Goal: Task Accomplishment & Management: Complete application form

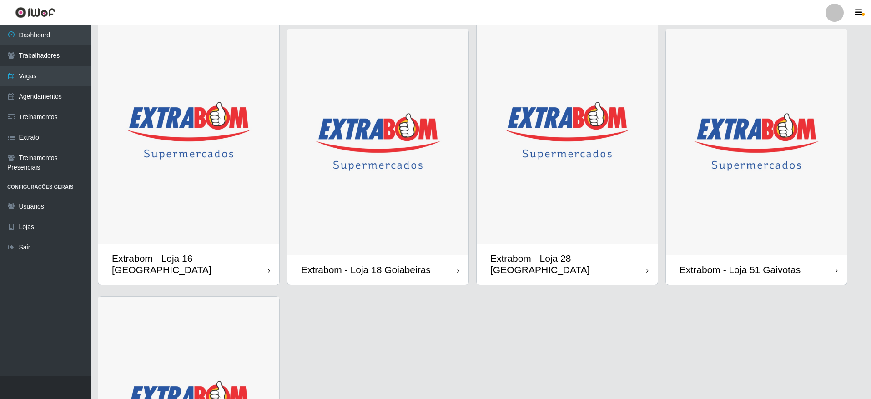
scroll to position [546, 0]
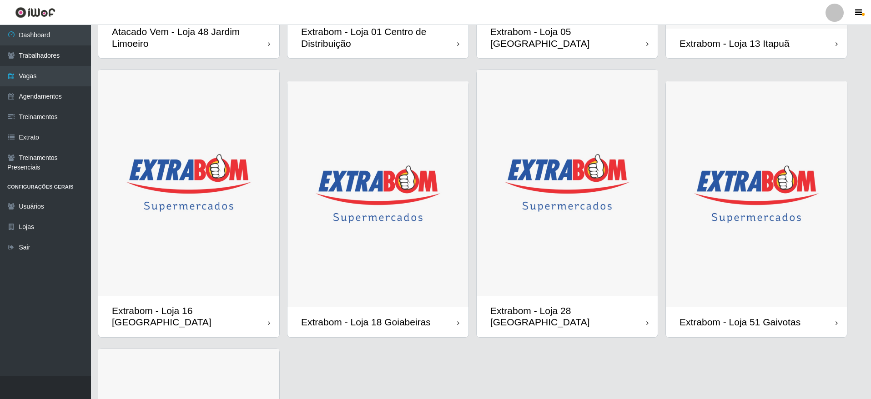
click at [786, 251] on img at bounding box center [756, 194] width 181 height 226
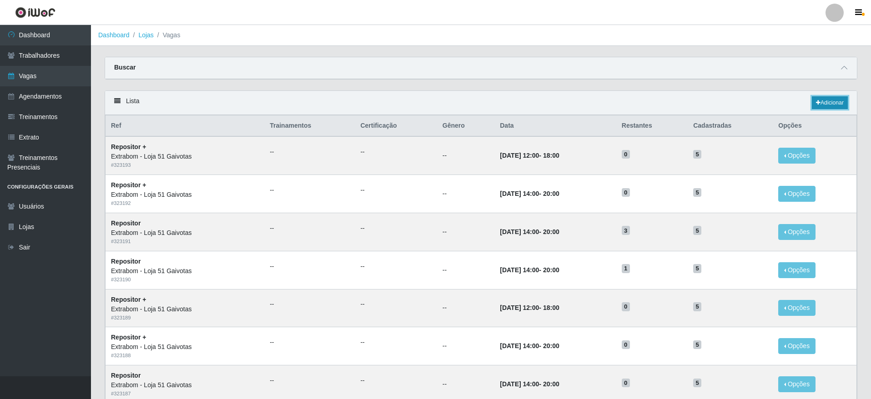
click at [831, 102] on link "Adicionar" at bounding box center [829, 102] width 36 height 13
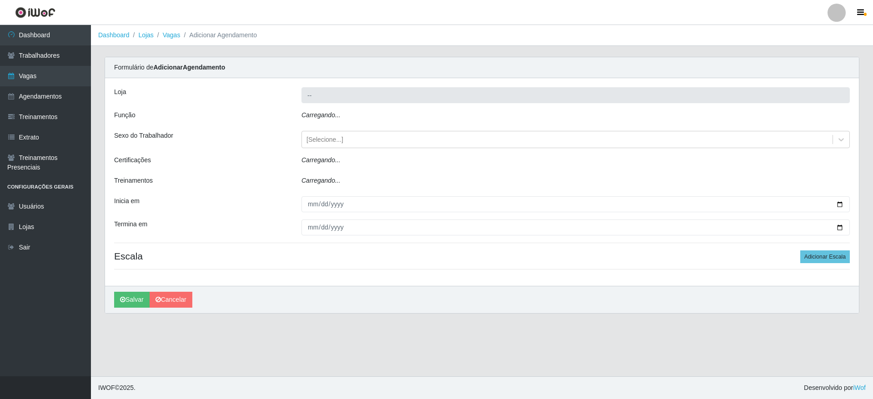
type input "Extrabom - Loja 51 Gaivotas"
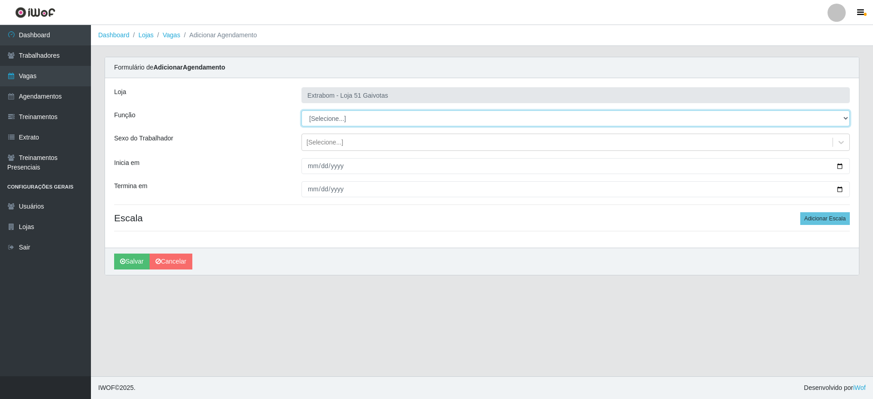
click at [379, 115] on select "[Selecione...] Repositor Repositor + Repositor ++" at bounding box center [575, 118] width 548 height 16
select select "24"
click at [301, 110] on select "[Selecione...] Repositor Repositor + Repositor ++" at bounding box center [575, 118] width 548 height 16
click at [354, 137] on div "[Selecione...]" at bounding box center [567, 142] width 531 height 15
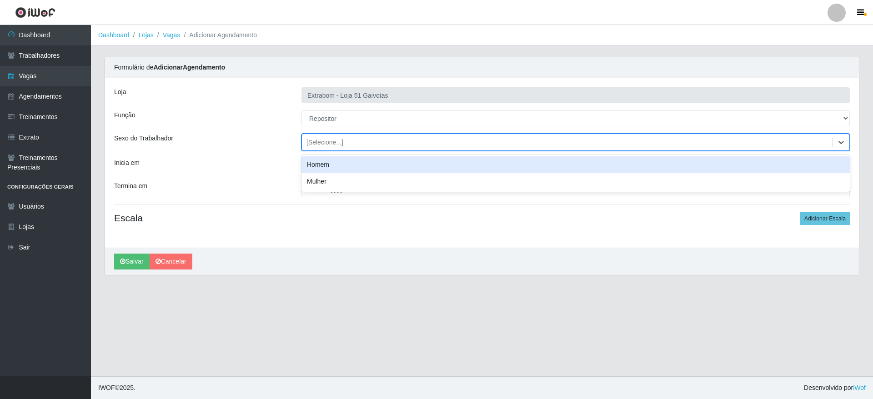
click at [354, 139] on div "[Selecione...]" at bounding box center [567, 142] width 531 height 15
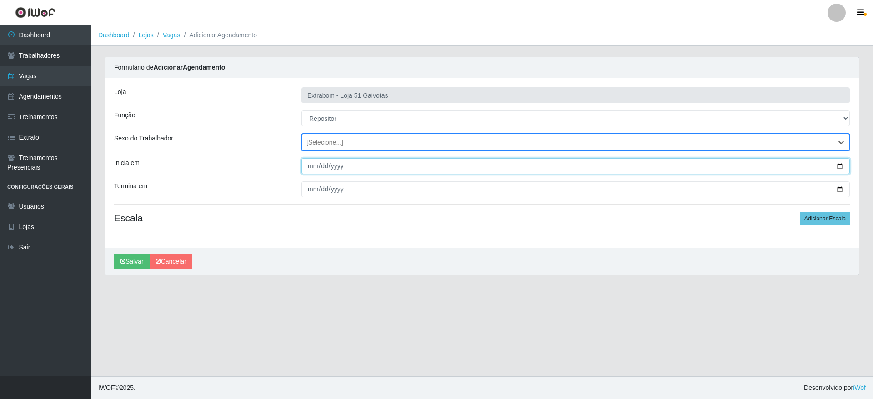
click at [308, 172] on input "Inicia em" at bounding box center [575, 166] width 548 height 16
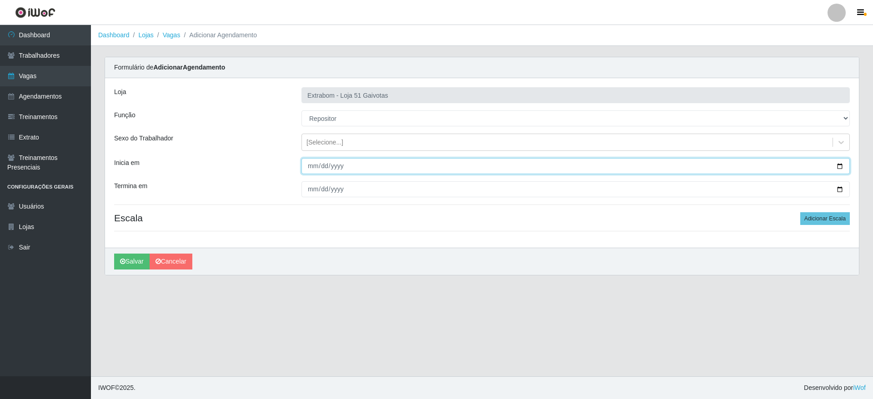
click at [315, 167] on input "Inicia em" at bounding box center [575, 166] width 548 height 16
type input "[DATE]"
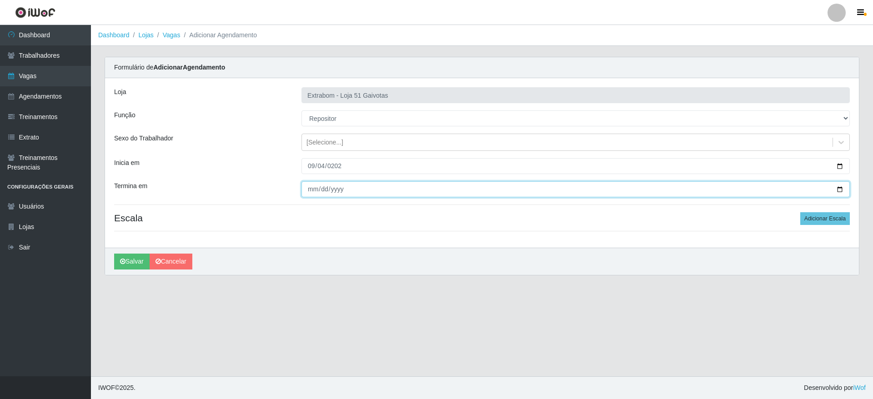
click at [310, 193] on input "Termina em" at bounding box center [575, 189] width 548 height 16
type input "[DATE]"
click at [820, 220] on button "Adicionar Escala" at bounding box center [825, 218] width 50 height 13
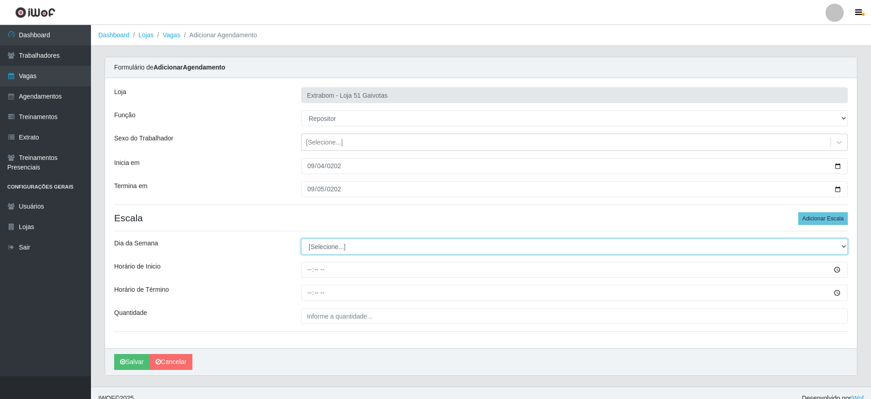
click at [327, 240] on select "[Selecione...] Segunda Terça Quarta Quinta Sexta Sábado Domingo" at bounding box center [574, 247] width 546 height 16
select select "4"
click at [301, 239] on select "[Selecione...] Segunda Terça Quarta Quinta Sexta Sábado Domingo" at bounding box center [574, 247] width 546 height 16
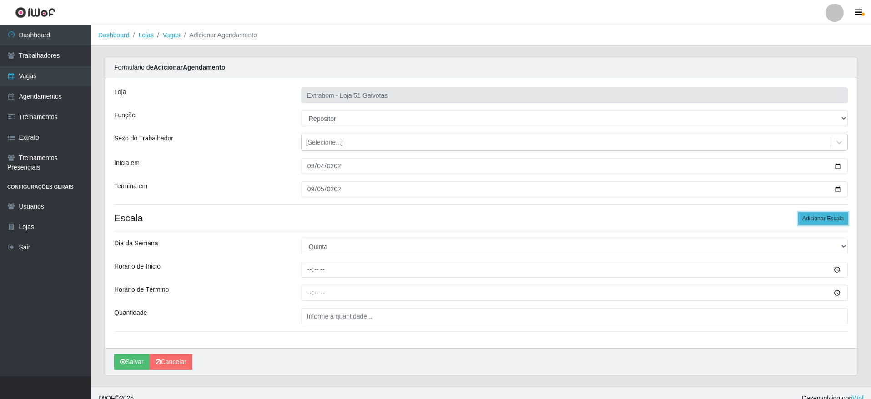
click at [827, 216] on button "Adicionar Escala" at bounding box center [823, 218] width 50 height 13
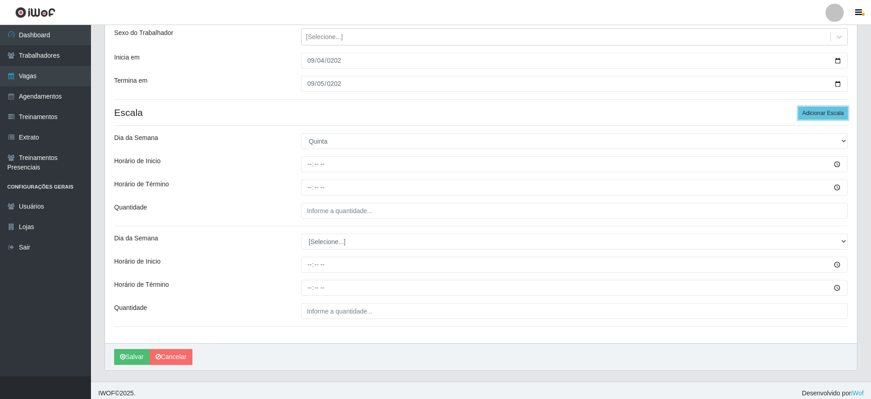
scroll to position [111, 0]
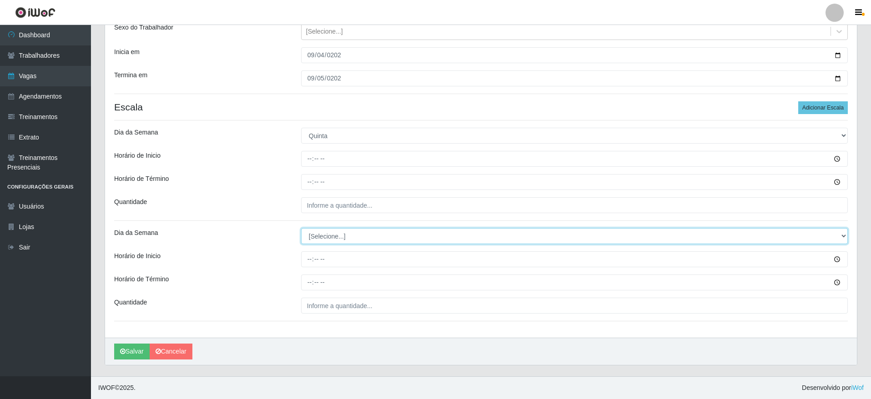
click at [341, 236] on select "[Selecione...] Segunda Terça Quarta Quinta Sexta Sábado Domingo" at bounding box center [574, 236] width 546 height 16
select select "5"
click at [301, 228] on select "[Selecione...] Segunda Terça Quarta Quinta Sexta Sábado Domingo" at bounding box center [574, 236] width 546 height 16
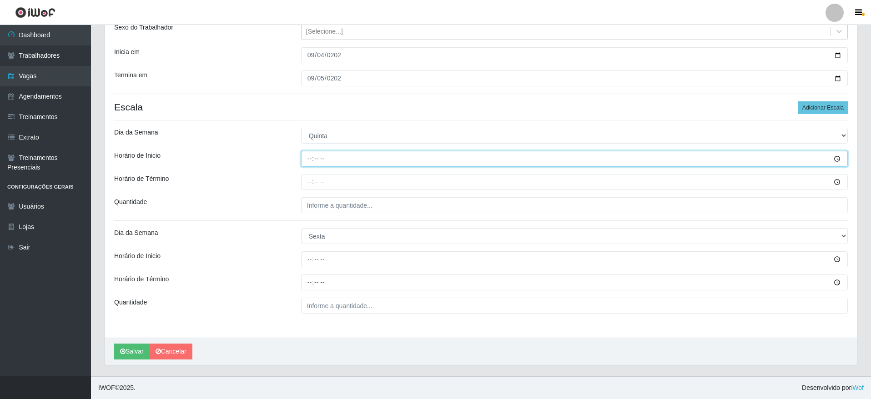
click at [318, 157] on input "Horário de Inicio" at bounding box center [574, 159] width 546 height 16
click at [305, 158] on input "Horário de Inicio" at bounding box center [574, 159] width 546 height 16
click at [307, 157] on input "Horário de Inicio" at bounding box center [574, 159] width 546 height 16
type input "14:00"
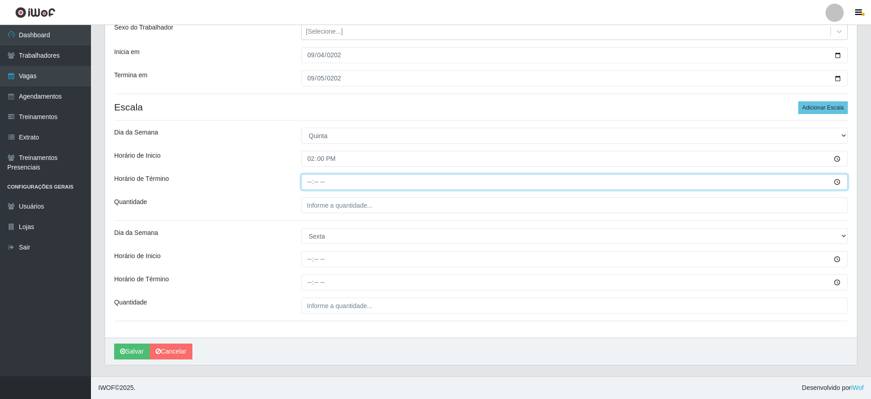
click at [308, 180] on input "Horário de Término" at bounding box center [574, 182] width 546 height 16
type input "20:00"
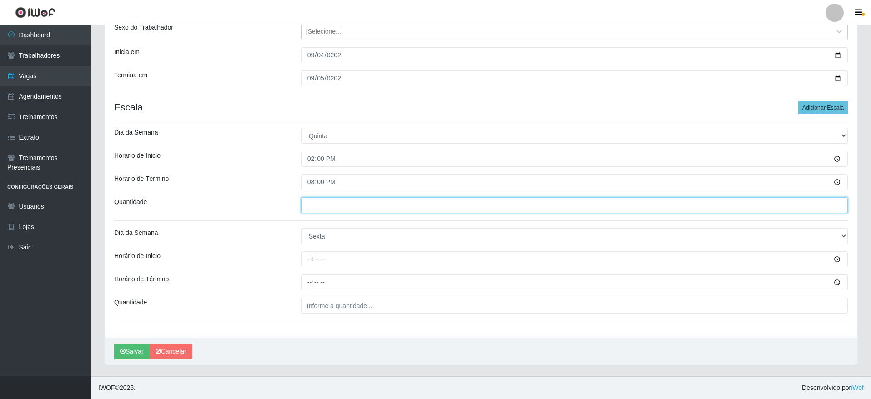
click at [311, 198] on input "___" at bounding box center [574, 205] width 546 height 16
type input "5__"
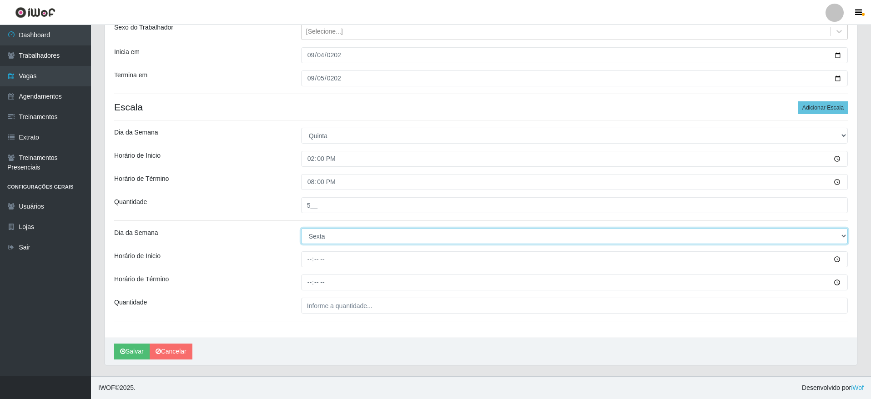
click at [325, 231] on select "[Selecione...] Segunda Terça Quarta Quinta Sexta Sábado Domingo" at bounding box center [574, 236] width 546 height 16
click at [336, 241] on select "[Selecione...] Segunda Terça Quarta Quinta Sexta Sábado Domingo" at bounding box center [574, 236] width 546 height 16
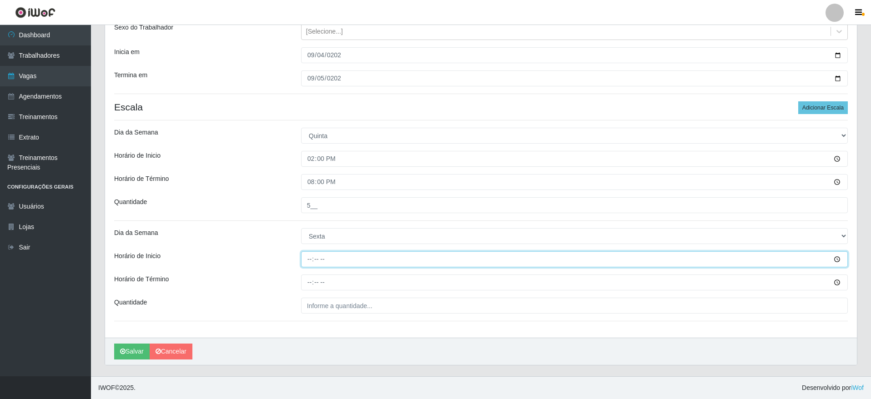
click at [311, 257] on input "Horário de Inicio" at bounding box center [574, 259] width 546 height 16
type input "14:00"
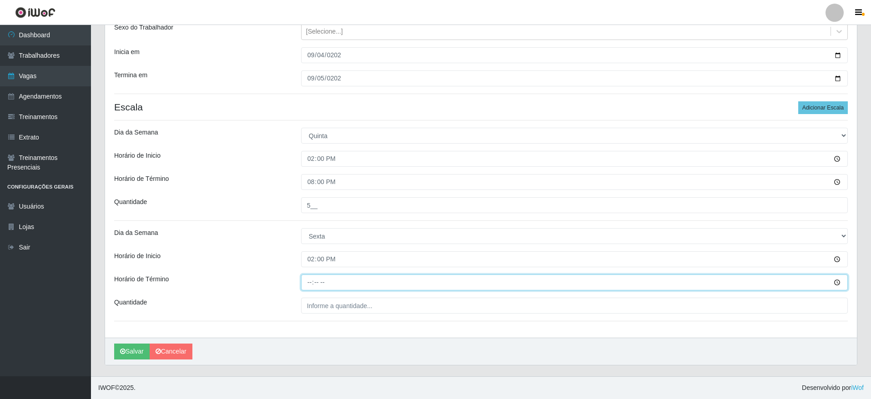
click at [307, 280] on input "Horário de Término" at bounding box center [574, 283] width 546 height 16
type input "20:00"
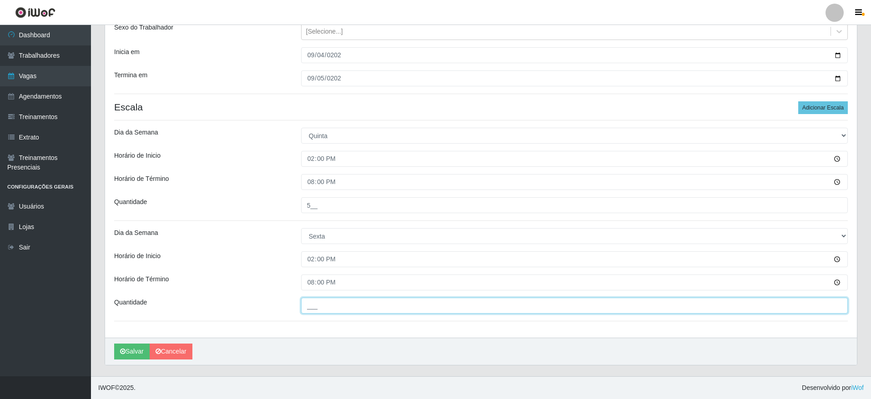
click at [324, 309] on input "___" at bounding box center [574, 306] width 546 height 16
type input "5__"
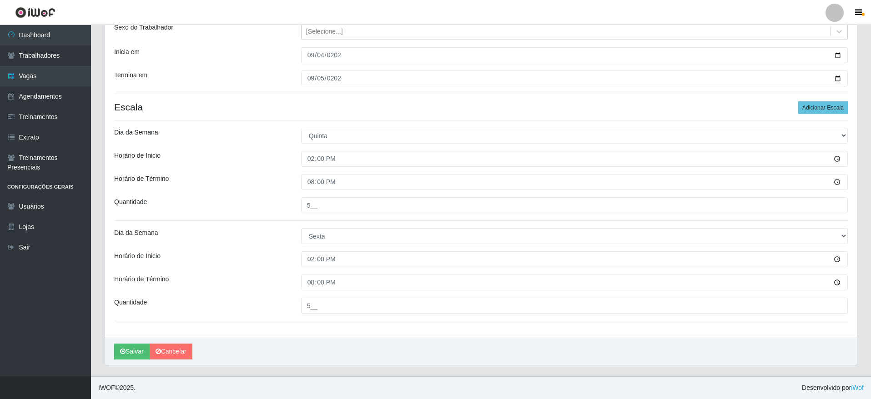
drag, startPoint x: 325, startPoint y: 339, endPoint x: 319, endPoint y: 343, distance: 6.8
click at [321, 342] on div "[PERSON_NAME]" at bounding box center [480, 351] width 751 height 27
click at [127, 351] on button "Salvar" at bounding box center [131, 352] width 35 height 16
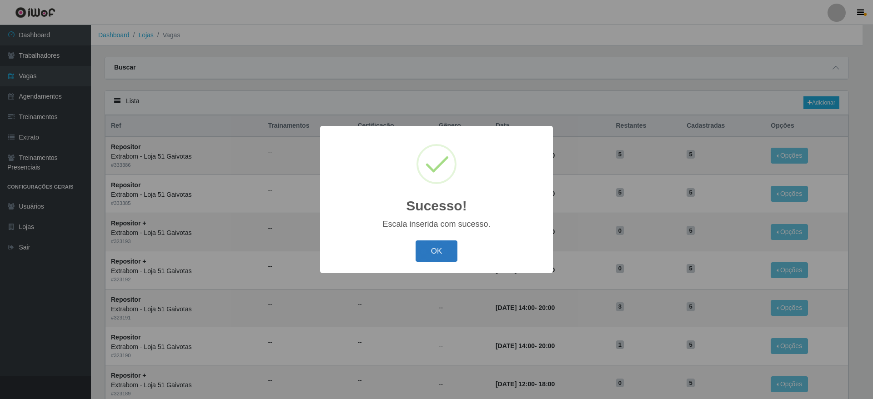
click at [452, 253] on button "OK" at bounding box center [437, 250] width 42 height 21
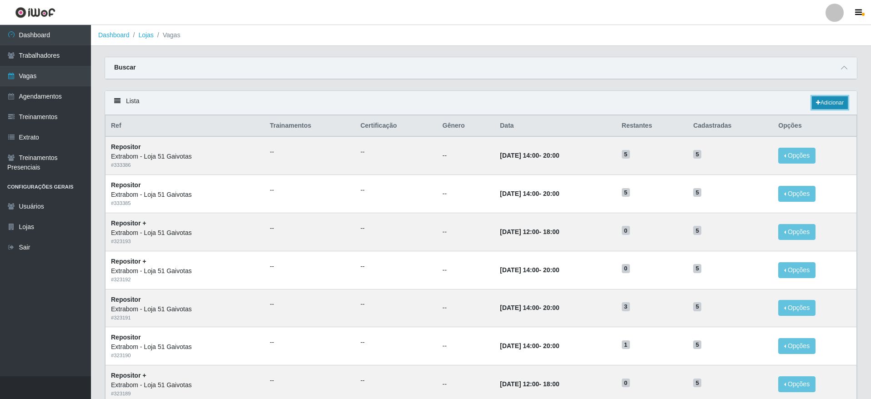
click at [838, 103] on link "Adicionar" at bounding box center [829, 102] width 36 height 13
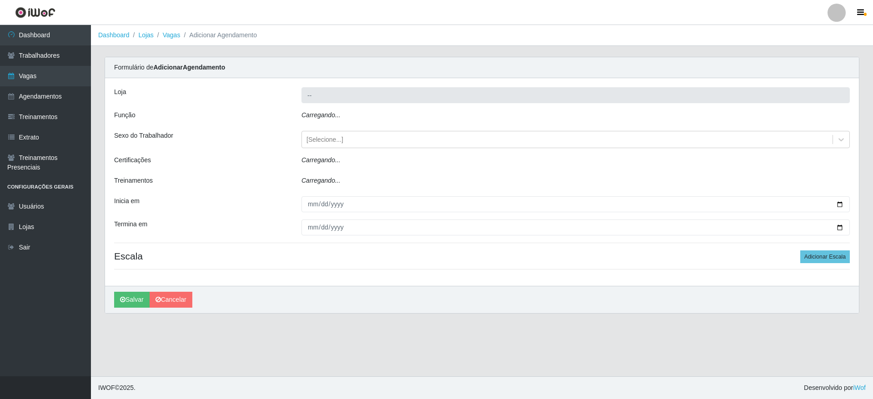
type input "Extrabom - Loja 51 Gaivotas"
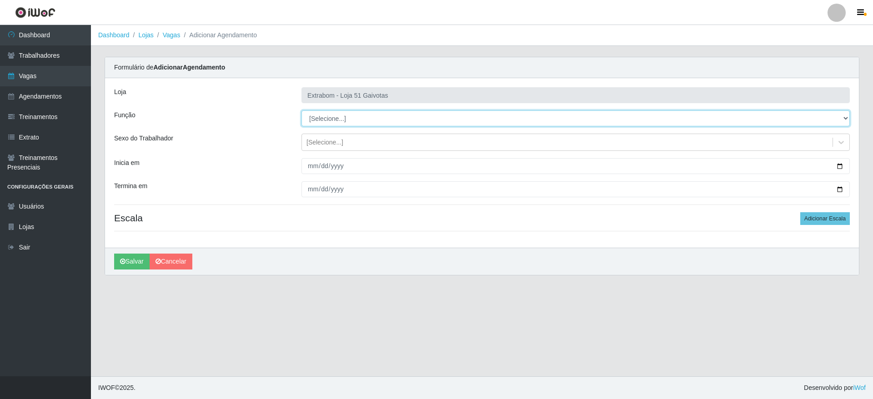
click at [330, 122] on select "[Selecione...] Repositor Repositor + Repositor ++" at bounding box center [575, 118] width 548 height 16
select select "82"
click at [301, 110] on select "[Selecione...] Repositor Repositor + Repositor ++" at bounding box center [575, 118] width 548 height 16
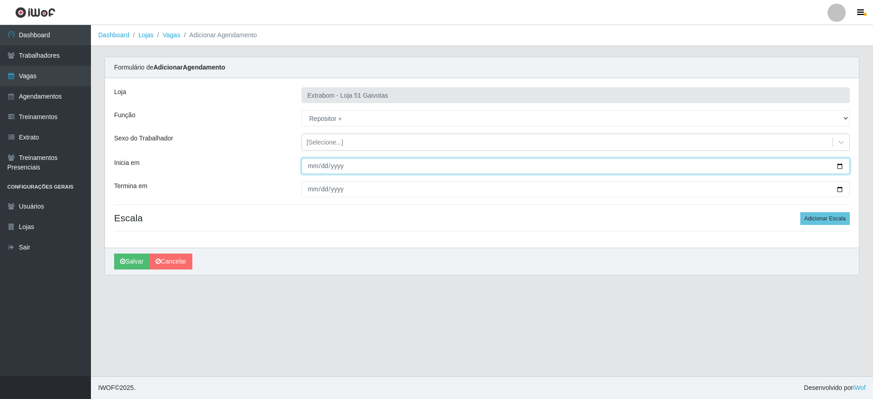
click at [312, 166] on input "Inicia em" at bounding box center [575, 166] width 548 height 16
type input "[DATE]"
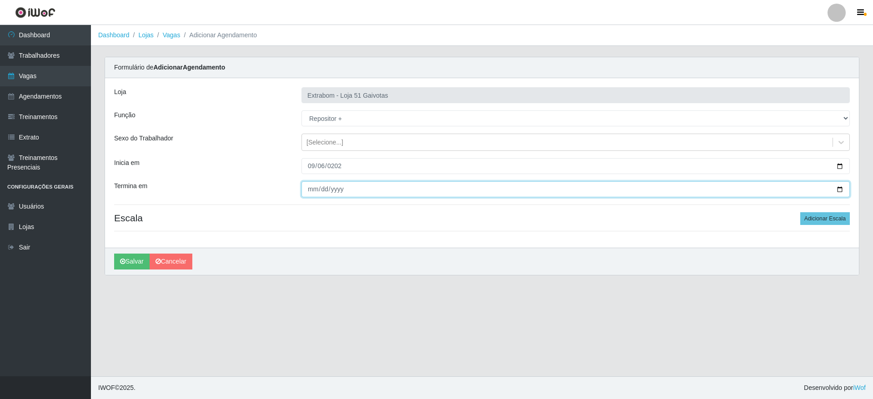
drag, startPoint x: 320, startPoint y: 192, endPoint x: 311, endPoint y: 186, distance: 11.5
click at [317, 190] on input "Termina em" at bounding box center [575, 189] width 548 height 16
click at [311, 186] on input "Termina em" at bounding box center [575, 189] width 548 height 16
type input "[DATE]"
click at [830, 221] on button "Adicionar Escala" at bounding box center [825, 218] width 50 height 13
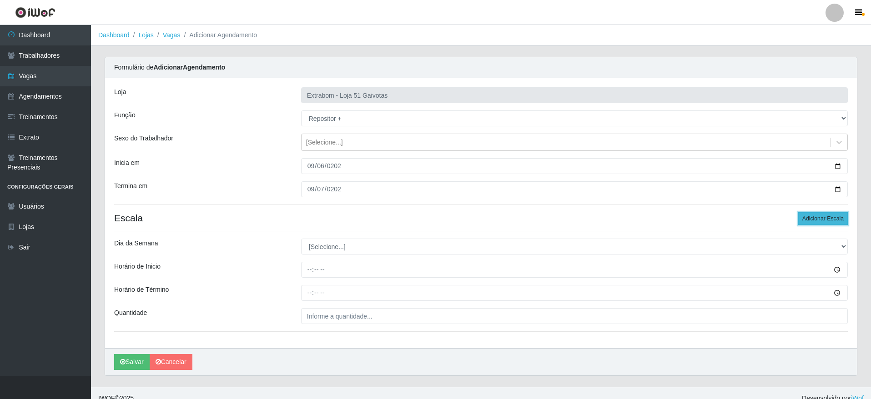
click at [830, 221] on button "Adicionar Escala" at bounding box center [823, 218] width 50 height 13
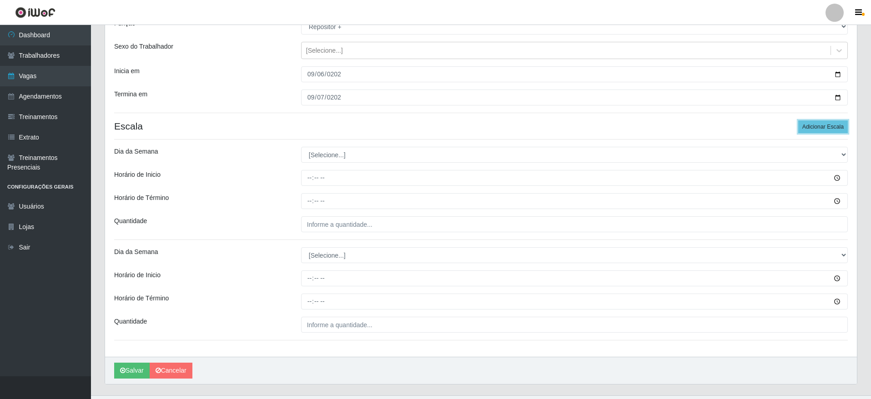
scroll to position [111, 0]
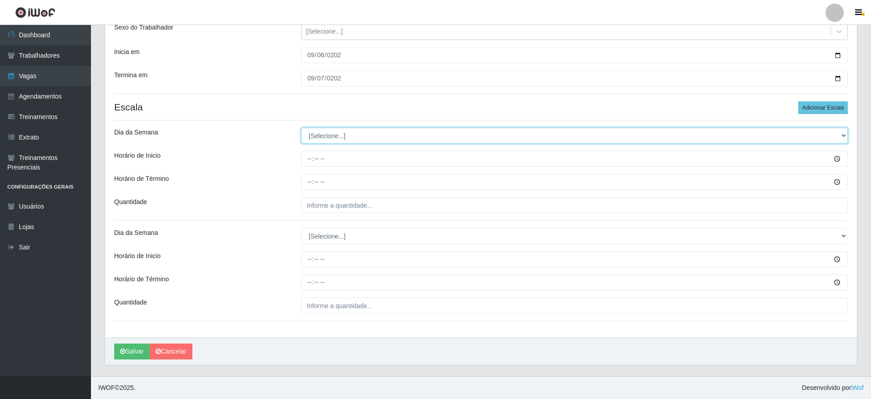
click at [364, 131] on select "[Selecione...] Segunda Terça Quarta Quinta Sexta Sábado Domingo" at bounding box center [574, 136] width 546 height 16
select select "6"
click at [301, 128] on select "[Selecione...] Segunda Terça Quarta Quinta Sexta Sábado Domingo" at bounding box center [574, 136] width 546 height 16
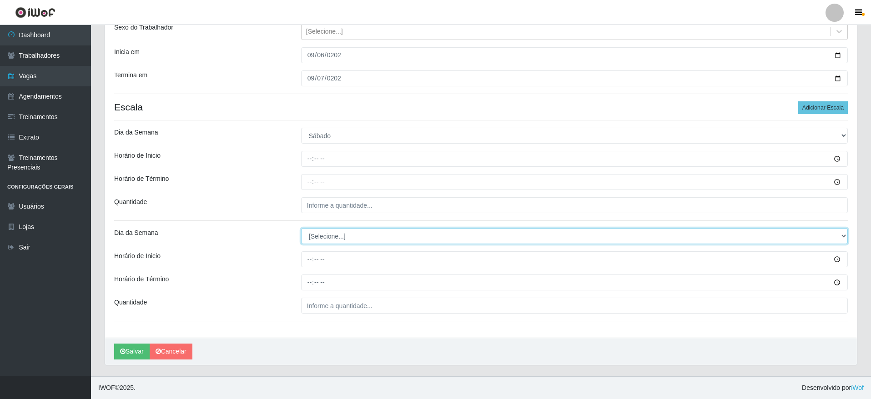
click at [357, 240] on select "[Selecione...] Segunda Terça Quarta Quinta Sexta Sábado Domingo" at bounding box center [574, 236] width 546 height 16
select select "0"
click at [301, 228] on select "[Selecione...] Segunda Terça Quarta Quinta Sexta Sábado Domingo" at bounding box center [574, 236] width 546 height 16
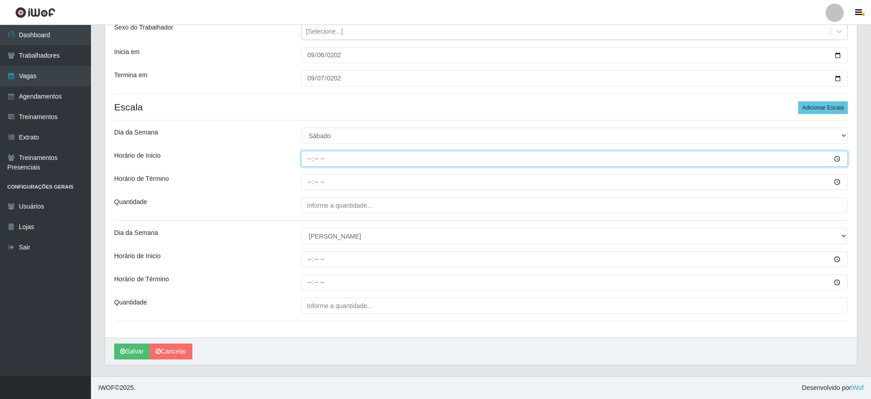
click at [306, 159] on input "Horário de Inicio" at bounding box center [574, 159] width 546 height 16
type input "14:00"
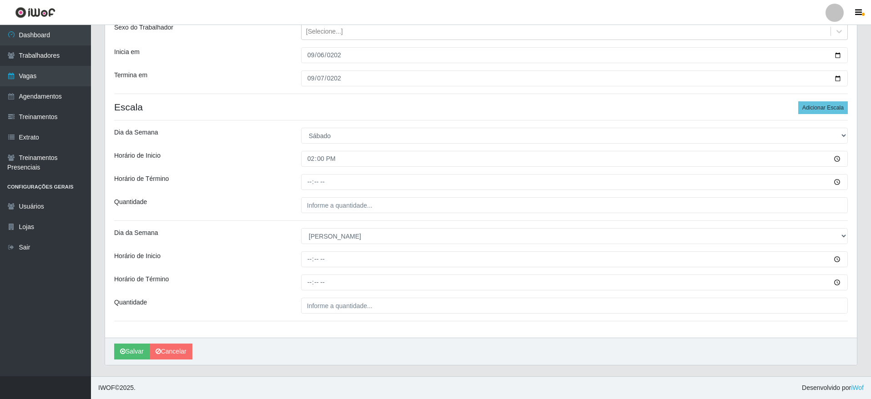
drag, startPoint x: 310, startPoint y: 193, endPoint x: 310, endPoint y: 181, distance: 11.8
click at [310, 193] on div "Loja Extrabom - Loja 51 Gaivotas Função [Selecione...] Repositor Repositor + Re…" at bounding box center [480, 152] width 751 height 371
click at [310, 180] on input "Horário de Término" at bounding box center [574, 182] width 546 height 16
type input "20:00"
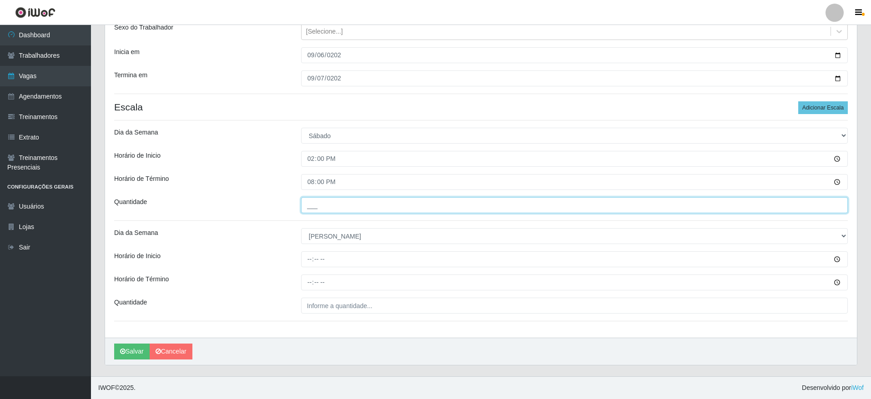
click at [325, 205] on input "___" at bounding box center [574, 205] width 546 height 16
type input "5__"
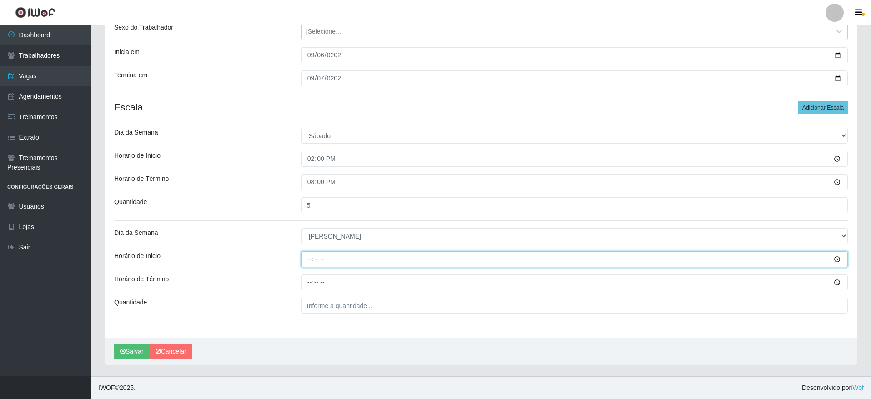
click at [314, 258] on input "Horário de Inicio" at bounding box center [574, 259] width 546 height 16
type input "12:00"
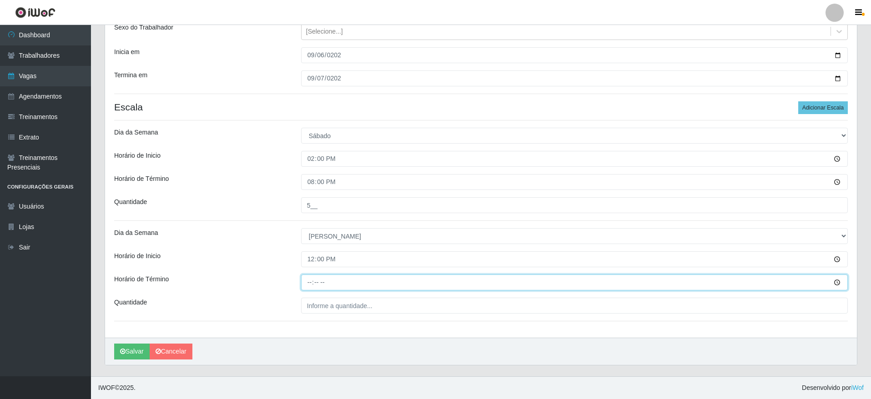
click at [313, 287] on input "Horário de Término" at bounding box center [574, 283] width 546 height 16
type input "18:00"
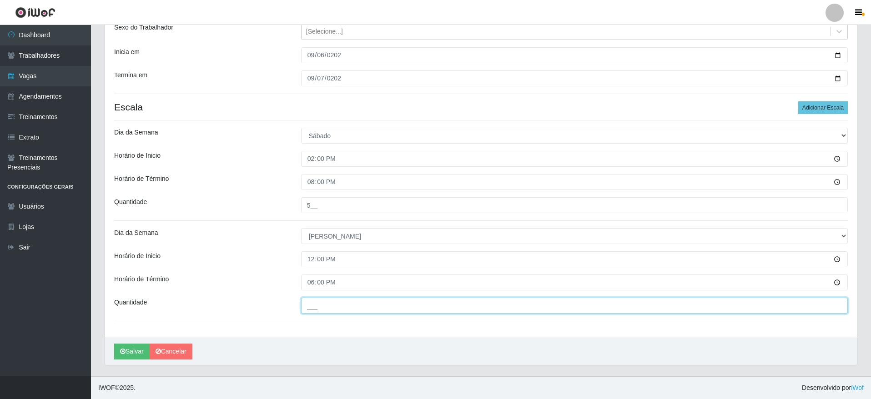
click at [313, 305] on input "___" at bounding box center [574, 306] width 546 height 16
type input "5__"
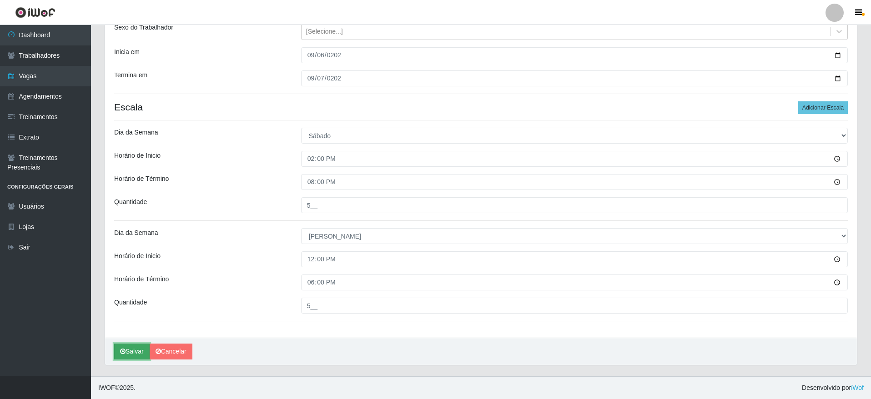
click at [122, 349] on icon "submit" at bounding box center [122, 351] width 5 height 6
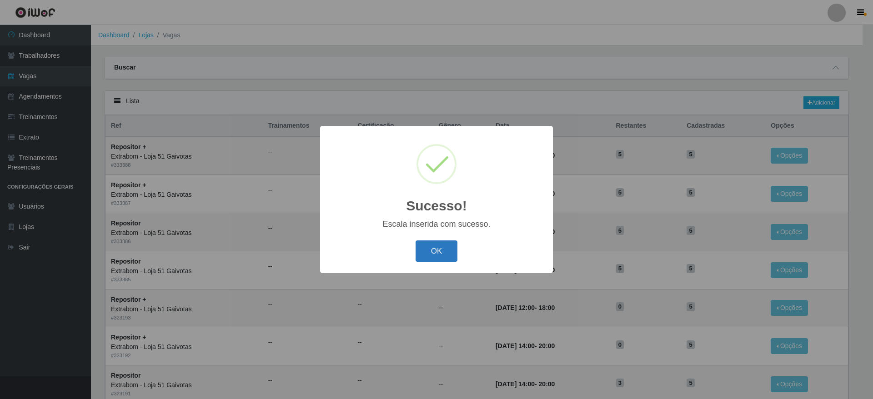
click at [440, 243] on button "OK" at bounding box center [437, 250] width 42 height 21
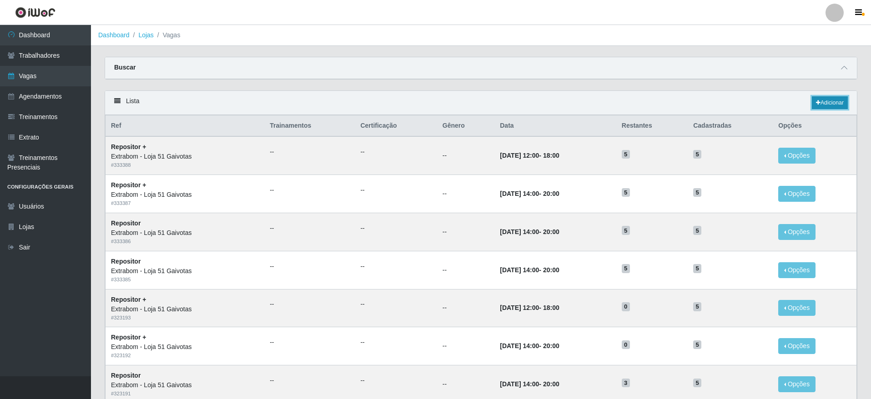
click at [834, 103] on link "Adicionar" at bounding box center [829, 102] width 36 height 13
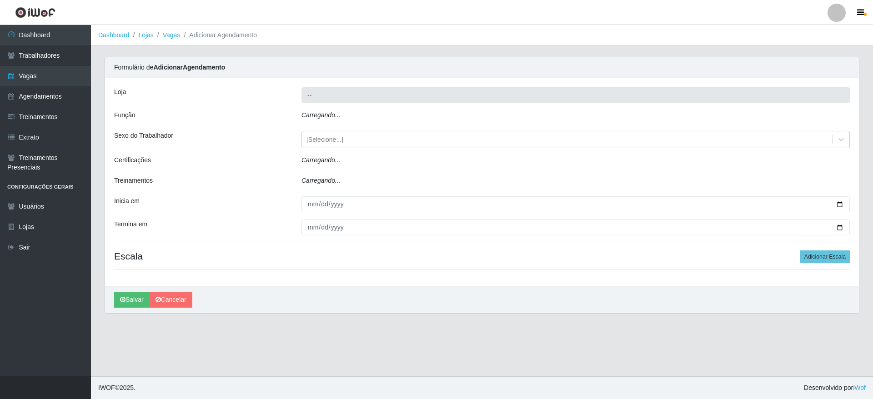
type input "Extrabom - Loja 51 Gaivotas"
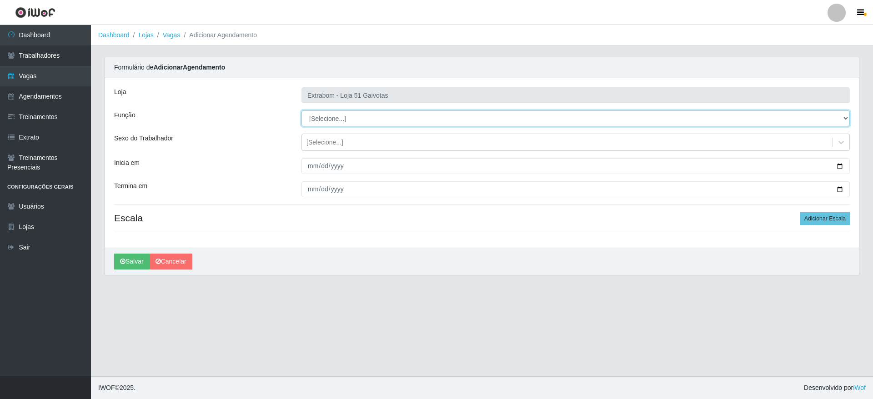
click at [330, 119] on select "[Selecione...] Repositor Repositor + Repositor ++" at bounding box center [575, 118] width 548 height 16
select select "24"
click at [301, 110] on select "[Selecione...] Repositor Repositor + Repositor ++" at bounding box center [575, 118] width 548 height 16
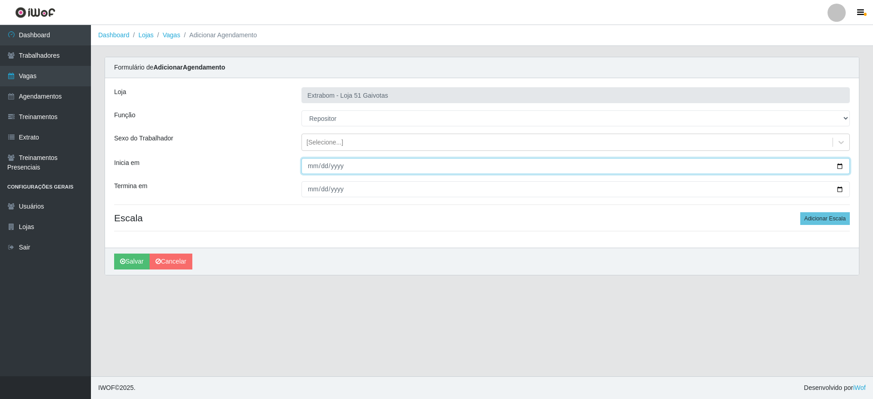
click at [316, 165] on input "Inicia em" at bounding box center [575, 166] width 548 height 16
type input "[DATE]"
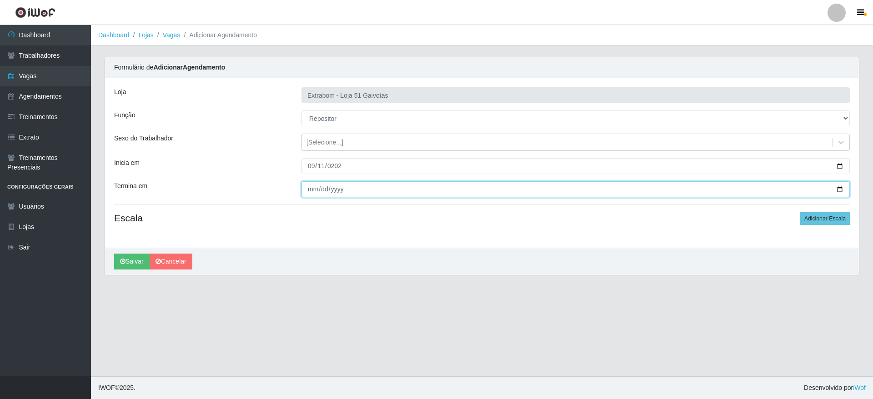
click at [310, 185] on input "Termina em" at bounding box center [575, 189] width 548 height 16
type input "0010-09-12"
type input "[DATE]"
click at [829, 223] on button "Adicionar Escala" at bounding box center [825, 218] width 50 height 13
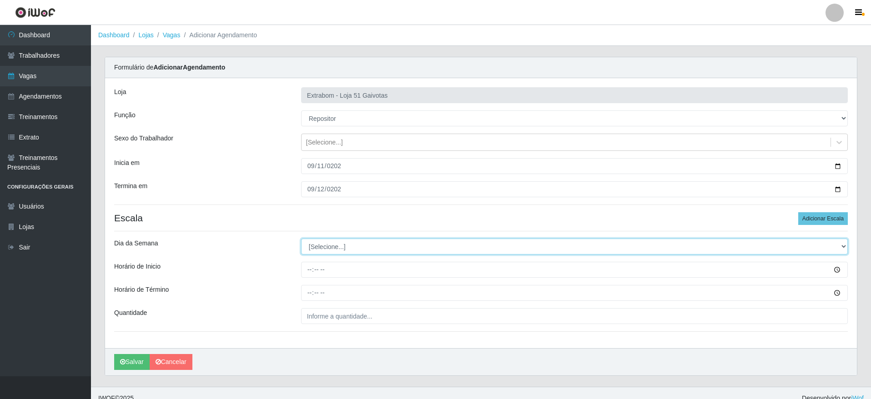
click at [325, 250] on select "[Selecione...] Segunda Terça Quarta Quinta Sexta Sábado Domingo" at bounding box center [574, 247] width 546 height 16
click at [301, 239] on select "[Selecione...] Segunda Terça Quarta Quinta Sexta Sábado Domingo" at bounding box center [574, 247] width 546 height 16
click at [356, 239] on select "[Selecione...] Segunda Terça Quarta Quinta Sexta Sábado Domingo" at bounding box center [574, 247] width 546 height 16
select select "4"
click at [301, 239] on select "[Selecione...] Segunda Terça Quarta Quinta Sexta Sábado Domingo" at bounding box center [574, 247] width 546 height 16
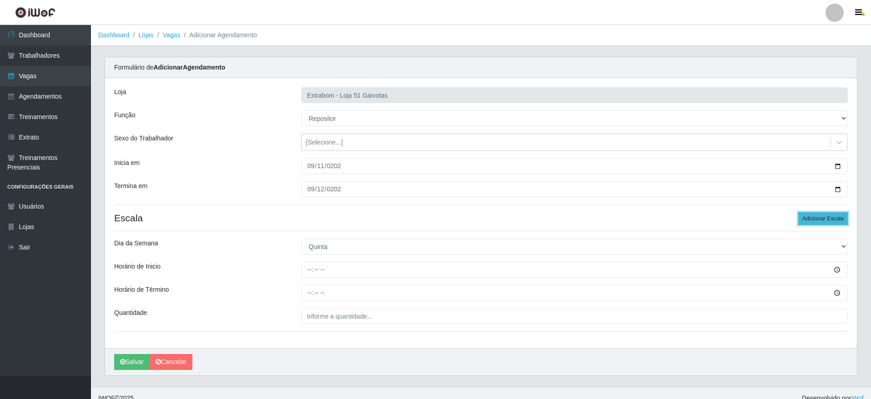
click at [810, 220] on button "Adicionar Escala" at bounding box center [823, 218] width 50 height 13
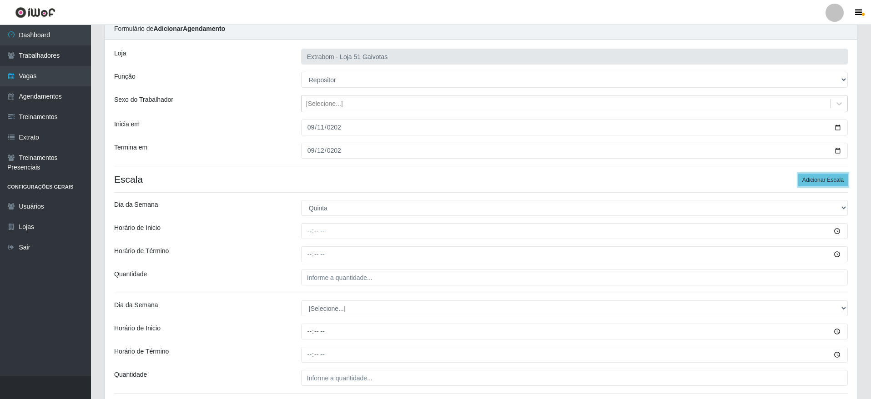
scroll to position [68, 0]
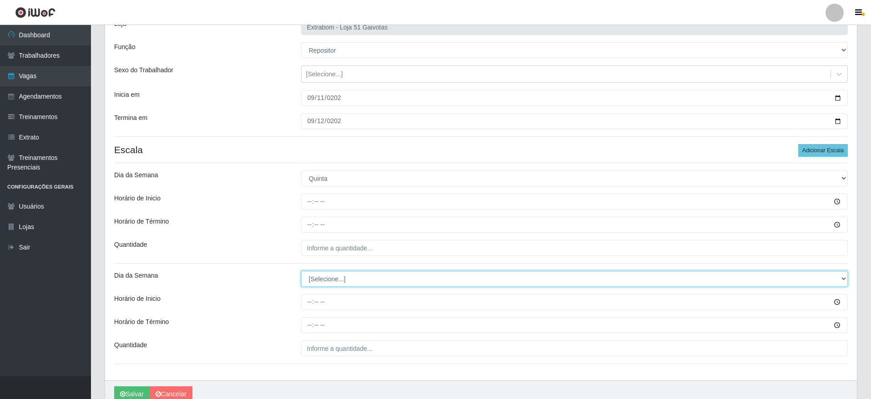
click at [326, 281] on select "[Selecione...] Segunda Terça Quarta Quinta Sexta Sábado Domingo" at bounding box center [574, 279] width 546 height 16
click at [332, 283] on select "[Selecione...] Segunda Terça Quarta Quinta Sexta Sábado Domingo" at bounding box center [574, 279] width 546 height 16
select select "5"
click at [301, 271] on select "[Selecione...] Segunda Terça Quarta Quinta Sexta Sábado Domingo" at bounding box center [574, 279] width 546 height 16
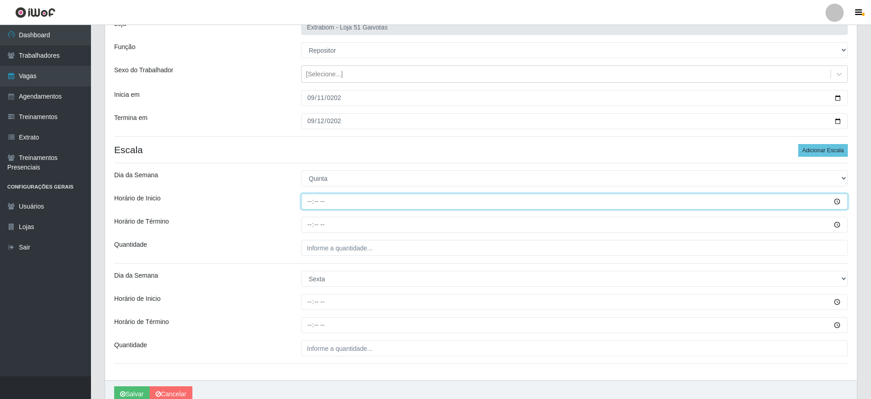
click at [307, 200] on input "Horário de Inicio" at bounding box center [574, 202] width 546 height 16
type input "14:00"
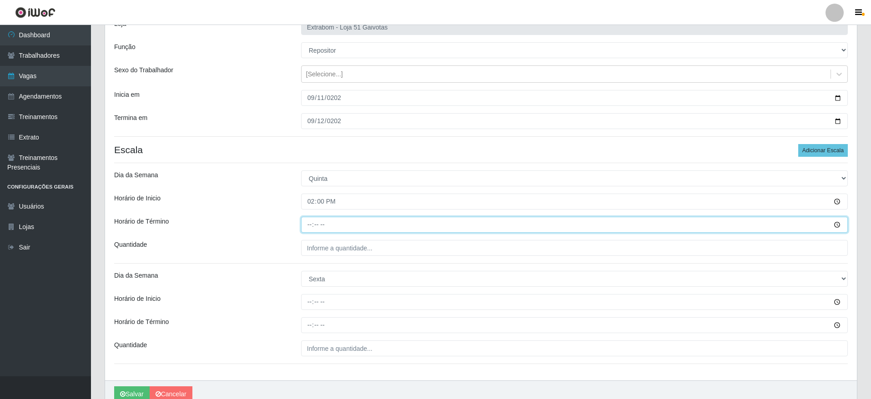
click at [307, 226] on input "Horário de Término" at bounding box center [574, 225] width 546 height 16
type input "20:00"
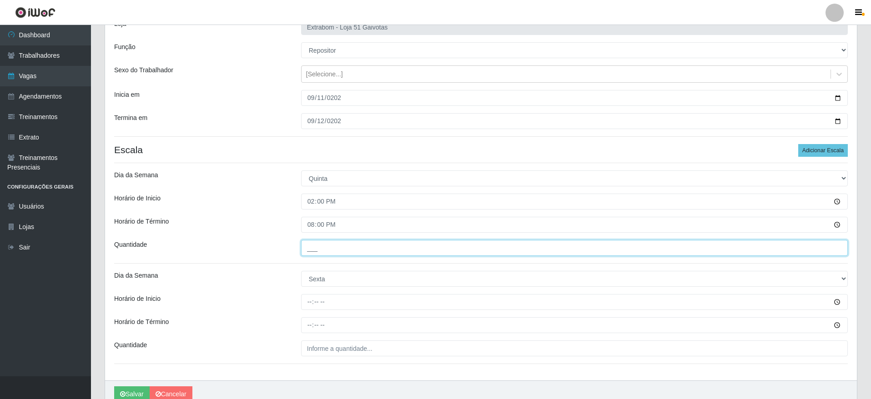
click at [305, 242] on input "___" at bounding box center [574, 248] width 546 height 16
type input "5__"
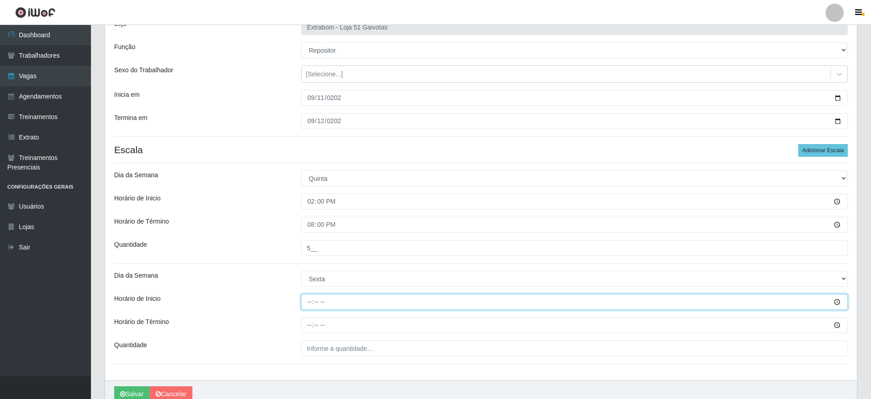
click at [312, 297] on input "Horário de Inicio" at bounding box center [574, 302] width 546 height 16
type input "14:00"
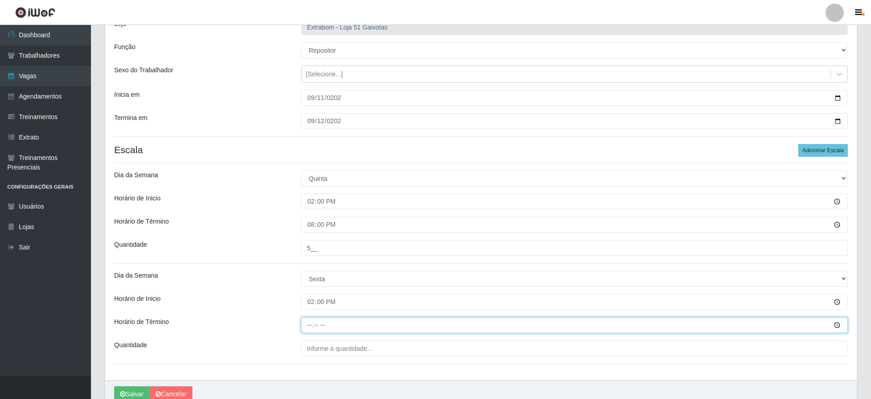
click at [309, 321] on input "Horário de Término" at bounding box center [574, 325] width 546 height 16
type input "20:00"
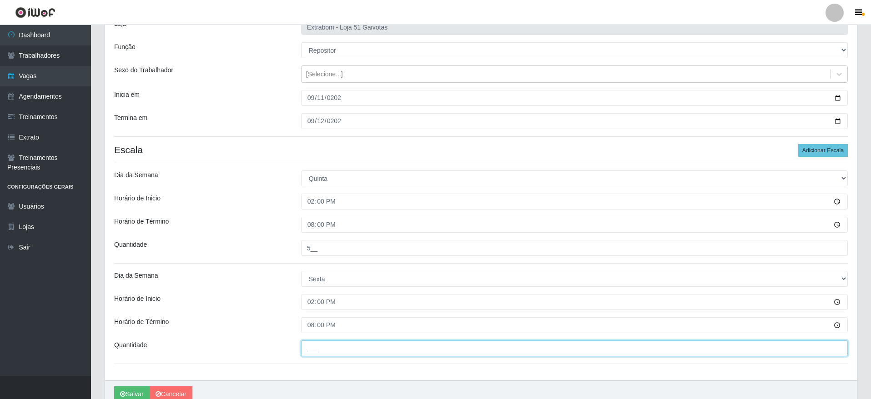
click at [309, 341] on input "___" at bounding box center [574, 349] width 546 height 16
type input "5__"
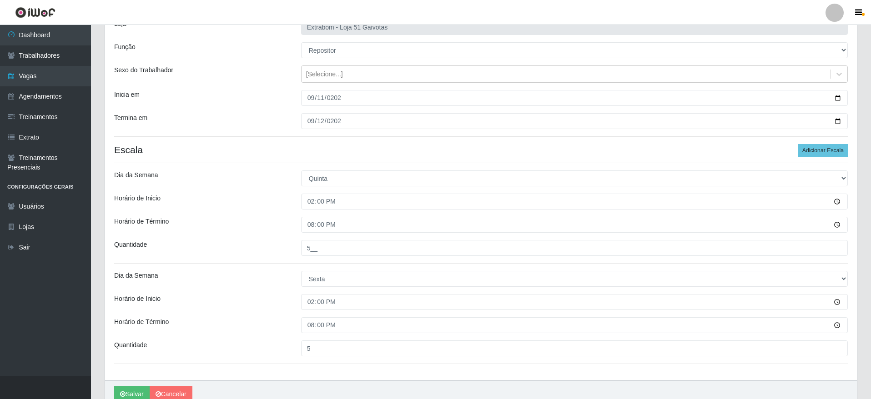
click at [326, 370] on div "Loja Extrabom - Loja 51 Gaivotas Função [Selecione...] Repositor Repositor + Re…" at bounding box center [480, 195] width 751 height 371
click at [135, 392] on button "Salvar" at bounding box center [131, 394] width 35 height 16
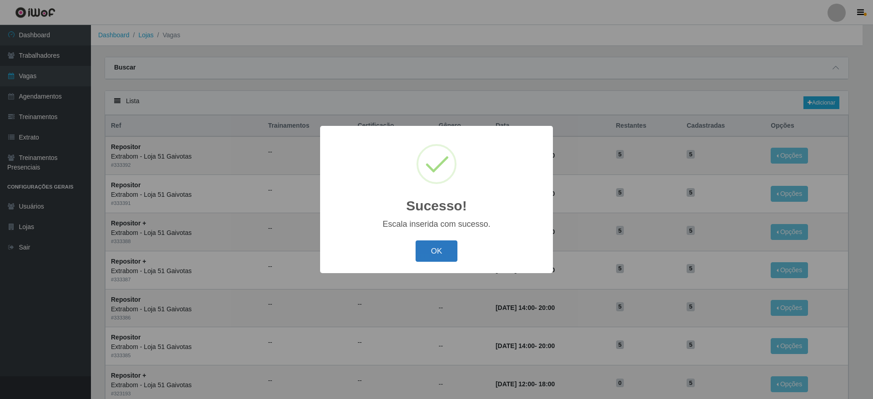
click at [439, 252] on button "OK" at bounding box center [437, 250] width 42 height 21
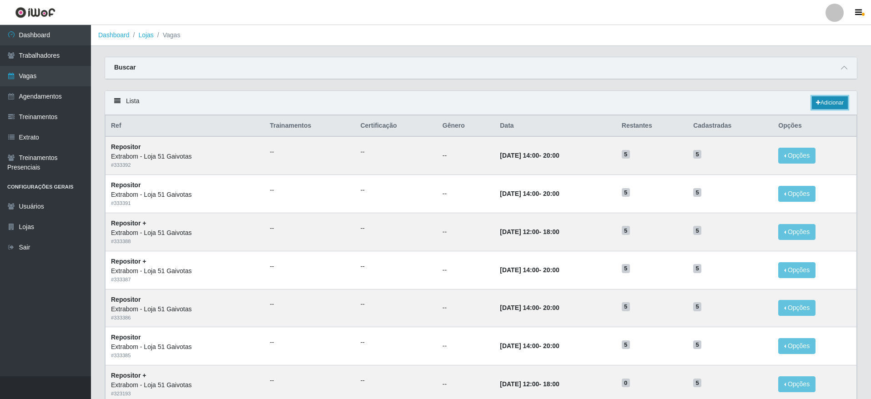
click at [820, 99] on link "Adicionar" at bounding box center [829, 102] width 36 height 13
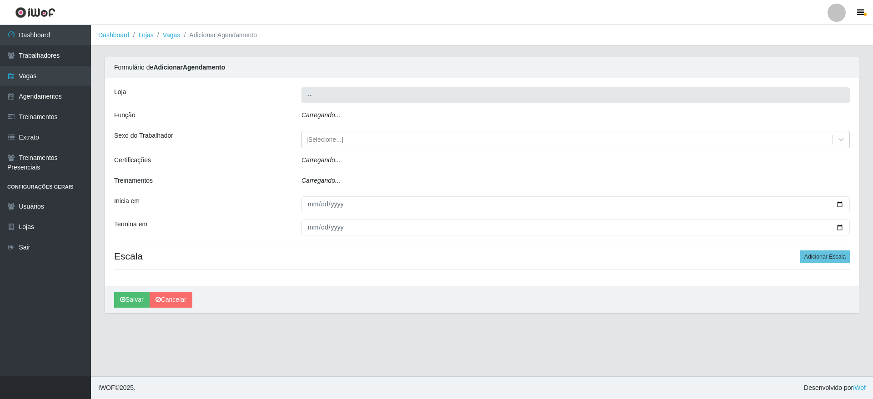
type input "Extrabom - Loja 51 Gaivotas"
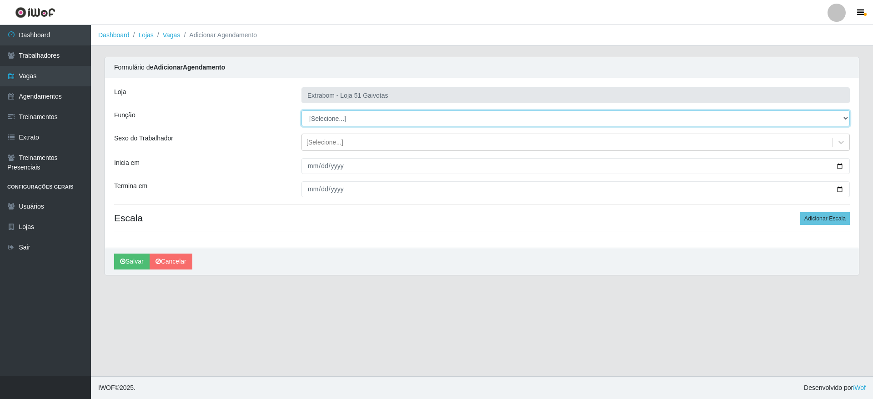
click at [306, 116] on select "[Selecione...] Repositor Repositor + Repositor ++" at bounding box center [575, 118] width 548 height 16
select select "82"
click at [301, 110] on select "[Selecione...] Repositor Repositor + Repositor ++" at bounding box center [575, 118] width 548 height 16
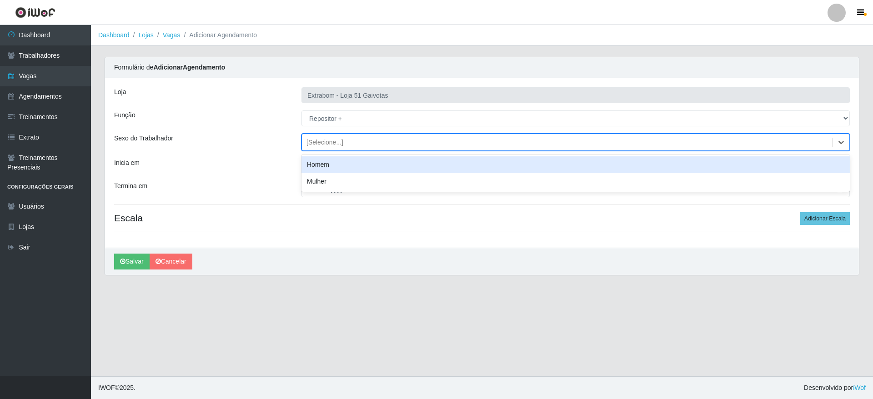
click at [313, 141] on div "[Selecione...]" at bounding box center [324, 143] width 37 height 10
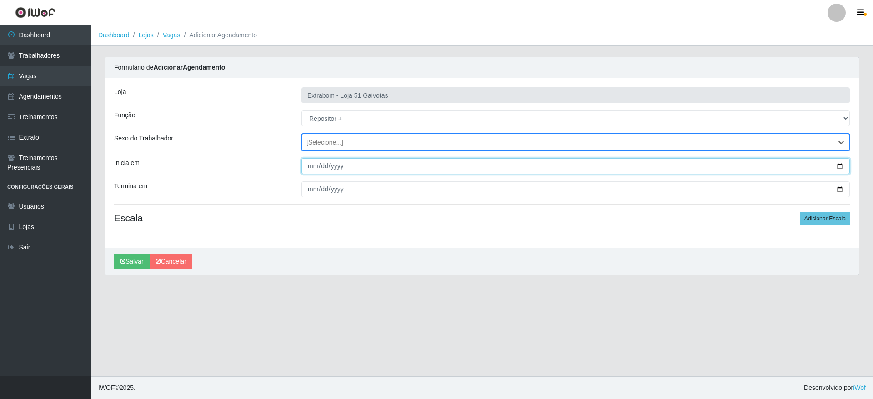
click at [312, 165] on input "Inicia em" at bounding box center [575, 166] width 548 height 16
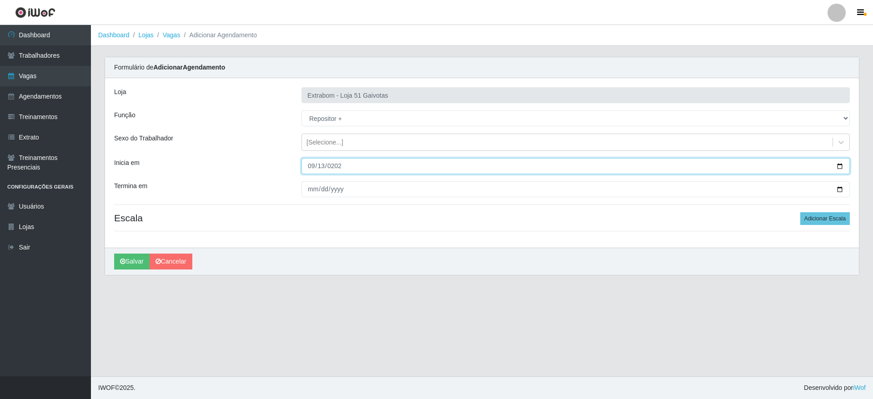
type input "[DATE]"
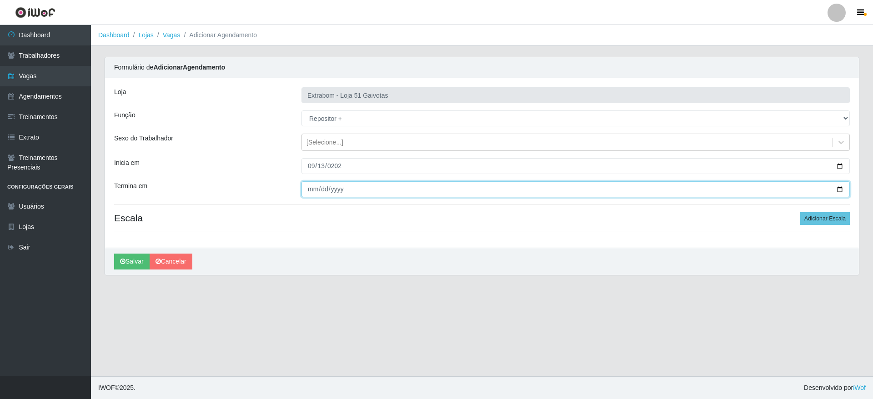
click at [307, 190] on input "Termina em" at bounding box center [575, 189] width 548 height 16
type input "[DATE]"
click at [834, 216] on button "Adicionar Escala" at bounding box center [825, 218] width 50 height 13
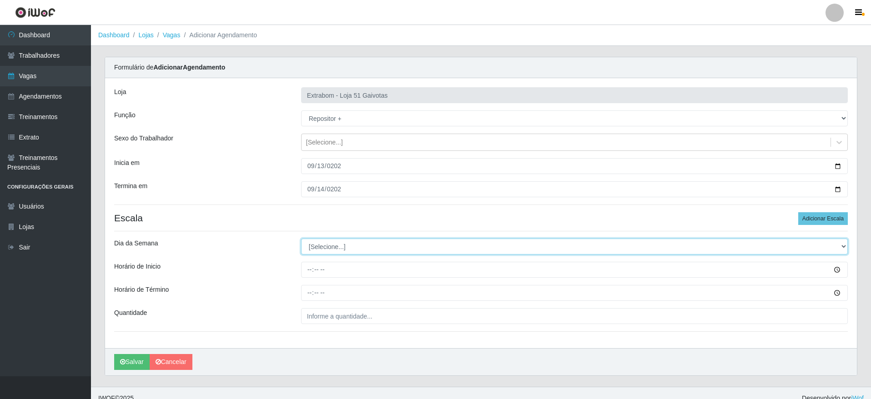
click at [429, 252] on select "[Selecione...] Segunda Terça Quarta Quinta Sexta Sábado Domingo" at bounding box center [574, 247] width 546 height 16
click at [356, 246] on select "[Selecione...] Segunda Terça Quarta Quinta Sexta Sábado Domingo" at bounding box center [574, 247] width 546 height 16
select select "6"
click at [301, 239] on select "[Selecione...] Segunda Terça Quarta Quinta Sexta Sábado Domingo" at bounding box center [574, 247] width 546 height 16
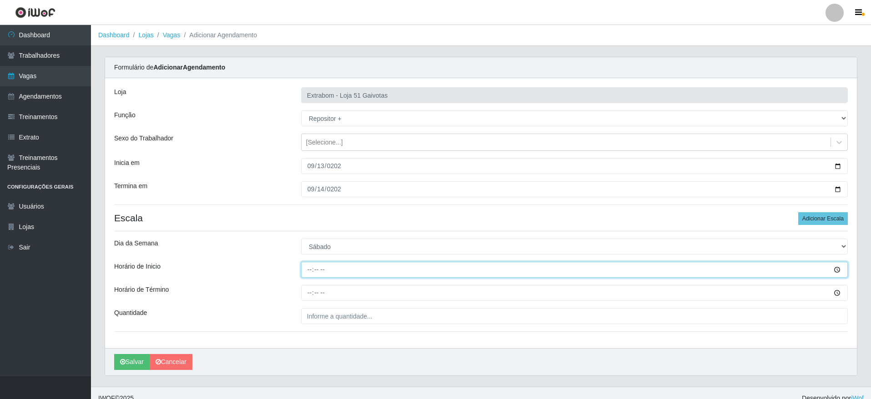
click at [345, 274] on input "Horário de Inicio" at bounding box center [574, 270] width 546 height 16
type input "14:00"
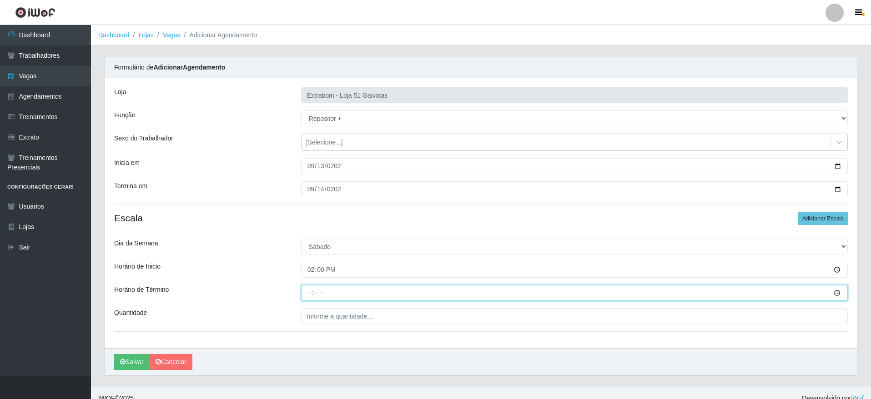
click at [310, 291] on input "Horário de Término" at bounding box center [574, 293] width 546 height 16
type input "20:00"
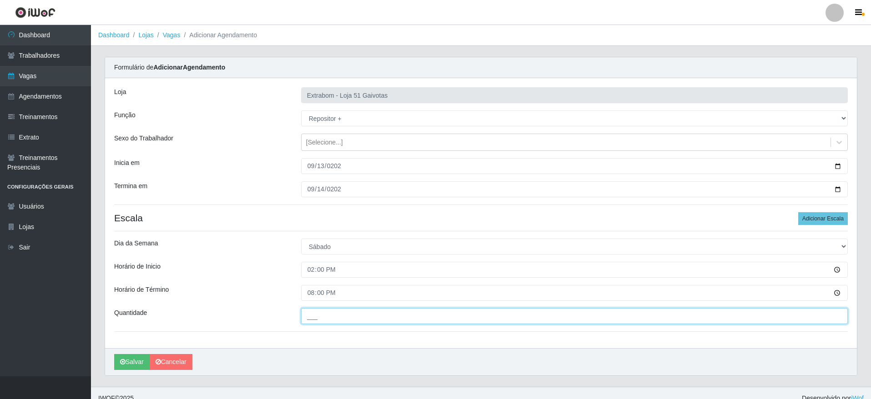
click at [323, 310] on input "___" at bounding box center [574, 316] width 546 height 16
type input "5__"
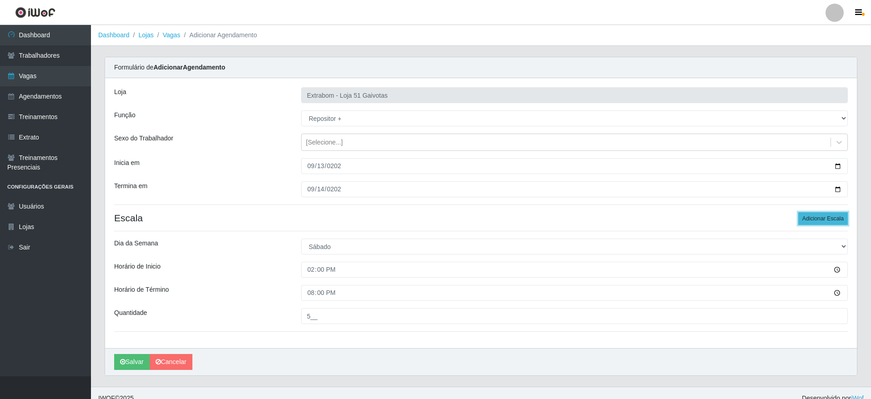
click at [831, 220] on button "Adicionar Escala" at bounding box center [823, 218] width 50 height 13
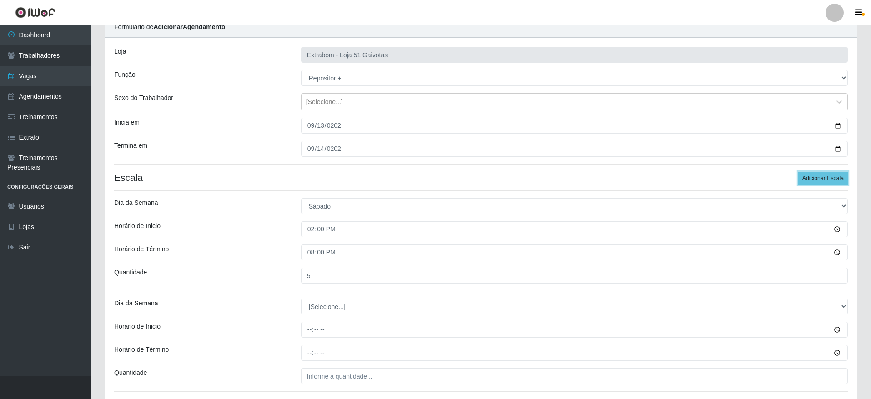
scroll to position [111, 0]
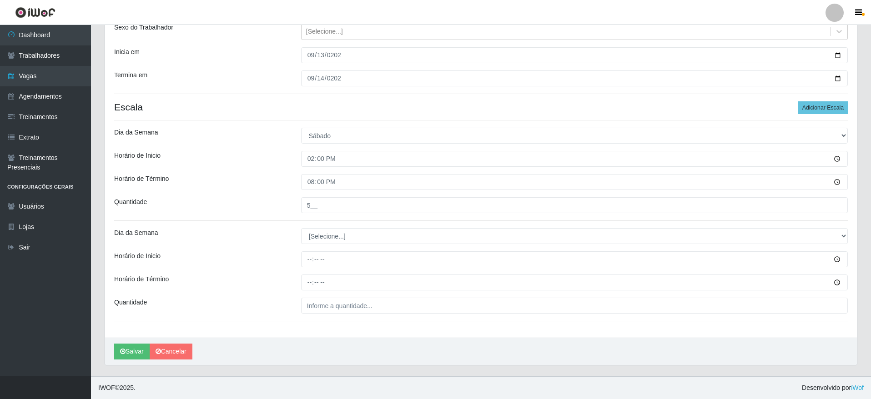
click at [359, 246] on div "Loja Extrabom - Loja 51 Gaivotas Função [Selecione...] Repositor Repositor + Re…" at bounding box center [480, 152] width 751 height 371
click at [359, 238] on select "[Selecione...] Segunda Terça Quarta Quinta Sexta Sábado Domingo" at bounding box center [574, 236] width 546 height 16
select select "0"
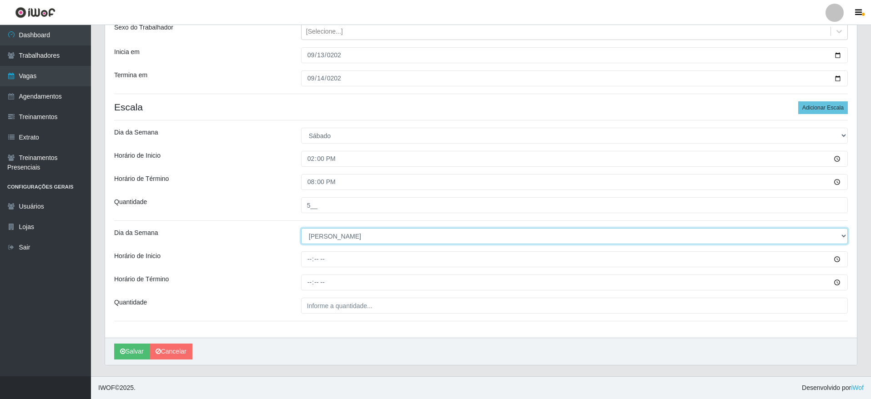
click at [301, 228] on select "[Selecione...] Segunda Terça Quarta Quinta Sexta Sábado Domingo" at bounding box center [574, 236] width 546 height 16
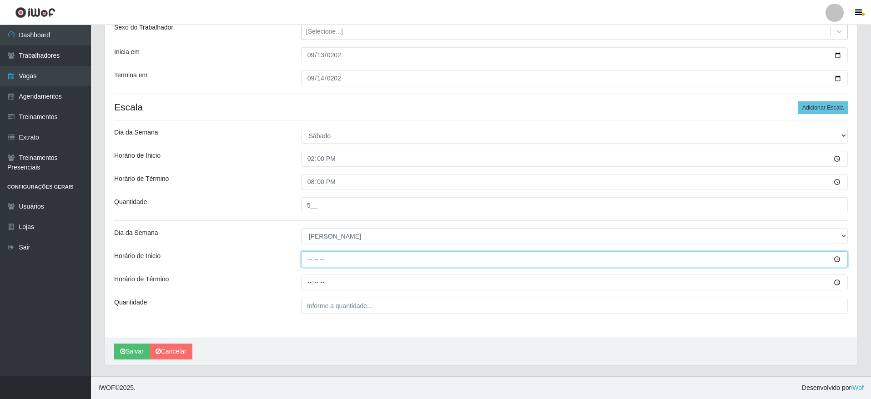
click at [306, 257] on input "Horário de Inicio" at bounding box center [574, 259] width 546 height 16
type input "12:00"
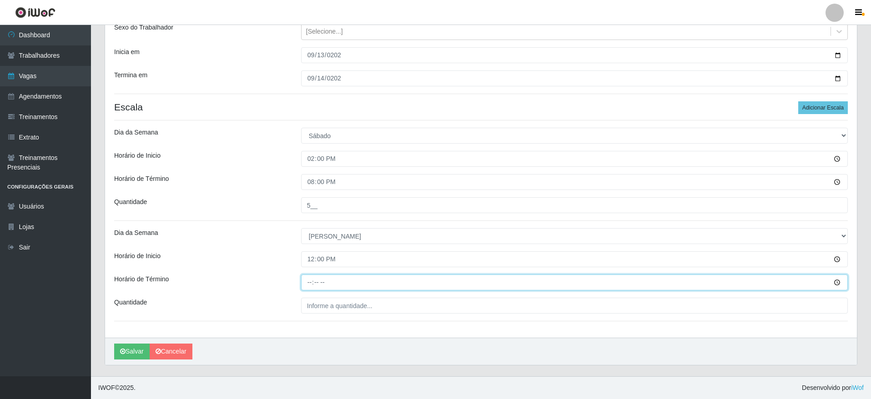
click at [305, 284] on input "Horário de Término" at bounding box center [574, 283] width 546 height 16
type input "18:00"
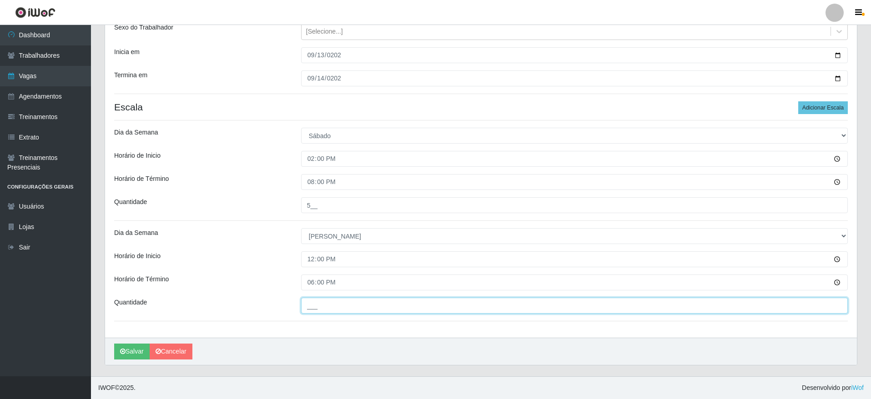
click at [335, 307] on input "___" at bounding box center [574, 306] width 546 height 16
type input "5__"
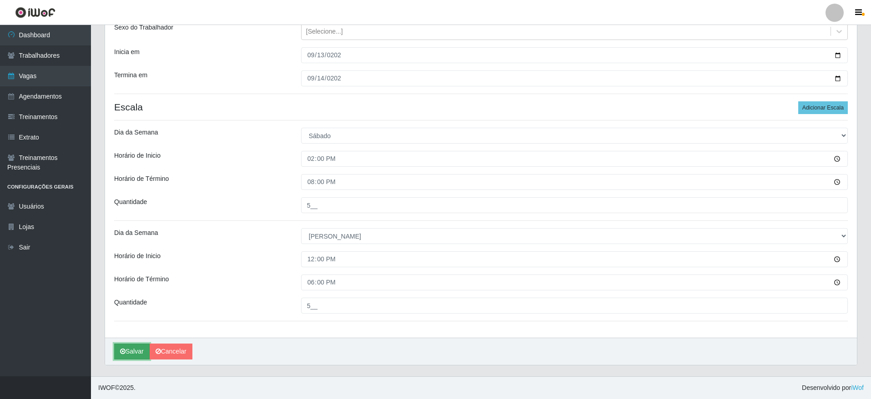
click at [119, 351] on button "Salvar" at bounding box center [131, 352] width 35 height 16
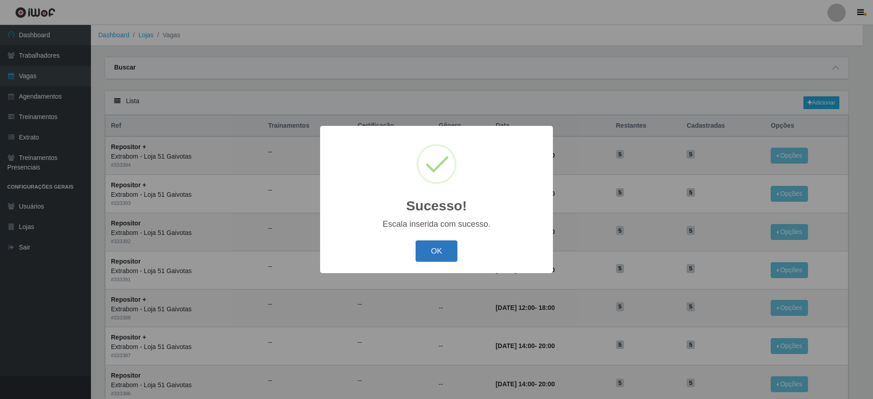
click at [437, 250] on button "OK" at bounding box center [437, 250] width 42 height 21
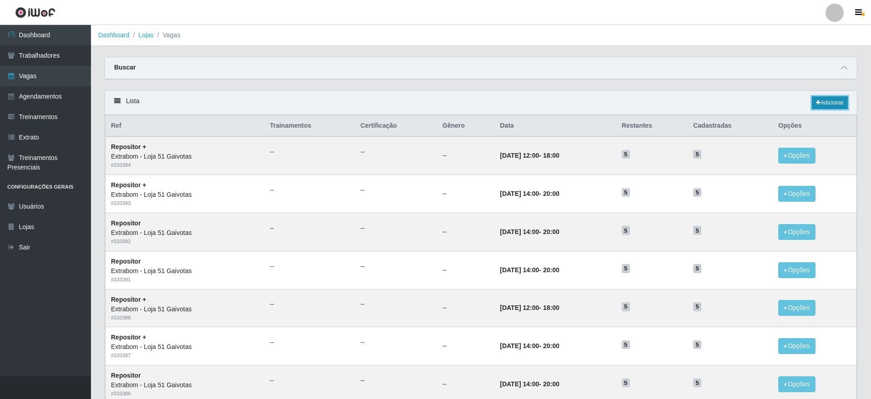
click at [836, 107] on link "Adicionar" at bounding box center [829, 102] width 36 height 13
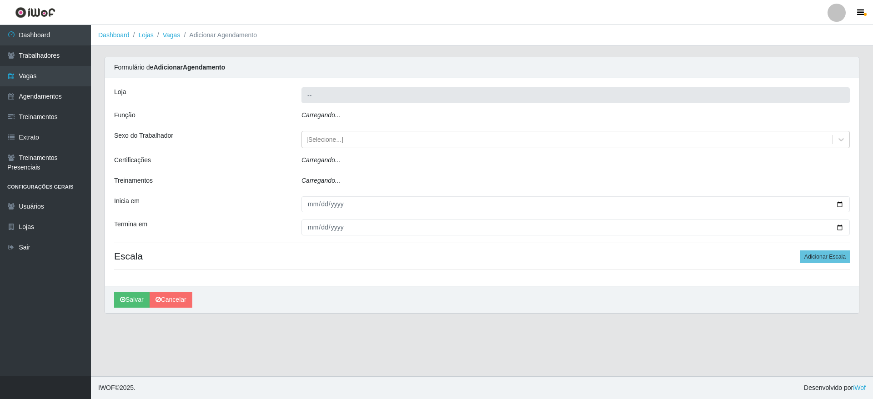
type input "Extrabom - Loja 51 Gaivotas"
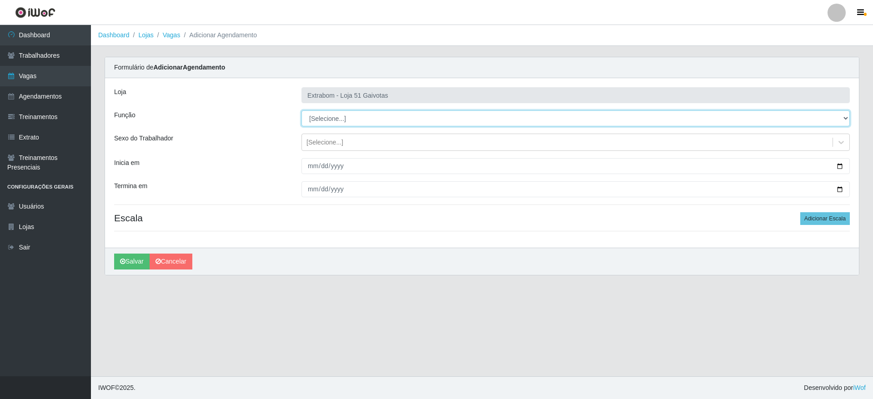
click at [342, 116] on select "[Selecione...] Repositor Repositor + Repositor ++" at bounding box center [575, 118] width 548 height 16
click at [363, 121] on select "[Selecione...] Repositor Repositor + Repositor ++" at bounding box center [575, 118] width 548 height 16
select select "24"
click at [301, 110] on select "[Selecione...] Repositor Repositor + Repositor ++" at bounding box center [575, 118] width 548 height 16
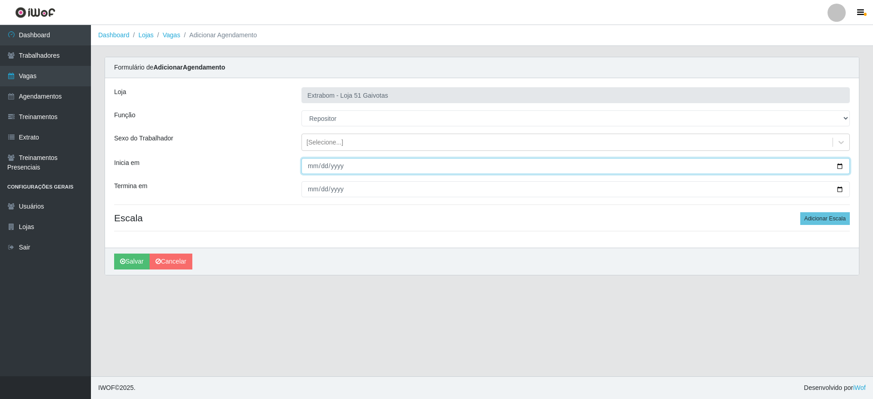
click at [310, 166] on input "Inicia em" at bounding box center [575, 166] width 548 height 16
type input "[DATE]"
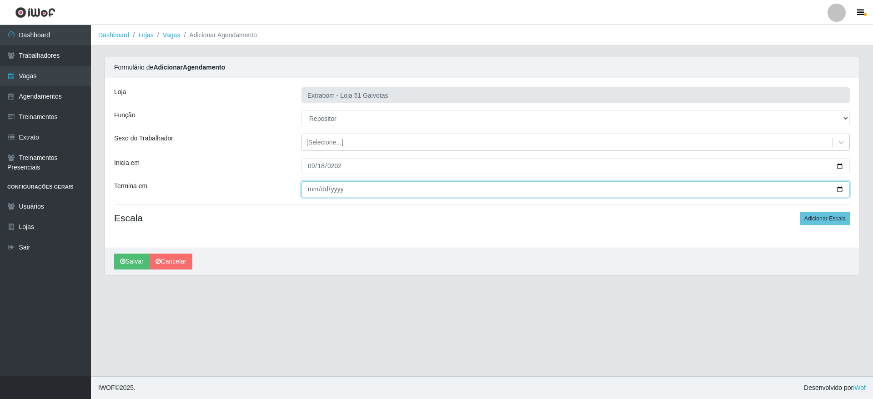
click at [311, 185] on input "Termina em" at bounding box center [575, 189] width 548 height 16
type input "[DATE]"
click at [829, 216] on button "Adicionar Escala" at bounding box center [825, 218] width 50 height 13
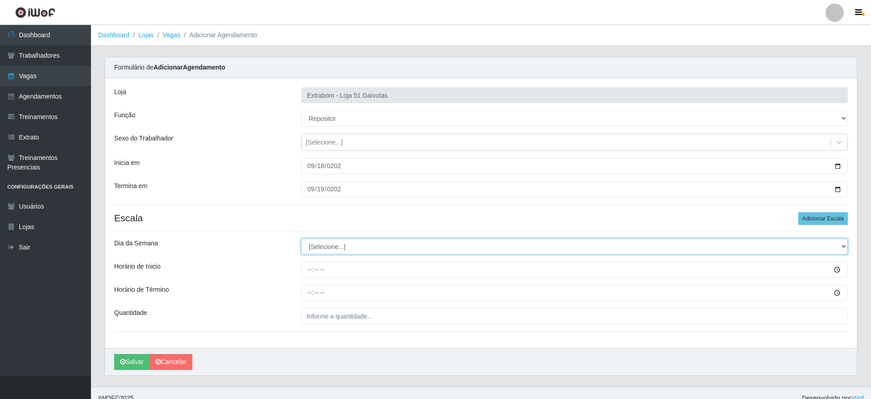
click at [371, 245] on select "[Selecione...] Segunda Terça Quarta Quinta Sexta Sábado Domingo" at bounding box center [574, 247] width 546 height 16
select select "4"
click at [301, 239] on select "[Selecione...] Segunda Terça Quarta Quinta Sexta Sábado Domingo" at bounding box center [574, 247] width 546 height 16
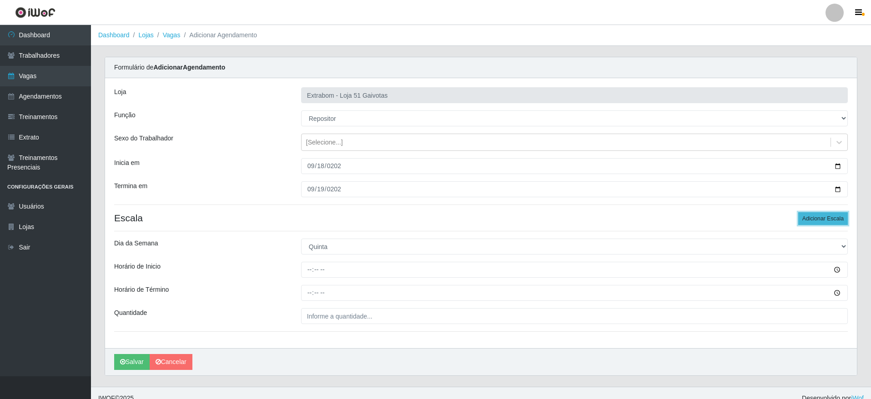
click at [822, 217] on button "Adicionar Escala" at bounding box center [823, 218] width 50 height 13
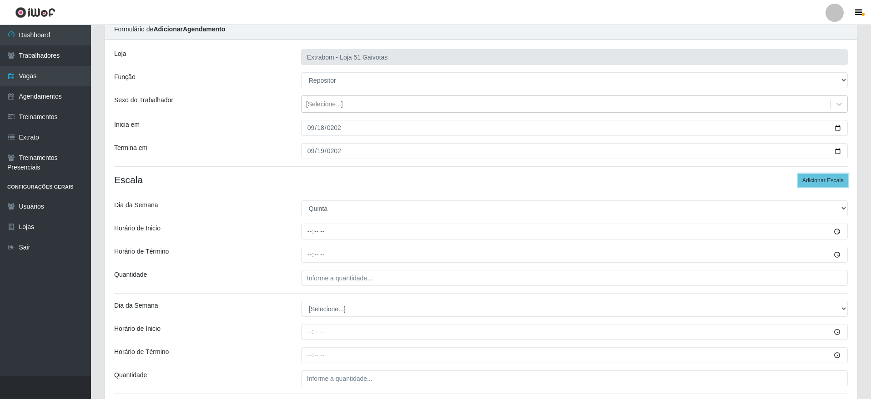
scroll to position [68, 0]
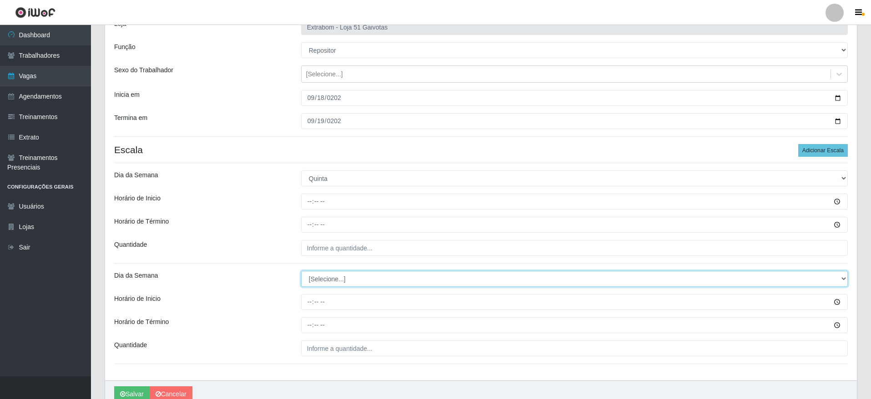
click at [356, 276] on select "[Selecione...] Segunda Terça Quarta Quinta Sexta Sábado Domingo" at bounding box center [574, 279] width 546 height 16
click at [341, 279] on select "[Selecione...] Segunda Terça Quarta Quinta Sexta Sábado Domingo" at bounding box center [574, 279] width 546 height 16
select select "5"
click at [301, 271] on select "[Selecione...] Segunda Terça Quarta Quinta Sexta Sábado Domingo" at bounding box center [574, 279] width 546 height 16
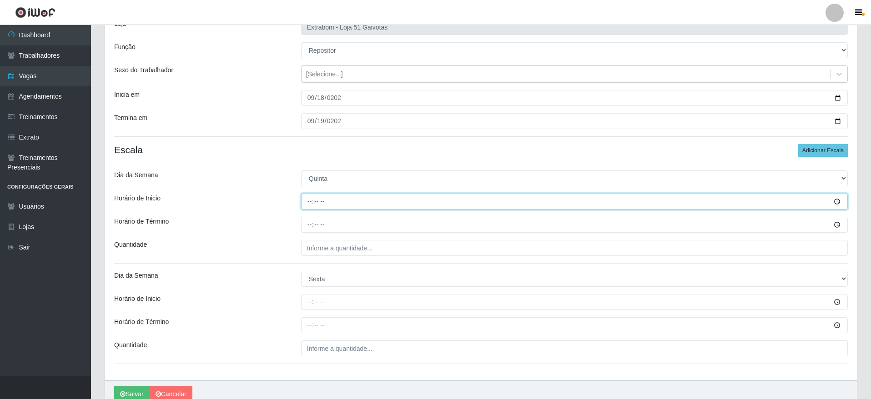
click at [306, 202] on input "Horário de Inicio" at bounding box center [574, 202] width 546 height 16
click at [312, 203] on input "09:00" at bounding box center [574, 202] width 546 height 16
type input "14:00"
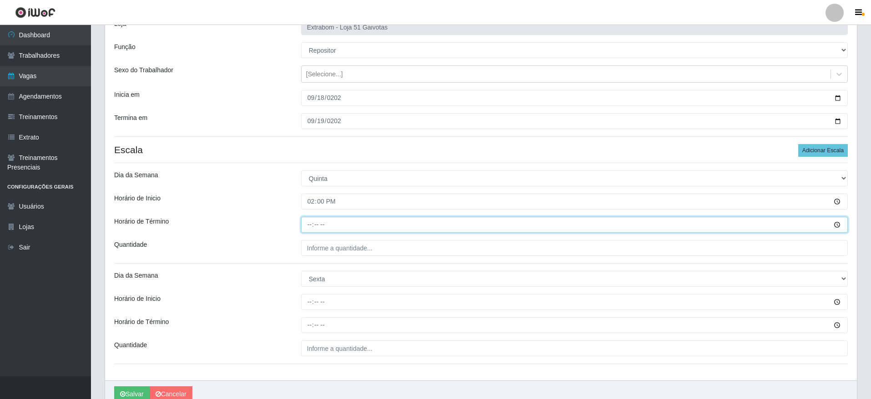
click at [310, 218] on input "Horário de Término" at bounding box center [574, 225] width 546 height 16
type input "20:00"
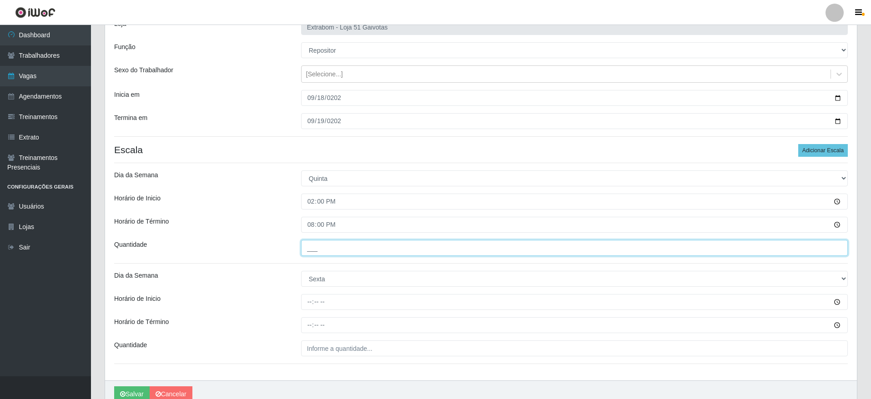
click at [359, 246] on input "___" at bounding box center [574, 248] width 546 height 16
type input "5__"
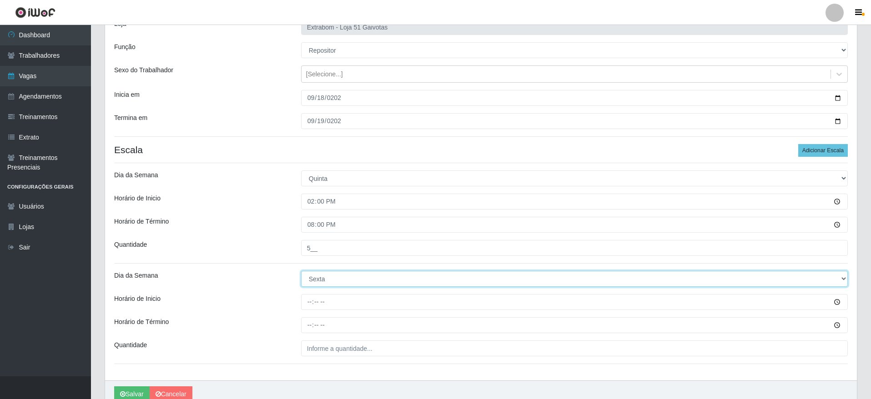
drag, startPoint x: 335, startPoint y: 278, endPoint x: 332, endPoint y: 290, distance: 12.0
click at [333, 282] on select "[Selecione...] Segunda Terça Quarta Quinta Sexta Sábado Domingo" at bounding box center [574, 279] width 546 height 16
click at [334, 283] on select "[Selecione...] Segunda Terça Quarta Quinta Sexta Sábado Domingo" at bounding box center [574, 279] width 546 height 16
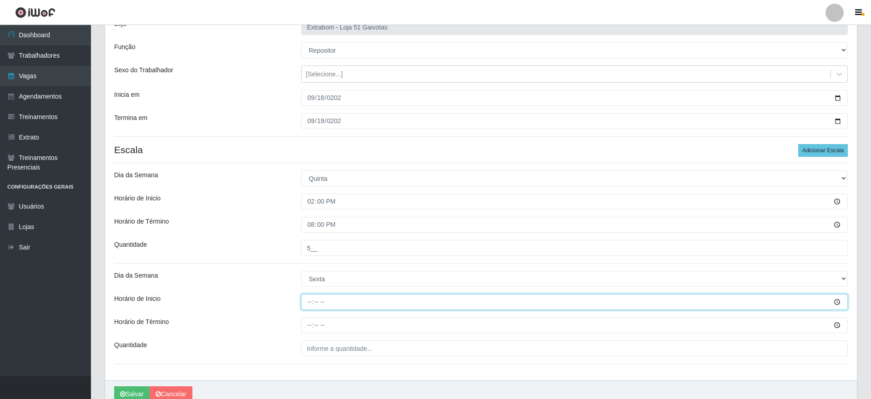
click at [319, 306] on input "Horário de Inicio" at bounding box center [574, 302] width 546 height 16
click at [307, 302] on input "Horário de Inicio" at bounding box center [574, 302] width 546 height 16
type input "14:00"
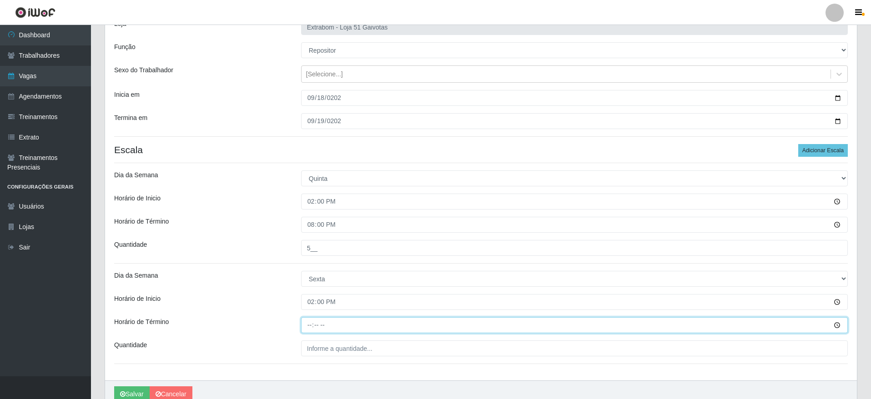
click at [304, 318] on input "Horário de Término" at bounding box center [574, 325] width 546 height 16
type input "20:00"
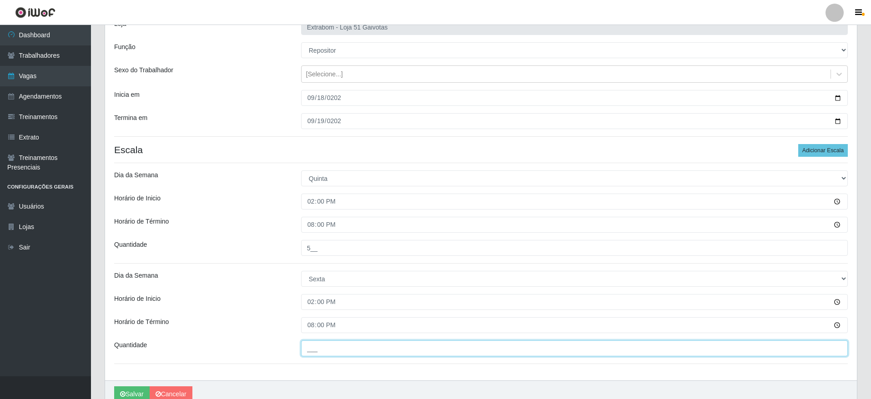
click at [333, 347] on input "___" at bounding box center [574, 349] width 546 height 16
type input "5__"
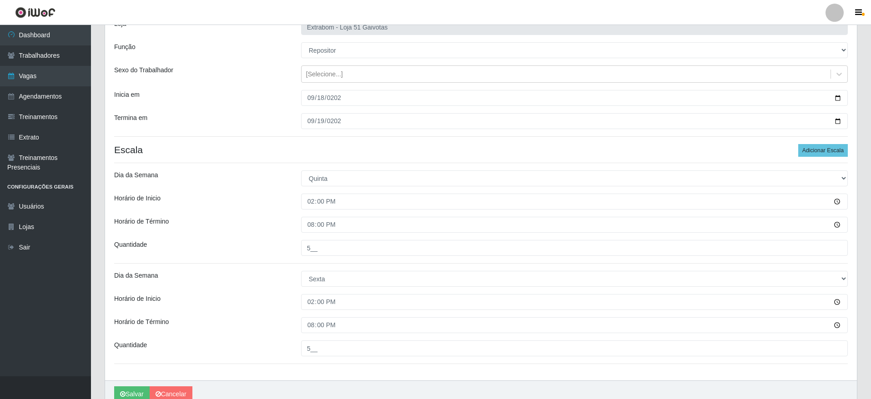
click at [311, 361] on div "Loja Extrabom - Loja 51 Gaivotas Função [Selecione...] Repositor Repositor + Re…" at bounding box center [480, 195] width 751 height 371
click at [121, 393] on icon "submit" at bounding box center [122, 394] width 5 height 6
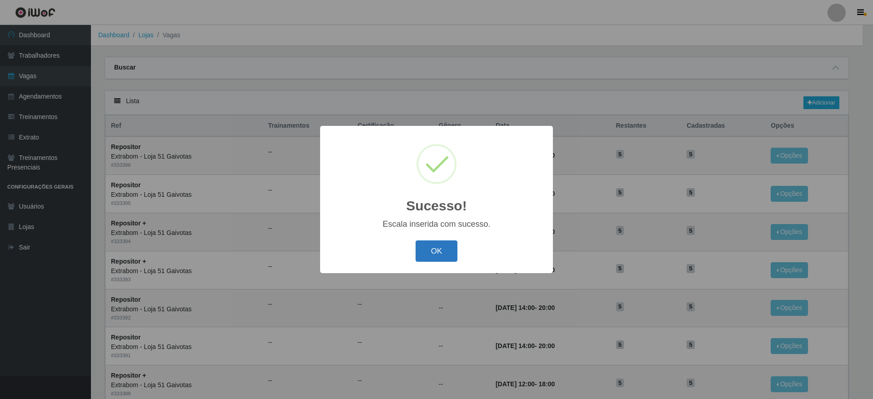
click at [441, 251] on button "OK" at bounding box center [437, 250] width 42 height 21
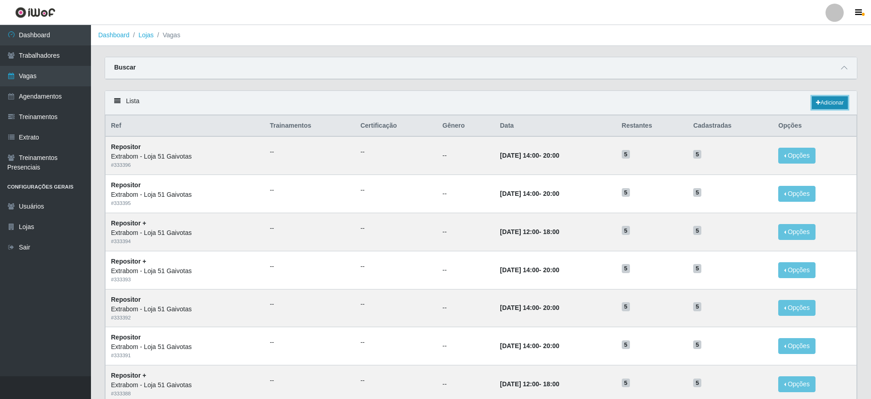
click at [811, 100] on link "Adicionar" at bounding box center [829, 102] width 36 height 13
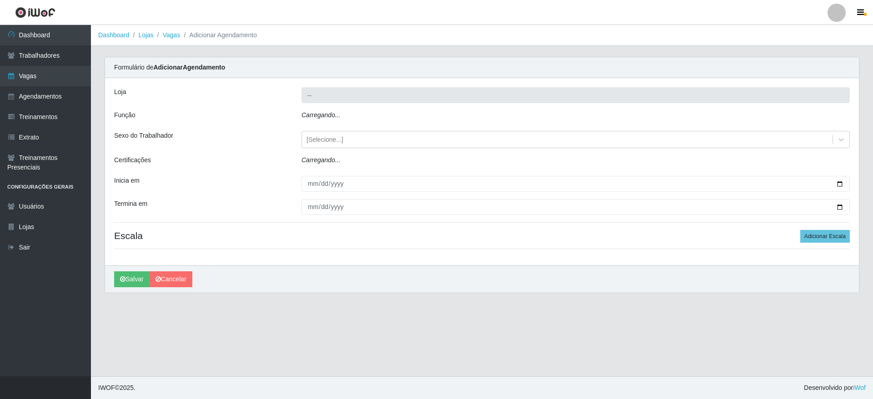
type input "Extrabom - Loja 51 Gaivotas"
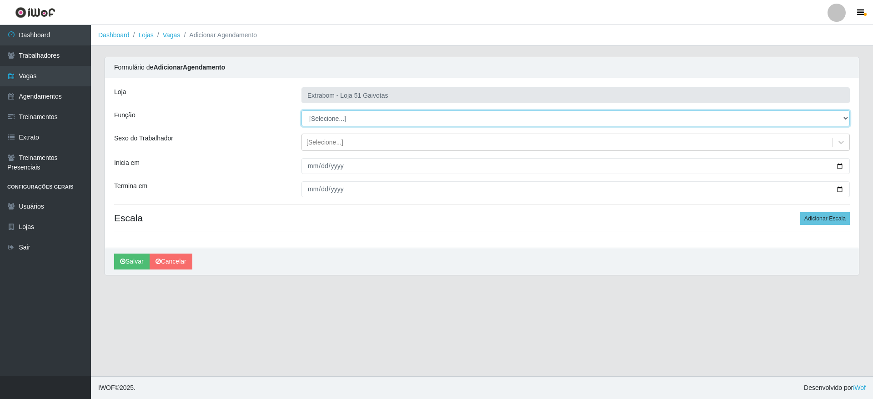
click at [350, 120] on select "[Selecione...] Repositor Repositor + Repositor ++" at bounding box center [575, 118] width 548 height 16
select select "82"
click at [301, 110] on select "[Selecione...] Repositor Repositor + Repositor ++" at bounding box center [575, 118] width 548 height 16
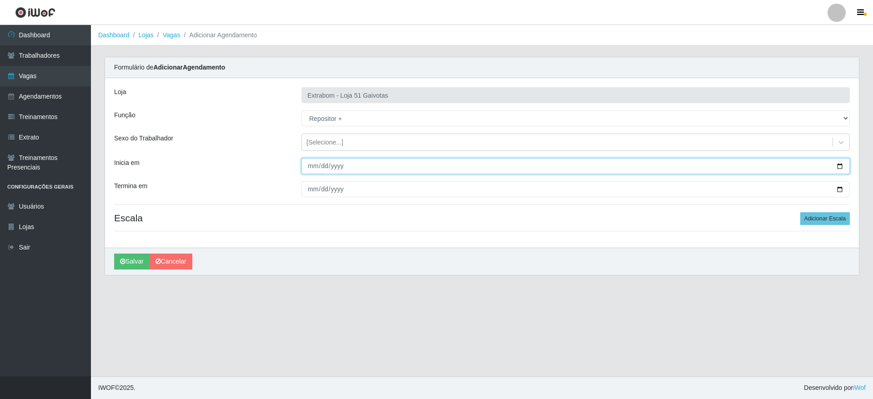
click at [312, 164] on input "Inicia em" at bounding box center [575, 166] width 548 height 16
type input "[DATE]"
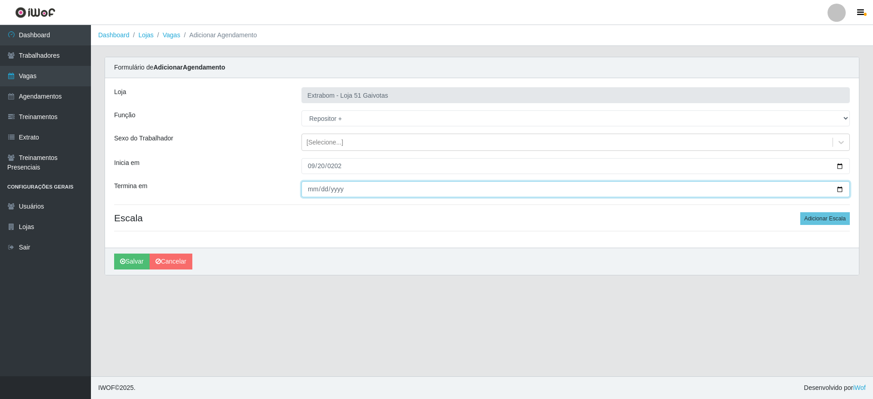
click at [309, 186] on input "Termina em" at bounding box center [575, 189] width 548 height 16
type input "[DATE]"
click at [846, 222] on button "Adicionar Escala" at bounding box center [825, 218] width 50 height 13
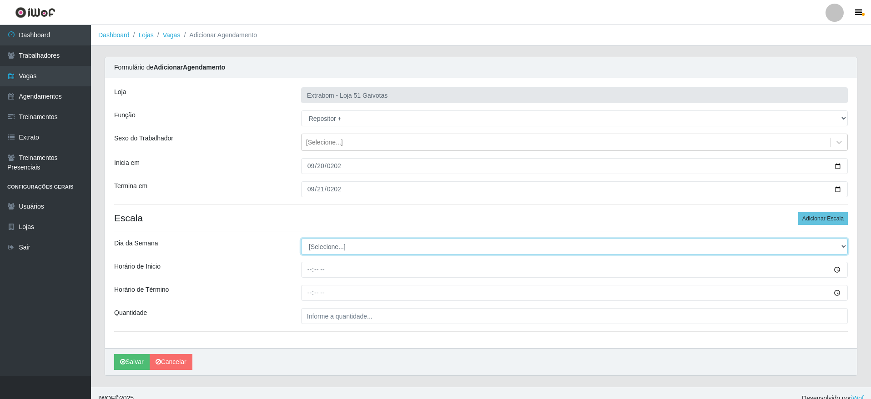
drag, startPoint x: 330, startPoint y: 245, endPoint x: 330, endPoint y: 250, distance: 5.5
click at [330, 245] on select "[Selecione...] Segunda Terça Quarta Quinta Sexta Sábado Domingo" at bounding box center [574, 247] width 546 height 16
select select "6"
click at [301, 239] on select "[Selecione...] Segunda Terça Quarta Quinta Sexta Sábado Domingo" at bounding box center [574, 247] width 546 height 16
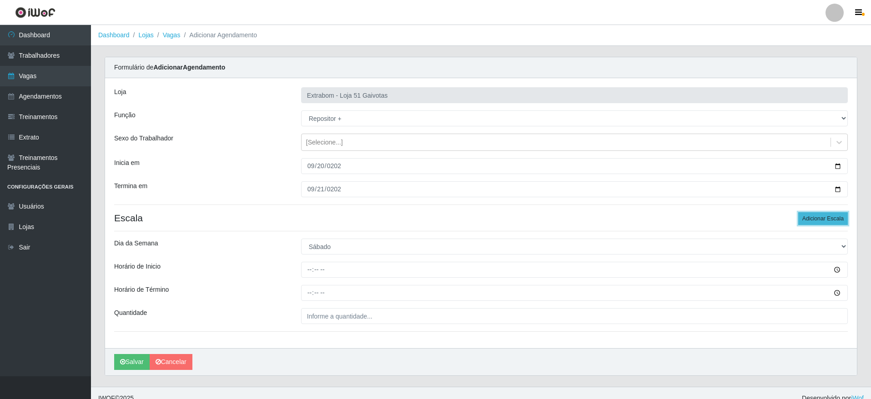
click at [838, 217] on button "Adicionar Escala" at bounding box center [823, 218] width 50 height 13
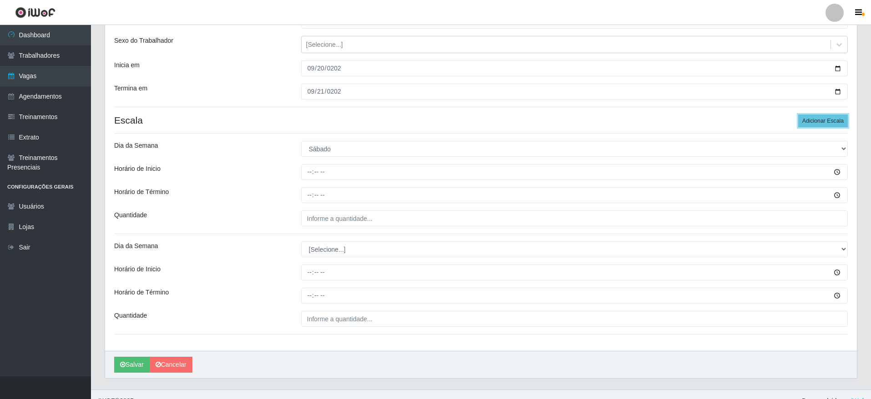
scroll to position [111, 0]
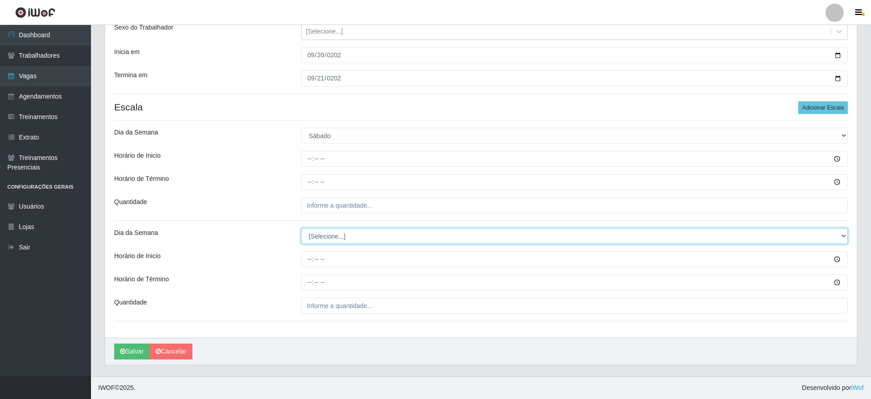
click at [351, 239] on select "[Selecione...] Segunda Terça Quarta Quinta Sexta Sábado Domingo" at bounding box center [574, 236] width 546 height 16
select select "0"
click at [301, 228] on select "[Selecione...] Segunda Terça Quarta Quinta Sexta Sábado Domingo" at bounding box center [574, 236] width 546 height 16
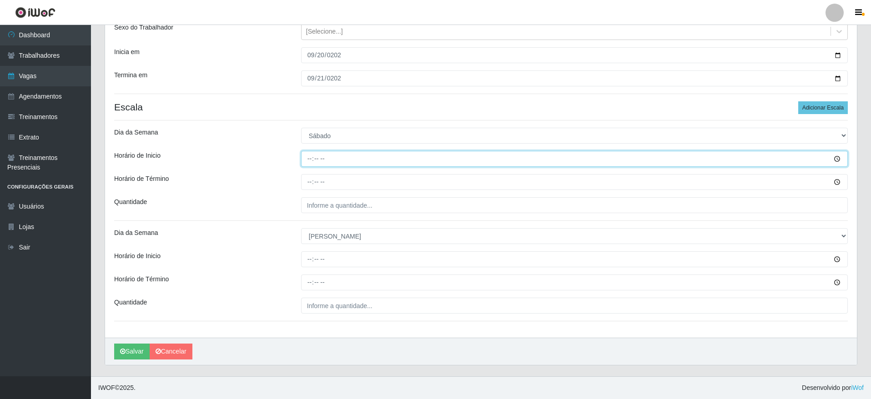
click at [312, 165] on input "Horário de Inicio" at bounding box center [574, 159] width 546 height 16
click at [309, 161] on input "09:00" at bounding box center [574, 159] width 546 height 16
type input "14:00"
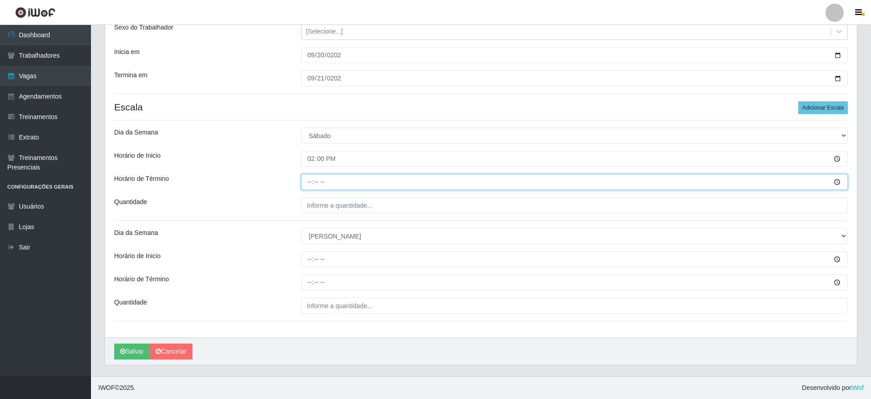
click at [310, 180] on input "Horário de Término" at bounding box center [574, 182] width 546 height 16
type input "20:00"
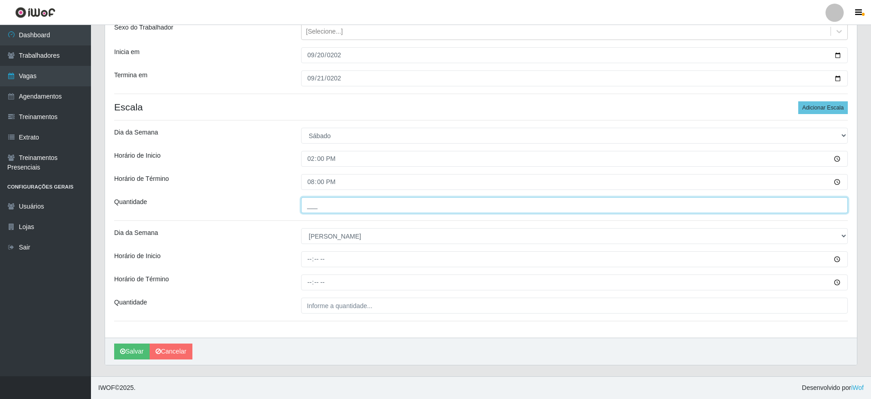
click at [320, 205] on input "___" at bounding box center [574, 205] width 546 height 16
type input "5__"
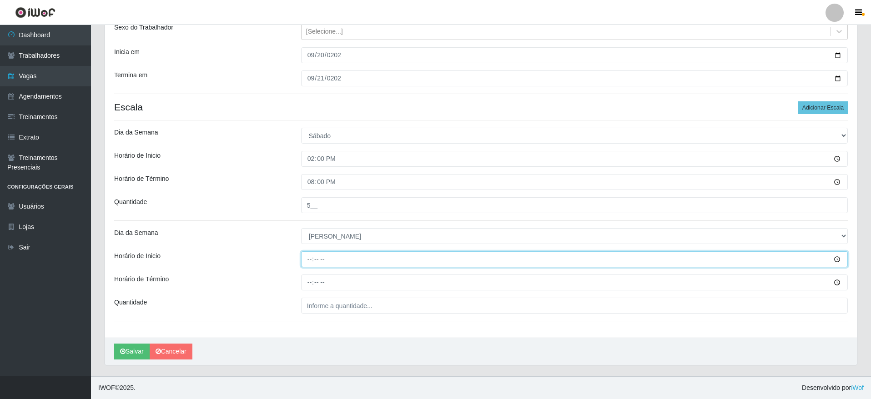
click at [311, 256] on input "Horário de Inicio" at bounding box center [574, 259] width 546 height 16
type input "14:00"
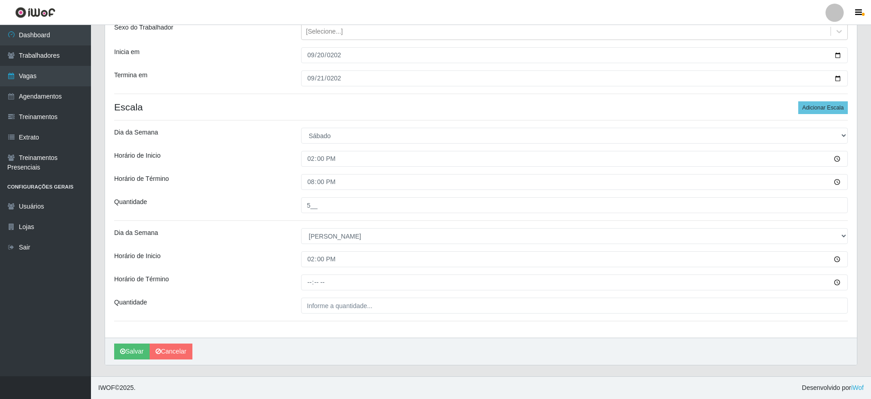
click at [313, 291] on div "Loja Extrabom - Loja 51 Gaivotas Função [Selecione...] Repositor Repositor + Re…" at bounding box center [480, 152] width 751 height 371
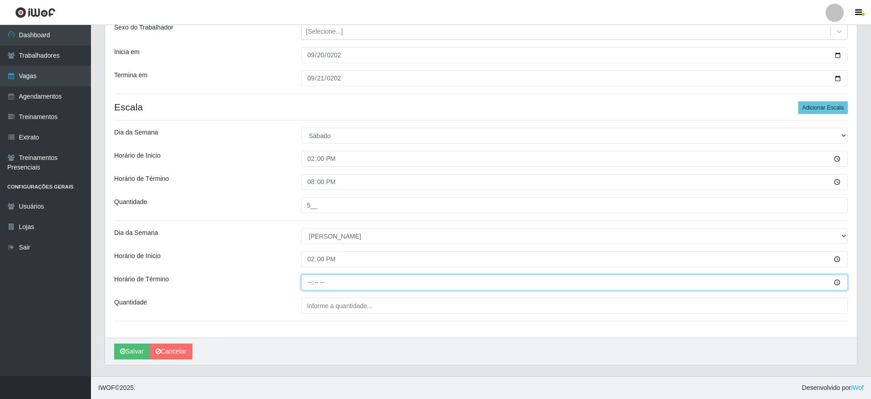
click at [308, 283] on input "Horário de Término" at bounding box center [574, 283] width 546 height 16
type input "20:00"
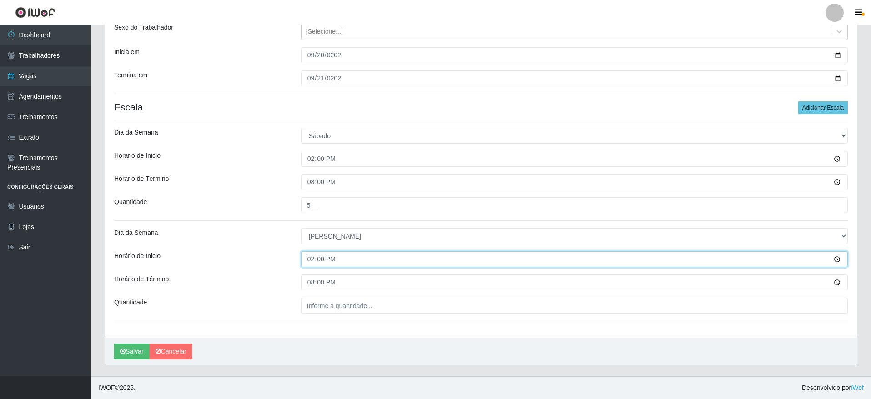
click at [311, 262] on input "14:00" at bounding box center [574, 259] width 546 height 16
type input "12:00"
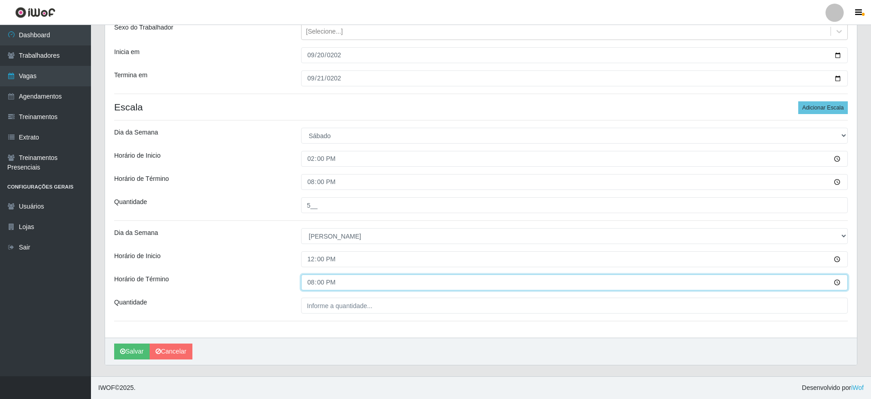
click at [309, 278] on input "20:00" at bounding box center [574, 283] width 546 height 16
type input "18:00"
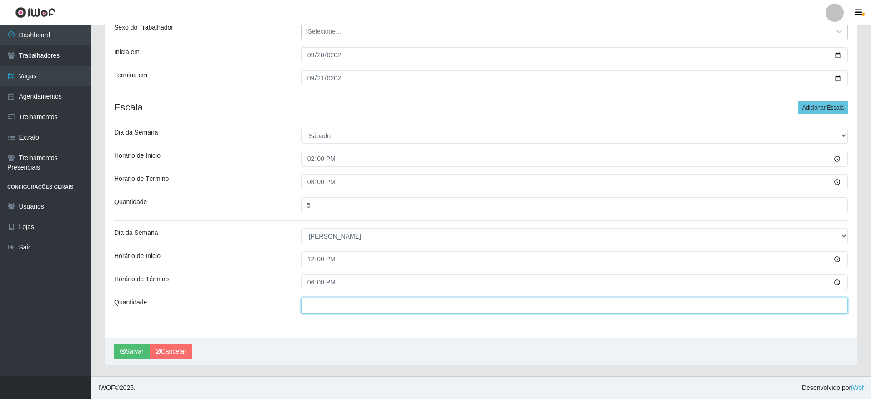
click at [321, 300] on input "___" at bounding box center [574, 306] width 546 height 16
type input "5__"
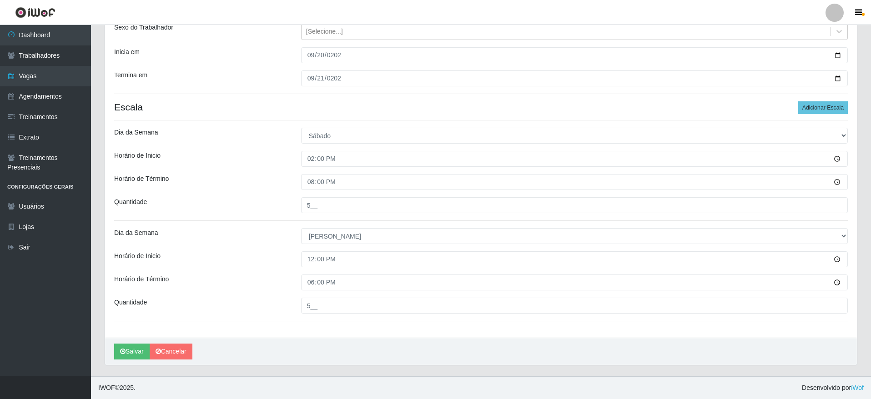
click at [313, 355] on div "[PERSON_NAME]" at bounding box center [480, 351] width 751 height 27
click at [135, 352] on button "Salvar" at bounding box center [131, 352] width 35 height 16
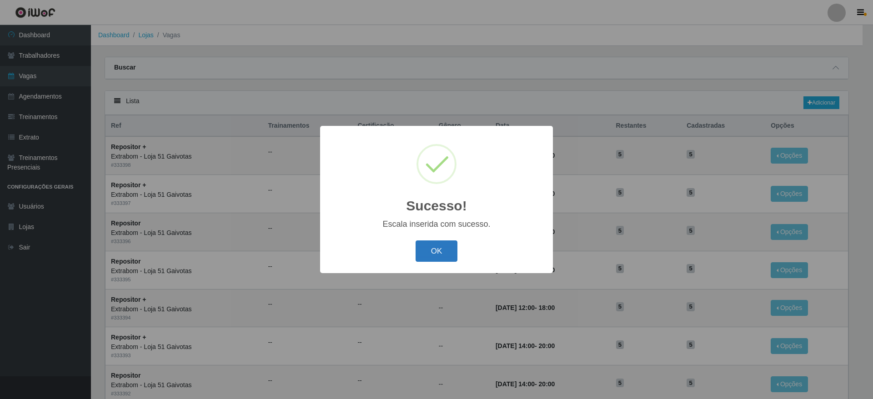
click at [426, 248] on button "OK" at bounding box center [437, 250] width 42 height 21
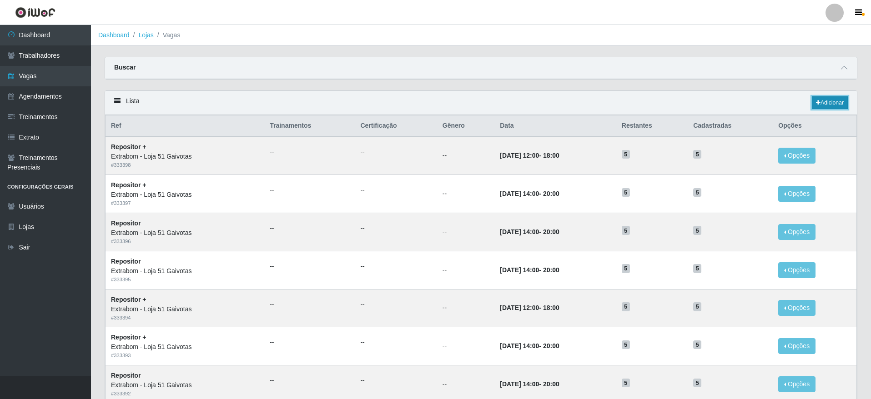
click at [833, 99] on link "Adicionar" at bounding box center [829, 102] width 36 height 13
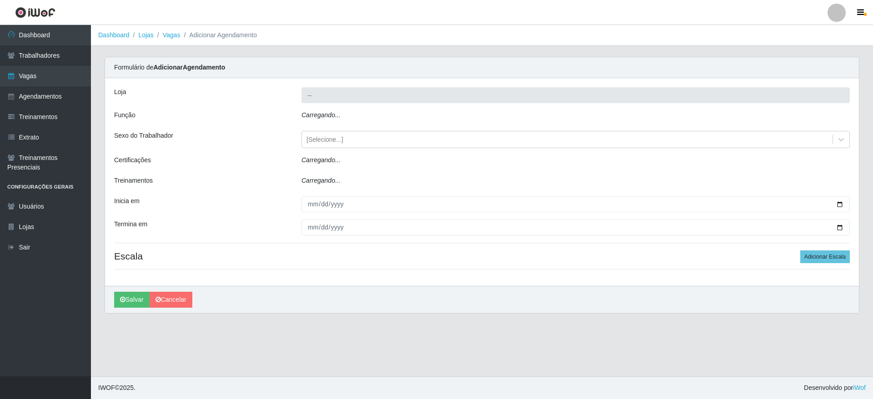
type input "Extrabom - Loja 51 Gaivotas"
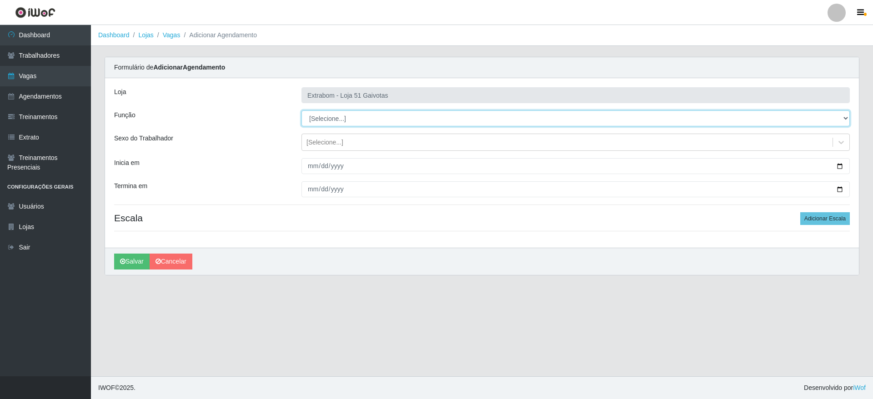
click at [348, 122] on select "[Selecione...] Repositor Repositor + Repositor ++" at bounding box center [575, 118] width 548 height 16
click at [301, 110] on select "[Selecione...] Repositor Repositor + Repositor ++" at bounding box center [575, 118] width 548 height 16
click at [352, 124] on select "[Selecione...] Repositor Repositor + Repositor ++" at bounding box center [575, 118] width 548 height 16
select select "24"
click at [301, 110] on select "[Selecione...] Repositor Repositor + Repositor ++" at bounding box center [575, 118] width 548 height 16
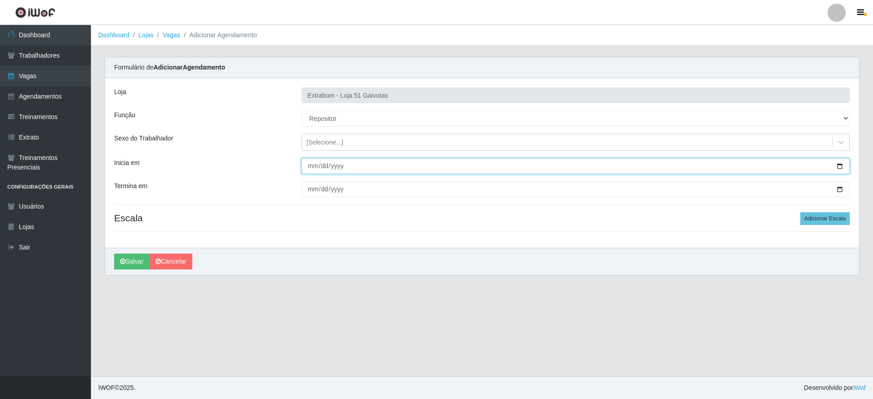
click at [310, 168] on input "Inicia em" at bounding box center [575, 166] width 548 height 16
type input "[DATE]"
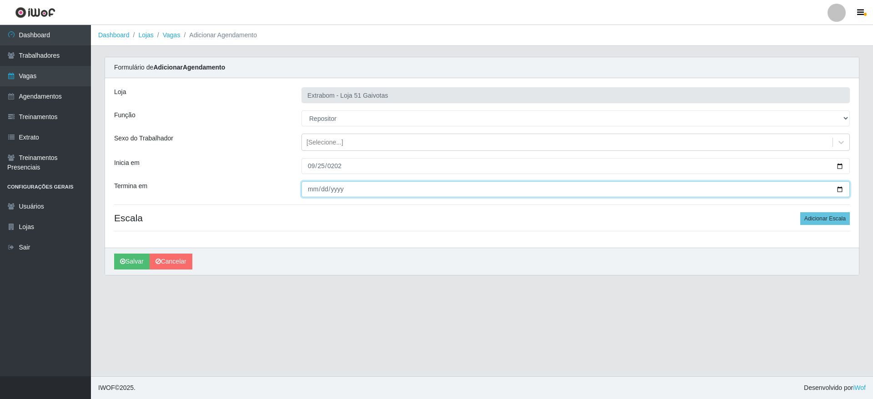
click at [314, 195] on input "Termina em" at bounding box center [575, 189] width 548 height 16
type input "[DATE]"
click at [811, 219] on button "Adicionar Escala" at bounding box center [825, 218] width 50 height 13
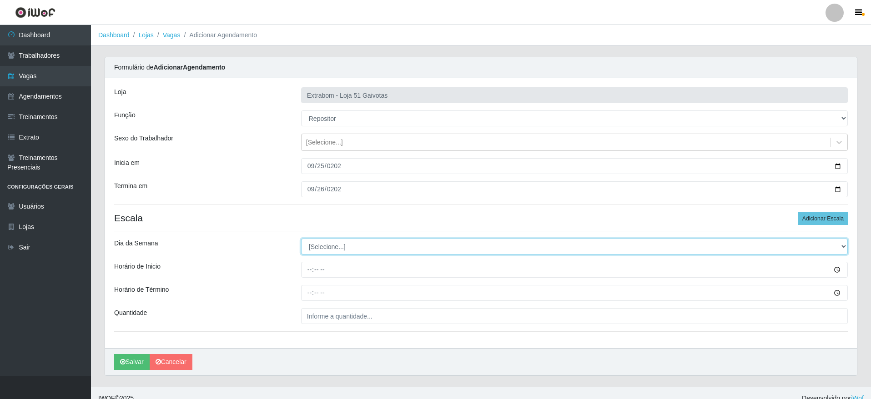
click at [334, 245] on select "[Selecione...] Segunda Terça Quarta Quinta Sexta Sábado Domingo" at bounding box center [574, 247] width 546 height 16
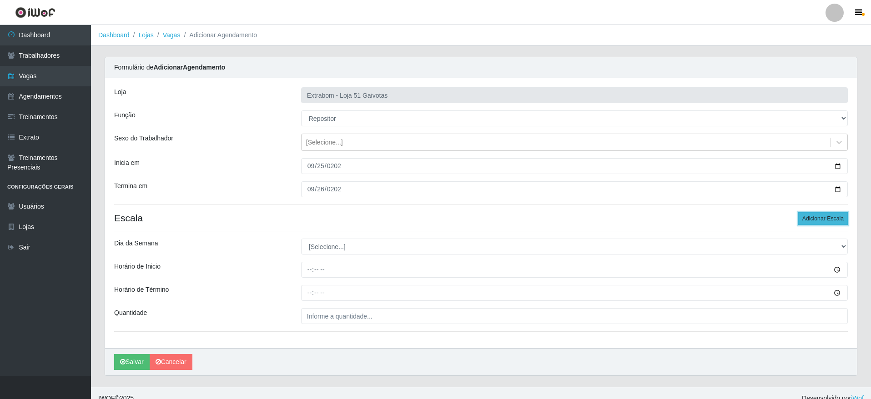
click at [830, 214] on button "Adicionar Escala" at bounding box center [823, 218] width 50 height 13
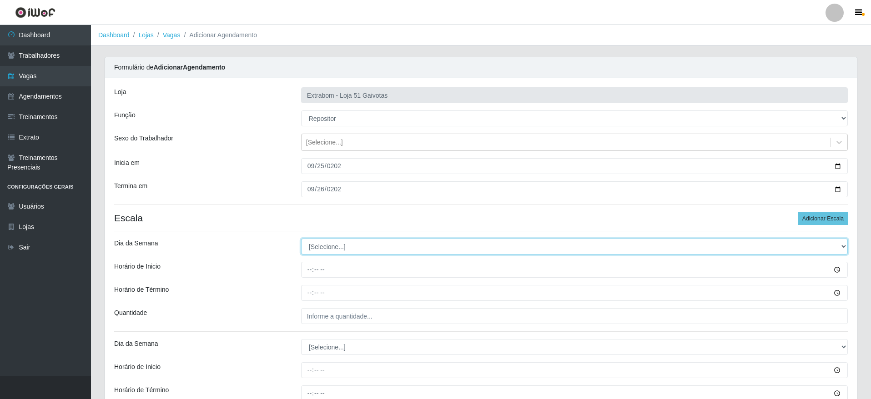
click at [359, 245] on select "[Selecione...] Segunda Terça Quarta Quinta Sexta Sábado Domingo" at bounding box center [574, 247] width 546 height 16
select select "4"
click at [301, 239] on select "[Selecione...] Segunda Terça Quarta Quinta Sexta Sábado Domingo" at bounding box center [574, 247] width 546 height 16
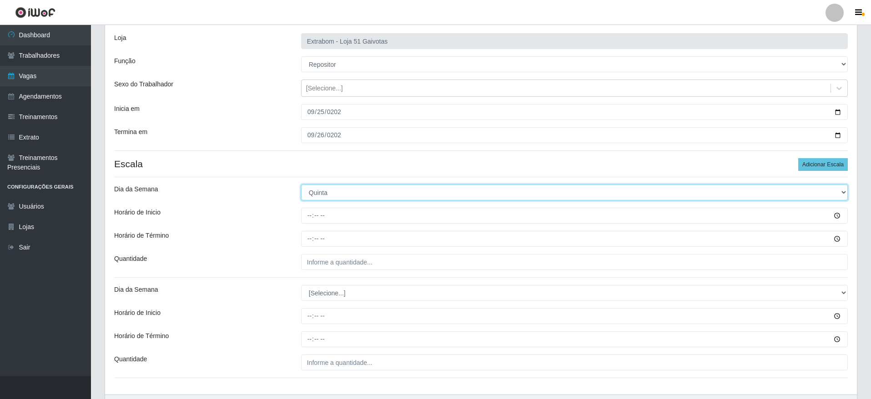
scroll to position [111, 0]
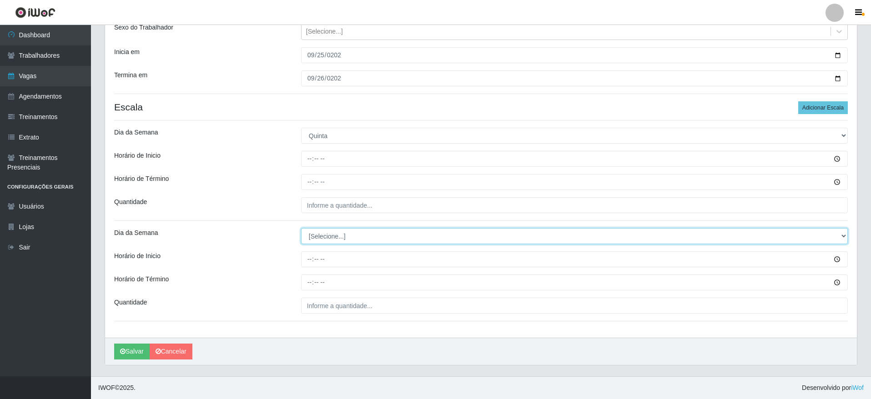
click at [337, 237] on select "[Selecione...] Segunda Terça Quarta Quinta Sexta Sábado Domingo" at bounding box center [574, 236] width 546 height 16
select select "5"
click at [301, 228] on select "[Selecione...] Segunda Terça Quarta Quinta Sexta Sábado Domingo" at bounding box center [574, 236] width 546 height 16
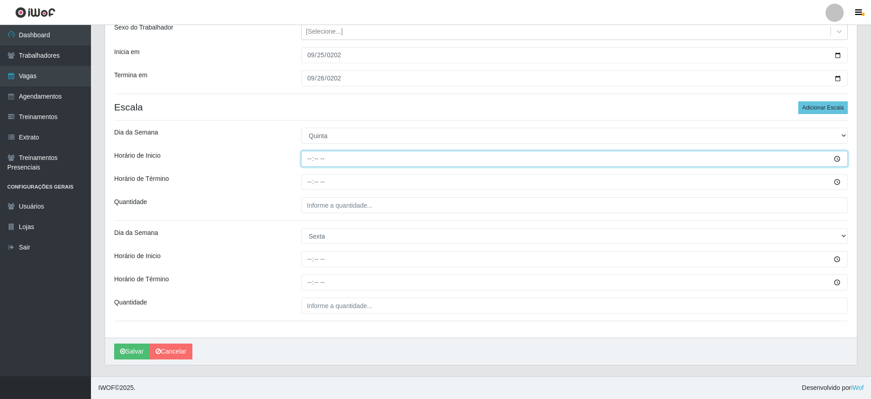
click at [310, 160] on input "Horário de Inicio" at bounding box center [574, 159] width 546 height 16
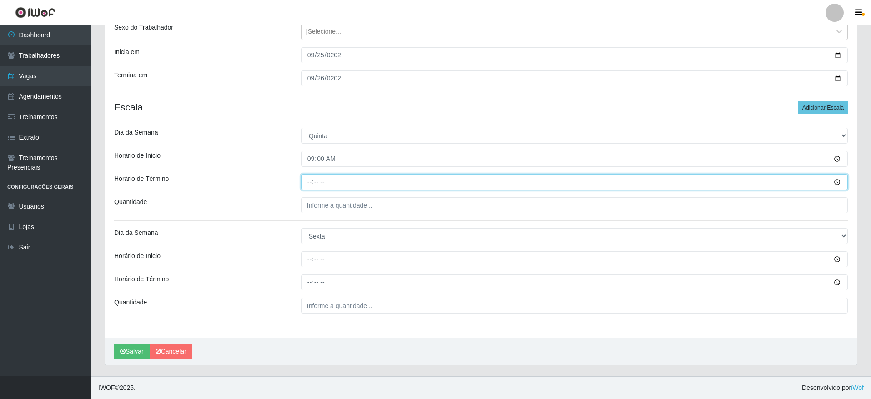
click at [305, 184] on input "Horário de Término" at bounding box center [574, 182] width 546 height 16
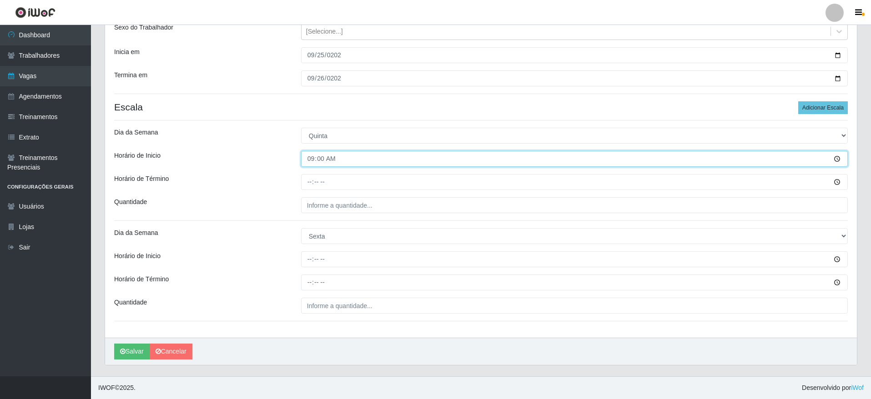
click at [312, 155] on input "09:00" at bounding box center [574, 159] width 546 height 16
type input "14:00"
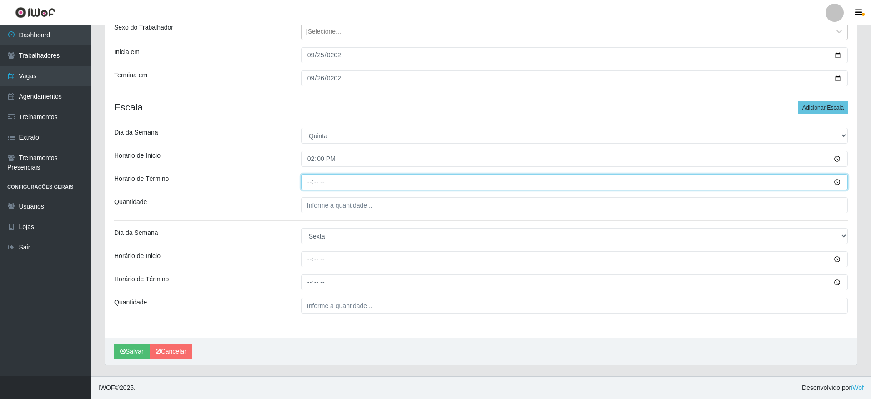
click at [302, 180] on input "Horário de Término" at bounding box center [574, 182] width 546 height 16
type input "20:00"
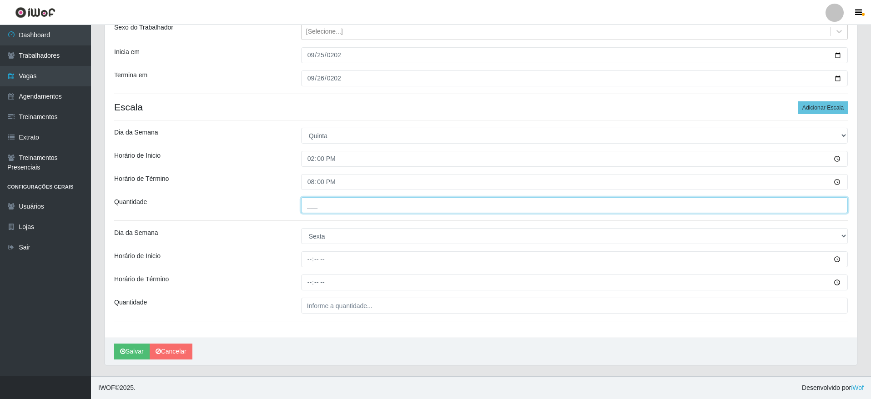
click at [319, 205] on input "___" at bounding box center [574, 205] width 546 height 16
type input "5__"
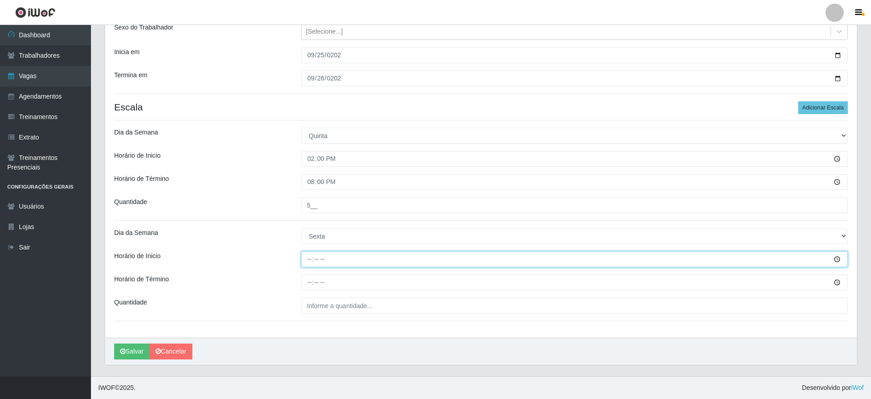
click at [309, 265] on input "Horário de Inicio" at bounding box center [574, 259] width 546 height 16
type input "14:00"
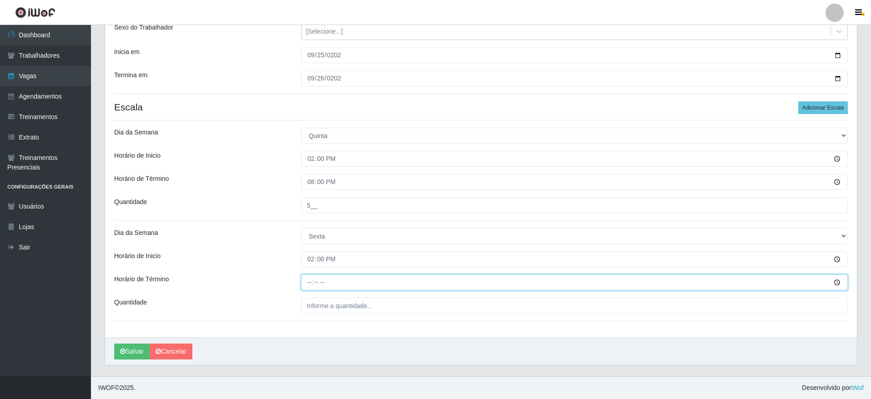
click at [306, 280] on input "Horário de Término" at bounding box center [574, 283] width 546 height 16
type input "20:00"
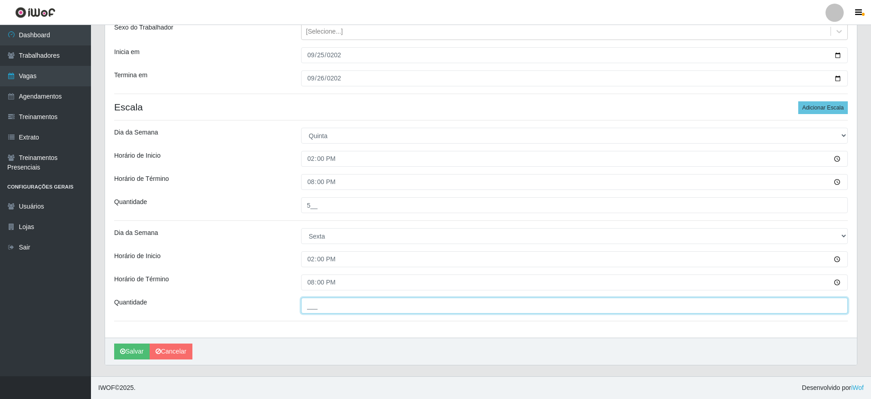
click at [312, 306] on input "___" at bounding box center [574, 306] width 546 height 16
type input "5__"
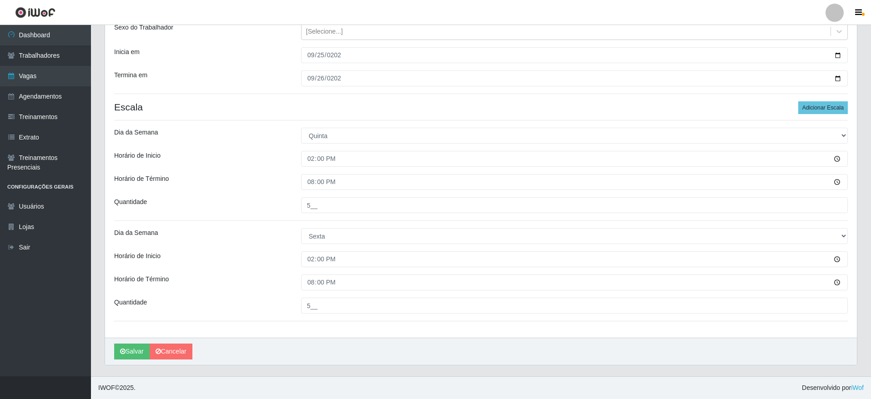
click at [325, 326] on div "Loja Extrabom - Loja 51 Gaivotas Função [Selecione...] Repositor Repositor + Re…" at bounding box center [480, 152] width 751 height 371
click at [120, 350] on icon "submit" at bounding box center [122, 351] width 5 height 6
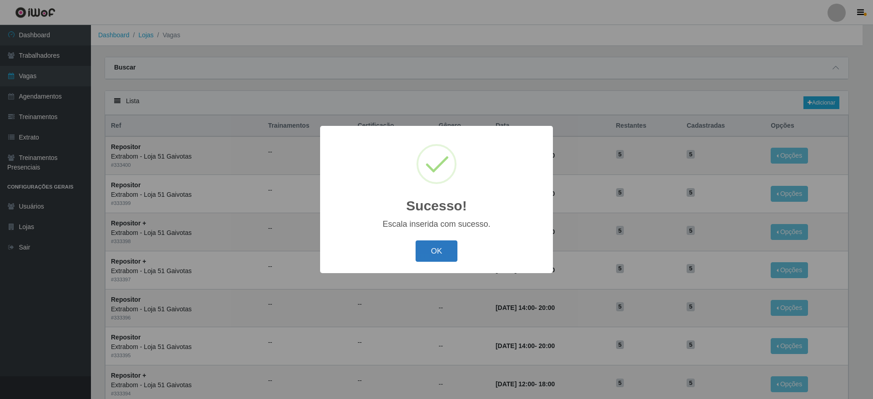
click at [423, 249] on button "OK" at bounding box center [437, 250] width 42 height 21
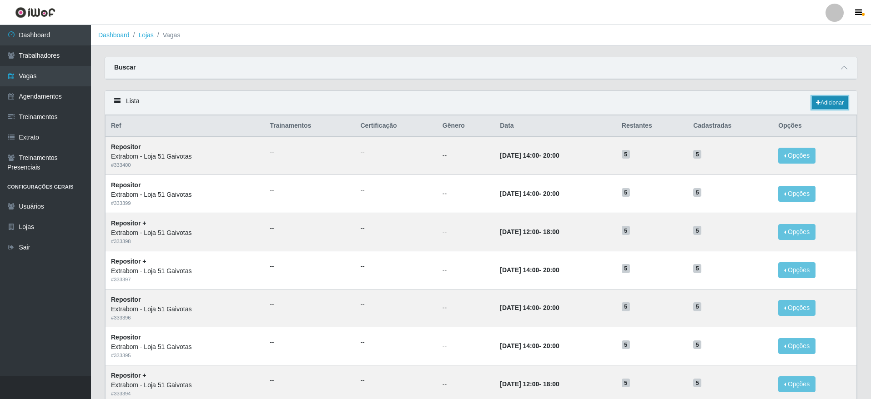
click at [833, 102] on link "Adicionar" at bounding box center [829, 102] width 36 height 13
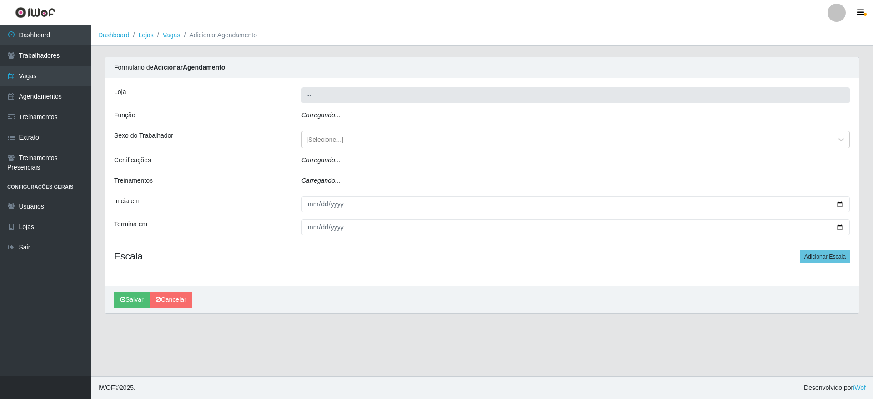
type input "Extrabom - Loja 51 Gaivotas"
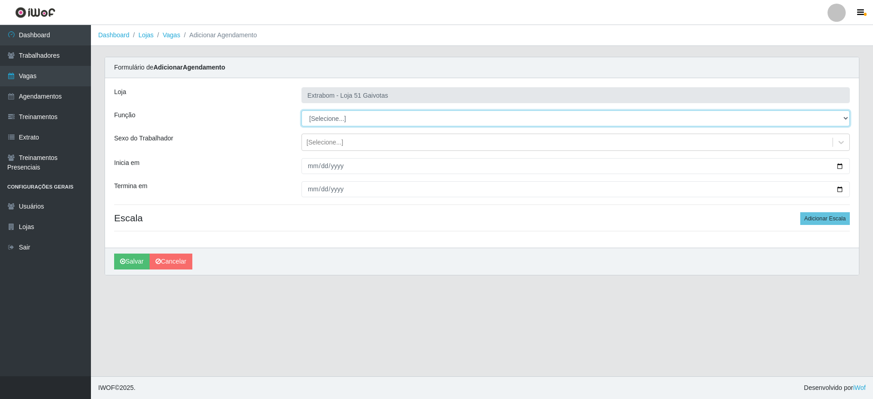
click at [408, 116] on select "[Selecione...] Repositor Repositor + Repositor ++" at bounding box center [575, 118] width 548 height 16
select select "82"
click at [301, 110] on select "[Selecione...] Repositor Repositor + Repositor ++" at bounding box center [575, 118] width 548 height 16
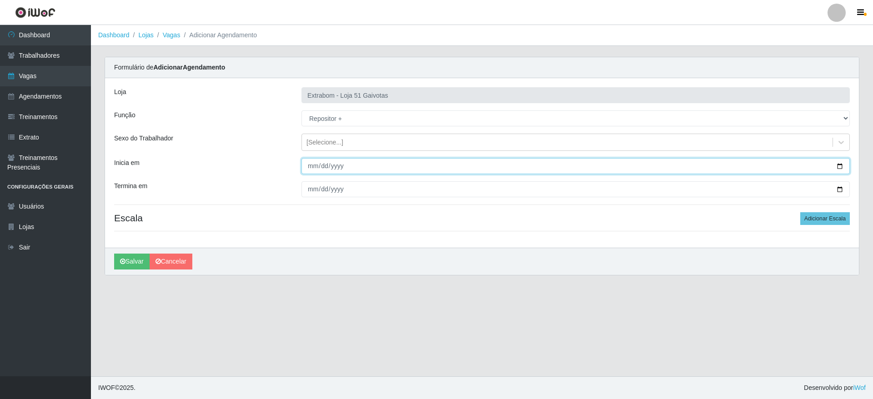
click at [322, 164] on input "Inicia em" at bounding box center [575, 166] width 548 height 16
click at [309, 163] on input "Inicia em" at bounding box center [575, 166] width 548 height 16
click at [843, 165] on input "Inicia em" at bounding box center [575, 166] width 548 height 16
type input "[DATE]"
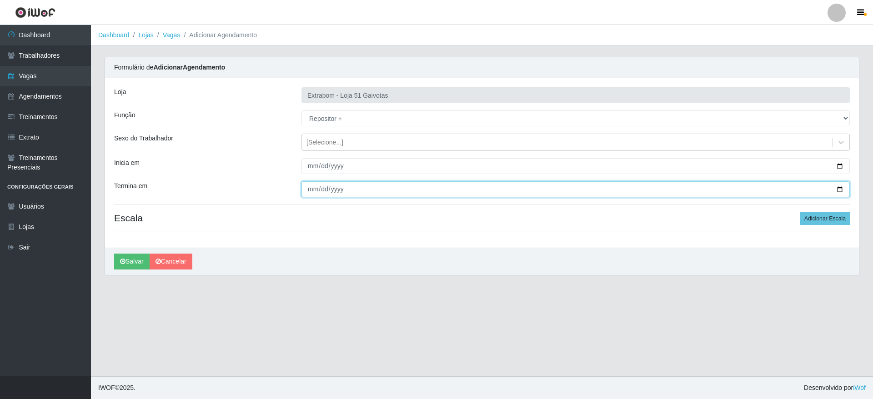
click at [840, 189] on input "Termina em" at bounding box center [575, 189] width 548 height 16
type input "[DATE]"
click at [820, 221] on button "Adicionar Escala" at bounding box center [825, 218] width 50 height 13
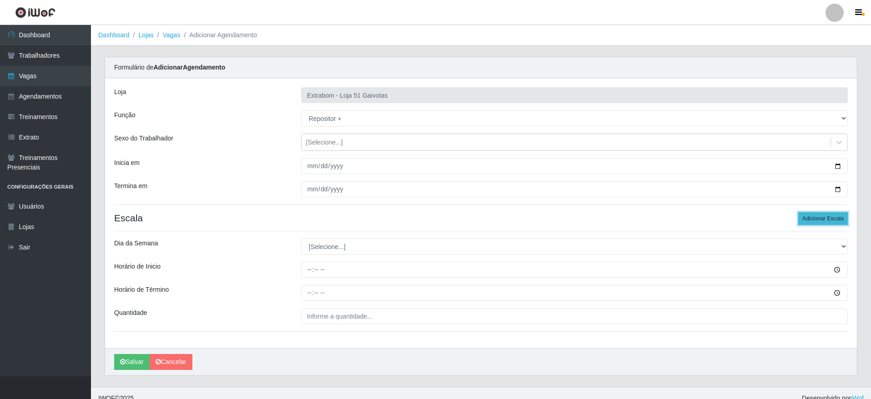
click at [820, 221] on button "Adicionar Escala" at bounding box center [823, 218] width 50 height 13
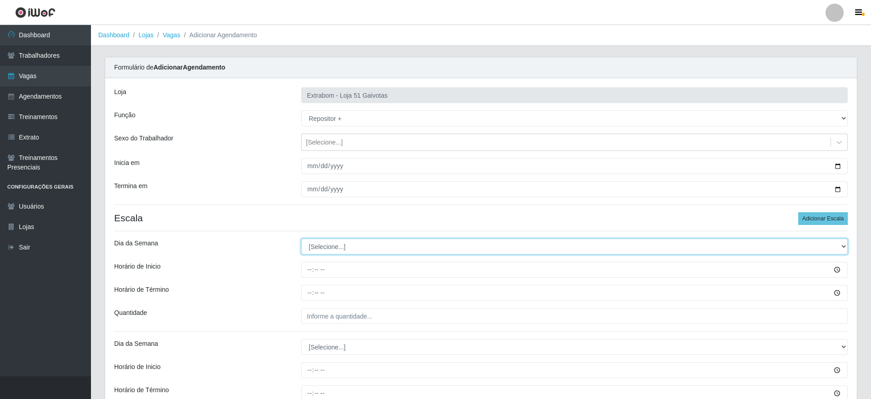
click at [517, 249] on select "[Selecione...] Segunda Terça Quarta Quinta Sexta Sábado Domingo" at bounding box center [574, 247] width 546 height 16
select select "6"
click at [301, 239] on select "[Selecione...] Segunda Terça Quarta Quinta Sexta Sábado Domingo" at bounding box center [574, 247] width 546 height 16
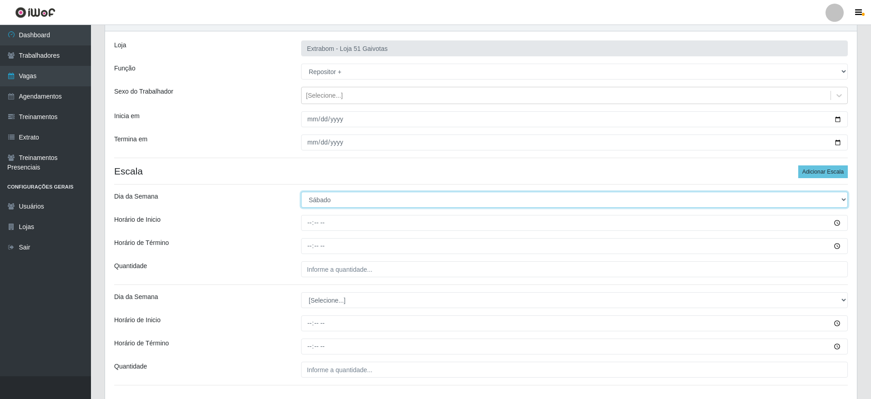
scroll to position [68, 0]
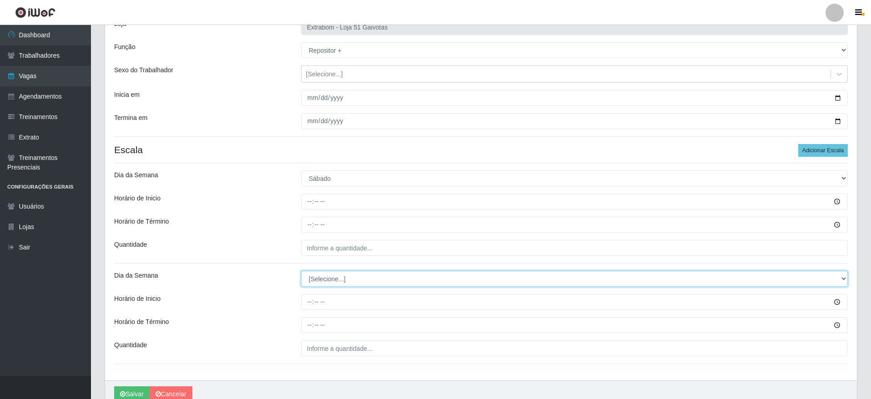
click at [396, 281] on select "[Selecione...] Segunda Terça Quarta Quinta Sexta Sábado Domingo" at bounding box center [574, 279] width 546 height 16
select select "0"
click at [301, 271] on select "[Selecione...] Segunda Terça Quarta Quinta Sexta Sábado Domingo" at bounding box center [574, 279] width 546 height 16
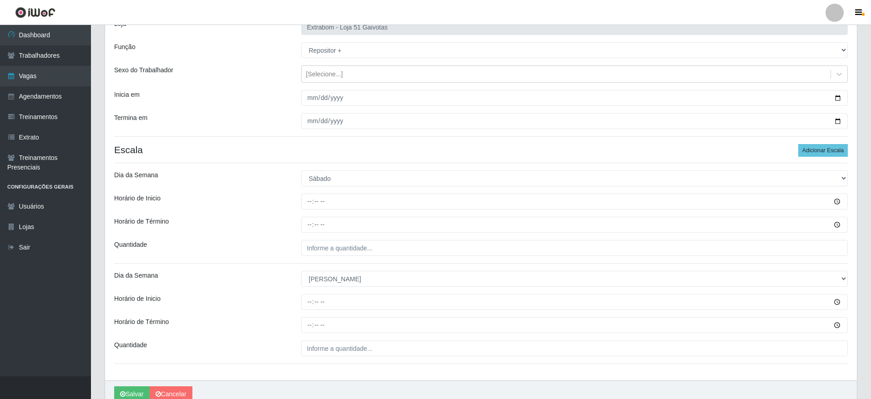
click at [310, 195] on div "Loja Extrabom - Loja 51 Gaivotas Função [Selecione...] Repositor Repositor + Re…" at bounding box center [480, 195] width 751 height 371
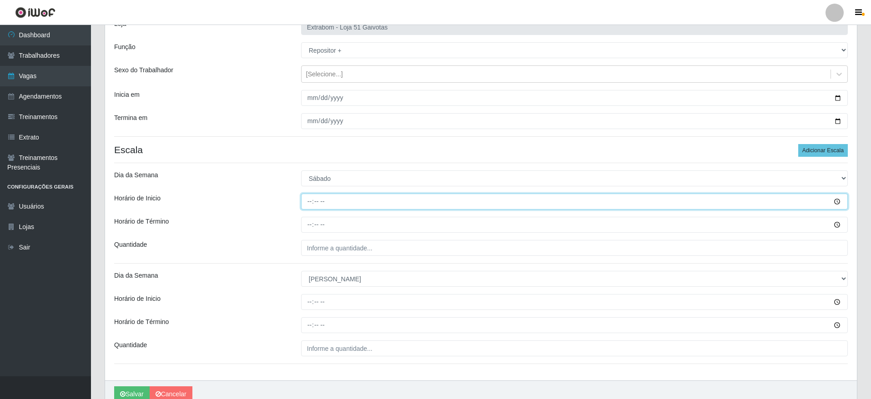
click at [310, 199] on input "Horário de Inicio" at bounding box center [574, 202] width 546 height 16
type input "14:00"
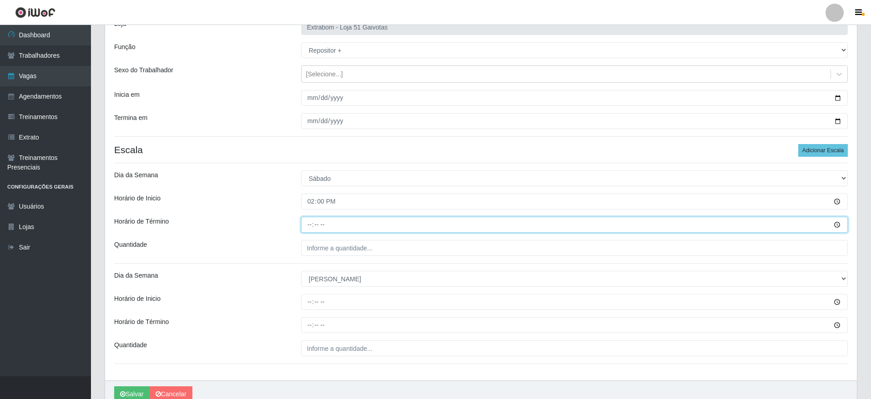
click at [310, 220] on input "Horário de Término" at bounding box center [574, 225] width 546 height 16
type input "20:00"
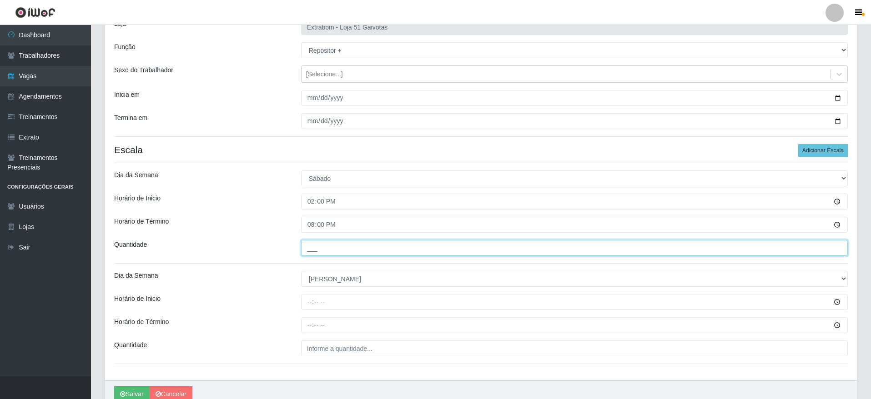
click at [313, 246] on input "___" at bounding box center [574, 248] width 546 height 16
type input "5__"
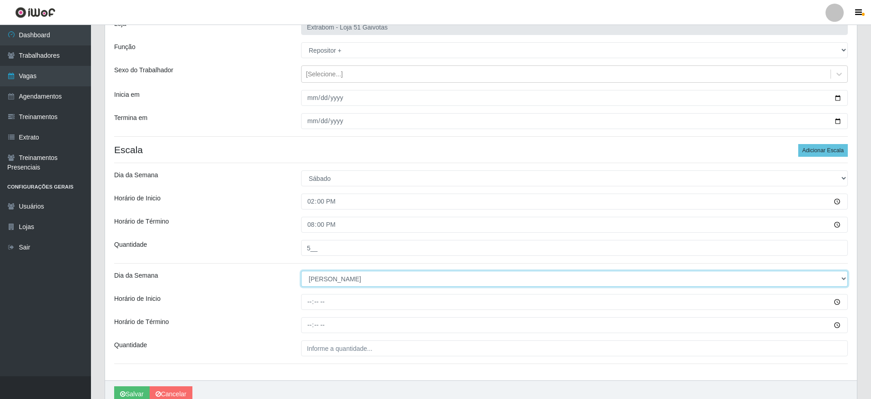
click at [305, 281] on select "[Selecione...] Segunda Terça Quarta Quinta Sexta Sábado Domingo" at bounding box center [574, 279] width 546 height 16
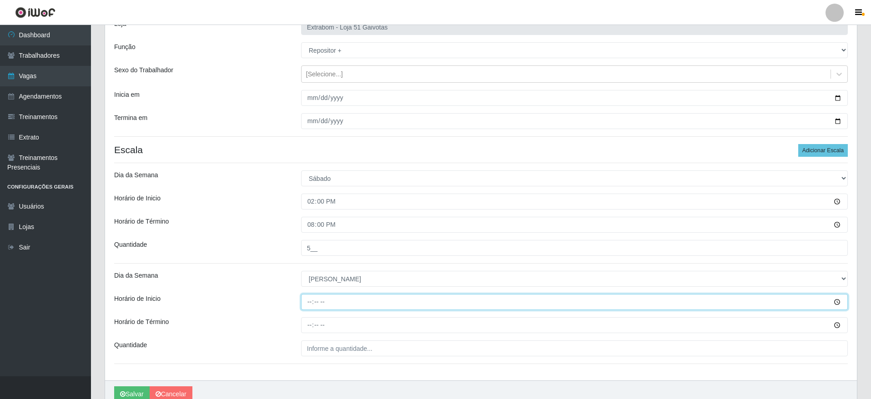
click at [303, 299] on input "Horário de Inicio" at bounding box center [574, 302] width 546 height 16
type input "12:00"
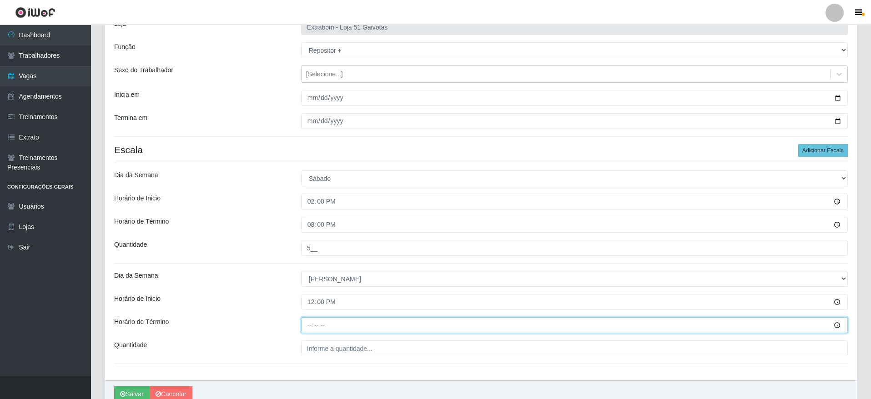
click at [308, 328] on input "Horário de Término" at bounding box center [574, 325] width 546 height 16
type input "18:00"
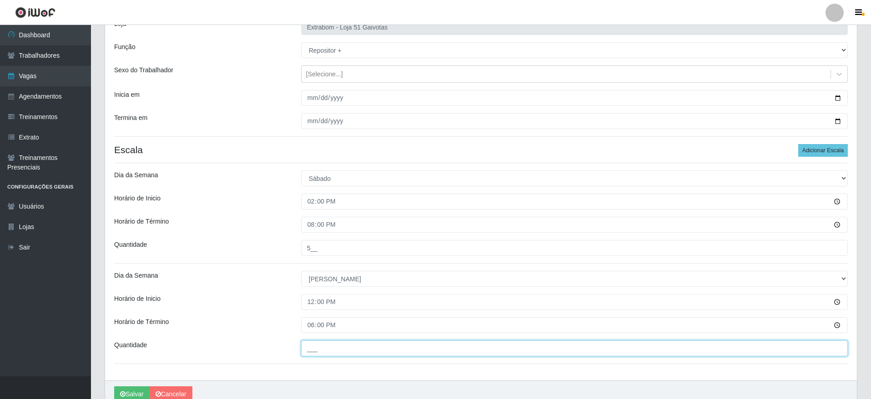
click at [326, 343] on input "___" at bounding box center [574, 349] width 546 height 16
type input "5__"
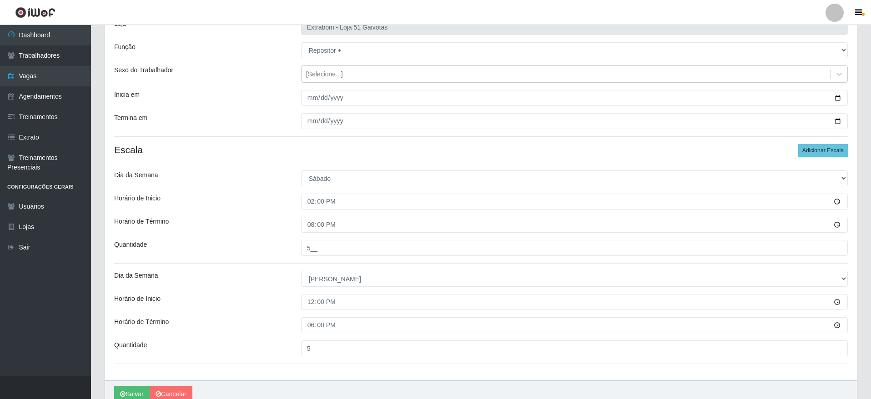
click at [338, 373] on div "Loja Extrabom - Loja 51 Gaivotas Função [Selecione...] Repositor Repositor + Re…" at bounding box center [480, 195] width 751 height 371
click at [138, 387] on button "Salvar" at bounding box center [131, 394] width 35 height 16
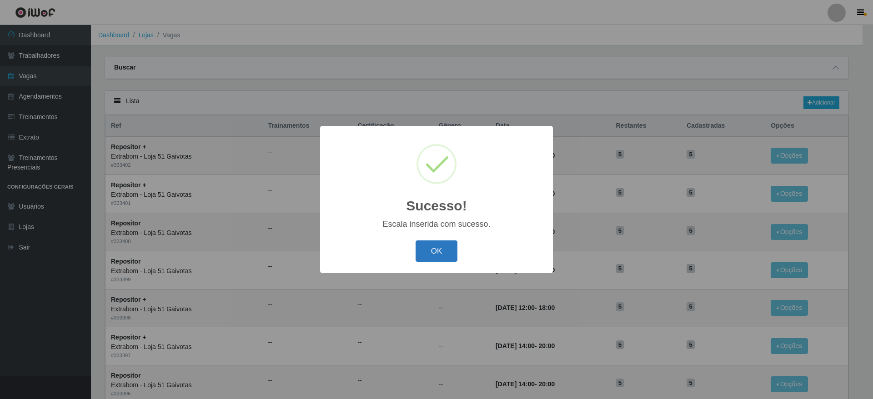
click at [441, 245] on button "OK" at bounding box center [437, 250] width 42 height 21
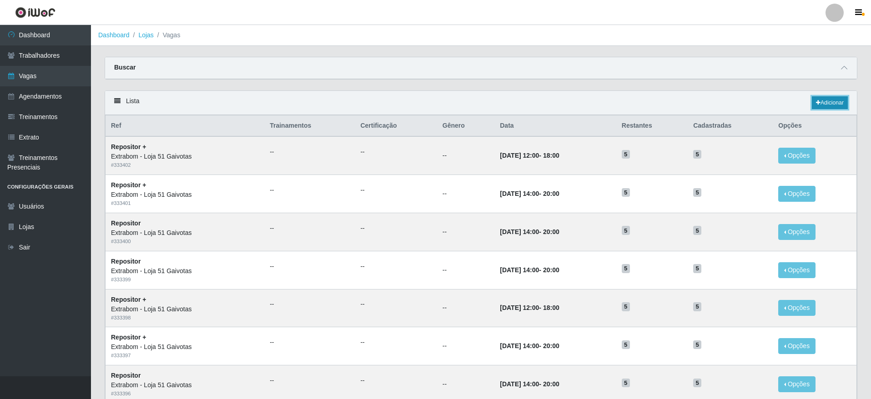
click at [828, 105] on link "Adicionar" at bounding box center [829, 102] width 36 height 13
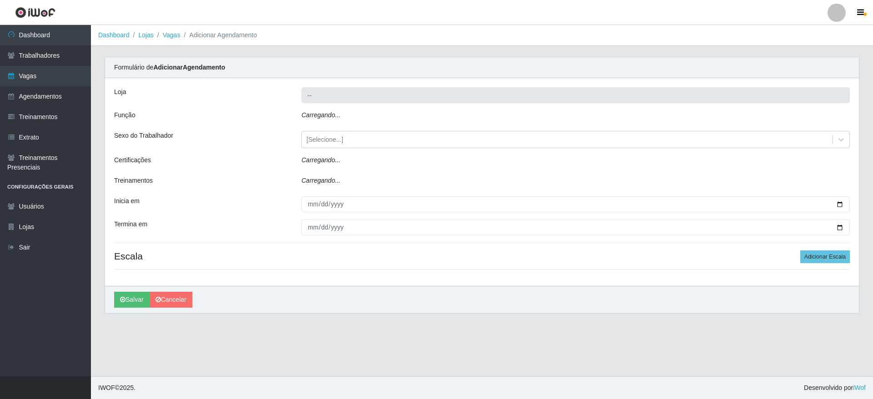
type input "Extrabom - Loja 51 Gaivotas"
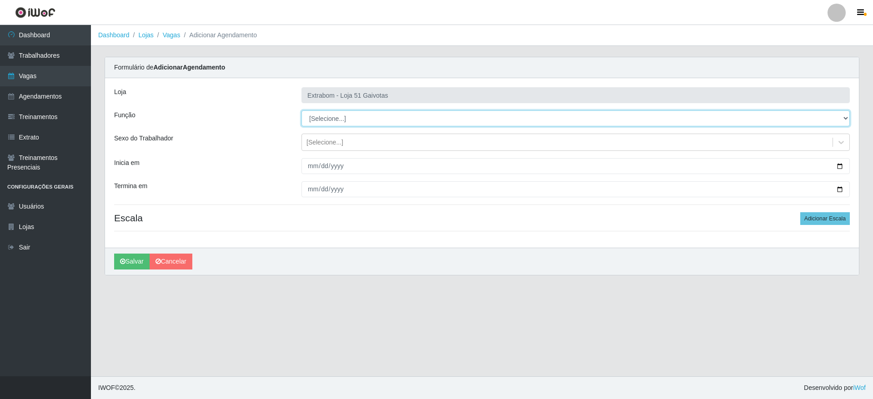
click at [351, 124] on select "[Selecione...] Repositor Repositor + Repositor ++" at bounding box center [575, 118] width 548 height 16
select select "24"
click at [301, 110] on select "[Selecione...] Repositor Repositor + Repositor ++" at bounding box center [575, 118] width 548 height 16
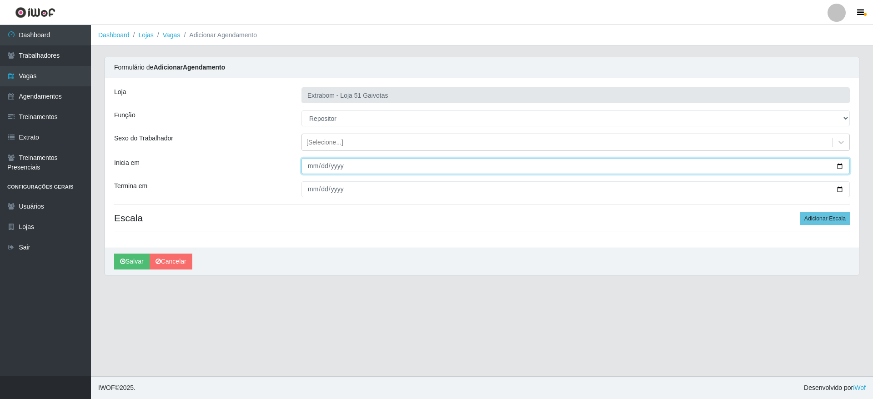
click at [308, 170] on input "Inicia em" at bounding box center [575, 166] width 548 height 16
type input "0001-10-02"
type input "[DATE]"
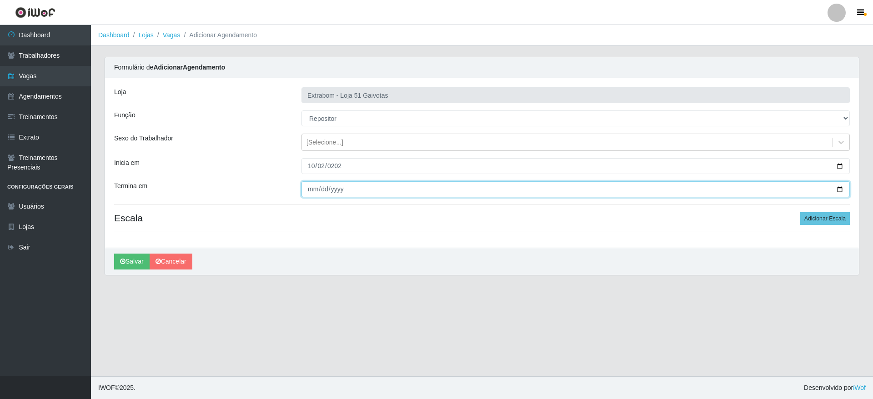
click at [305, 189] on input "Termina em" at bounding box center [575, 189] width 548 height 16
type input "0001-10-03"
type input "[DATE]"
click at [820, 216] on button "Adicionar Escala" at bounding box center [825, 218] width 50 height 13
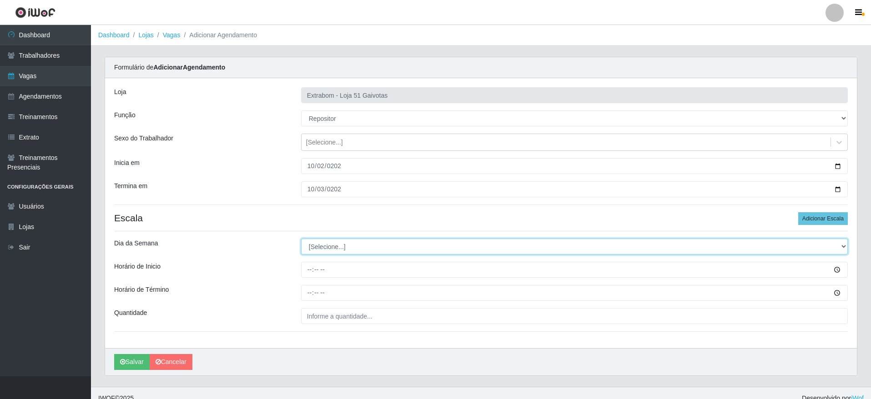
click at [396, 248] on select "[Selecione...] Segunda Terça Quarta Quinta Sexta Sábado Domingo" at bounding box center [574, 247] width 546 height 16
select select "4"
click at [301, 239] on select "[Selecione...] Segunda Terça Quarta Quinta Sexta Sábado Domingo" at bounding box center [574, 247] width 546 height 16
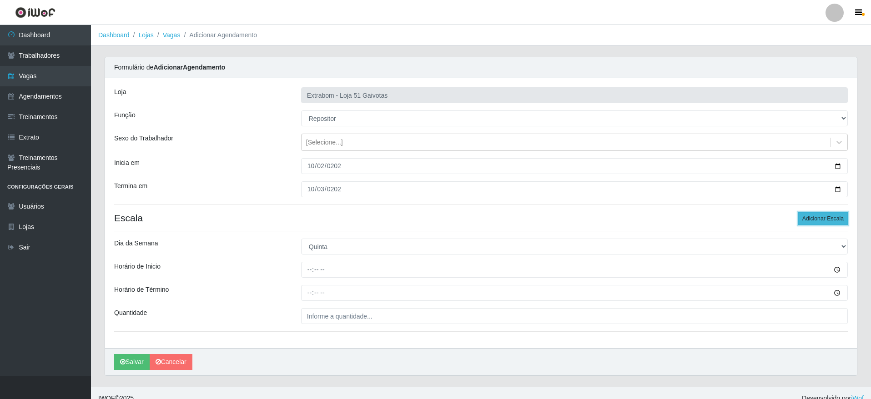
click at [836, 224] on button "Adicionar Escala" at bounding box center [823, 218] width 50 height 13
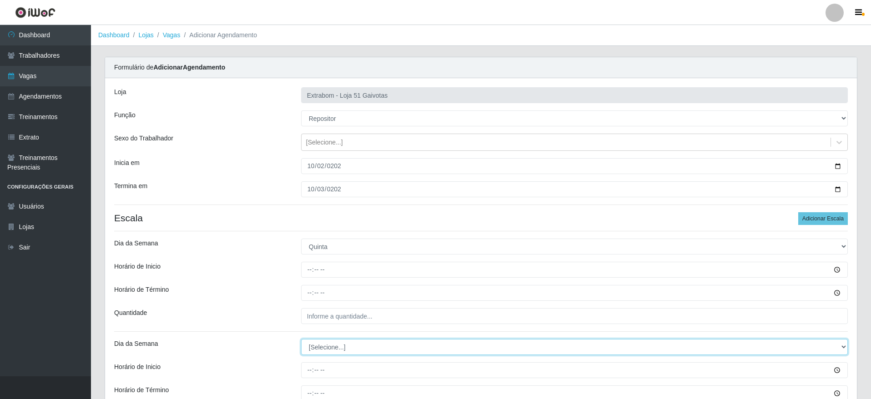
click at [321, 353] on select "[Selecione...] Segunda Terça Quarta Quinta Sexta Sábado Domingo" at bounding box center [574, 347] width 546 height 16
select select "5"
click at [301, 339] on select "[Selecione...] Segunda Terça Quarta Quinta Sexta Sábado Domingo" at bounding box center [574, 347] width 546 height 16
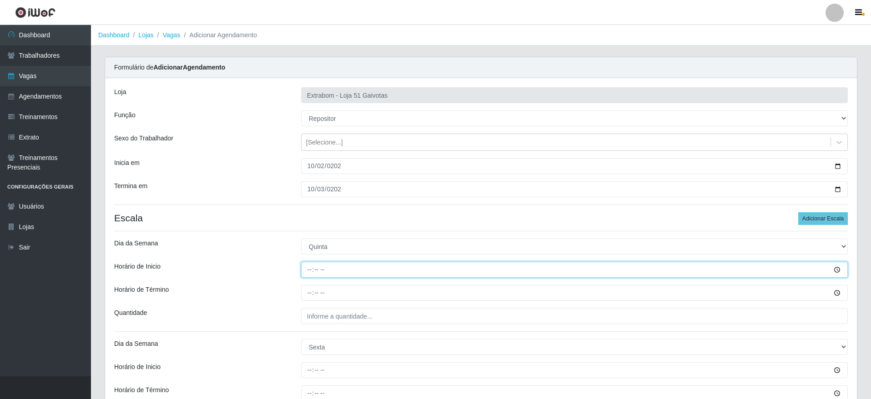
click at [312, 270] on input "Horário de Inicio" at bounding box center [574, 270] width 546 height 16
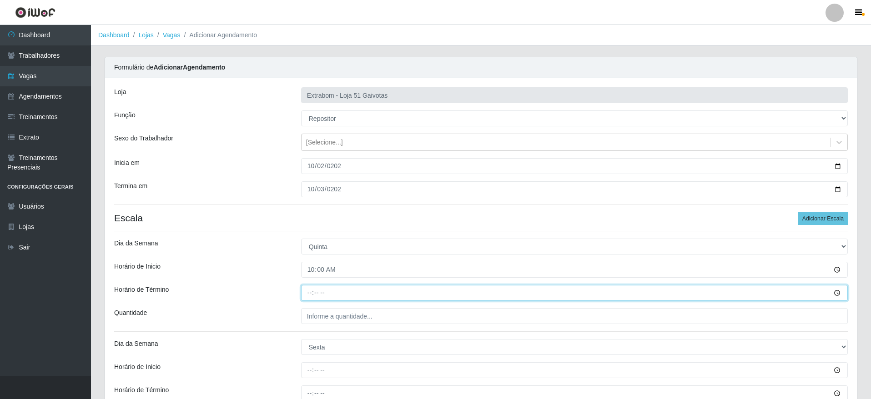
click at [312, 294] on input "Horário de Término" at bounding box center [574, 293] width 546 height 16
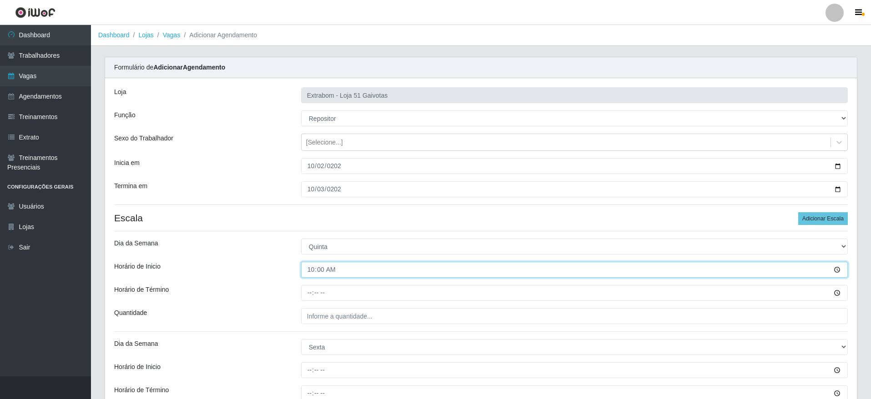
click at [325, 273] on input "10:00" at bounding box center [574, 270] width 546 height 16
type input "14:00"
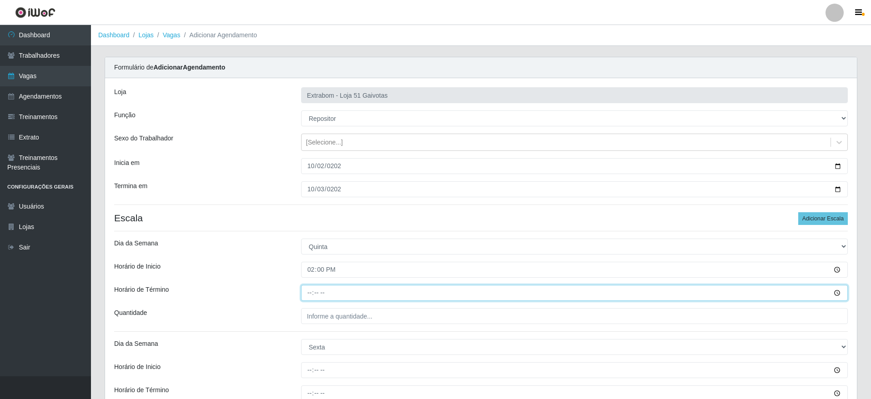
click at [316, 296] on input "Horário de Término" at bounding box center [574, 293] width 546 height 16
click at [311, 296] on input "Horário de Término" at bounding box center [574, 293] width 546 height 16
type input "20:00"
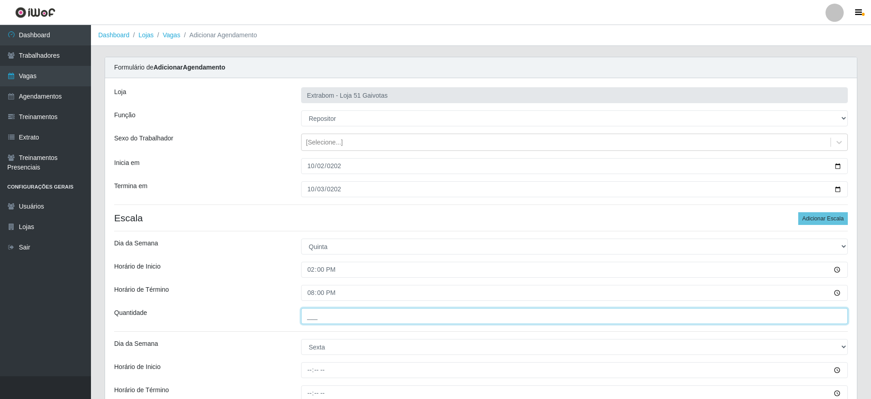
click at [312, 318] on input "___" at bounding box center [574, 316] width 546 height 16
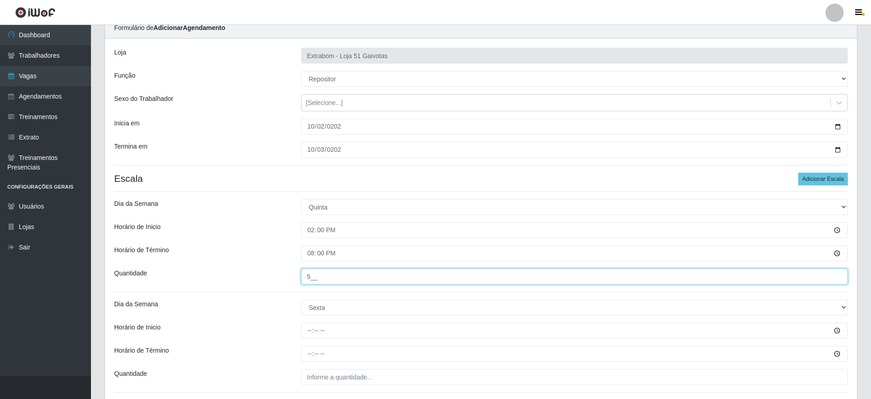
scroll to position [68, 0]
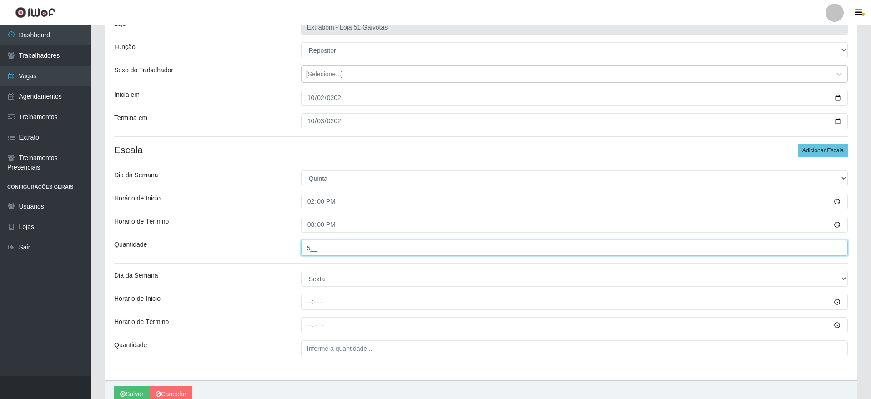
type input "5__"
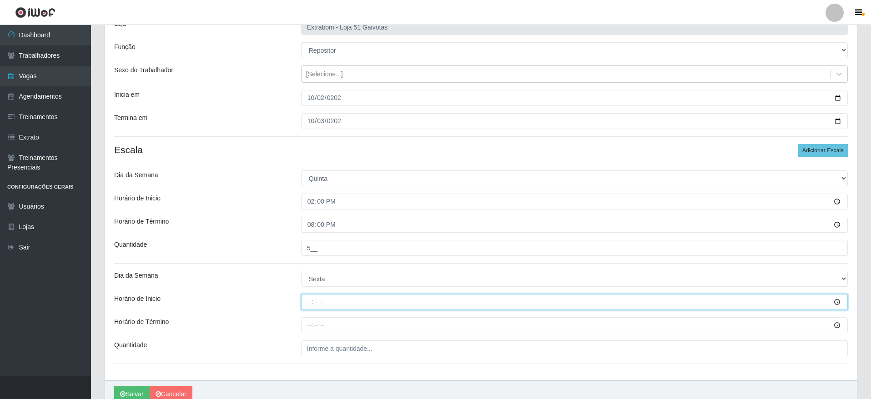
click at [313, 306] on input "Horário de Inicio" at bounding box center [574, 302] width 546 height 16
click at [305, 301] on input "Horário de Inicio" at bounding box center [574, 302] width 546 height 16
click at [306, 302] on input "Horário de Inicio" at bounding box center [574, 302] width 546 height 16
click at [308, 302] on input "Horário de Inicio" at bounding box center [574, 302] width 546 height 16
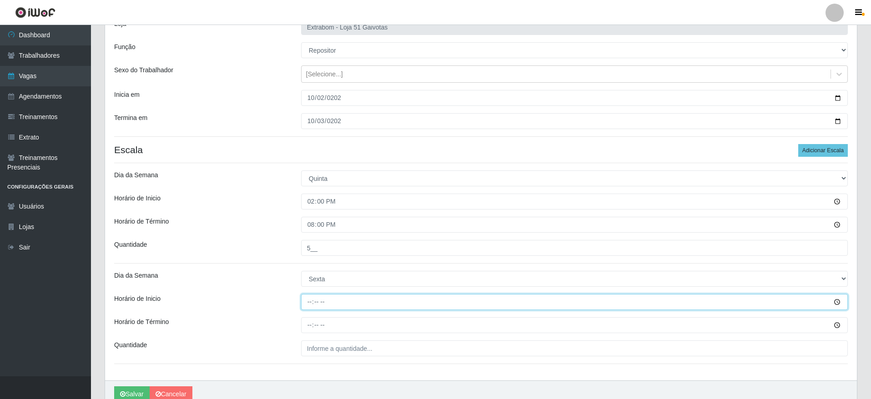
click at [308, 302] on input "Horário de Inicio" at bounding box center [574, 302] width 546 height 16
type input "14:00"
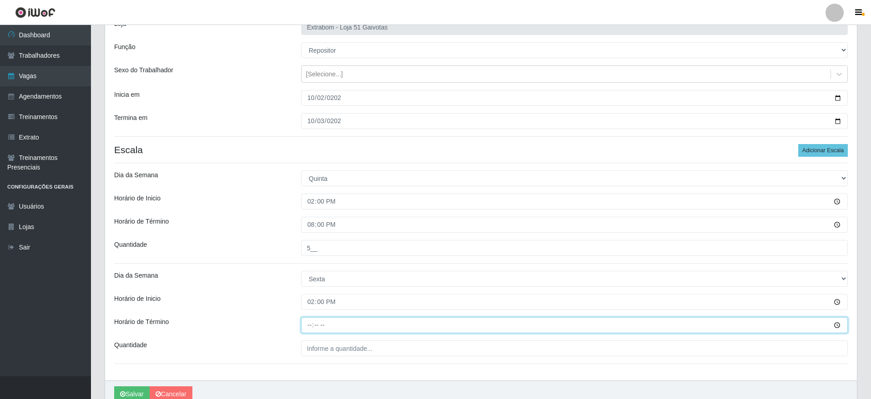
click at [318, 327] on input "Horário de Término" at bounding box center [574, 325] width 546 height 16
click at [310, 328] on input "Horário de Término" at bounding box center [574, 325] width 546 height 16
type input "20:00"
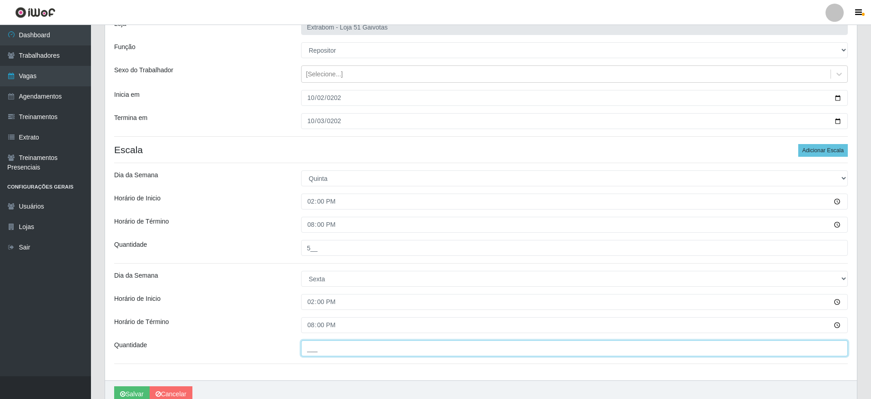
click at [315, 342] on input "___" at bounding box center [574, 349] width 546 height 16
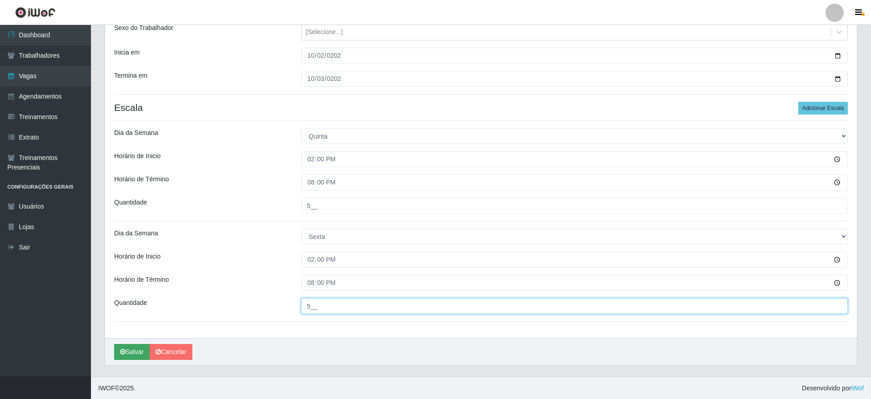
scroll to position [111, 0]
type input "5__"
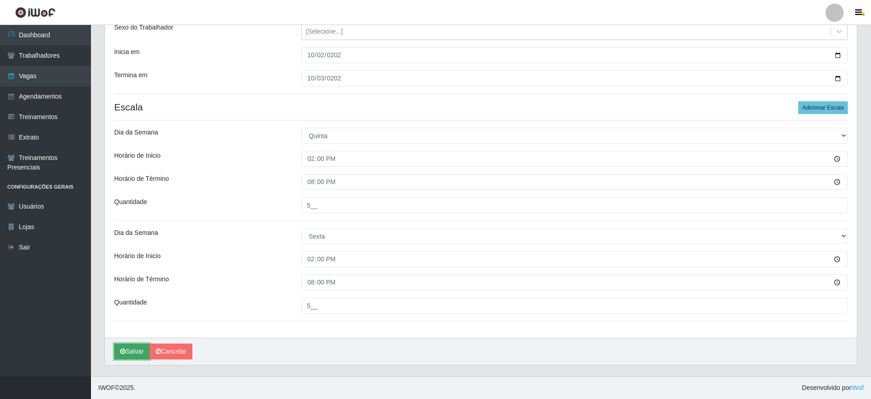
click at [133, 349] on button "Salvar" at bounding box center [131, 352] width 35 height 16
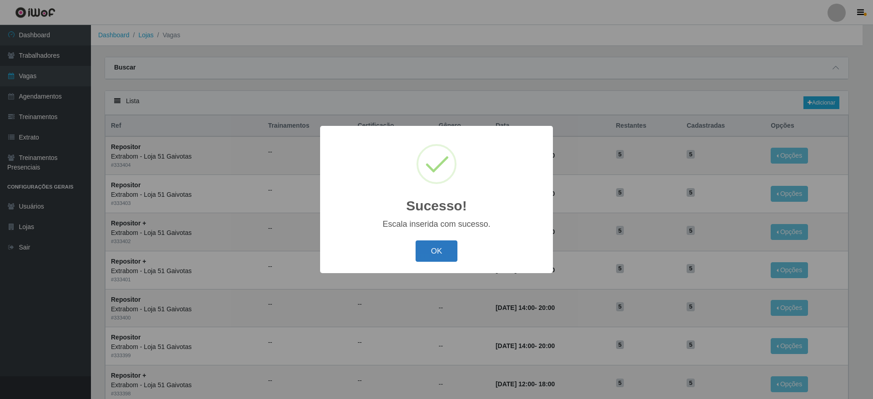
click at [446, 245] on button "OK" at bounding box center [437, 250] width 42 height 21
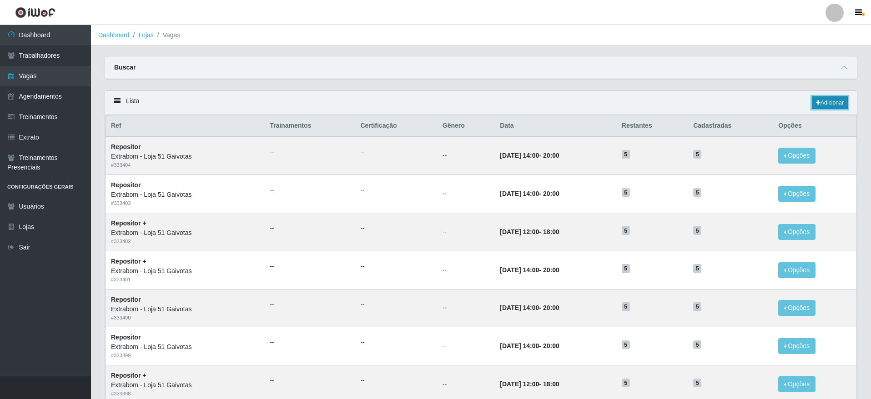
click at [821, 105] on link "Adicionar" at bounding box center [829, 102] width 36 height 13
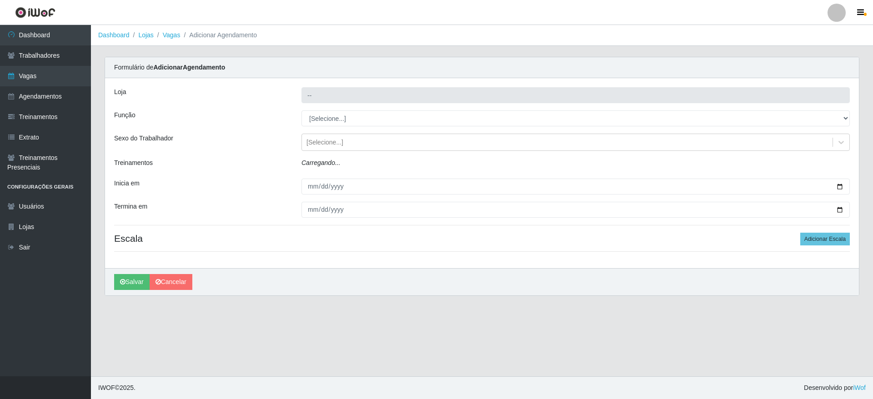
type input "Extrabom - Loja 51 Gaivotas"
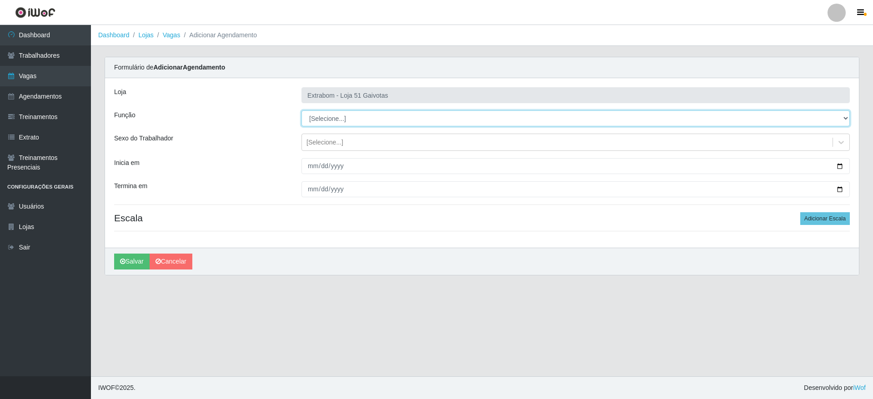
click at [309, 120] on select "[Selecione...] Repositor Repositor + Repositor ++" at bounding box center [575, 118] width 548 height 16
select select "82"
click at [301, 110] on select "[Selecione...] Repositor Repositor + Repositor ++" at bounding box center [575, 118] width 548 height 16
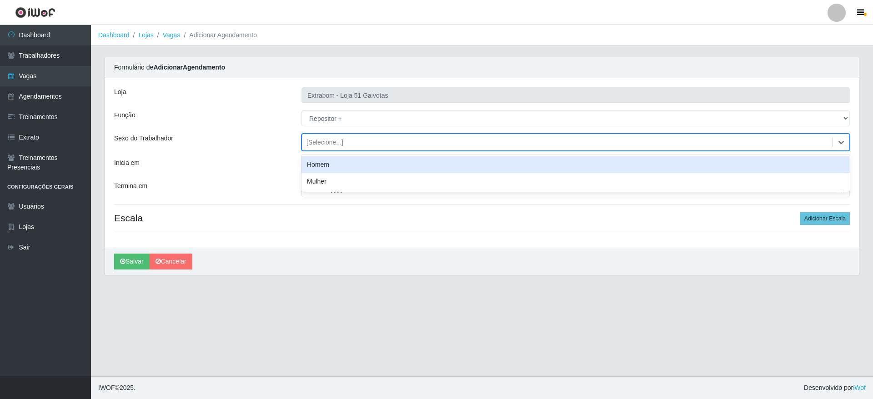
click at [329, 140] on div "[Selecione...]" at bounding box center [324, 143] width 37 height 10
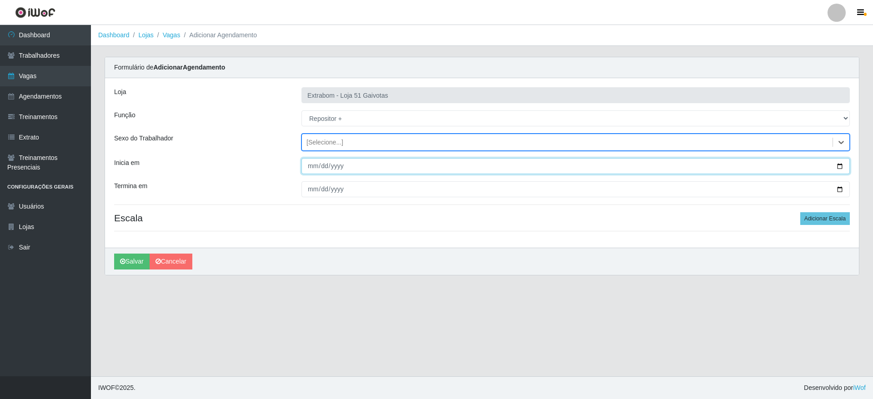
click at [319, 168] on input "Inicia em" at bounding box center [575, 166] width 548 height 16
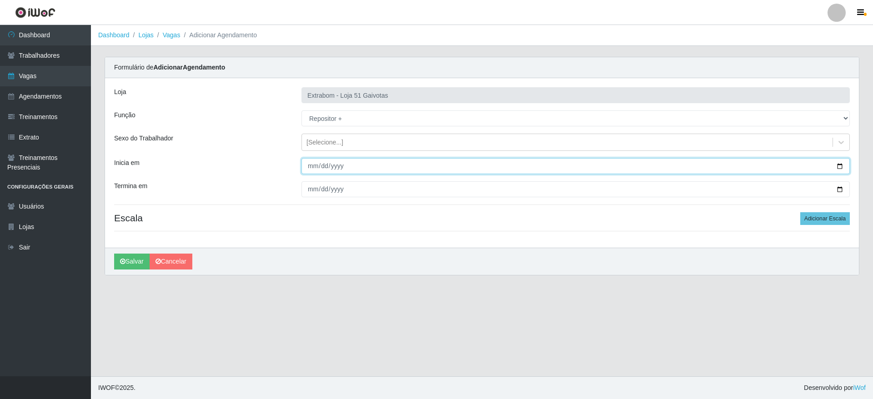
click at [311, 169] on input "Inicia em" at bounding box center [575, 166] width 548 height 16
type input "[DATE]"
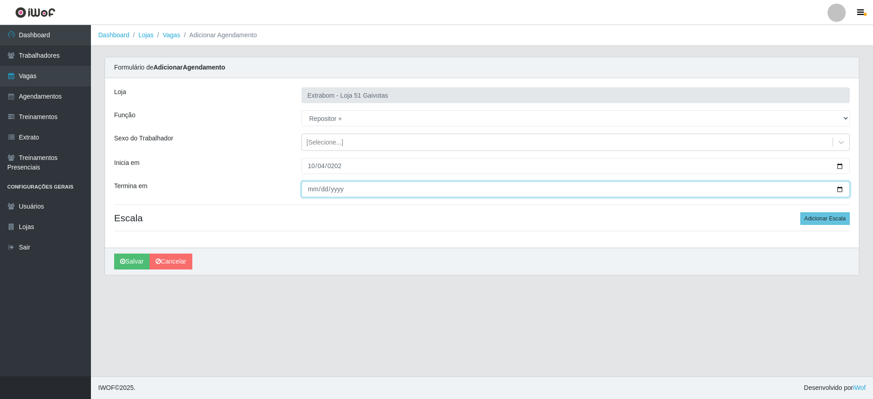
click at [311, 189] on input "Termina em" at bounding box center [575, 189] width 548 height 16
type input "0001-10-05"
type input "[DATE]"
click at [818, 221] on button "Adicionar Escala" at bounding box center [825, 218] width 50 height 13
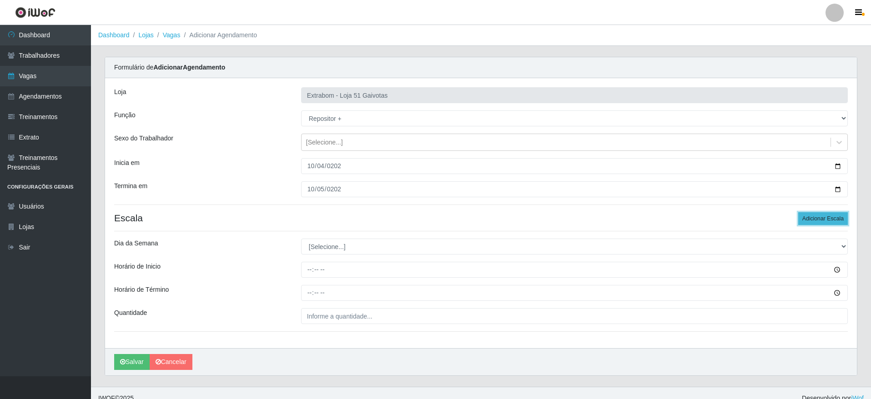
click at [818, 221] on button "Adicionar Escala" at bounding box center [823, 218] width 50 height 13
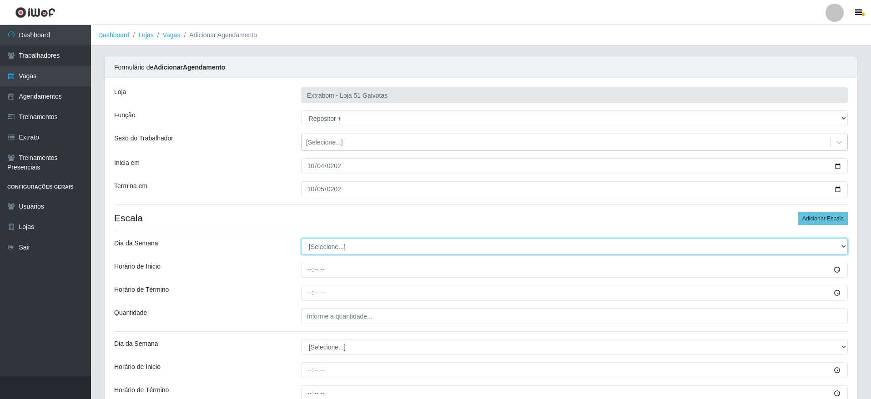
click at [339, 246] on select "[Selecione...] Segunda Terça Quarta Quinta Sexta Sábado Domingo" at bounding box center [574, 247] width 546 height 16
select select "6"
click at [301, 239] on select "[Selecione...] Segunda Terça Quarta Quinta Sexta Sábado Domingo" at bounding box center [574, 247] width 546 height 16
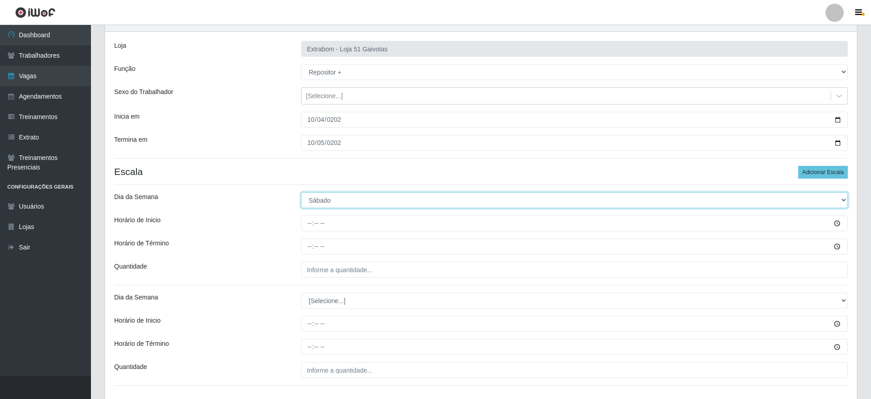
scroll to position [111, 0]
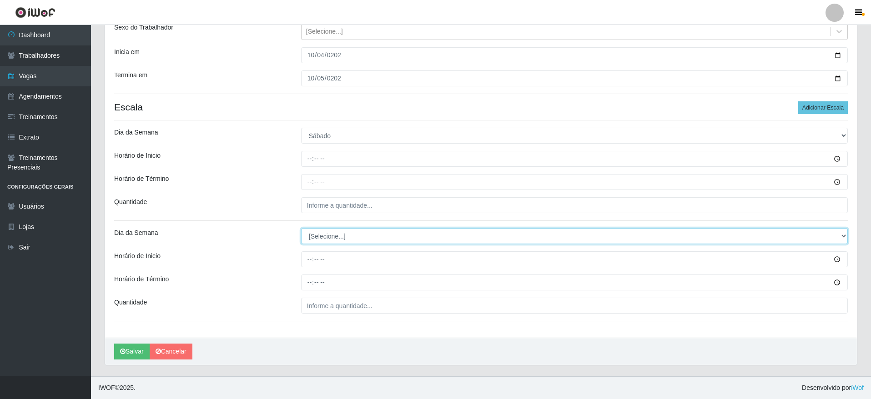
click at [340, 238] on select "[Selecione...] Segunda Terça Quarta Quinta Sexta Sábado Domingo" at bounding box center [574, 236] width 546 height 16
select select "0"
click at [301, 228] on select "[Selecione...] Segunda Terça Quarta Quinta Sexta Sábado Domingo" at bounding box center [574, 236] width 546 height 16
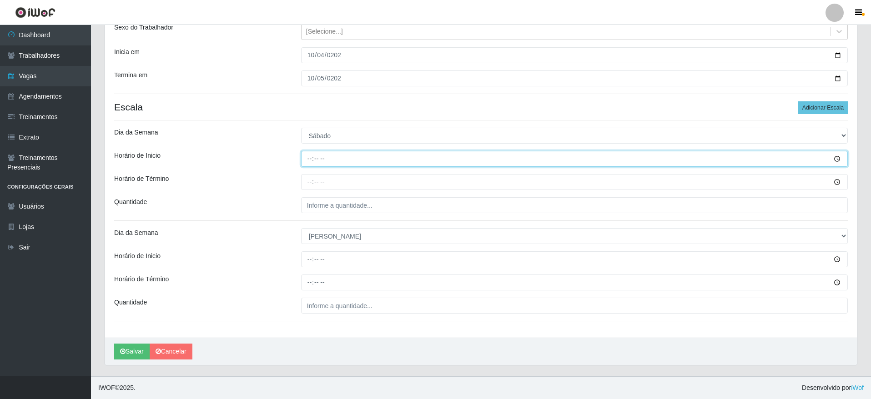
click at [309, 155] on input "Horário de Inicio" at bounding box center [574, 159] width 546 height 16
type input "14:00"
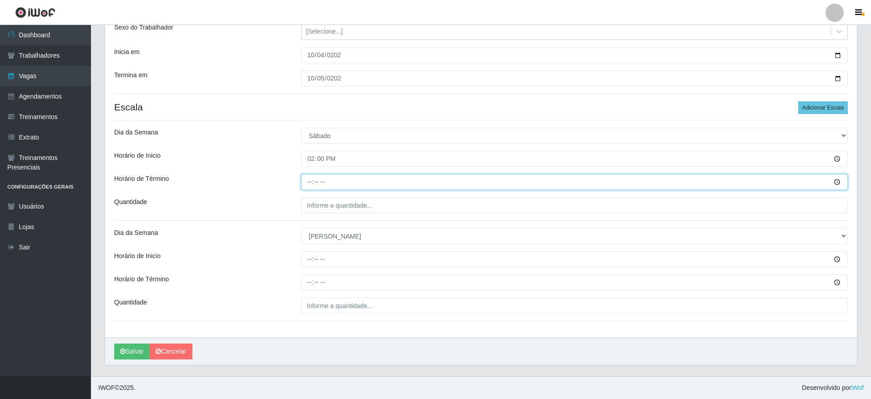
click at [311, 186] on input "Horário de Término" at bounding box center [574, 182] width 546 height 16
type input "20:00"
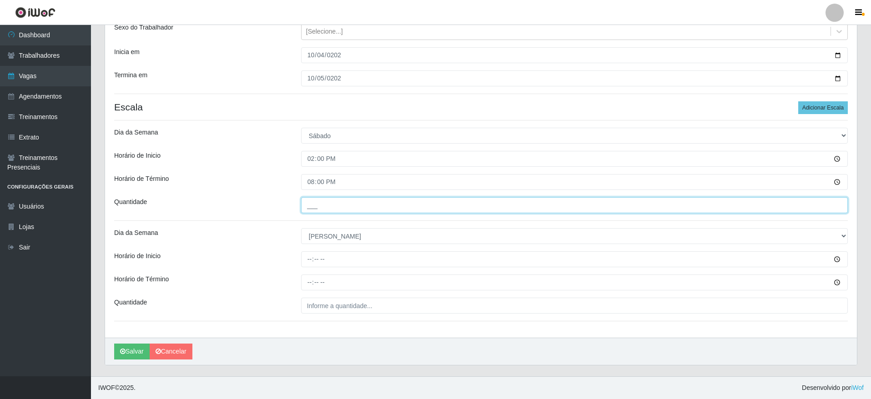
click at [322, 200] on input "___" at bounding box center [574, 205] width 546 height 16
type input "5__"
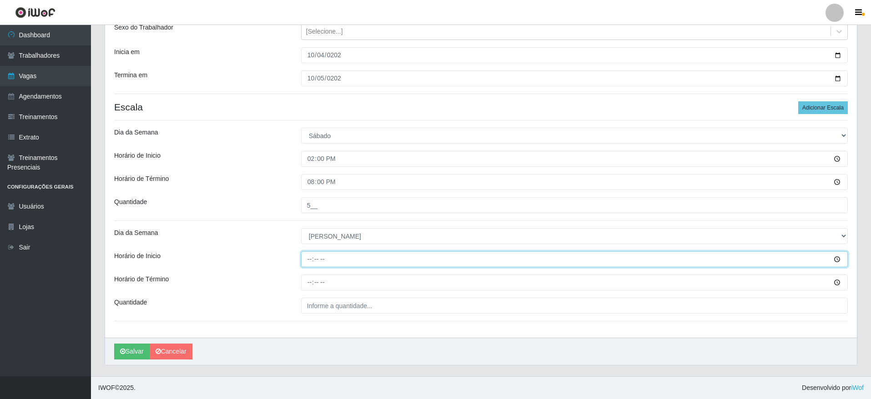
click at [307, 265] on input "Horário de Inicio" at bounding box center [574, 259] width 546 height 16
type input "12:00"
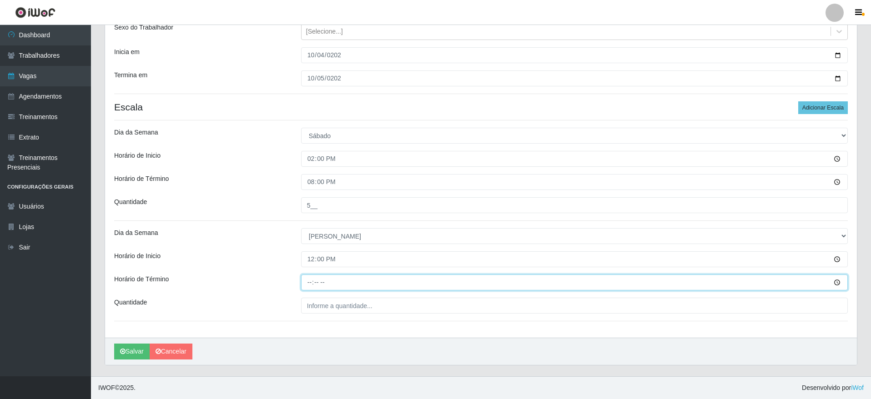
click at [304, 279] on input "Horário de Término" at bounding box center [574, 283] width 546 height 16
type input "18:00"
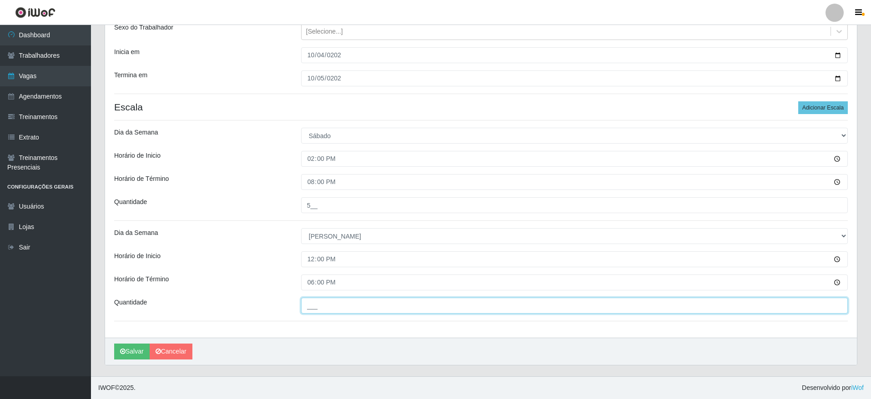
click at [349, 311] on input "___" at bounding box center [574, 306] width 546 height 16
type input "5__"
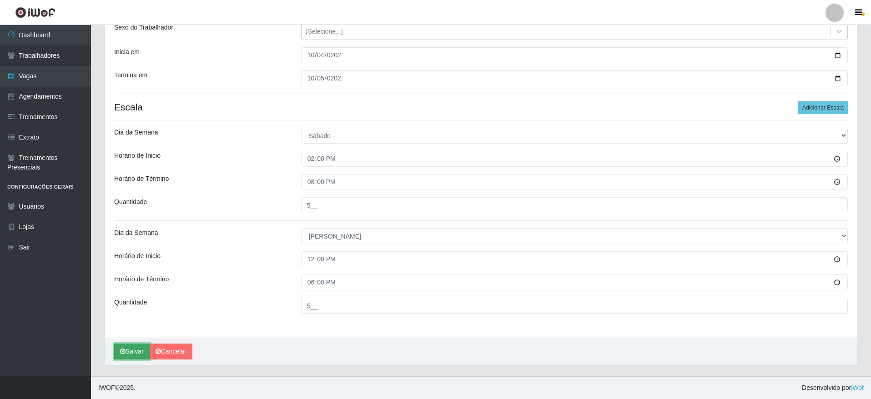
click at [122, 350] on icon "submit" at bounding box center [122, 351] width 5 height 6
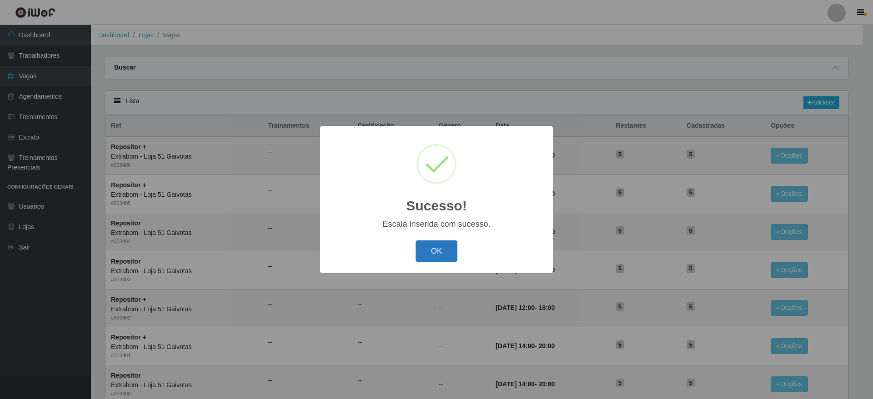
click at [423, 248] on button "OK" at bounding box center [437, 250] width 42 height 21
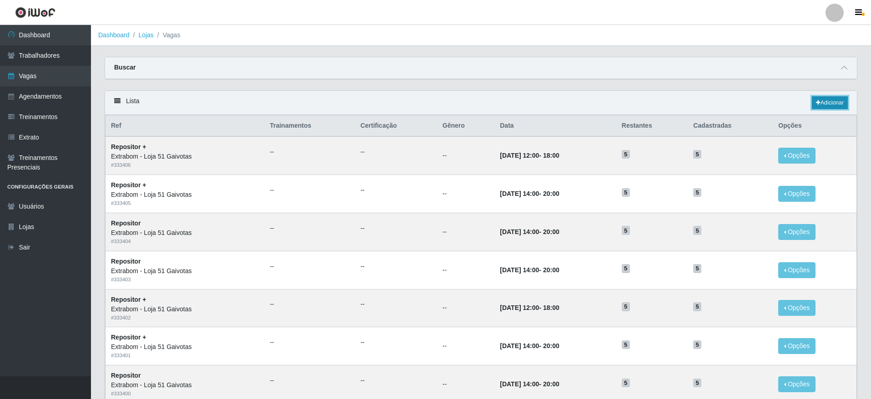
click at [829, 106] on link "Adicionar" at bounding box center [829, 102] width 36 height 13
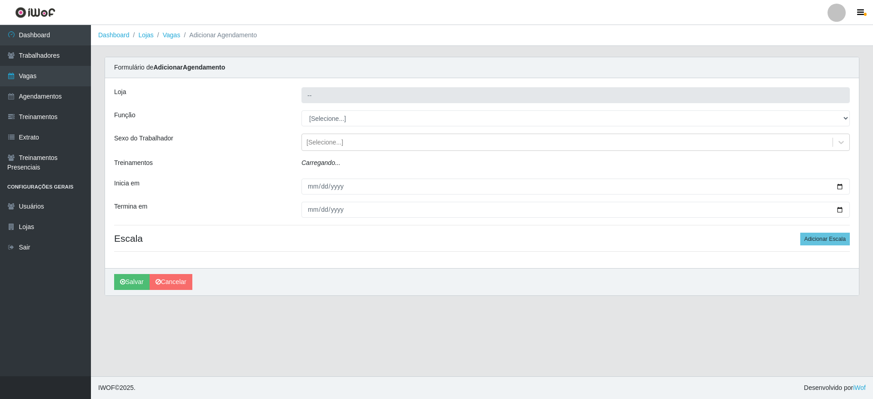
type input "Extrabom - Loja 51 Gaivotas"
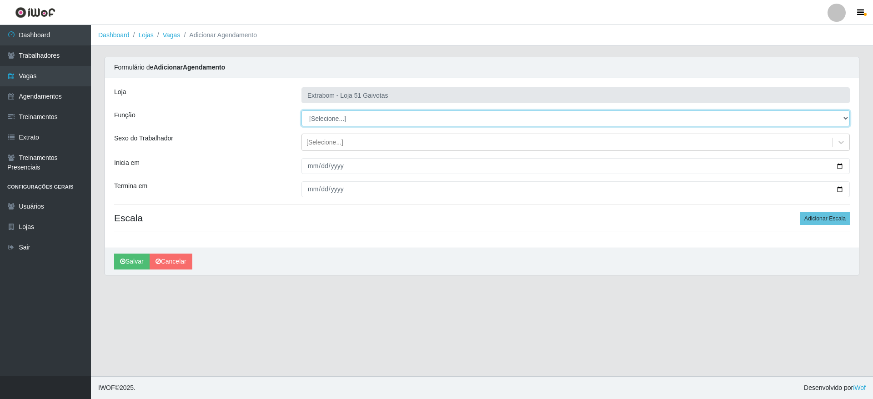
click at [354, 123] on select "[Selecione...] Repositor Repositor + Repositor ++" at bounding box center [575, 118] width 548 height 16
select select "24"
click at [301, 110] on select "[Selecione...] Repositor Repositor + Repositor ++" at bounding box center [575, 118] width 548 height 16
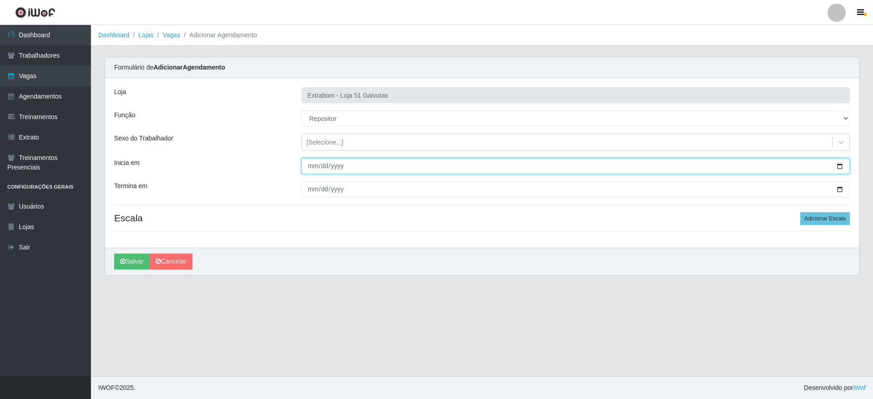
click at [313, 165] on input "Inicia em" at bounding box center [575, 166] width 548 height 16
type input "[DATE]"
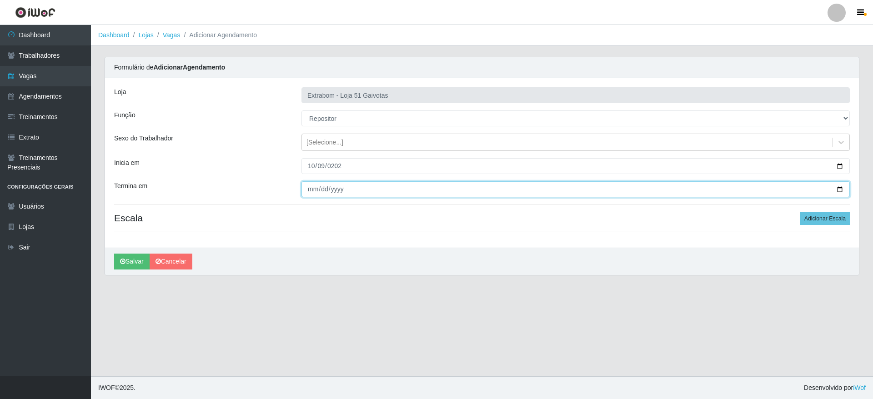
click at [313, 190] on input "Termina em" at bounding box center [575, 189] width 548 height 16
type input "[DATE]"
click at [816, 215] on button "Adicionar Escala" at bounding box center [825, 218] width 50 height 13
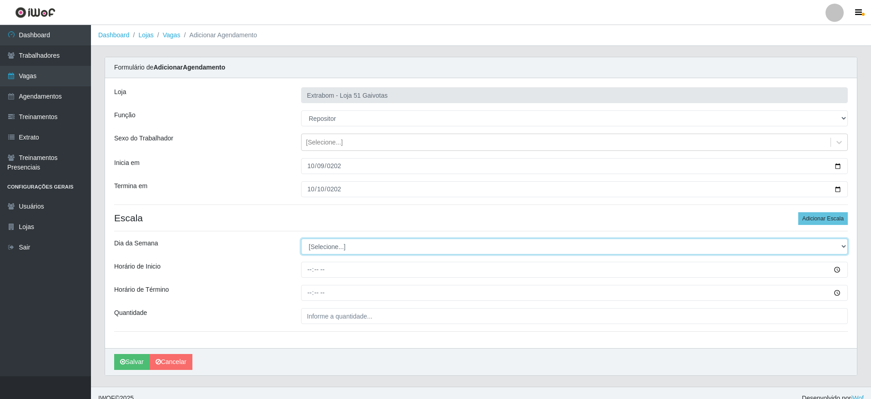
click at [337, 247] on select "[Selecione...] Segunda Terça Quarta Quinta Sexta Sábado Domingo" at bounding box center [574, 247] width 546 height 16
select select "4"
click at [301, 239] on select "[Selecione...] Segunda Terça Quarta Quinta Sexta Sábado Domingo" at bounding box center [574, 247] width 546 height 16
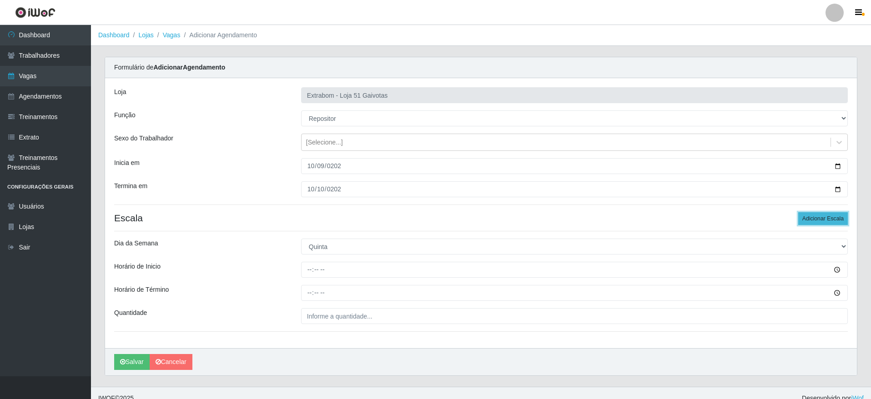
click at [833, 218] on button "Adicionar Escala" at bounding box center [823, 218] width 50 height 13
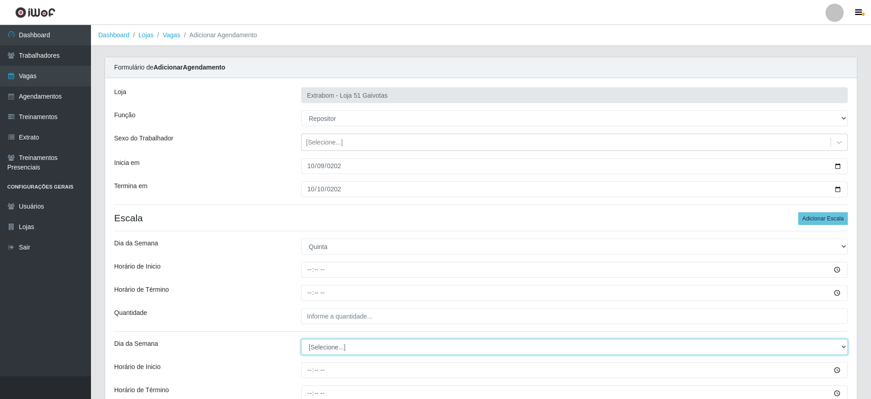
drag, startPoint x: 369, startPoint y: 347, endPoint x: 369, endPoint y: 358, distance: 10.9
click at [369, 347] on select "[Selecione...] Segunda Terça Quarta Quinta Sexta Sábado Domingo" at bounding box center [574, 347] width 546 height 16
select select "5"
click at [301, 339] on select "[Selecione...] Segunda Terça Quarta Quinta Sexta Sábado Domingo" at bounding box center [574, 347] width 546 height 16
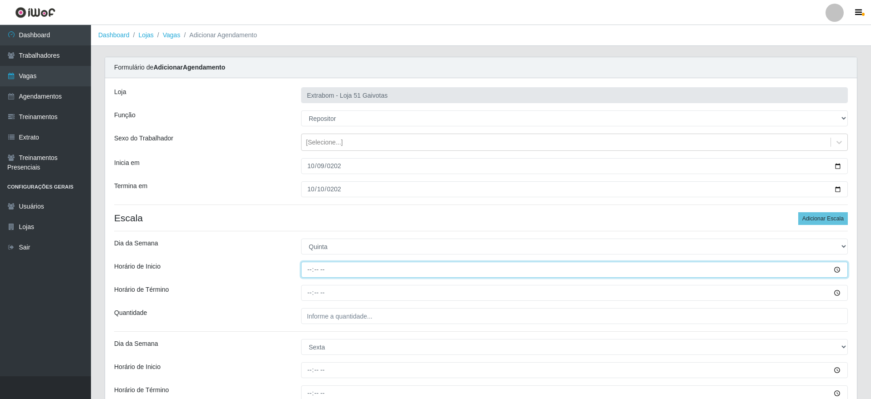
click at [306, 272] on input "Horário de Inicio" at bounding box center [574, 270] width 546 height 16
click at [310, 271] on input "Horário de Inicio" at bounding box center [574, 270] width 546 height 16
type input "14:00"
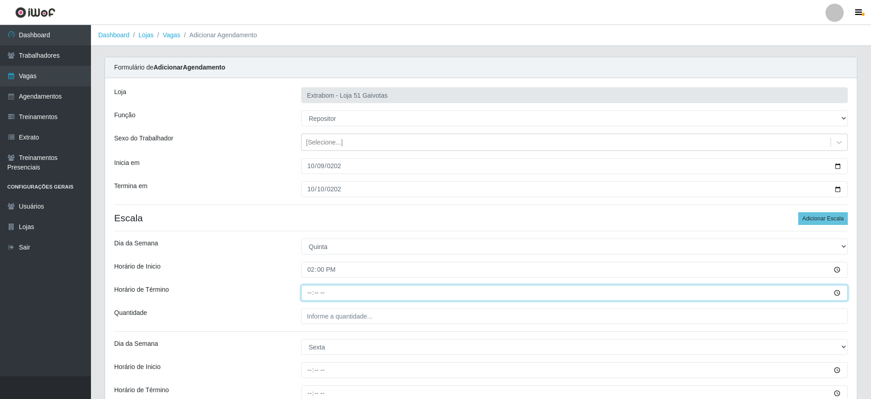
click at [314, 293] on input "Horário de Término" at bounding box center [574, 293] width 546 height 16
type input "20:00"
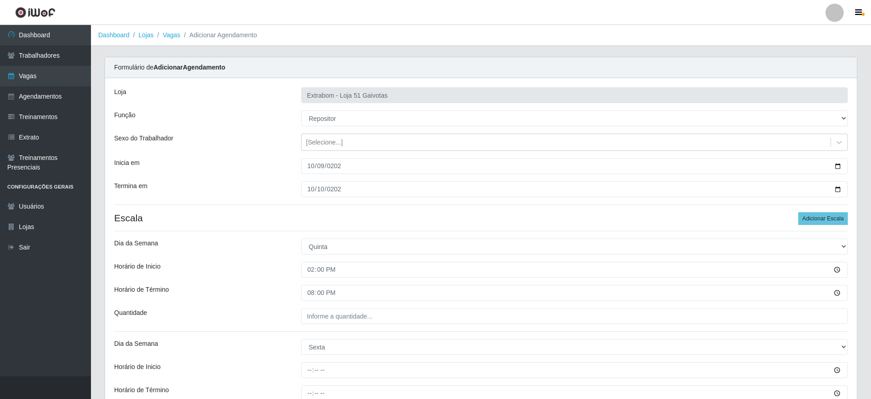
drag, startPoint x: 324, startPoint y: 327, endPoint x: 333, endPoint y: 313, distance: 17.0
click at [325, 327] on div "Loja Extrabom - Loja 51 Gaivotas Função [Selecione...] Repositor Repositor + Re…" at bounding box center [480, 263] width 751 height 371
click at [333, 313] on input "___" at bounding box center [574, 316] width 546 height 16
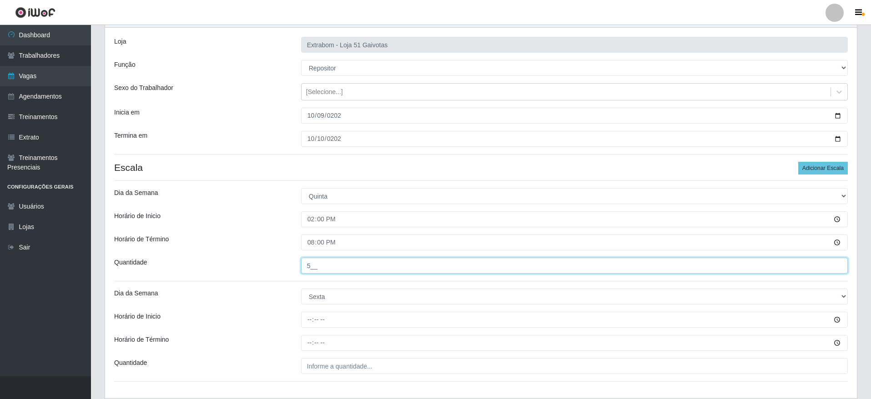
scroll to position [68, 0]
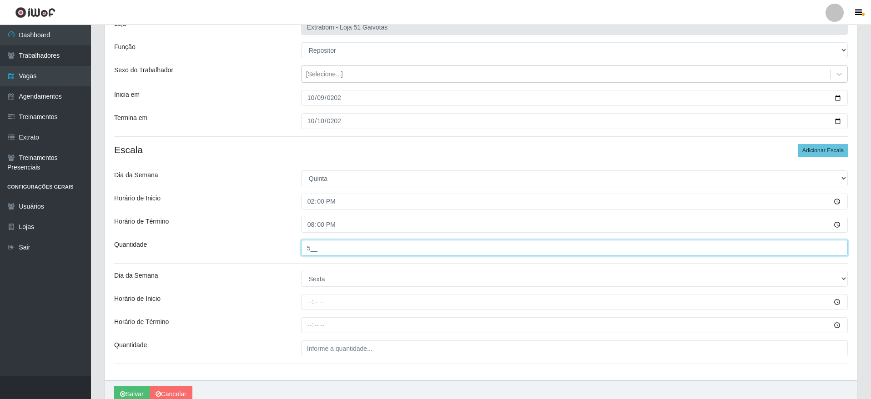
type input "5__"
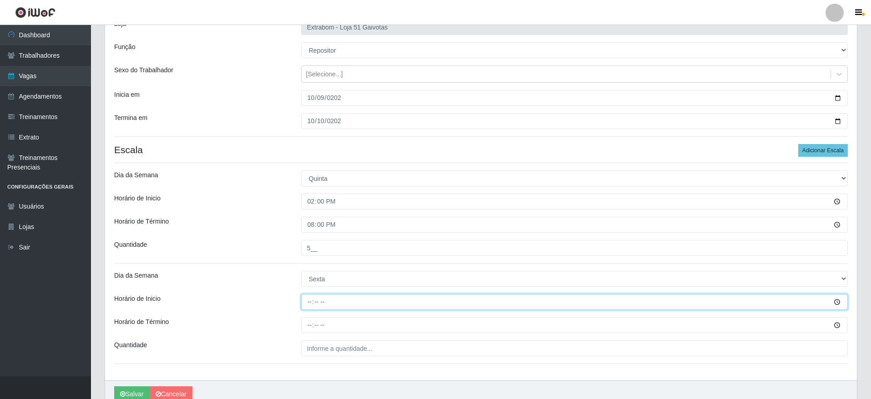
click at [317, 299] on input "Horário de Inicio" at bounding box center [574, 302] width 546 height 16
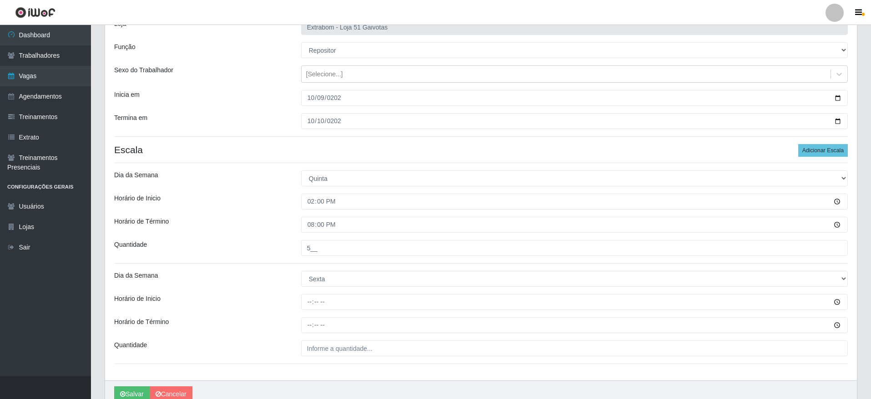
click at [296, 299] on div at bounding box center [574, 302] width 560 height 16
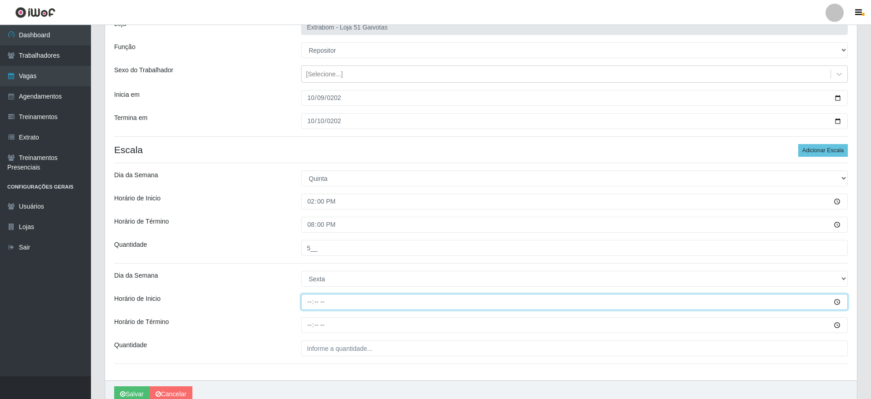
click at [309, 300] on input "Horário de Inicio" at bounding box center [574, 302] width 546 height 16
type input "14:00"
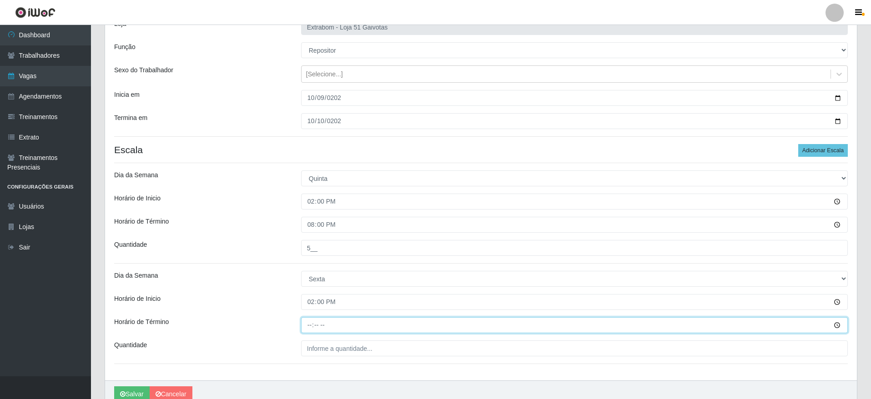
click at [309, 321] on input "Horário de Término" at bounding box center [574, 325] width 546 height 16
type input "20:00"
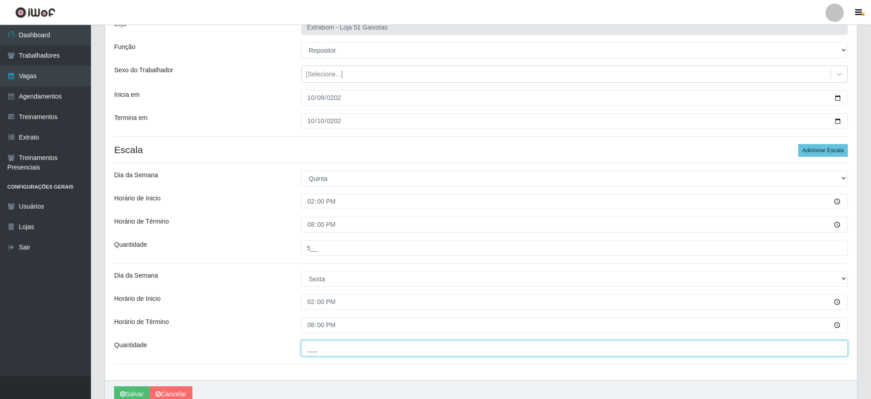
click at [331, 350] on input "___" at bounding box center [574, 349] width 546 height 16
type input "5__"
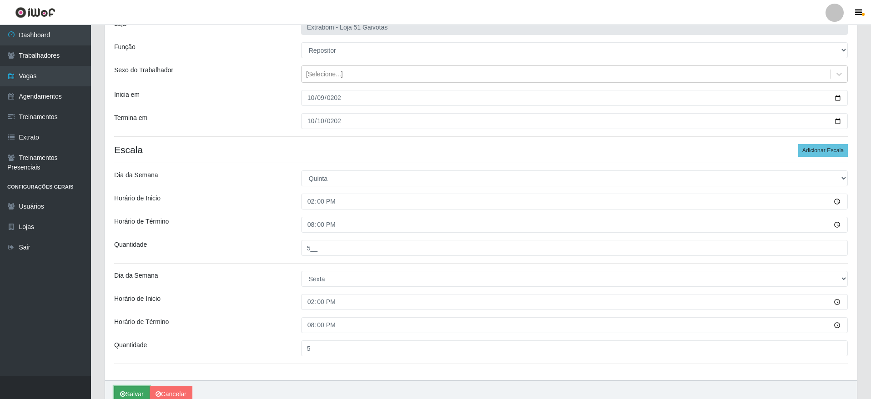
click at [125, 394] on button "Salvar" at bounding box center [131, 394] width 35 height 16
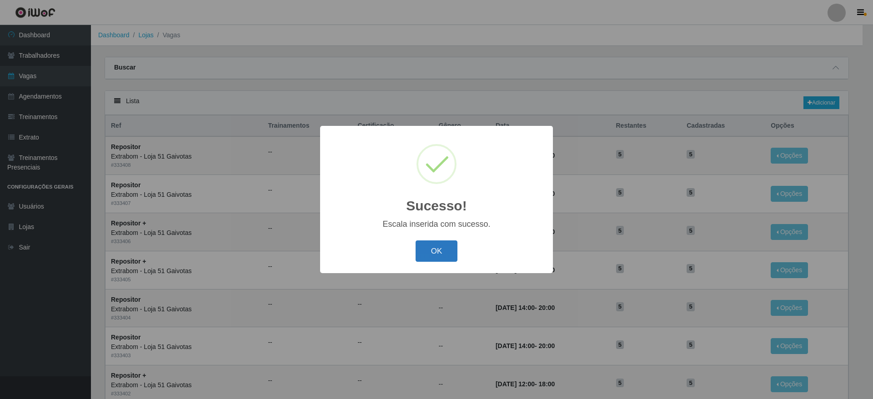
click at [426, 257] on button "OK" at bounding box center [437, 250] width 42 height 21
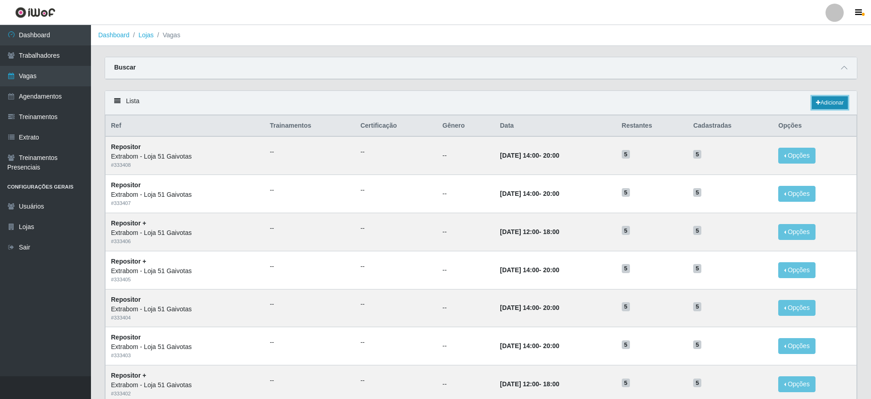
click at [827, 103] on link "Adicionar" at bounding box center [829, 102] width 36 height 13
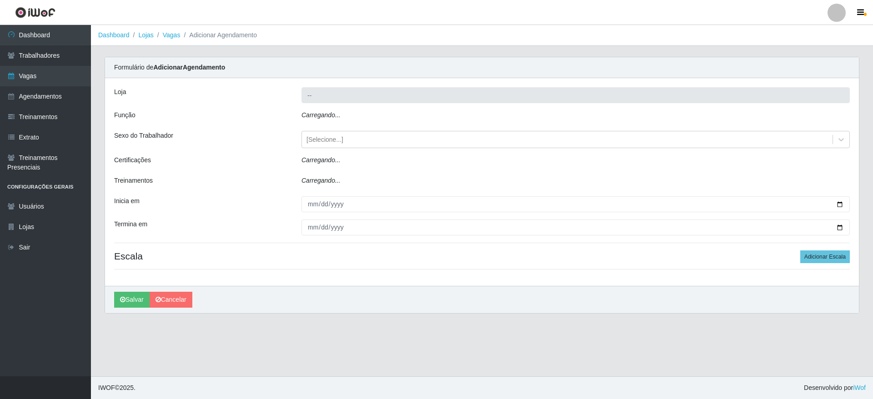
type input "Extrabom - Loja 51 Gaivotas"
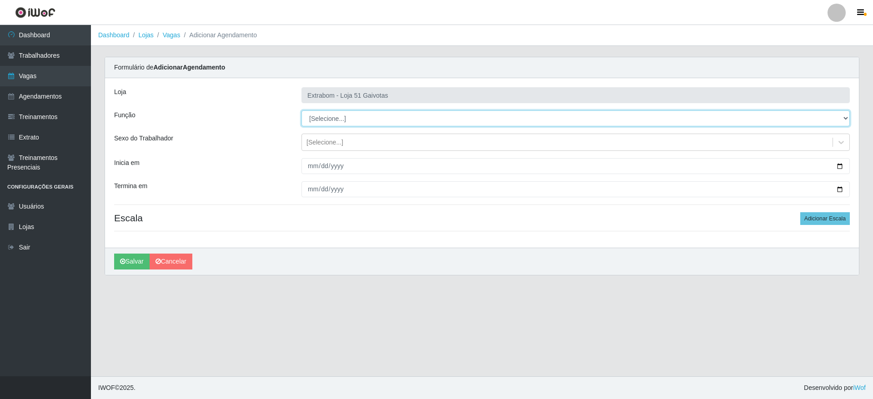
drag, startPoint x: 371, startPoint y: 119, endPoint x: 371, endPoint y: 125, distance: 5.5
click at [371, 119] on select "[Selecione...] Repositor Repositor + Repositor ++" at bounding box center [575, 118] width 548 height 16
select select "82"
click at [301, 110] on select "[Selecione...] Repositor Repositor + Repositor ++" at bounding box center [575, 118] width 548 height 16
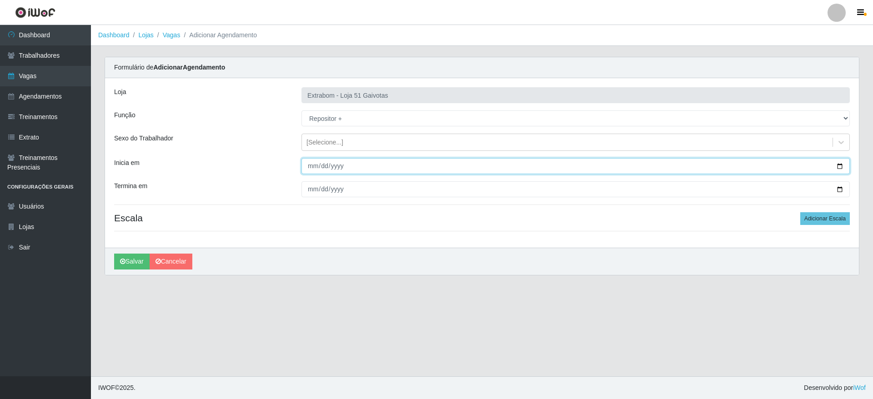
click at [304, 160] on input "Inicia em" at bounding box center [575, 166] width 548 height 16
type input "[DATE]"
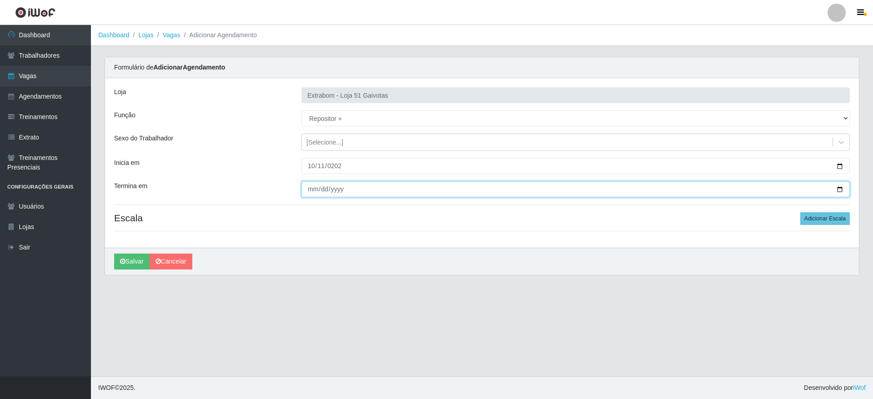
click at [312, 189] on input "Termina em" at bounding box center [575, 189] width 548 height 16
click at [319, 187] on input "Termina em" at bounding box center [575, 189] width 548 height 16
type input "[DATE]"
click at [825, 219] on button "Adicionar Escala" at bounding box center [825, 218] width 50 height 13
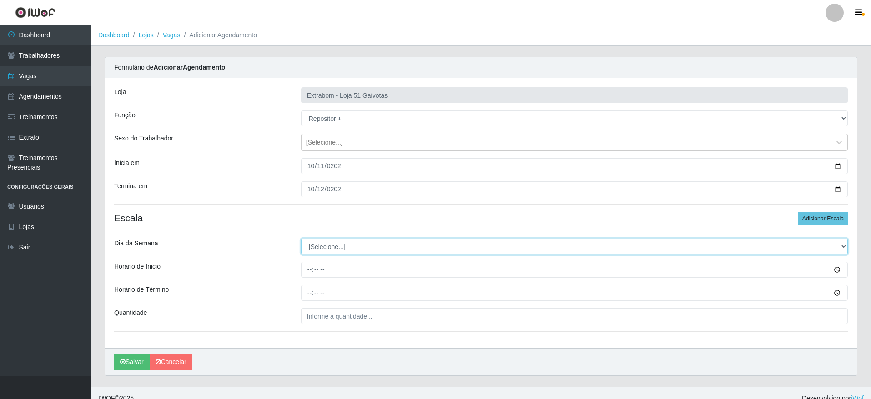
click at [322, 250] on select "[Selecione...] Segunda Terça Quarta Quinta Sexta Sábado Domingo" at bounding box center [574, 247] width 546 height 16
select select "6"
click at [301, 239] on select "[Selecione...] Segunda Terça Quarta Quinta Sexta Sábado Domingo" at bounding box center [574, 247] width 546 height 16
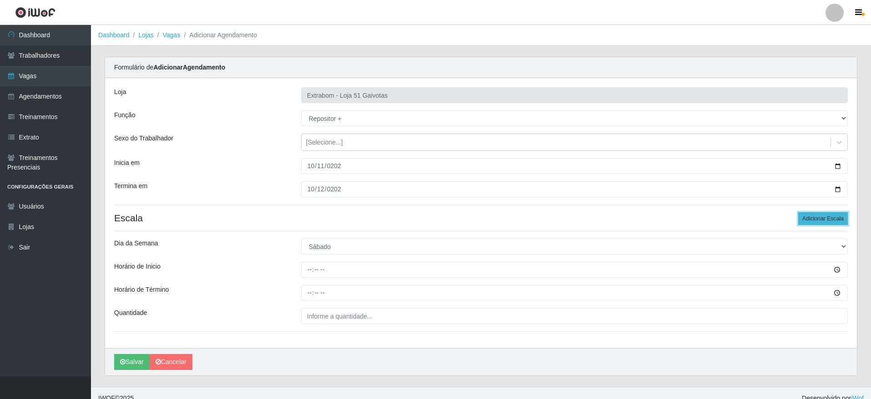
click at [830, 219] on button "Adicionar Escala" at bounding box center [823, 218] width 50 height 13
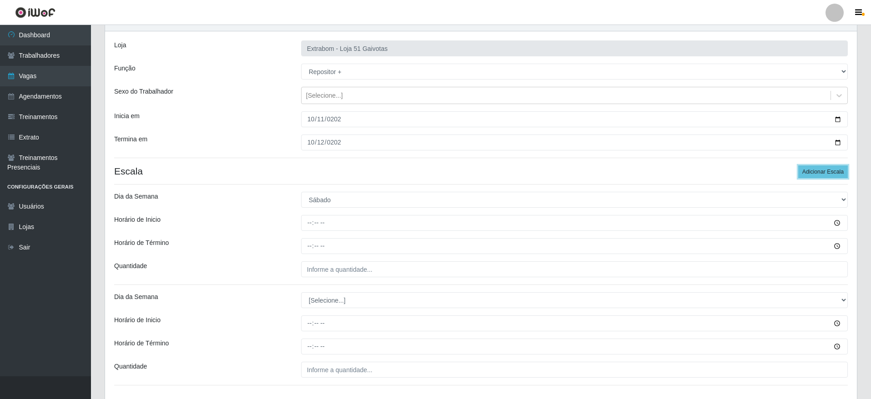
scroll to position [68, 0]
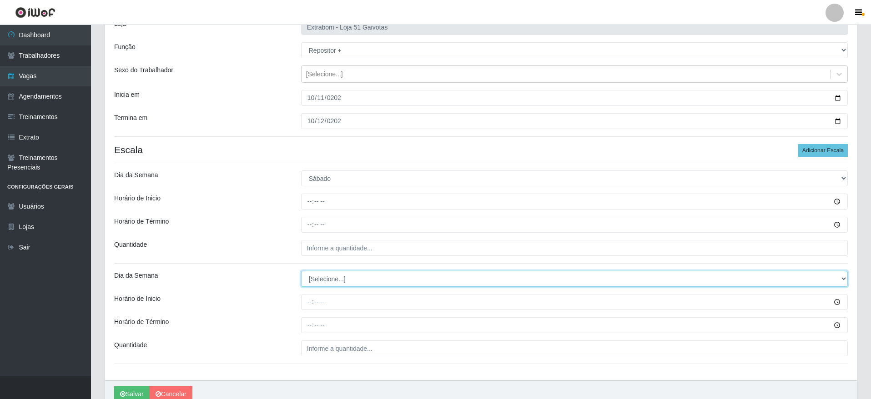
click at [365, 273] on select "[Selecione...] Segunda Terça Quarta Quinta Sexta Sábado Domingo" at bounding box center [574, 279] width 546 height 16
select select "0"
click at [301, 271] on select "[Selecione...] Segunda Terça Quarta Quinta Sexta Sábado Domingo" at bounding box center [574, 279] width 546 height 16
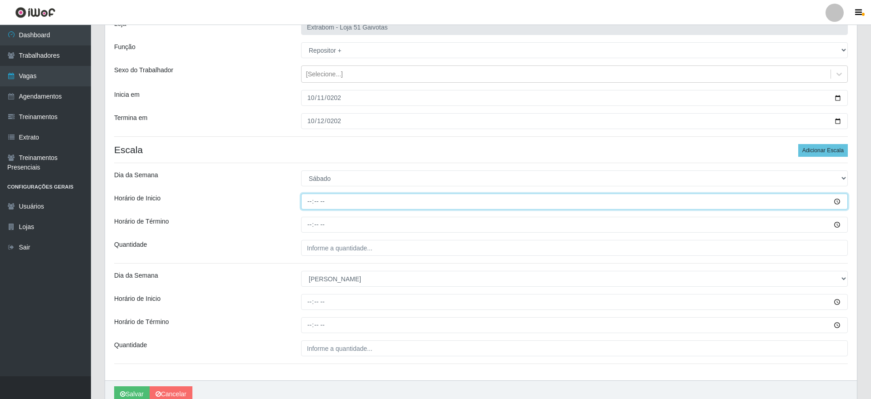
click at [307, 201] on input "Horário de Inicio" at bounding box center [574, 202] width 546 height 16
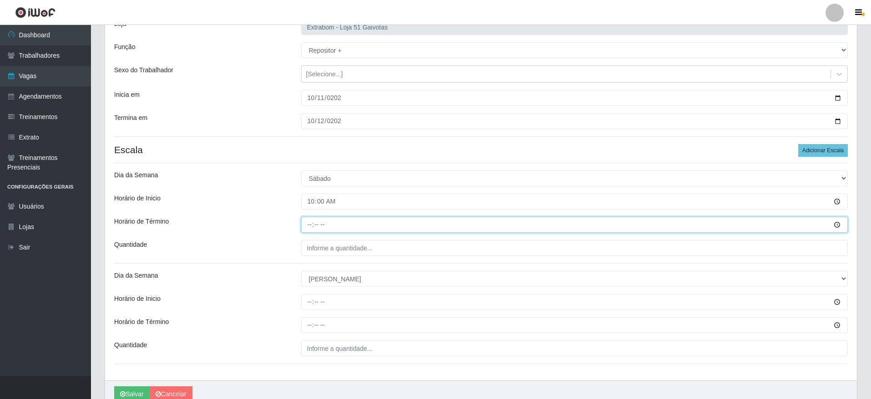
click at [306, 221] on input "Horário de Término" at bounding box center [574, 225] width 546 height 16
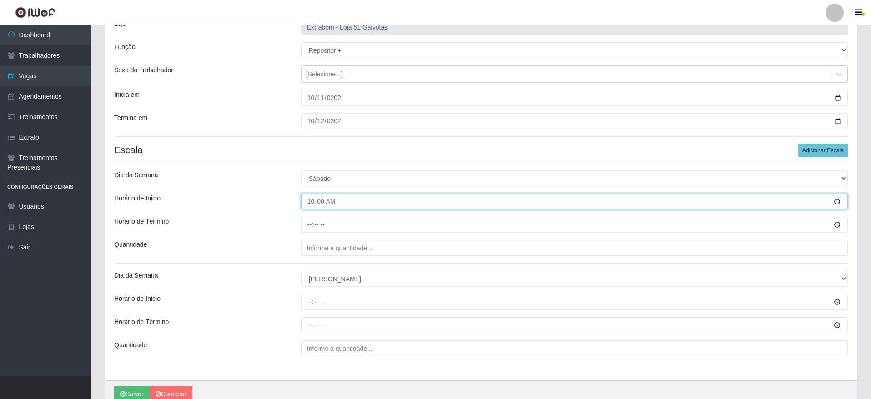
click at [311, 206] on input "10:00" at bounding box center [574, 202] width 546 height 16
type input "14:00"
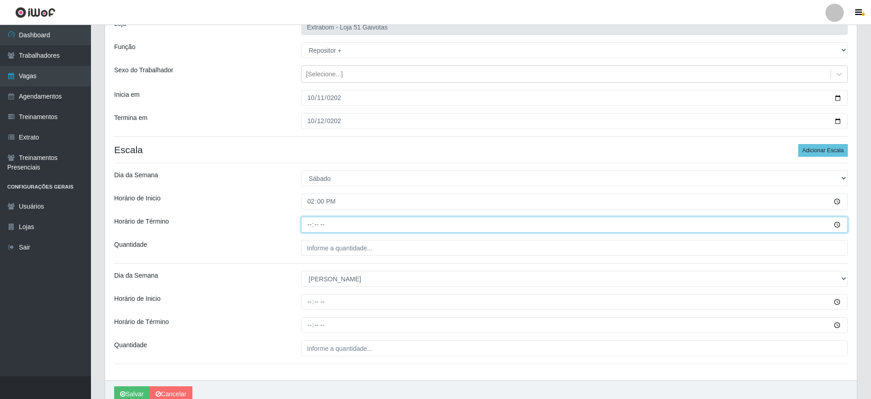
click at [303, 225] on input "Horário de Término" at bounding box center [574, 225] width 546 height 16
type input "20:00"
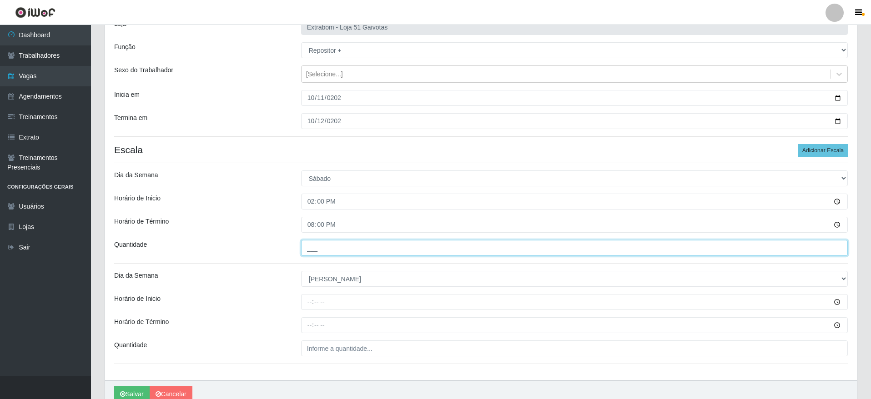
click at [317, 248] on input "___" at bounding box center [574, 248] width 546 height 16
type input "5__"
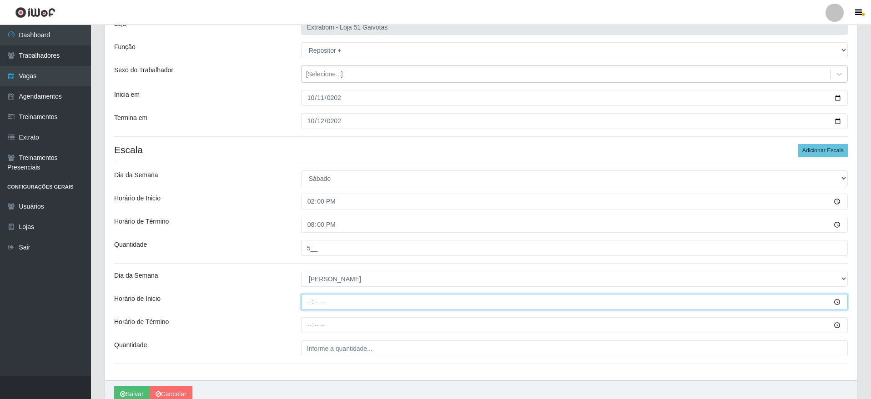
click at [307, 301] on input "Horário de Inicio" at bounding box center [574, 302] width 546 height 16
type input "12:00"
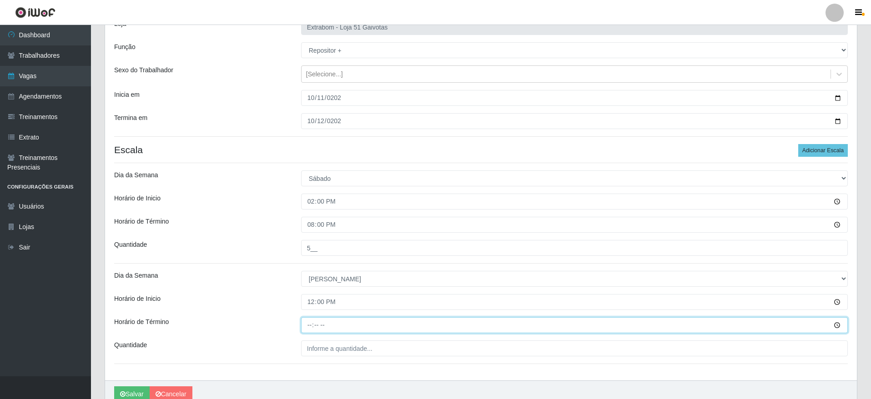
click at [305, 324] on input "Horário de Término" at bounding box center [574, 325] width 546 height 16
type input "18:00"
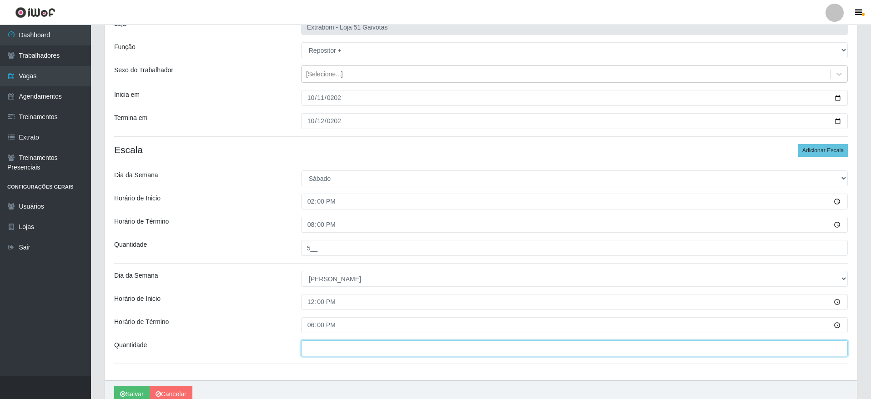
click at [349, 346] on input "___" at bounding box center [574, 349] width 546 height 16
type input "5__"
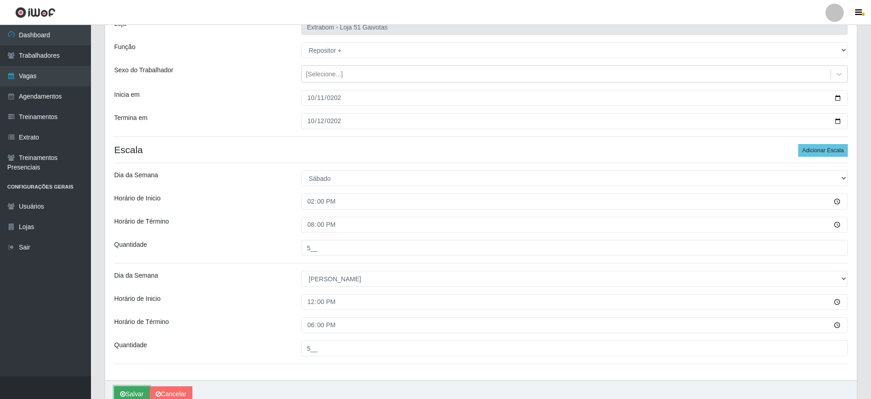
click at [139, 395] on button "Salvar" at bounding box center [131, 394] width 35 height 16
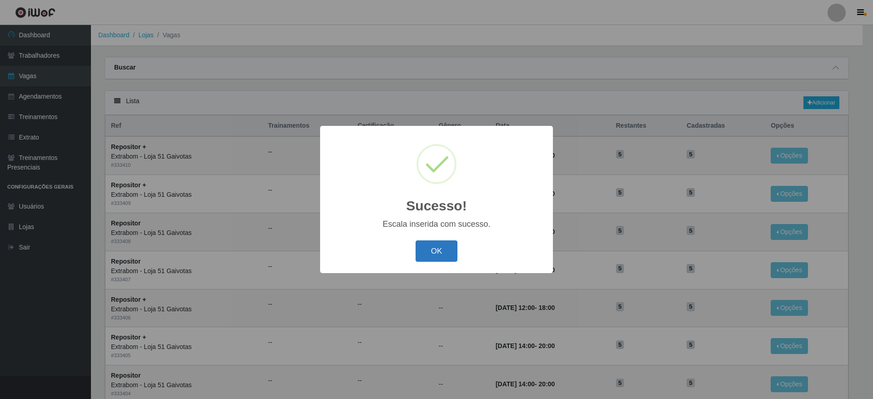
click at [439, 249] on button "OK" at bounding box center [437, 250] width 42 height 21
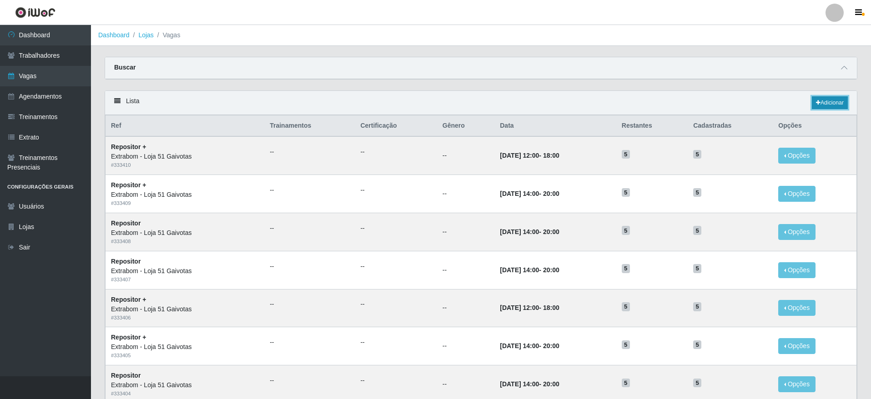
click at [839, 102] on link "Adicionar" at bounding box center [829, 102] width 36 height 13
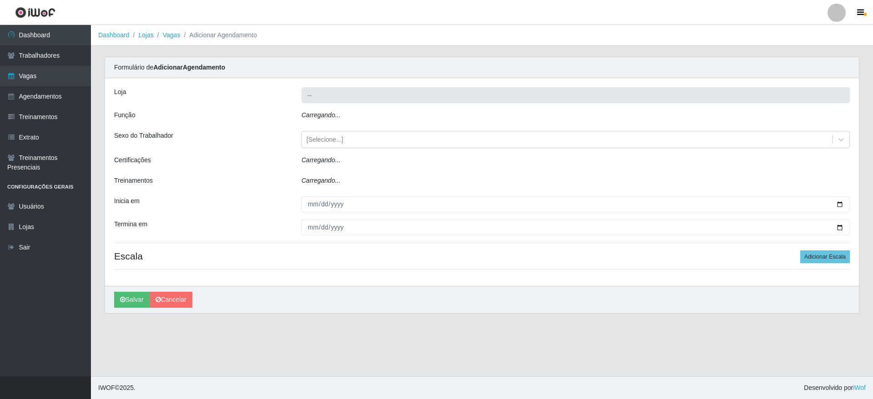
type input "Extrabom - Loja 51 Gaivotas"
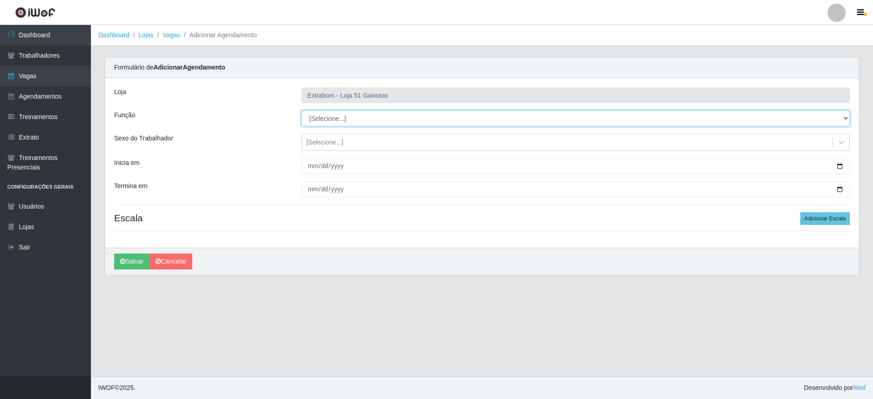
click at [363, 123] on select "[Selecione...] Repositor Repositor + Repositor ++" at bounding box center [575, 118] width 548 height 16
click at [301, 110] on select "[Selecione...] Repositor Repositor + Repositor ++" at bounding box center [575, 118] width 548 height 16
click at [341, 122] on select "[Selecione...] Repositor Repositor + Repositor ++" at bounding box center [575, 118] width 548 height 16
select select "24"
click at [301, 110] on select "[Selecione...] Repositor Repositor + Repositor ++" at bounding box center [575, 118] width 548 height 16
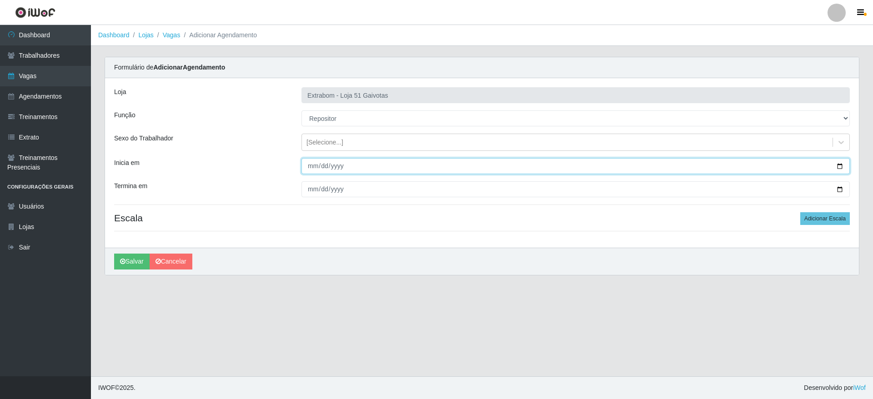
click at [313, 168] on input "Inicia em" at bounding box center [575, 166] width 548 height 16
type input "[DATE]"
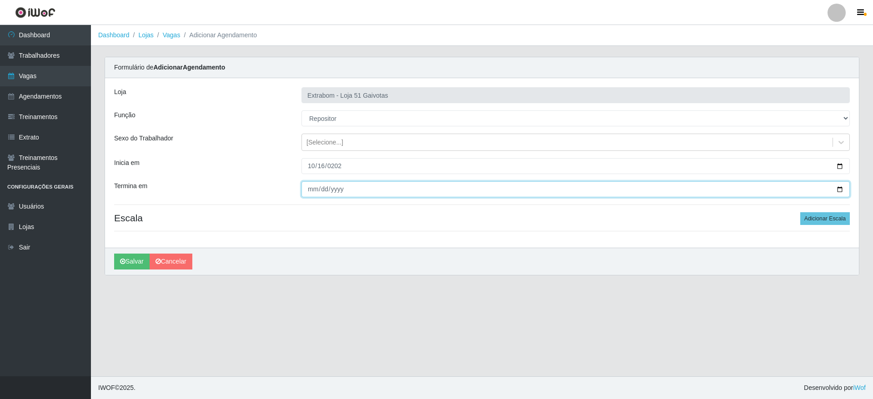
click at [307, 194] on input "Termina em" at bounding box center [575, 189] width 548 height 16
click at [321, 190] on input "Termina em" at bounding box center [575, 189] width 548 height 16
type input "[DATE]"
click at [816, 221] on button "Adicionar Escala" at bounding box center [825, 218] width 50 height 13
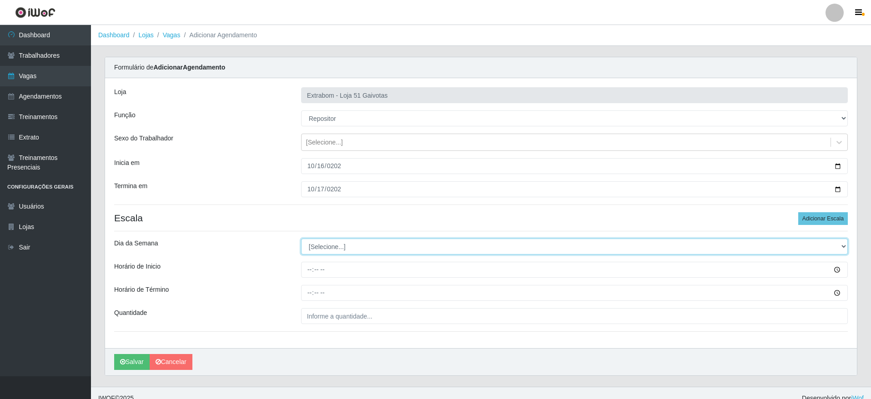
click at [346, 242] on select "[Selecione...] Segunda Terça Quarta Quinta Sexta Sábado Domingo" at bounding box center [574, 247] width 546 height 16
select select "4"
click at [301, 239] on select "[Selecione...] Segunda Terça Quarta Quinta Sexta Sábado Domingo" at bounding box center [574, 247] width 546 height 16
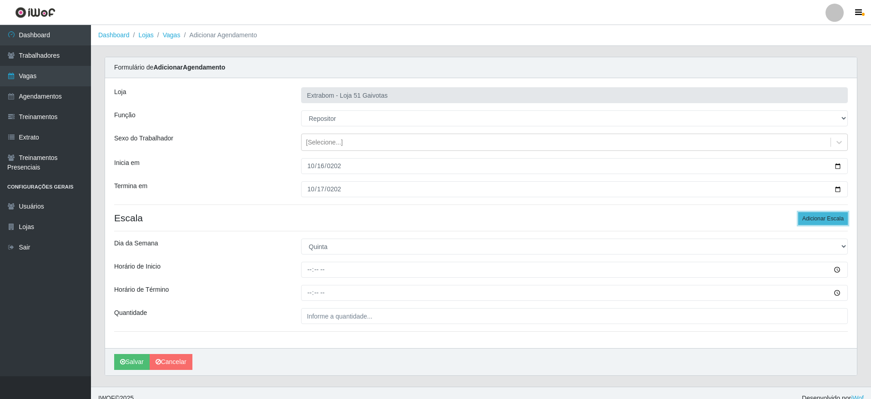
click at [830, 217] on button "Adicionar Escala" at bounding box center [823, 218] width 50 height 13
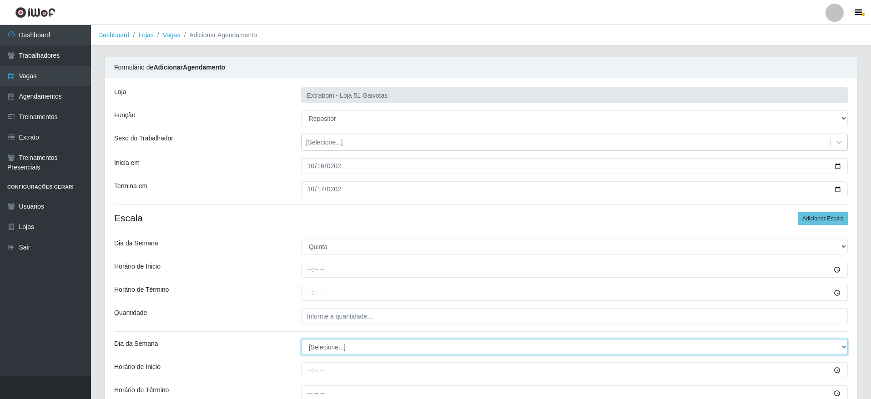
click at [321, 345] on select "[Selecione...] Segunda Terça Quarta Quinta Sexta Sábado Domingo" at bounding box center [574, 347] width 546 height 16
select select "5"
click at [301, 339] on select "[Selecione...] Segunda Terça Quarta Quinta Sexta Sábado Domingo" at bounding box center [574, 347] width 546 height 16
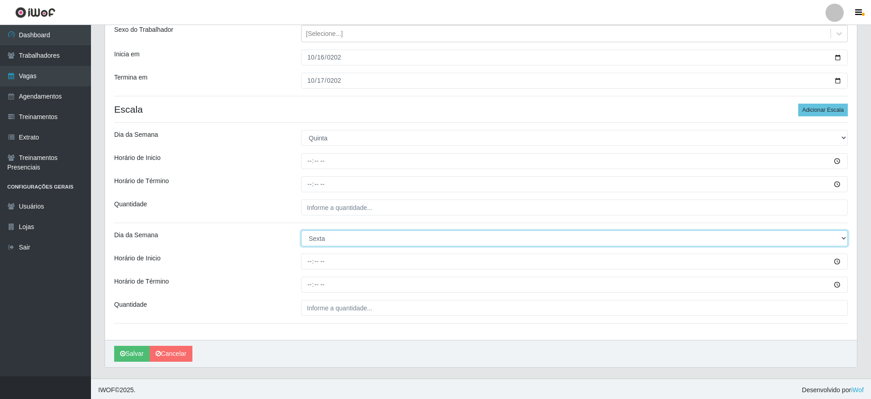
scroll to position [111, 0]
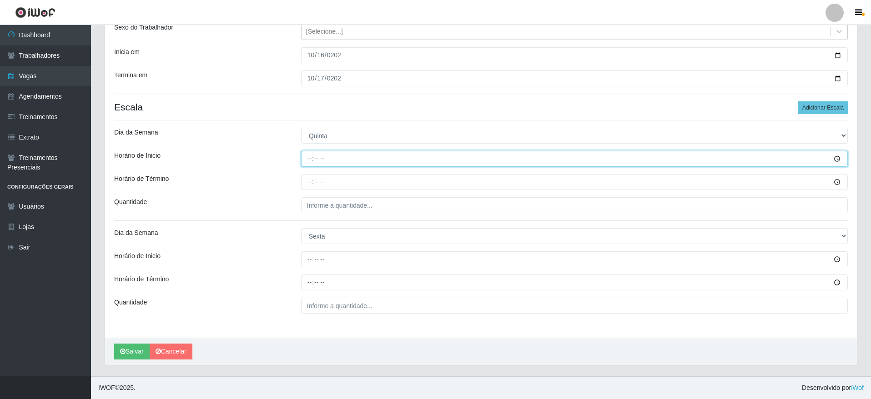
click at [308, 159] on input "Horário de Inicio" at bounding box center [574, 159] width 546 height 16
type input "14:00"
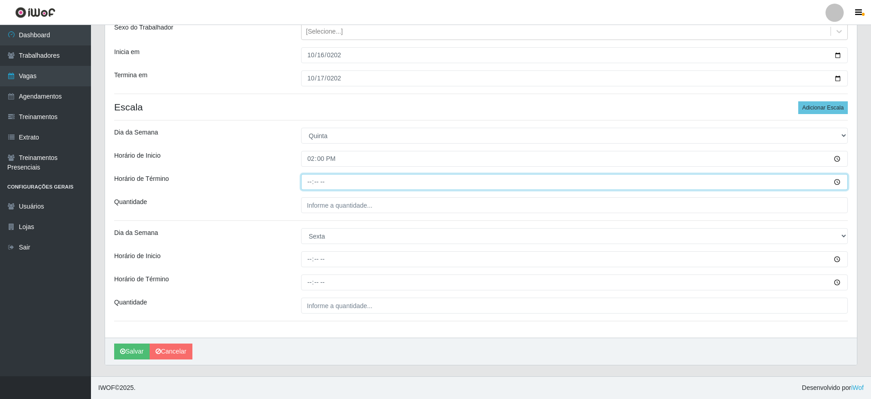
click at [308, 179] on input "Horário de Término" at bounding box center [574, 182] width 546 height 16
type input "20:00"
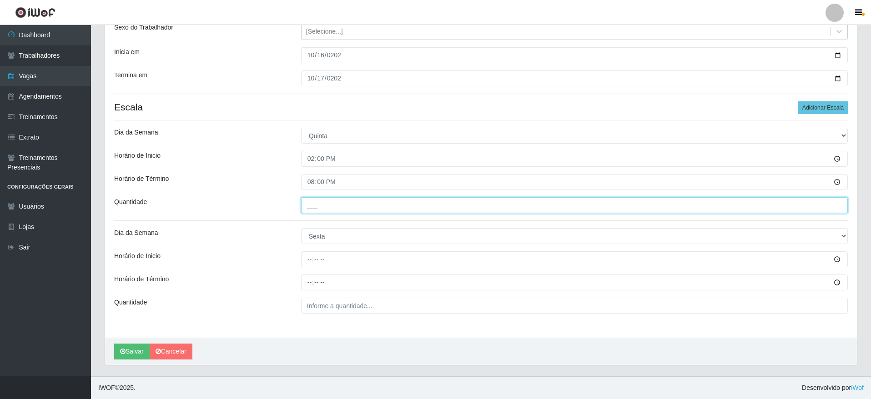
click at [321, 209] on input "___" at bounding box center [574, 205] width 546 height 16
type input "5__"
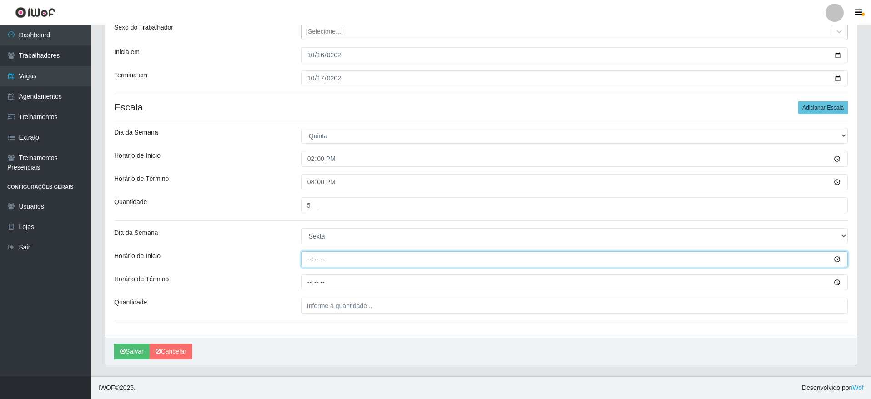
click at [309, 257] on input "Horário de Inicio" at bounding box center [574, 259] width 546 height 16
type input "14:00"
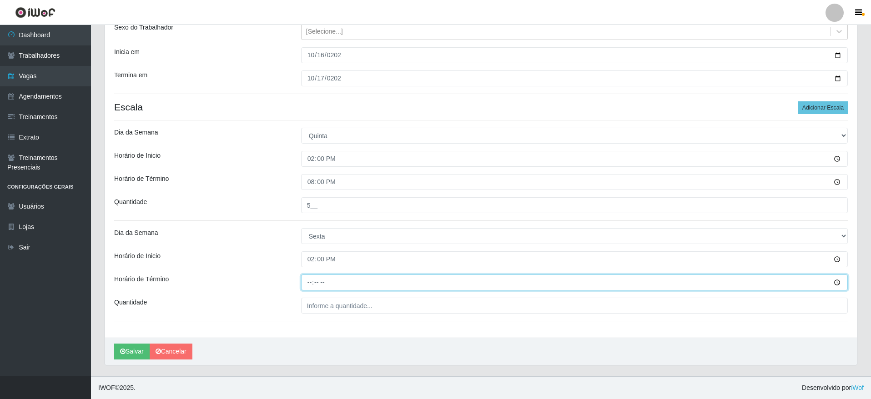
click at [316, 285] on input "Horário de Término" at bounding box center [574, 283] width 546 height 16
click at [311, 281] on input "Horário de Término" at bounding box center [574, 283] width 546 height 16
type input "20:00"
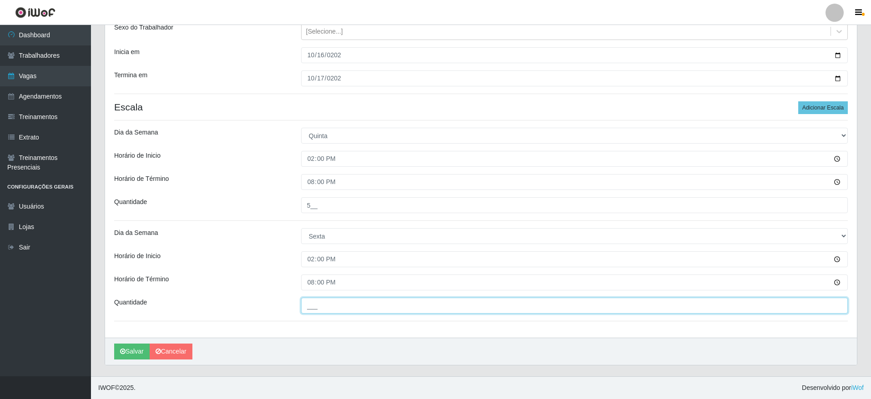
click at [370, 311] on input "___" at bounding box center [574, 306] width 546 height 16
type input "5__"
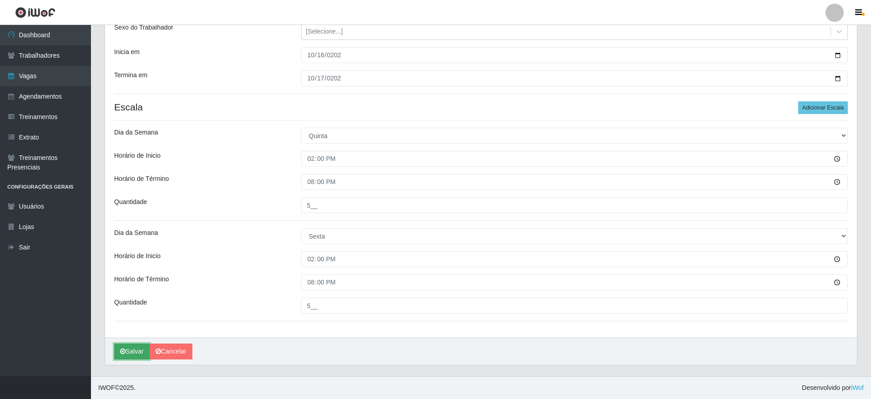
click at [134, 356] on button "Salvar" at bounding box center [131, 352] width 35 height 16
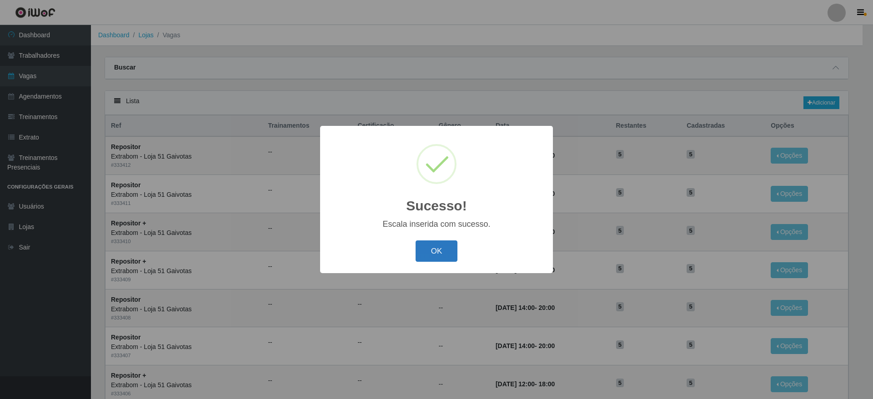
click at [444, 249] on button "OK" at bounding box center [437, 250] width 42 height 21
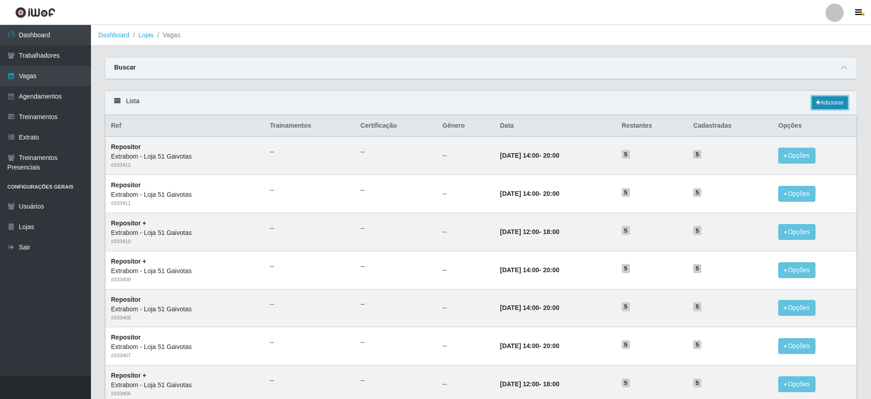
click at [844, 102] on link "Adicionar" at bounding box center [829, 102] width 36 height 13
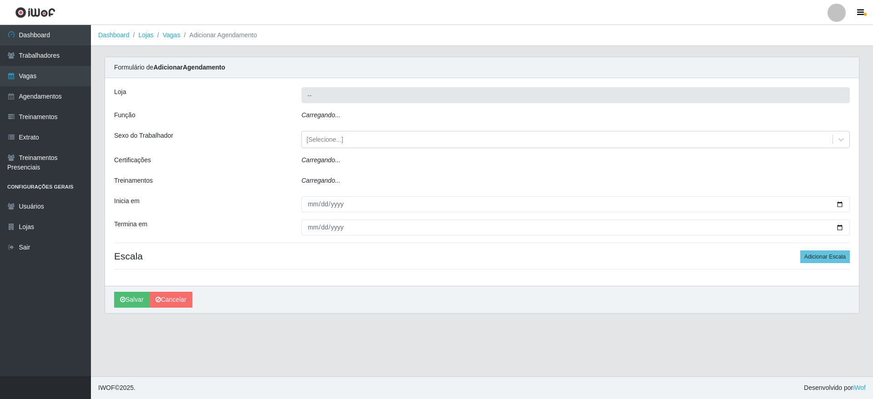
type input "Extrabom - Loja 51 Gaivotas"
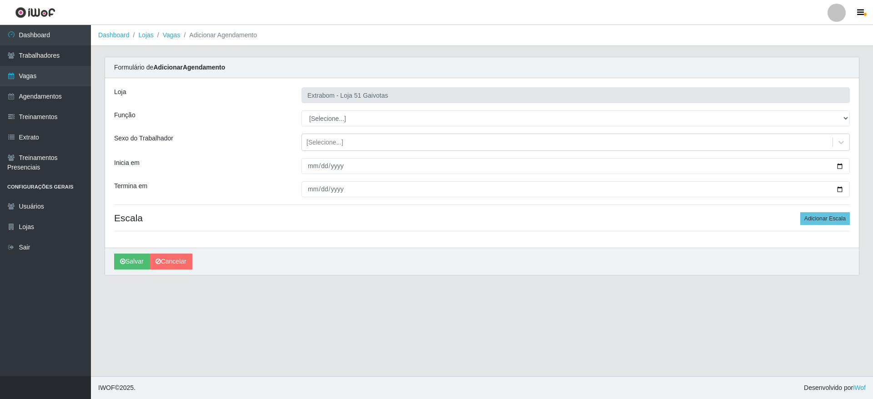
click at [373, 127] on div "Loja Extrabom - Loja 51 Gaivotas Função [Selecione...] Repositor Repositor + Re…" at bounding box center [482, 163] width 754 height 170
click at [374, 120] on select "[Selecione...] Repositor Repositor + Repositor ++" at bounding box center [575, 118] width 548 height 16
select select "82"
click at [301, 110] on select "[Selecione...] Repositor Repositor + Repositor ++" at bounding box center [575, 118] width 548 height 16
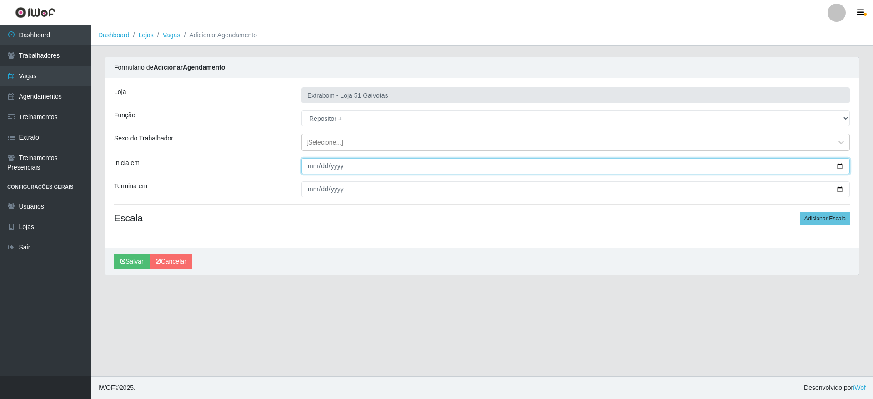
click at [311, 158] on input "Inicia em" at bounding box center [575, 166] width 548 height 16
type input "[DATE]"
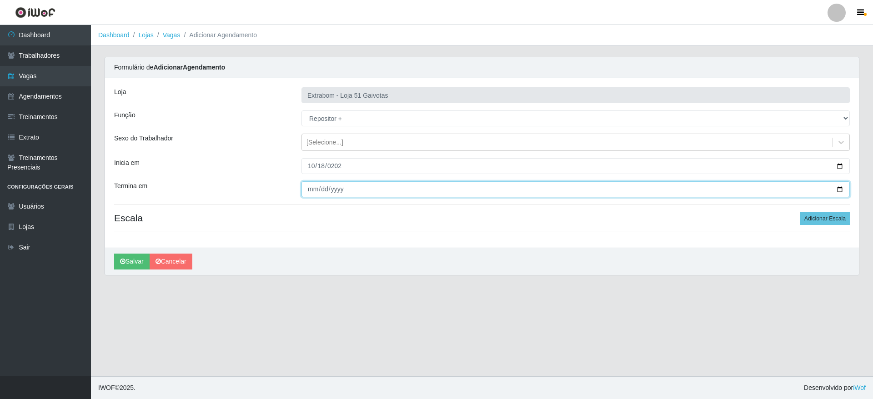
click at [306, 193] on input "Termina em" at bounding box center [575, 189] width 548 height 16
type input "[DATE]"
click at [825, 220] on button "Adicionar Escala" at bounding box center [825, 218] width 50 height 13
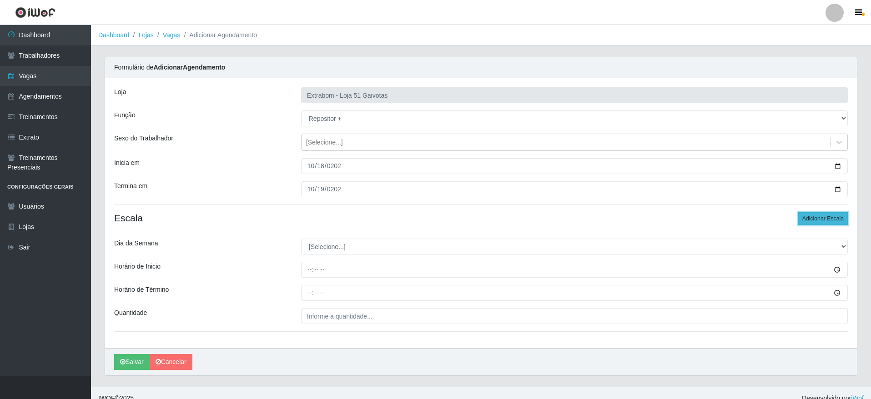
drag, startPoint x: 816, startPoint y: 220, endPoint x: 783, endPoint y: 223, distance: 33.3
click at [815, 220] on button "Adicionar Escala" at bounding box center [823, 218] width 50 height 13
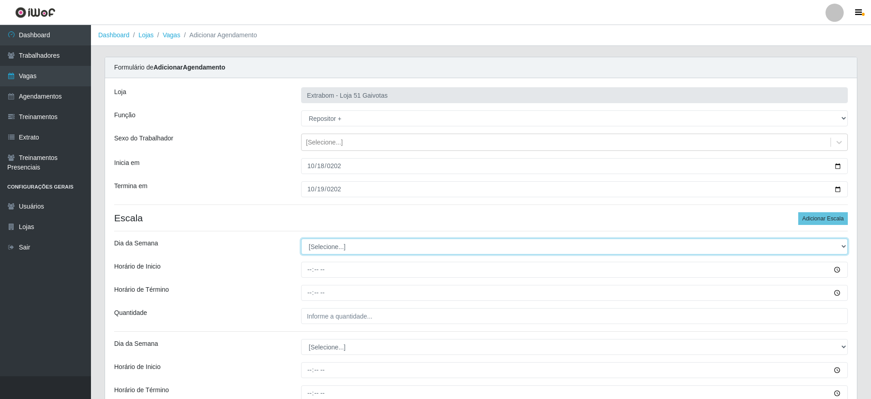
click at [349, 249] on select "[Selecione...] Segunda Terça Quarta Quinta Sexta Sábado Domingo" at bounding box center [574, 247] width 546 height 16
select select "6"
click at [301, 239] on select "[Selecione...] Segunda Terça Quarta Quinta Sexta Sábado Domingo" at bounding box center [574, 247] width 546 height 16
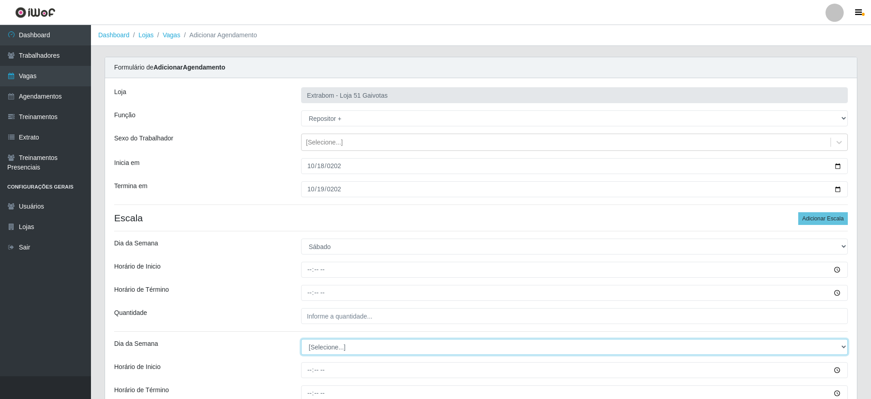
click at [325, 348] on select "[Selecione...] Segunda Terça Quarta Quinta Sexta Sábado Domingo" at bounding box center [574, 347] width 546 height 16
select select "0"
click at [301, 339] on select "[Selecione...] Segunda Terça Quarta Quinta Sexta Sábado Domingo" at bounding box center [574, 347] width 546 height 16
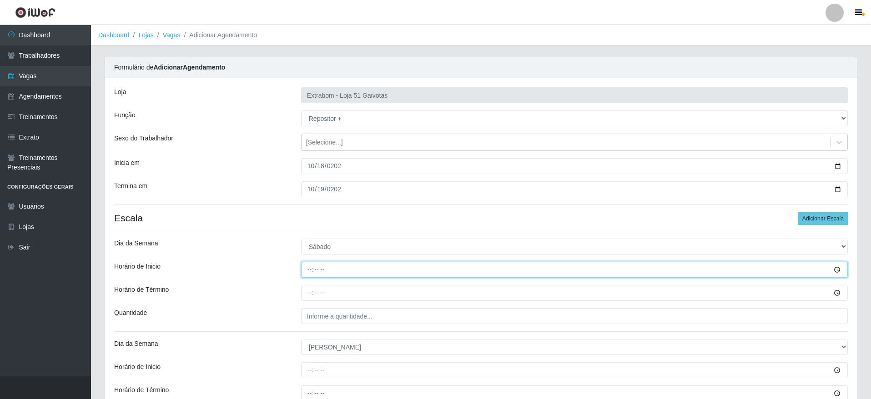
click at [307, 266] on input "Horário de Inicio" at bounding box center [574, 270] width 546 height 16
type input "14:00"
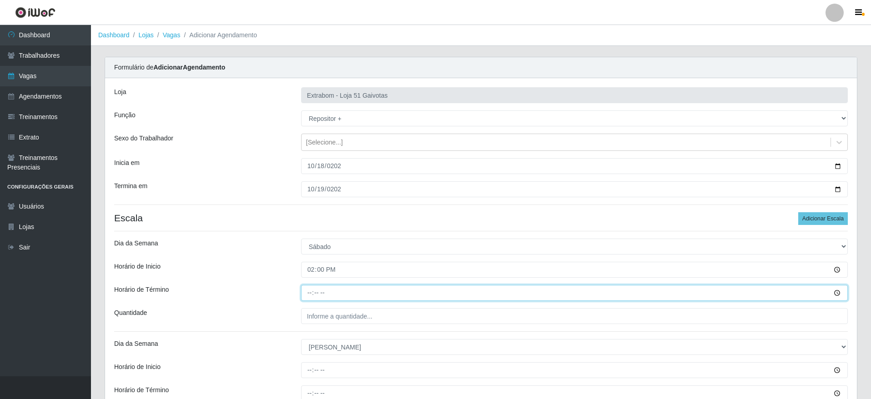
click at [312, 287] on input "Horário de Término" at bounding box center [574, 293] width 546 height 16
type input "20:00"
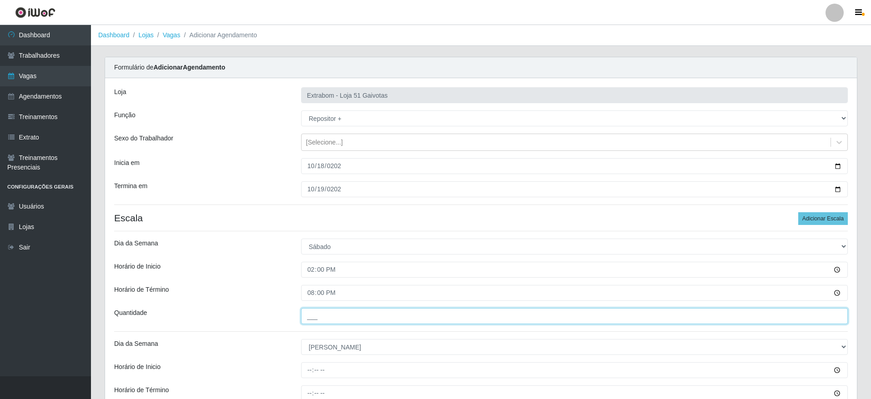
click at [341, 318] on input "___" at bounding box center [574, 316] width 546 height 16
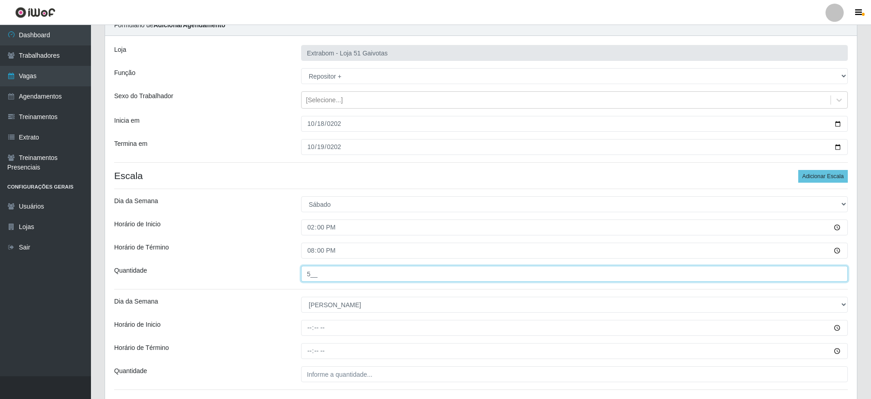
scroll to position [111, 0]
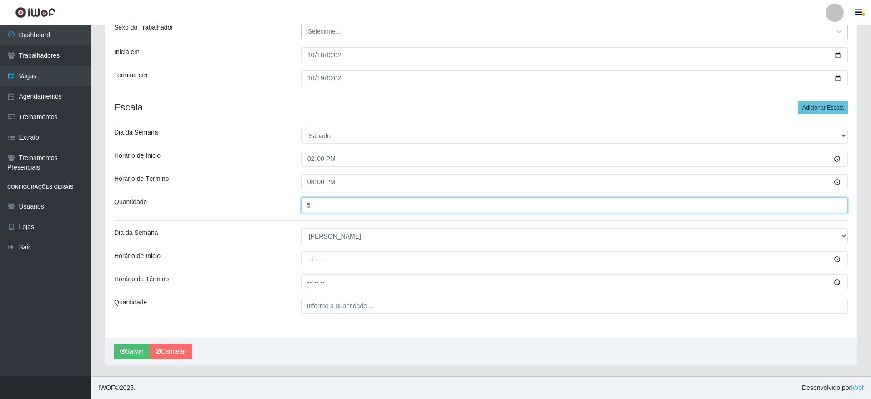
type input "5__"
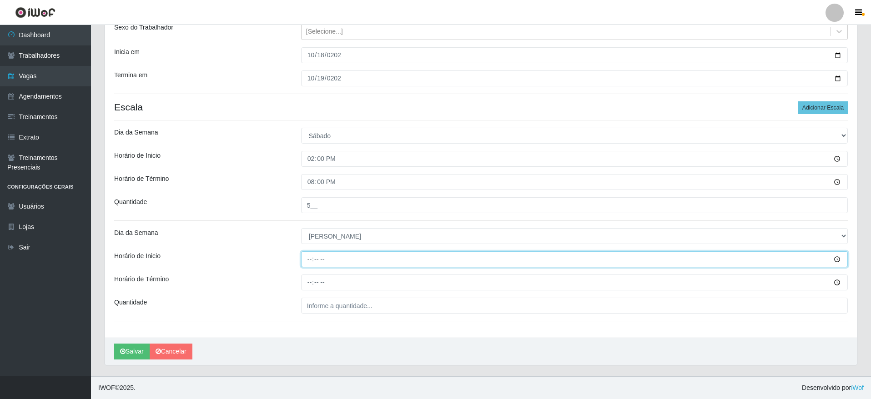
click at [312, 259] on input "Horário de Inicio" at bounding box center [574, 259] width 546 height 16
click at [311, 260] on input "Horário de Inicio" at bounding box center [574, 259] width 546 height 16
type input "12:00"
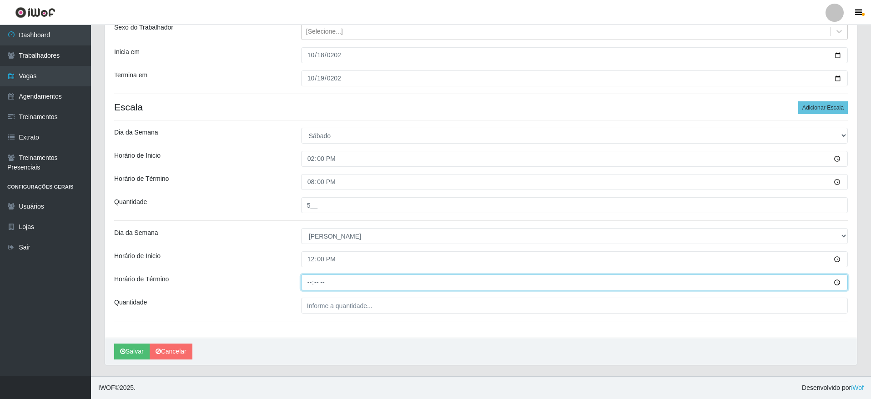
click at [311, 277] on input "Horário de Término" at bounding box center [574, 283] width 546 height 16
type input "18:00"
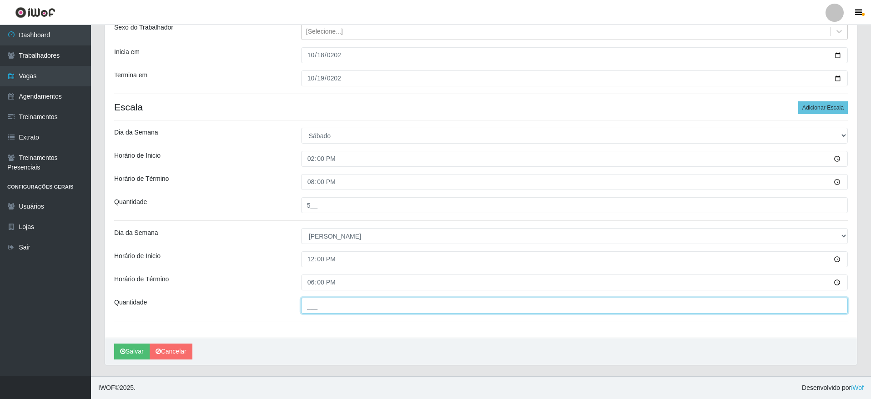
click at [322, 309] on input "___" at bounding box center [574, 306] width 546 height 16
type input "5__"
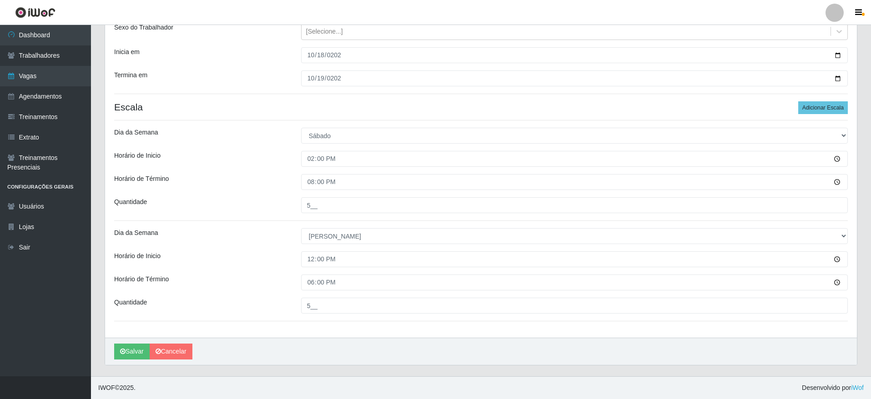
click at [335, 334] on div "Loja Extrabom - Loja 51 Gaivotas Função [Selecione...] Repositor Repositor + Re…" at bounding box center [480, 152] width 751 height 371
click at [126, 350] on button "Salvar" at bounding box center [131, 352] width 35 height 16
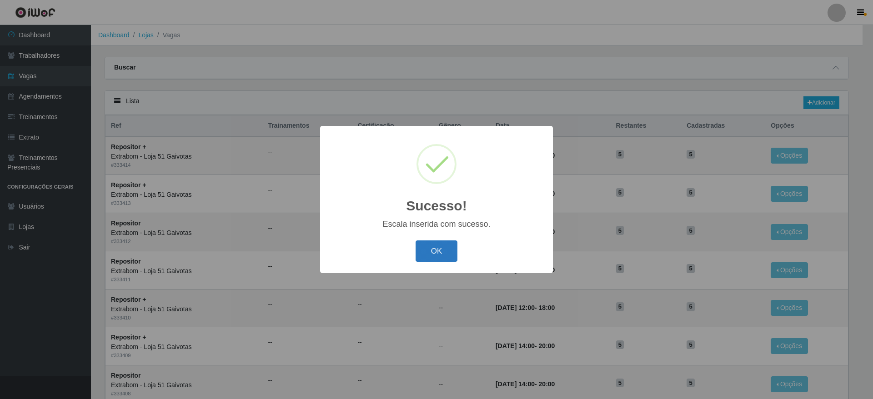
click at [439, 250] on button "OK" at bounding box center [437, 250] width 42 height 21
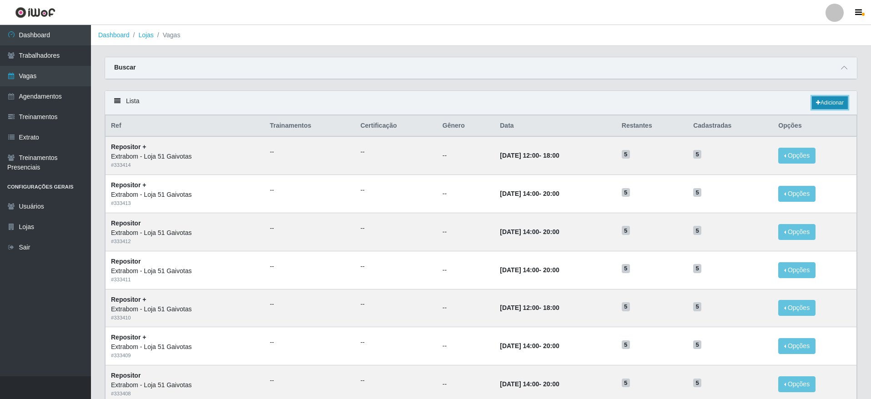
click at [811, 100] on link "Adicionar" at bounding box center [829, 102] width 36 height 13
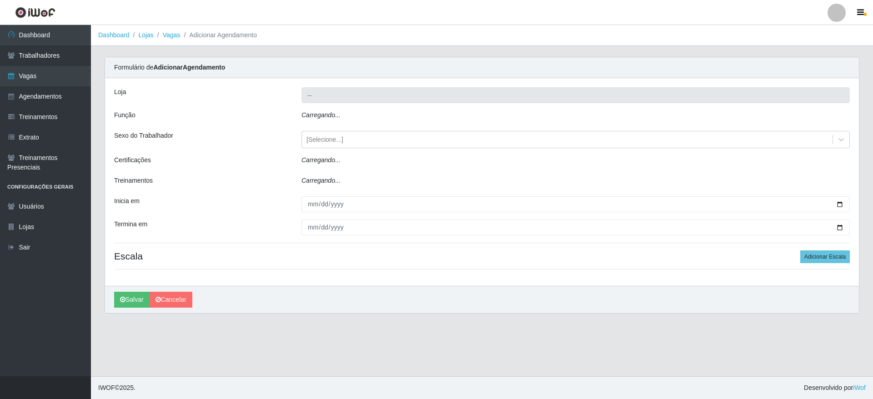
type input "Extrabom - Loja 51 Gaivotas"
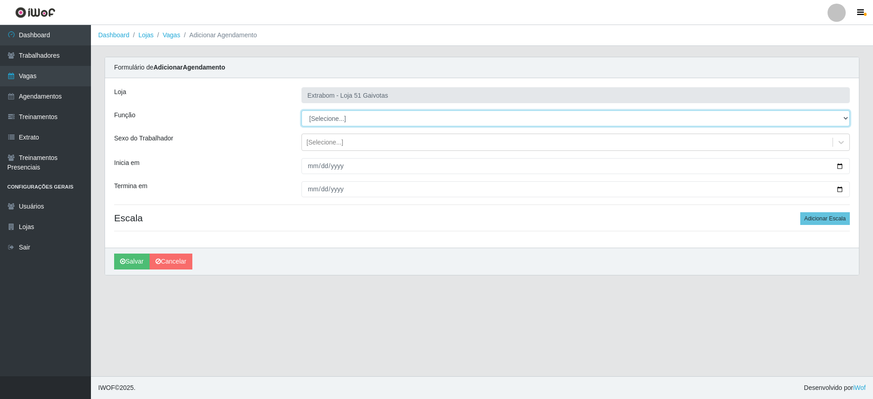
click at [422, 118] on select "[Selecione...] Repositor Repositor + Repositor ++" at bounding box center [575, 118] width 548 height 16
click at [328, 124] on select "[Selecione...] Repositor Repositor + Repositor ++" at bounding box center [575, 118] width 548 height 16
select select "24"
click at [301, 110] on select "[Selecione...] Repositor Repositor + Repositor ++" at bounding box center [575, 118] width 548 height 16
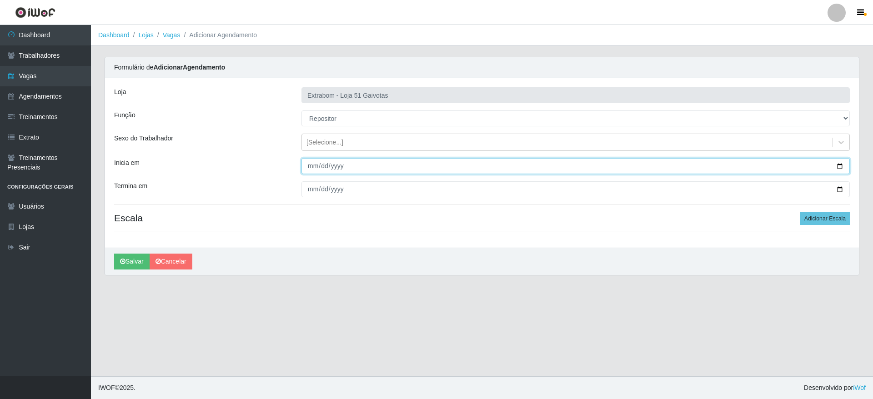
click at [316, 159] on input "Inicia em" at bounding box center [575, 166] width 548 height 16
type input "[DATE]"
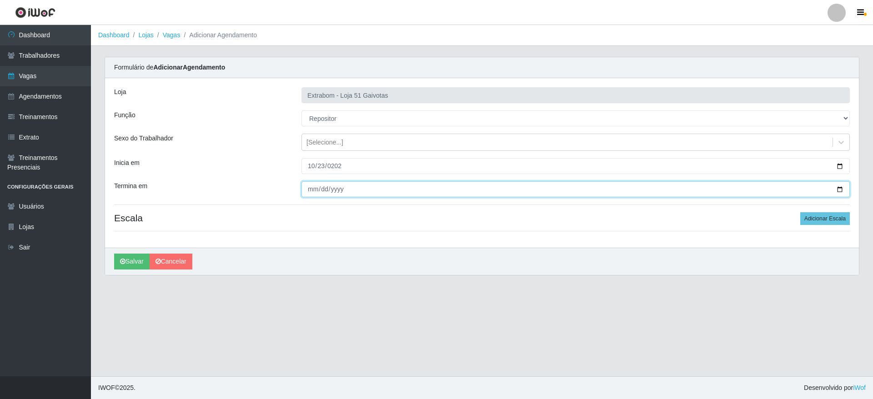
click at [317, 183] on input "Termina em" at bounding box center [575, 189] width 548 height 16
type input "[DATE]"
click at [816, 220] on button "Adicionar Escala" at bounding box center [825, 218] width 50 height 13
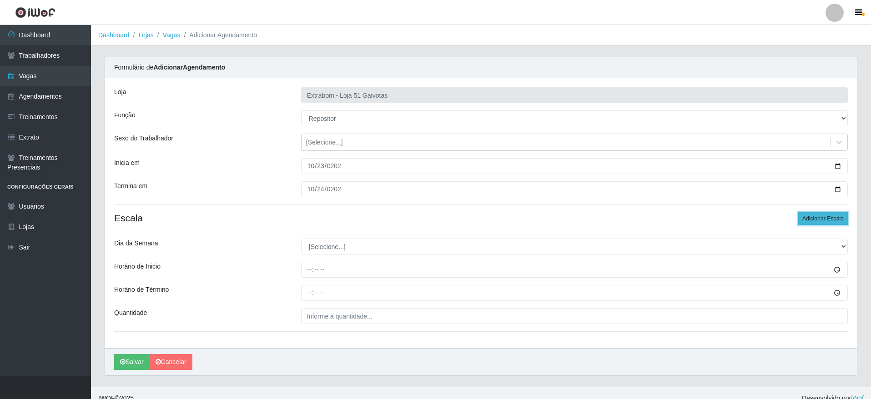
click at [816, 220] on button "Adicionar Escala" at bounding box center [823, 218] width 50 height 13
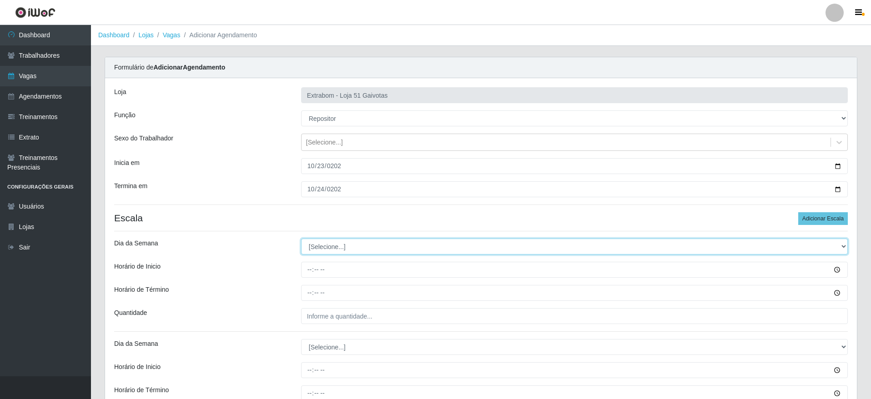
click at [454, 252] on select "[Selecione...] Segunda Terça Quarta Quinta Sexta Sábado Domingo" at bounding box center [574, 247] width 546 height 16
select select "4"
click at [301, 239] on select "[Selecione...] Segunda Terça Quarta Quinta Sexta Sábado Domingo" at bounding box center [574, 247] width 546 height 16
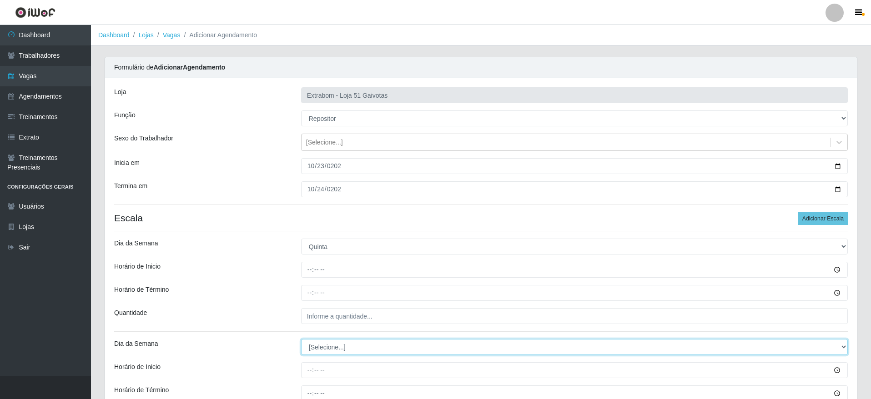
drag, startPoint x: 326, startPoint y: 343, endPoint x: 325, endPoint y: 348, distance: 5.3
click at [326, 343] on select "[Selecione...] Segunda Terça Quarta Quinta Sexta Sábado Domingo" at bounding box center [574, 347] width 546 height 16
select select "5"
click at [301, 339] on select "[Selecione...] Segunda Terça Quarta Quinta Sexta Sábado Domingo" at bounding box center [574, 347] width 546 height 16
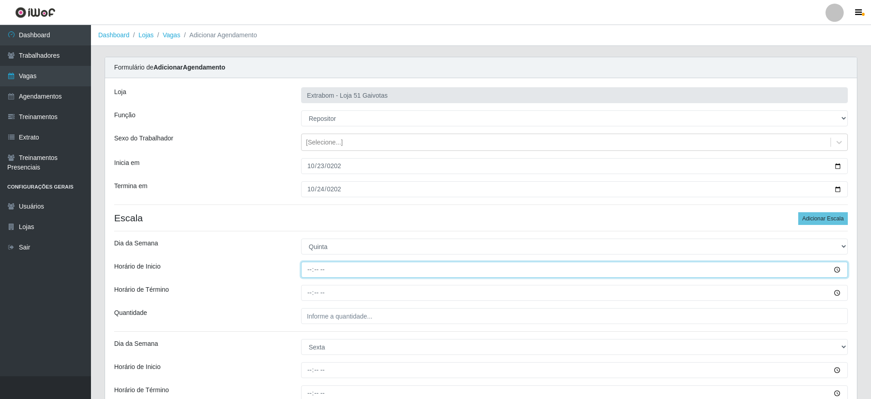
click at [310, 269] on input "Horário de Inicio" at bounding box center [574, 270] width 546 height 16
type input "14:00"
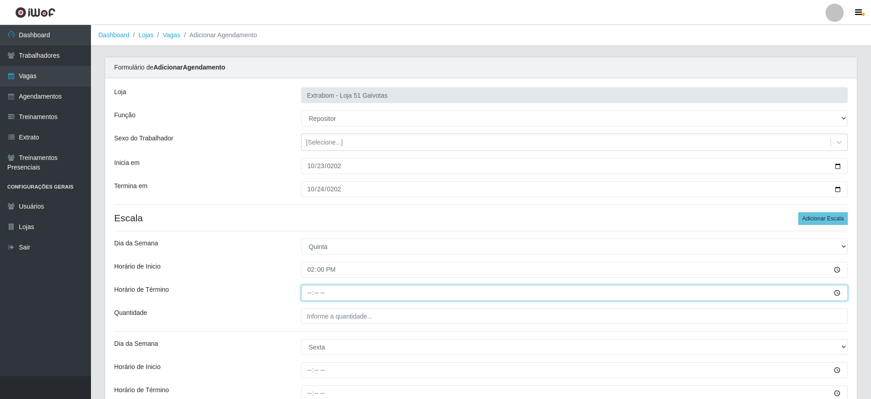
click at [312, 289] on input "Horário de Término" at bounding box center [574, 293] width 546 height 16
type input "20:00"
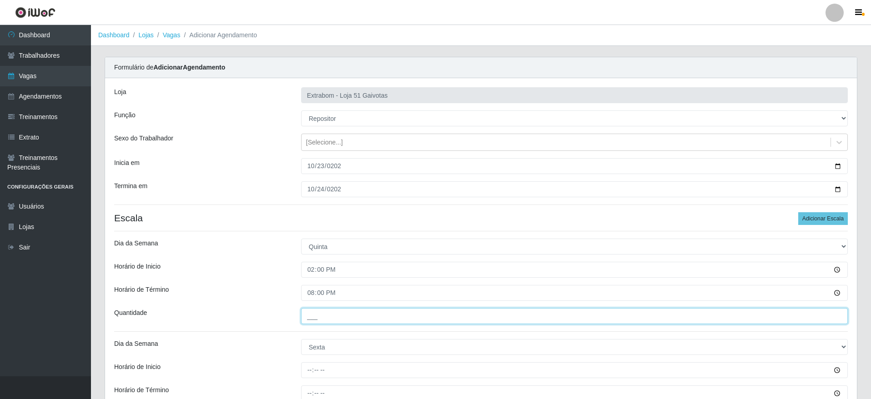
click at [332, 314] on input "___" at bounding box center [574, 316] width 546 height 16
type input "5__"
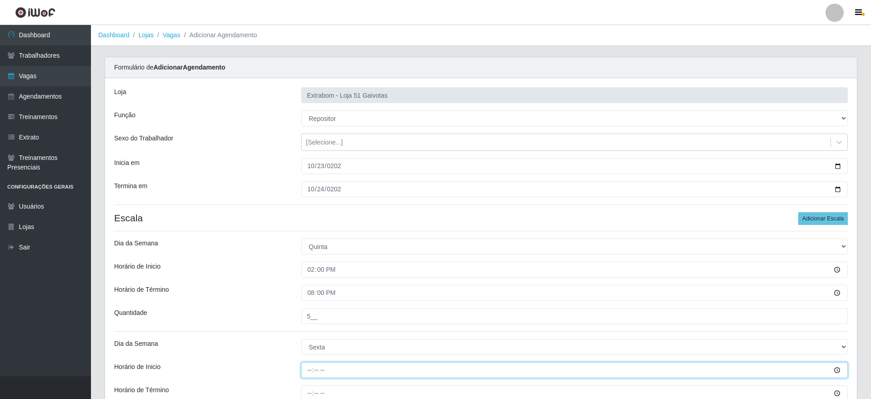
click at [306, 368] on input "Horário de Inicio" at bounding box center [574, 370] width 546 height 16
type input "14:00"
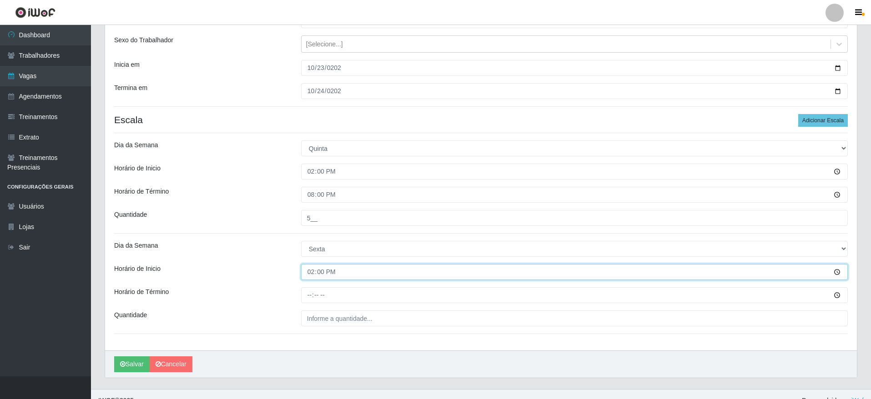
scroll to position [111, 0]
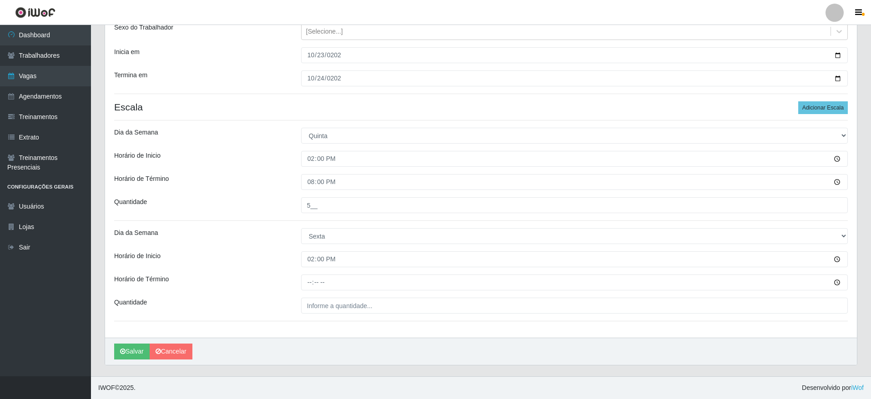
drag, startPoint x: 299, startPoint y: 287, endPoint x: 306, endPoint y: 283, distance: 8.3
click at [300, 287] on div at bounding box center [574, 283] width 560 height 16
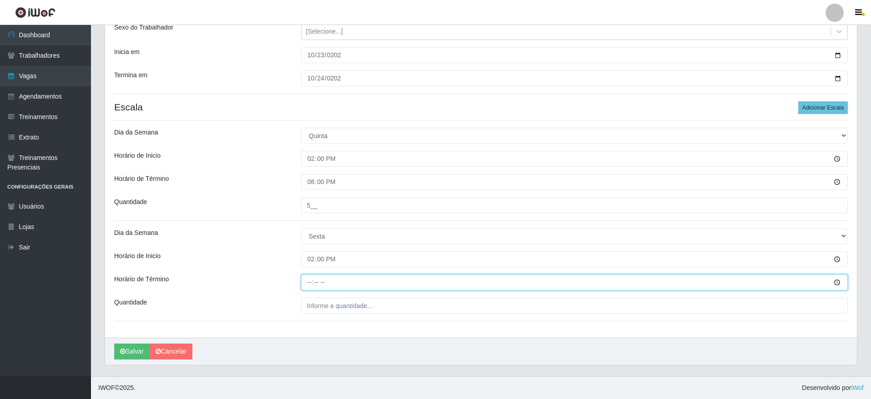
click at [307, 283] on input "Horário de Término" at bounding box center [574, 283] width 546 height 16
type input "20:00"
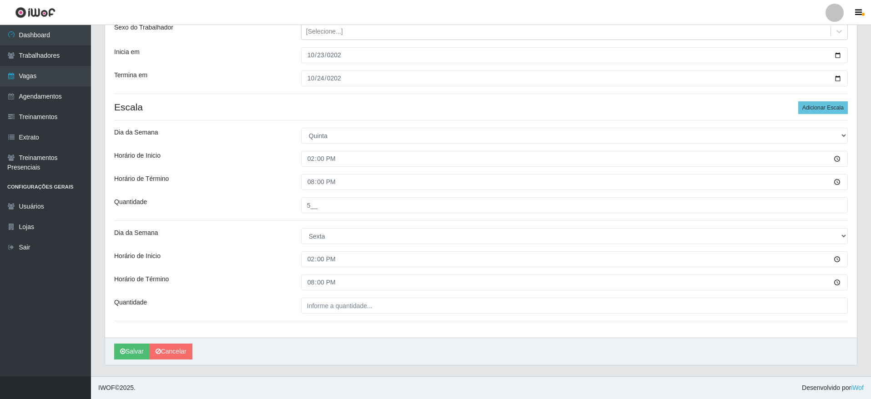
drag, startPoint x: 345, startPoint y: 296, endPoint x: 338, endPoint y: 303, distance: 9.3
click at [344, 299] on div "Loja Extrabom - Loja 51 Gaivotas Função [Selecione...] Repositor Repositor + Re…" at bounding box center [480, 152] width 751 height 371
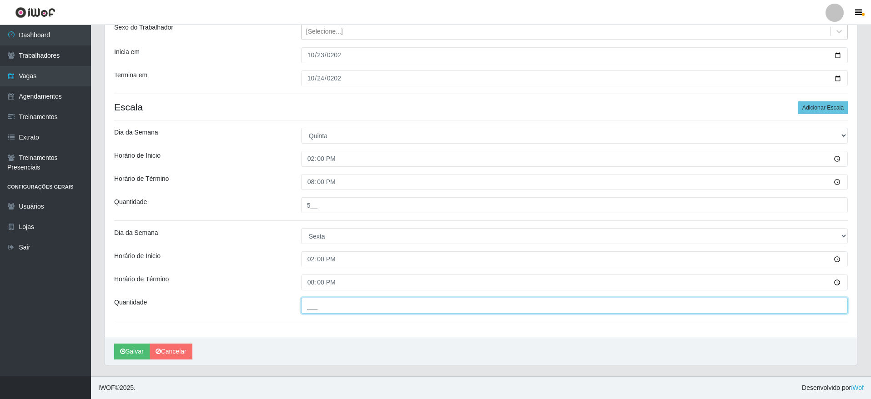
click at [337, 304] on input "___" at bounding box center [574, 306] width 546 height 16
type input "5__"
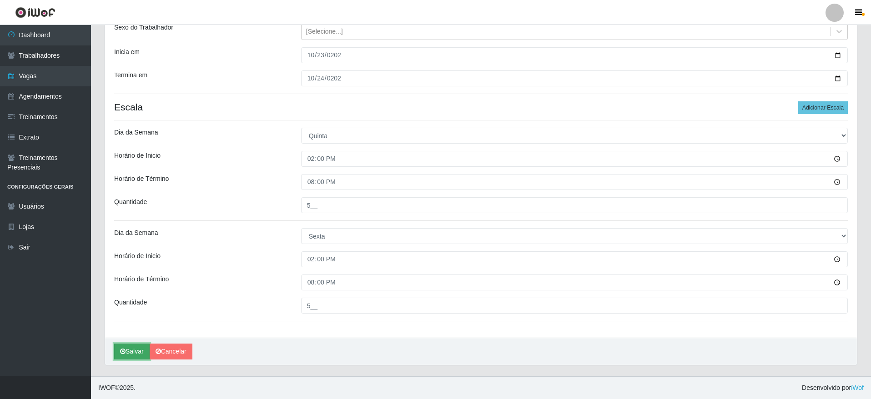
click at [138, 346] on button "Salvar" at bounding box center [131, 352] width 35 height 16
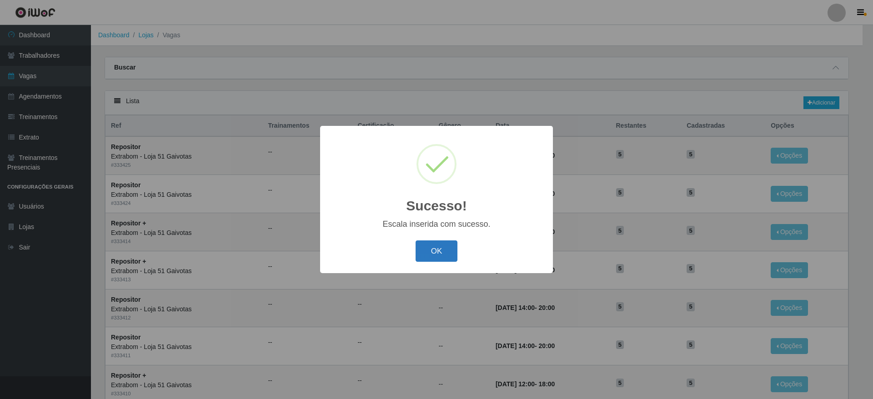
click at [444, 254] on button "OK" at bounding box center [437, 250] width 42 height 21
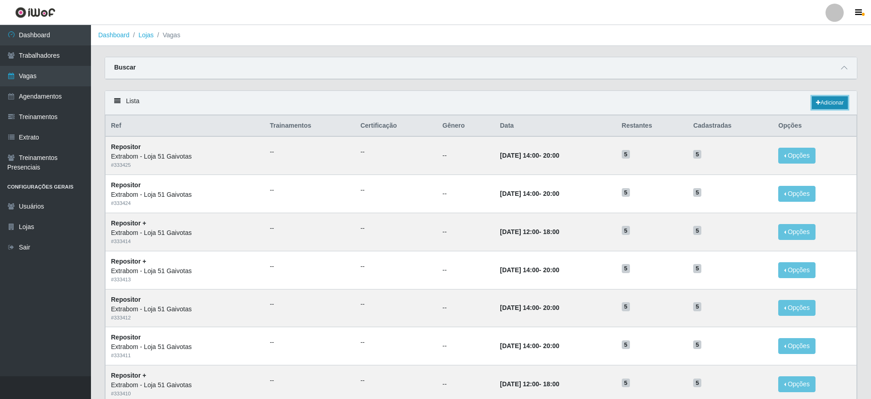
click at [818, 99] on link "Adicionar" at bounding box center [829, 102] width 36 height 13
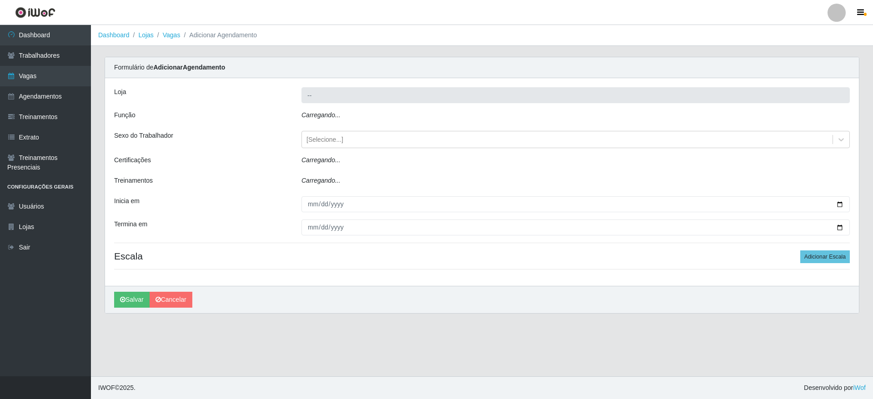
type input "Extrabom - Loja 51 Gaivotas"
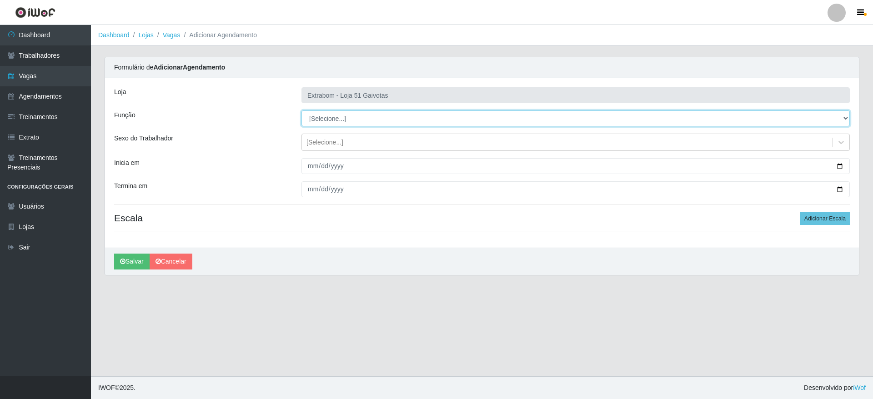
click at [397, 118] on select "[Selecione...] Repositor Repositor + Repositor ++" at bounding box center [575, 118] width 548 height 16
select select "82"
click at [301, 110] on select "[Selecione...] Repositor Repositor + Repositor ++" at bounding box center [575, 118] width 548 height 16
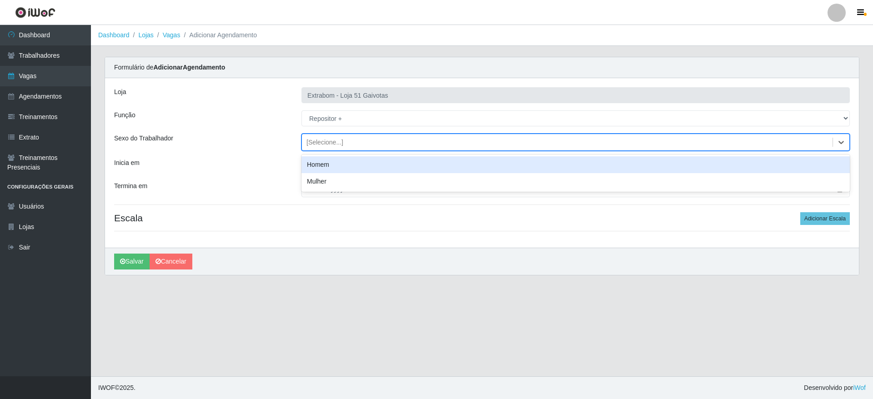
click at [313, 141] on div "[Selecione...]" at bounding box center [324, 143] width 37 height 10
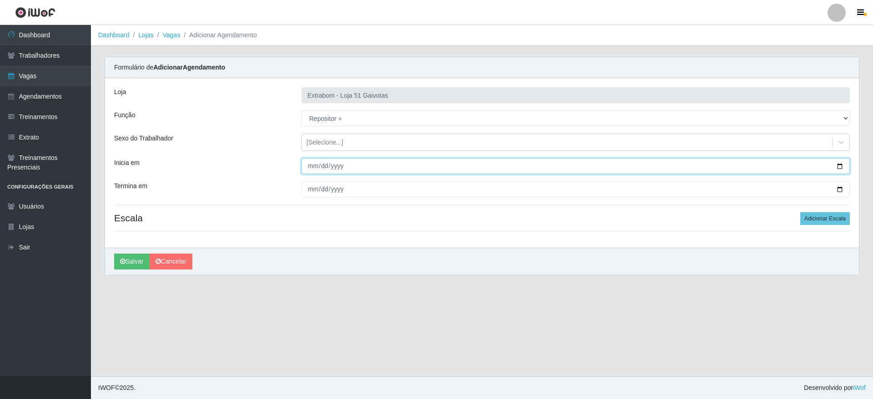
click at [308, 169] on input "Inicia em" at bounding box center [575, 166] width 548 height 16
type input "[DATE]"
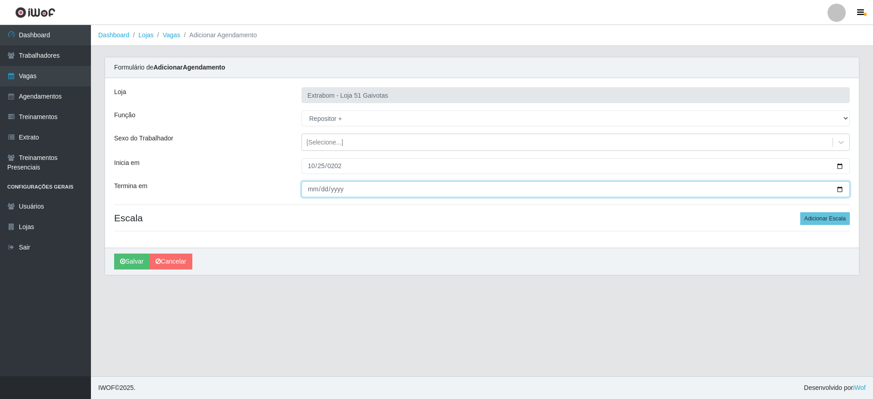
click at [304, 190] on input "Termina em" at bounding box center [575, 189] width 548 height 16
type input "[DATE]"
click at [846, 213] on button "Adicionar Escala" at bounding box center [825, 218] width 50 height 13
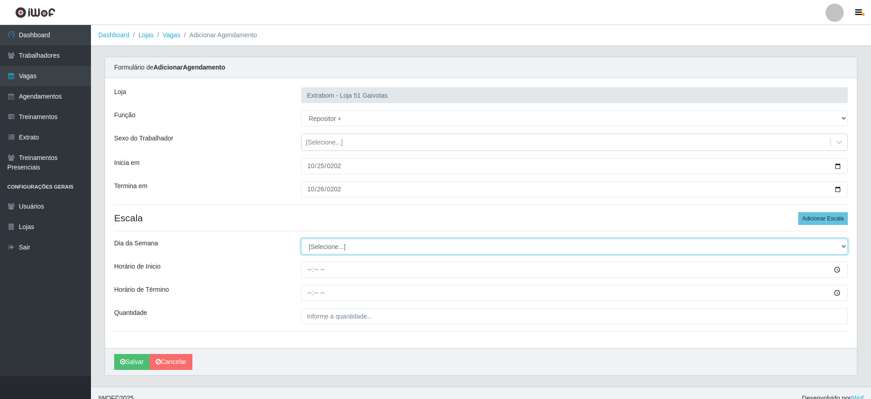
click at [399, 245] on select "[Selecione...] Segunda Terça Quarta Quinta Sexta Sábado Domingo" at bounding box center [574, 247] width 546 height 16
select select "6"
click at [301, 239] on select "[Selecione...] Segunda Terça Quarta Quinta Sexta Sábado Domingo" at bounding box center [574, 247] width 546 height 16
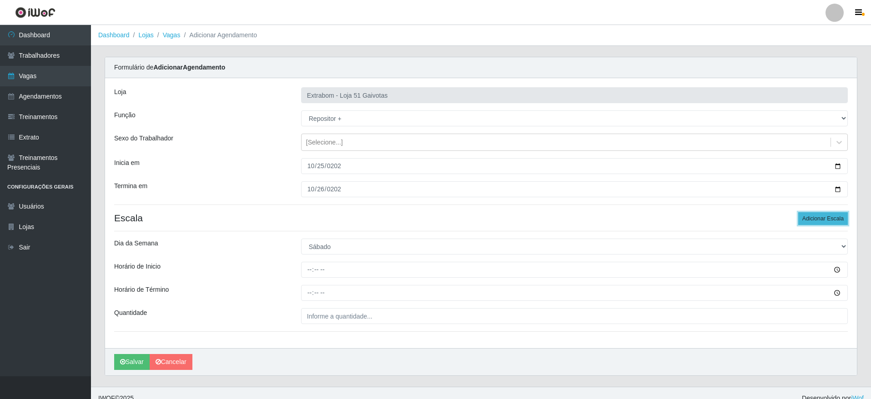
click at [825, 215] on button "Adicionar Escala" at bounding box center [823, 218] width 50 height 13
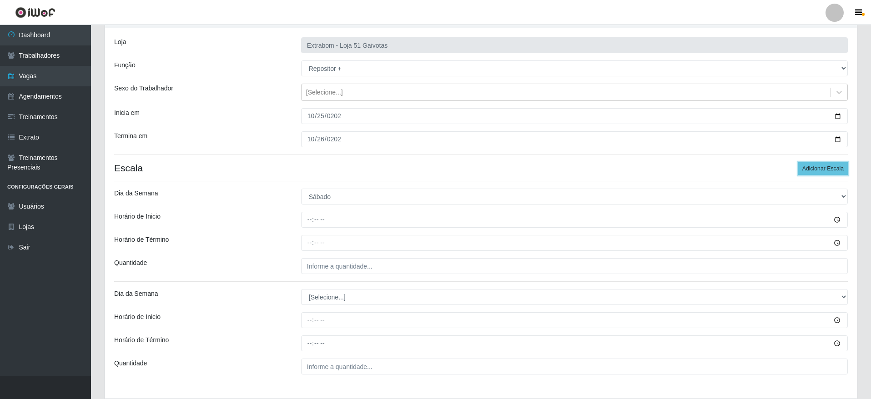
scroll to position [111, 0]
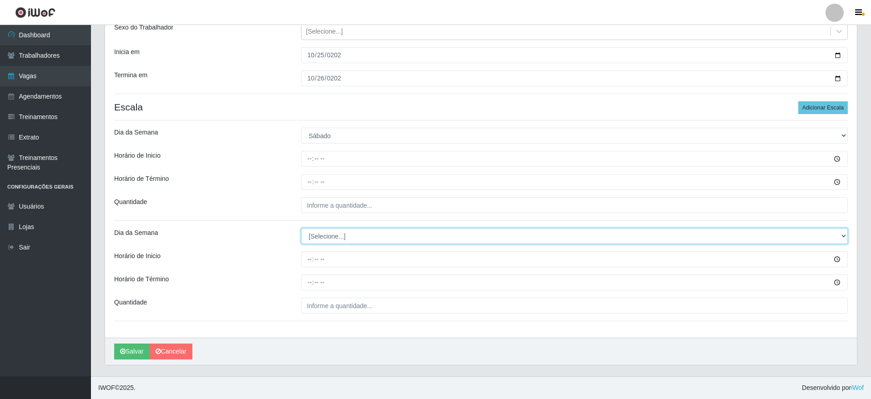
click at [340, 236] on select "[Selecione...] Segunda Terça Quarta Quinta Sexta Sábado Domingo" at bounding box center [574, 236] width 546 height 16
select select "0"
click at [301, 228] on select "[Selecione...] Segunda Terça Quarta Quinta Sexta Sábado Domingo" at bounding box center [574, 236] width 546 height 16
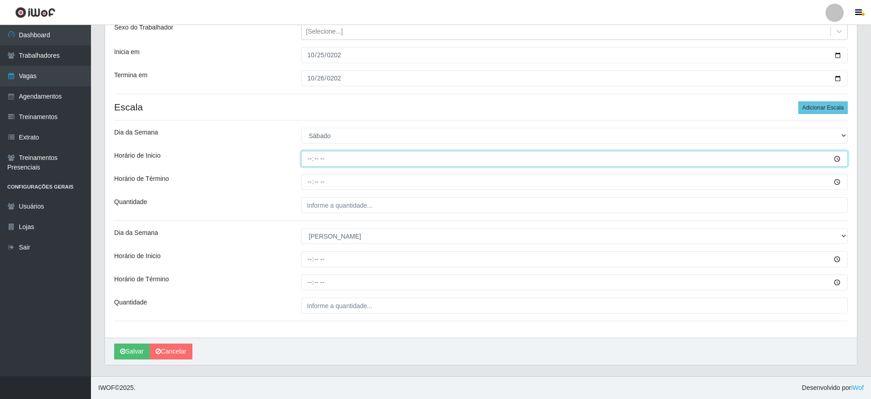
click at [305, 162] on input "Horário de Inicio" at bounding box center [574, 159] width 546 height 16
click at [307, 163] on input "10:00" at bounding box center [574, 159] width 546 height 16
type input "14:00"
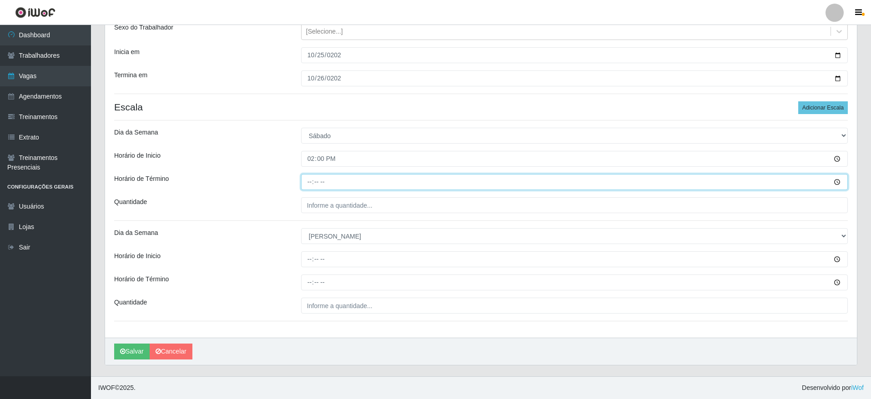
click at [312, 176] on input "Horário de Término" at bounding box center [574, 182] width 546 height 16
type input "20:00"
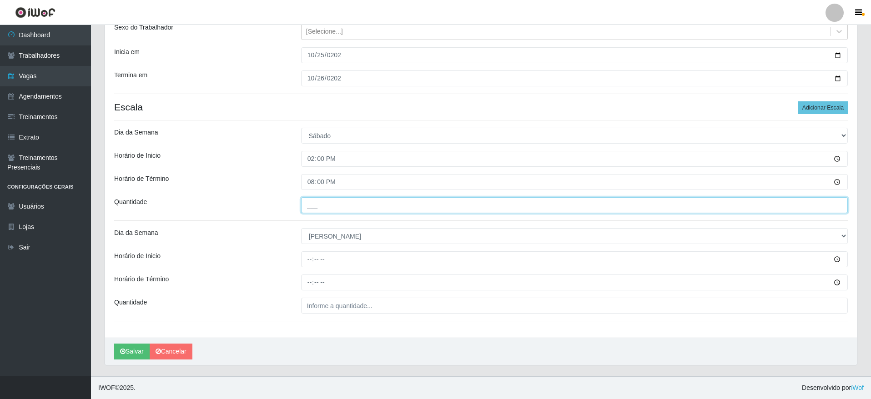
click at [317, 199] on input "___" at bounding box center [574, 205] width 546 height 16
type input "5__"
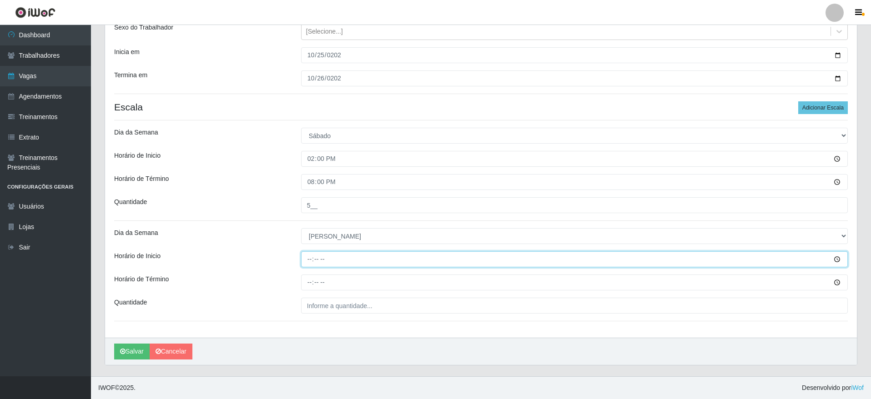
click at [311, 256] on input "Horário de Inicio" at bounding box center [574, 259] width 546 height 16
type input "12:00"
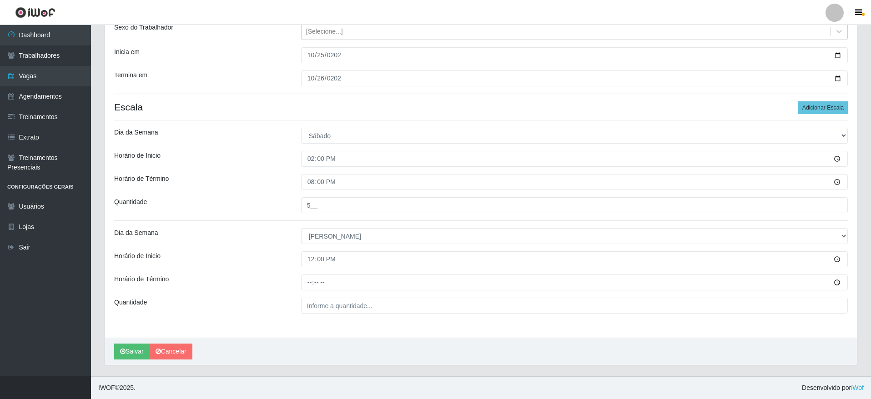
click at [300, 285] on div at bounding box center [574, 283] width 560 height 16
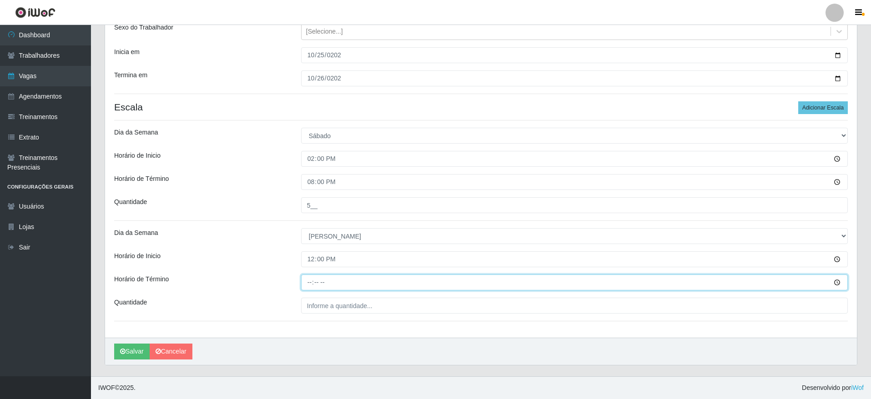
click at [306, 282] on input "Horário de Término" at bounding box center [574, 283] width 546 height 16
type input "18:00"
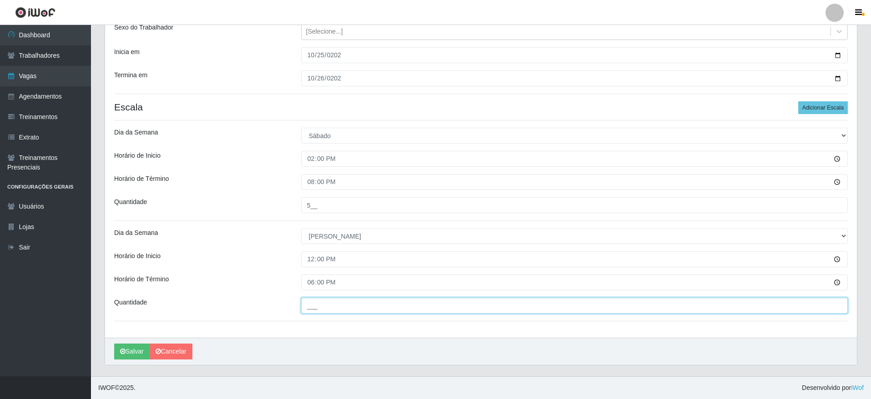
click at [328, 309] on input "___" at bounding box center [574, 306] width 546 height 16
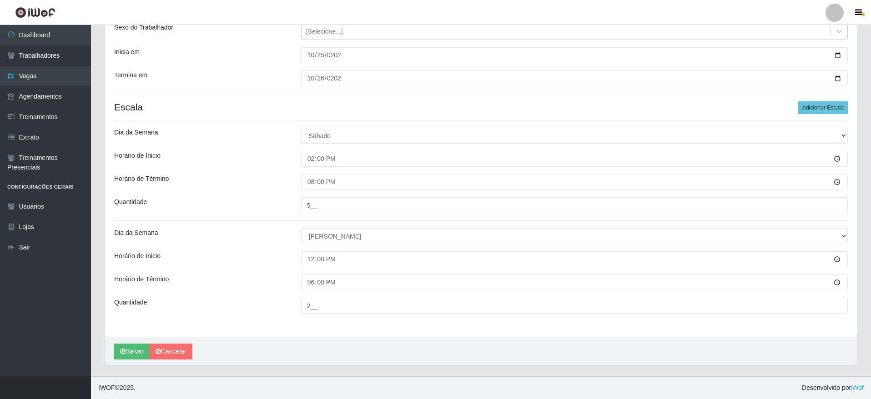
click at [453, 344] on div "[PERSON_NAME]" at bounding box center [480, 351] width 751 height 27
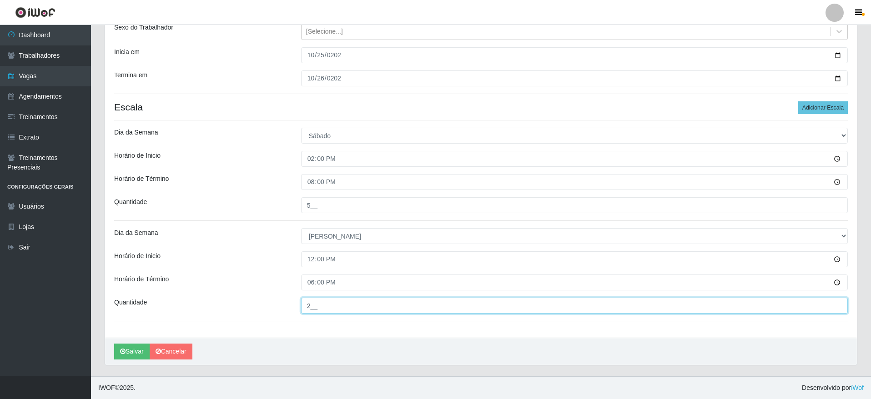
drag, startPoint x: 320, startPoint y: 304, endPoint x: 273, endPoint y: 305, distance: 46.8
click at [273, 305] on div "Quantidade 2__" at bounding box center [480, 306] width 747 height 16
type input "5__"
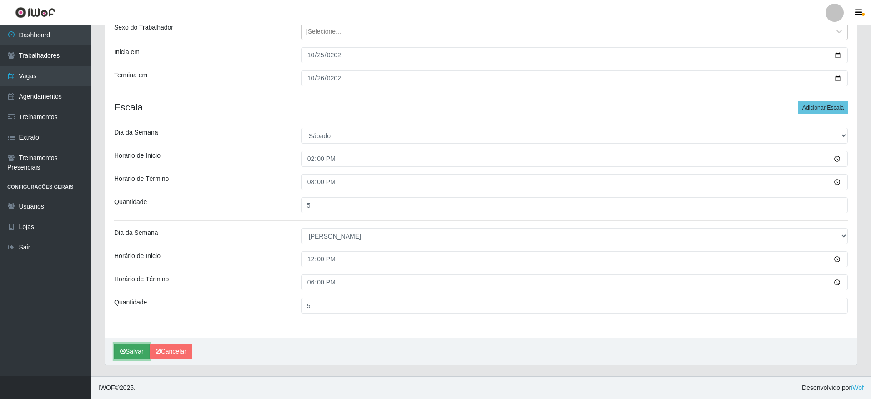
click at [145, 351] on button "Salvar" at bounding box center [131, 352] width 35 height 16
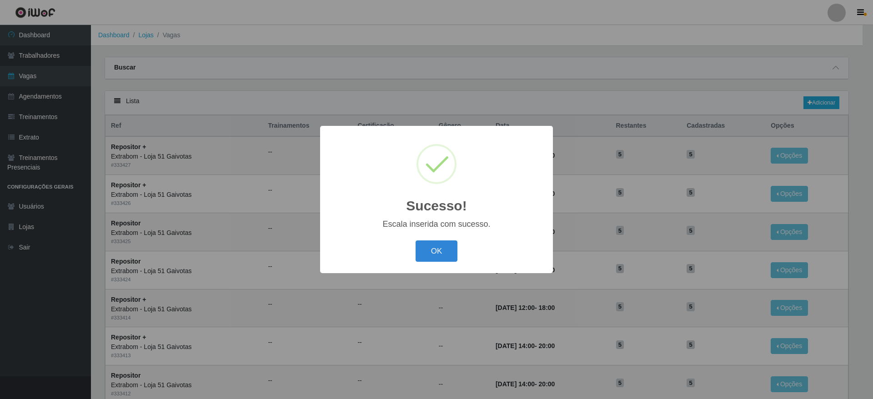
click at [476, 236] on div "Sucesso! × Escala inserida com sucesso. OK Cancel" at bounding box center [436, 199] width 233 height 147
click at [447, 244] on button "OK" at bounding box center [437, 250] width 42 height 21
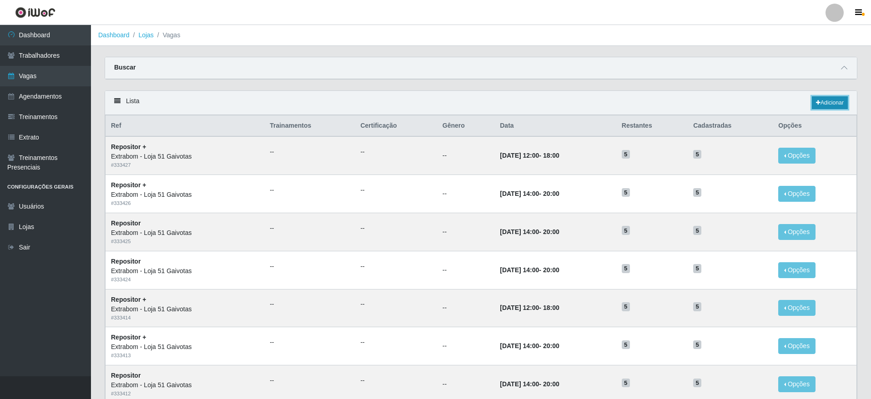
click at [819, 105] on link "Adicionar" at bounding box center [829, 102] width 36 height 13
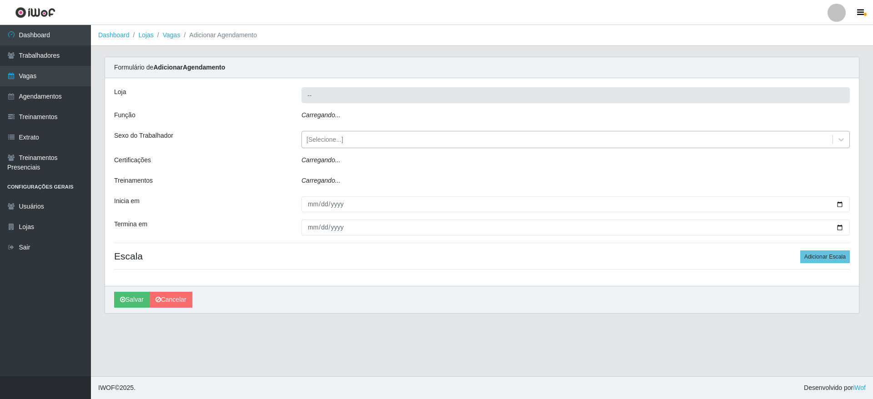
type input "Extrabom - Loja 51 Gaivotas"
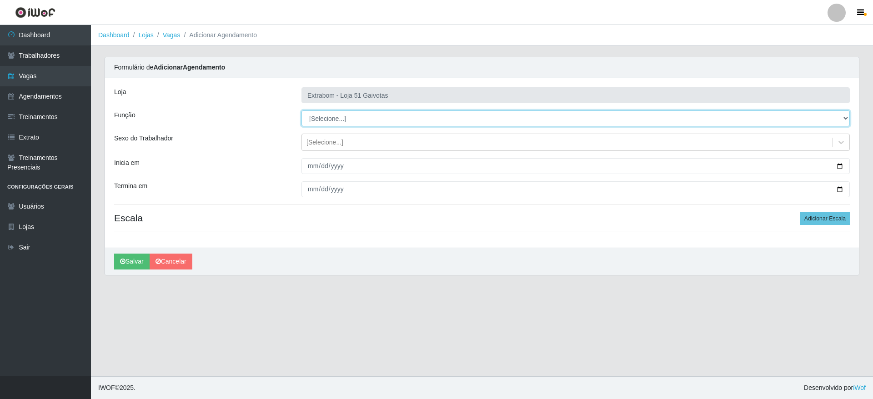
click at [346, 122] on select "[Selecione...] Repositor Repositor + Repositor ++" at bounding box center [575, 118] width 548 height 16
click at [301, 110] on select "[Selecione...] Repositor Repositor + Repositor ++" at bounding box center [575, 118] width 548 height 16
click at [341, 124] on select "[Selecione...] Repositor Repositor + Repositor ++" at bounding box center [575, 118] width 548 height 16
click at [301, 110] on select "[Selecione...] Repositor Repositor + Repositor ++" at bounding box center [575, 118] width 548 height 16
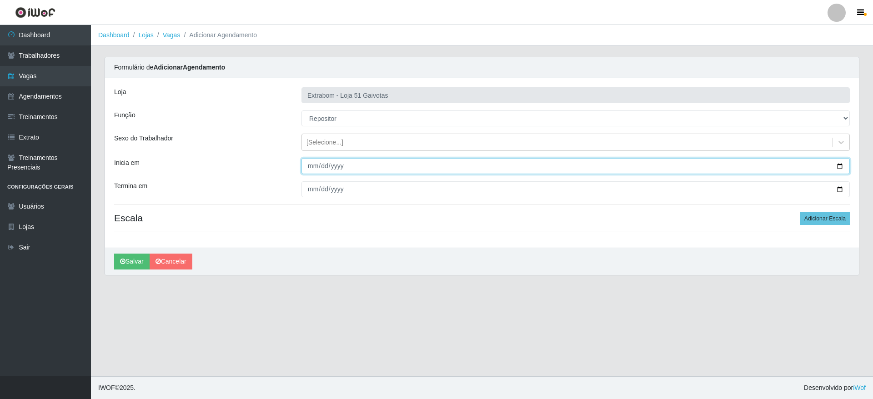
click at [310, 163] on input "Inicia em" at bounding box center [575, 166] width 548 height 16
click at [319, 165] on input "Inicia em" at bounding box center [575, 166] width 548 height 16
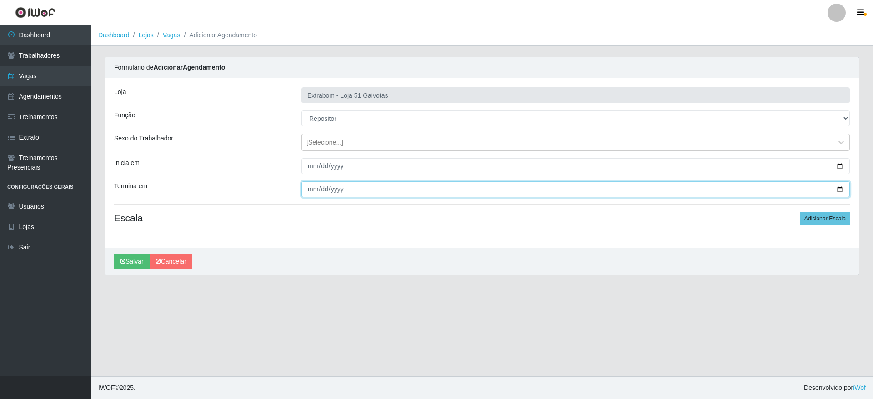
click at [304, 189] on input "Termina em" at bounding box center [575, 189] width 548 height 16
click at [815, 213] on button "Adicionar Escala" at bounding box center [825, 218] width 50 height 13
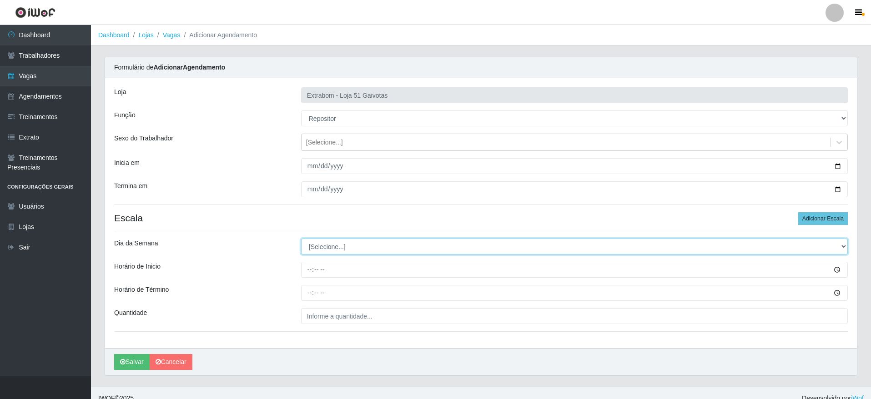
click at [333, 246] on select "[Selecione...] Segunda Terça Quarta Quinta Sexta Sábado Domingo" at bounding box center [574, 247] width 546 height 16
click at [301, 239] on select "[Selecione...] Segunda Terça Quarta Quinta Sexta Sábado Domingo" at bounding box center [574, 247] width 546 height 16
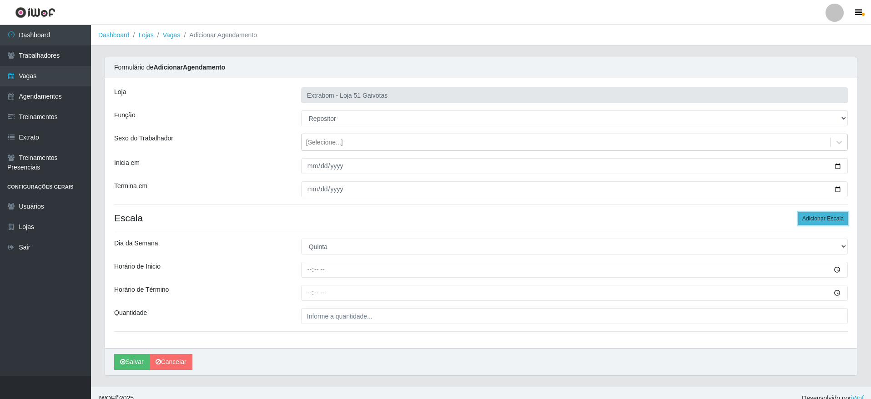
click at [815, 216] on button "Adicionar Escala" at bounding box center [823, 218] width 50 height 13
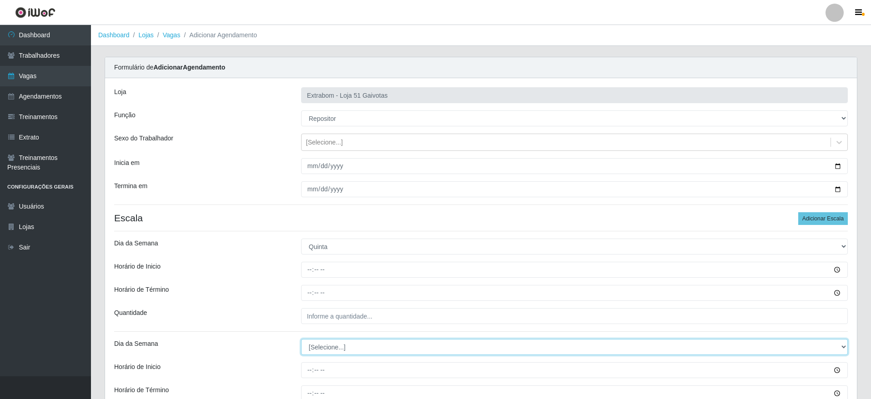
click at [338, 347] on select "[Selecione...] Segunda Terça Quarta Quinta Sexta Sábado Domingo" at bounding box center [574, 347] width 546 height 16
click at [301, 339] on select "[Selecione...] Segunda Terça Quarta Quinta Sexta Sábado Domingo" at bounding box center [574, 347] width 546 height 16
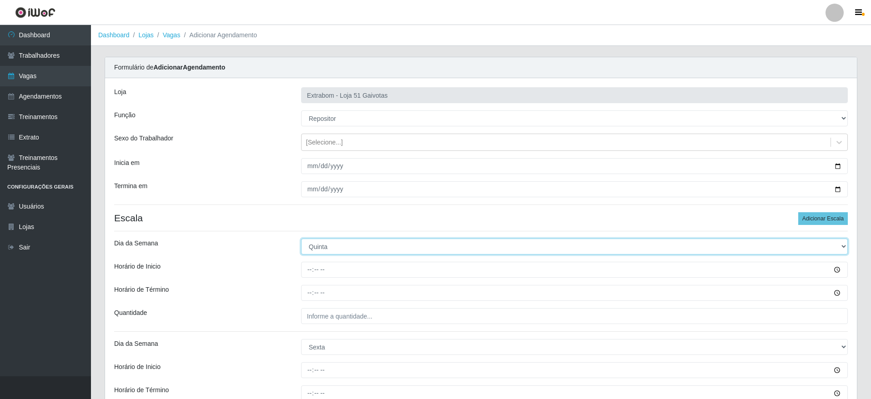
drag, startPoint x: 311, startPoint y: 254, endPoint x: 312, endPoint y: 260, distance: 6.0
click at [312, 260] on div "Loja Extrabom - Loja 51 Gaivotas Função [Selecione...] Repositor Repositor + Re…" at bounding box center [480, 263] width 751 height 371
click at [316, 248] on select "[Selecione...] Segunda Terça Quarta Quinta Sexta Sábado Domingo" at bounding box center [574, 247] width 546 height 16
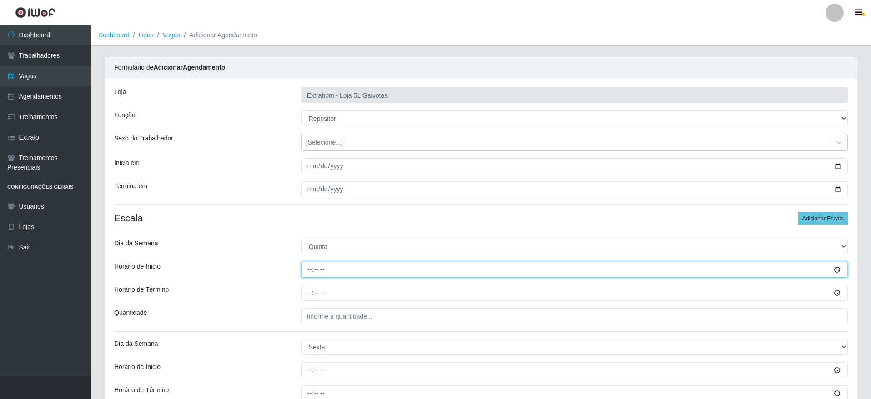
click at [310, 273] on input "Horário de Inicio" at bounding box center [574, 270] width 546 height 16
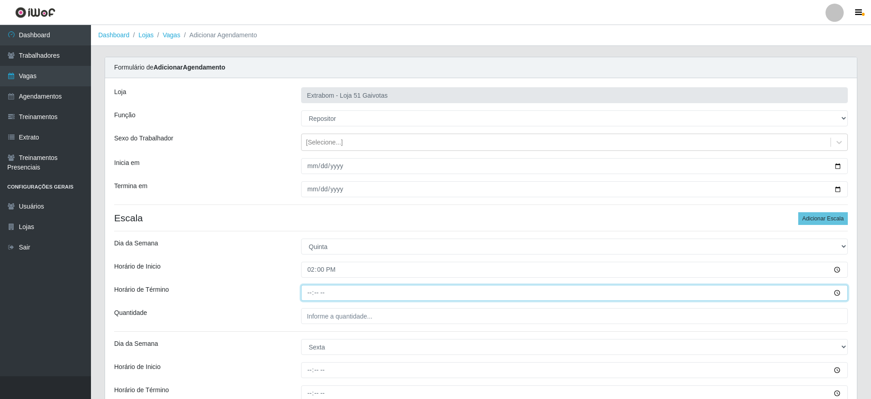
click at [310, 295] on input "Horário de Término" at bounding box center [574, 293] width 546 height 16
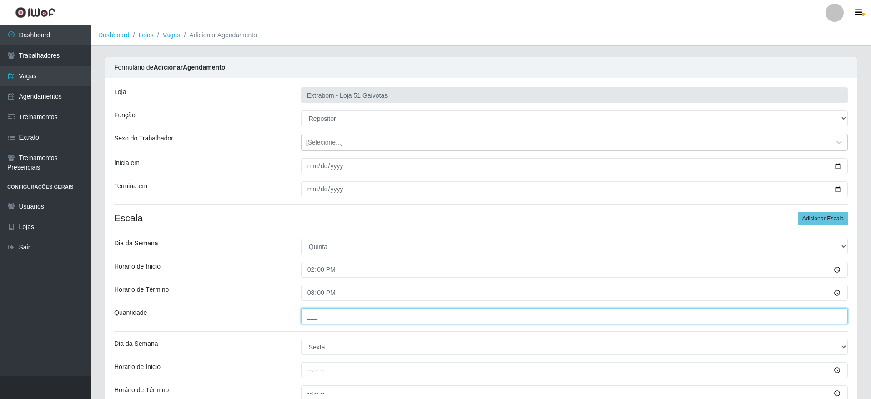
click at [313, 318] on input "___" at bounding box center [574, 316] width 546 height 16
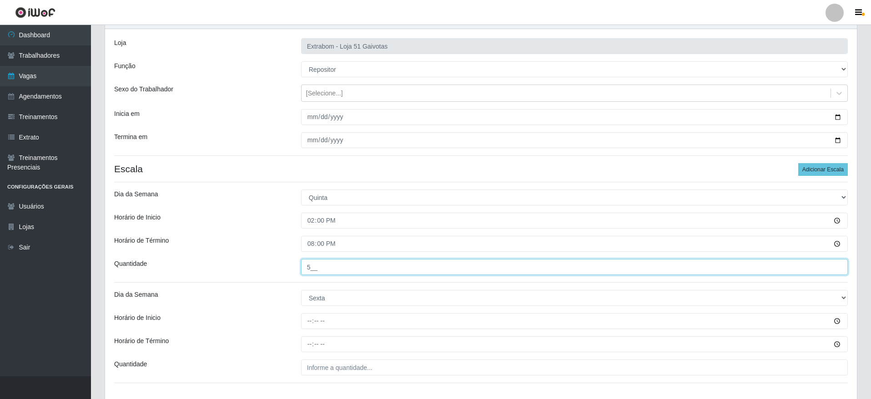
scroll to position [68, 0]
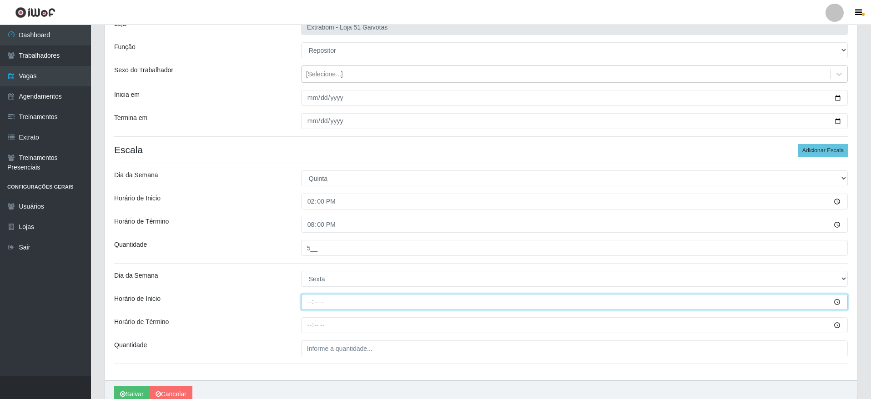
click at [314, 301] on input "Horário de Inicio" at bounding box center [574, 302] width 546 height 16
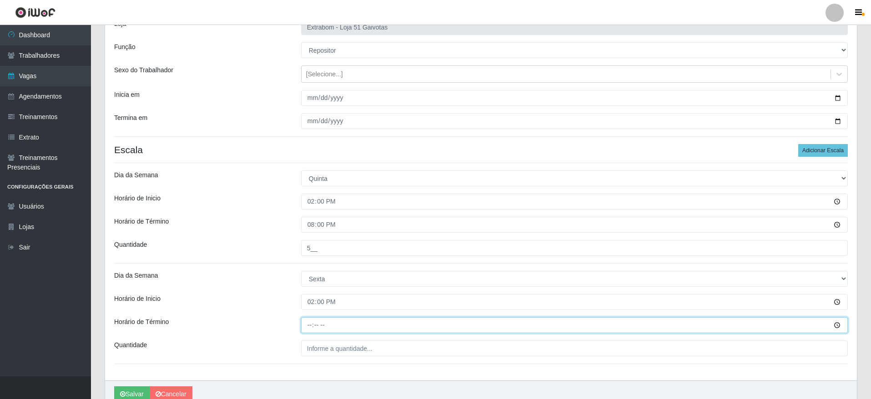
click at [305, 327] on input "Horário de Término" at bounding box center [574, 325] width 546 height 16
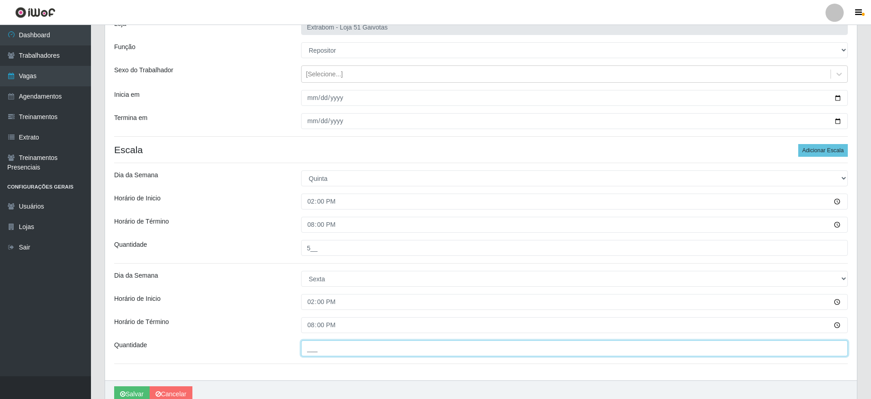
click at [317, 344] on input "___" at bounding box center [574, 349] width 546 height 16
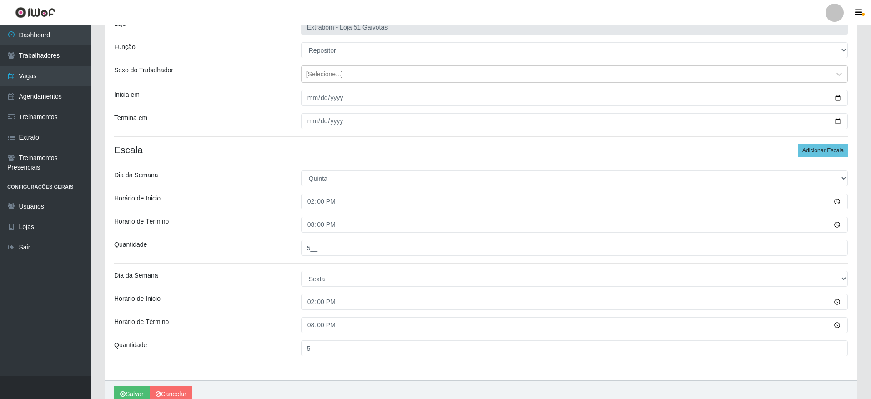
click at [256, 290] on div "Loja Extrabom - Loja 51 Gaivotas Função [Selecione...] Repositor Repositor + Re…" at bounding box center [480, 195] width 751 height 371
click at [133, 396] on button "Salvar" at bounding box center [131, 394] width 35 height 16
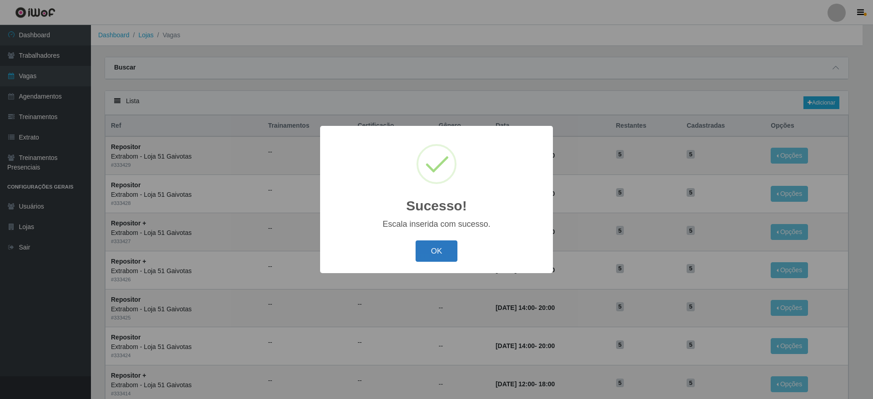
click at [439, 246] on button "OK" at bounding box center [437, 250] width 42 height 21
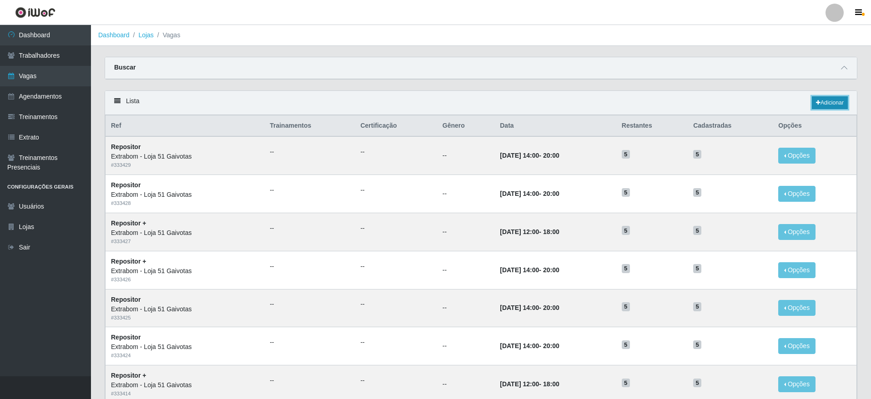
click at [828, 102] on link "Adicionar" at bounding box center [829, 102] width 36 height 13
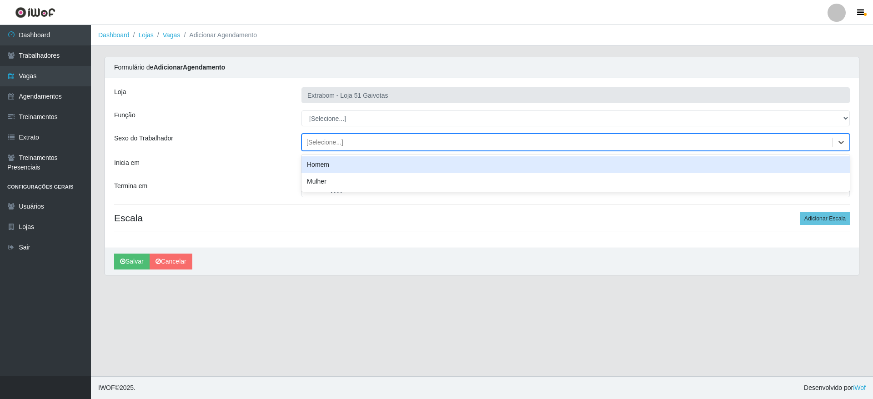
click at [343, 142] on div "[Selecione...]" at bounding box center [567, 142] width 531 height 15
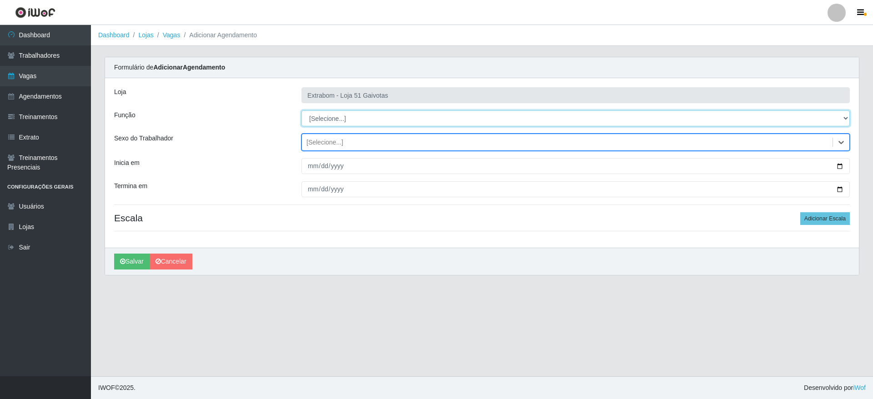
click at [342, 120] on select "[Selecione...] Repositor Repositor + Repositor ++" at bounding box center [575, 118] width 548 height 16
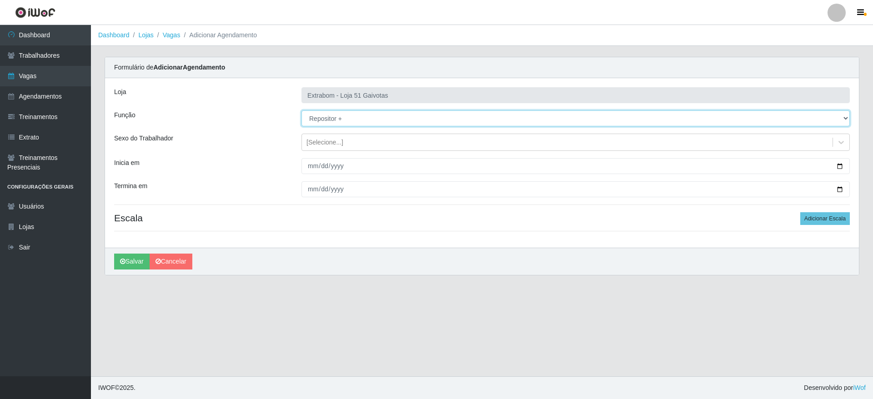
click at [301, 110] on select "[Selecione...] Repositor Repositor + Repositor ++" at bounding box center [575, 118] width 548 height 16
click at [285, 172] on div "Inicia em" at bounding box center [200, 166] width 187 height 16
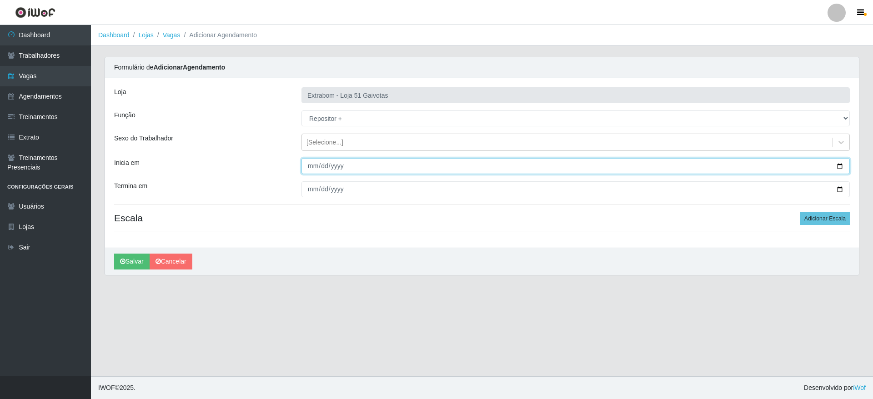
click at [305, 166] on input "Inicia em" at bounding box center [575, 166] width 548 height 16
click at [314, 168] on input "Inicia em" at bounding box center [575, 166] width 548 height 16
click at [316, 168] on input "Inicia em" at bounding box center [575, 166] width 548 height 16
click at [324, 169] on input "Inicia em" at bounding box center [575, 166] width 548 height 16
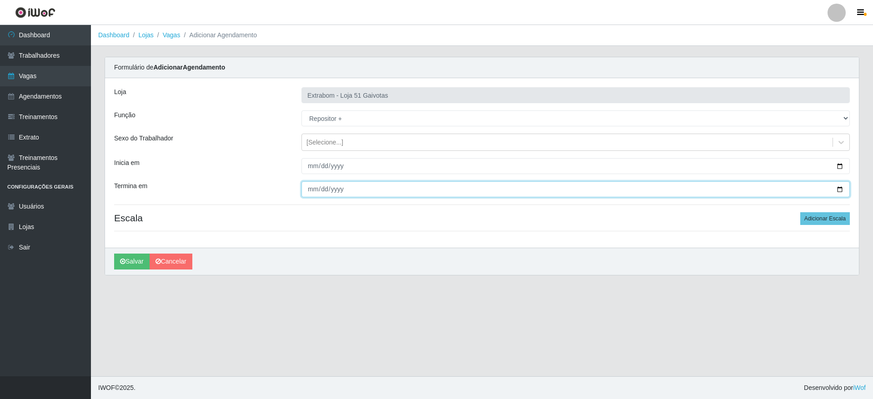
click at [305, 190] on input "Termina em" at bounding box center [575, 189] width 548 height 16
click at [827, 220] on button "Adicionar Escala" at bounding box center [825, 218] width 50 height 13
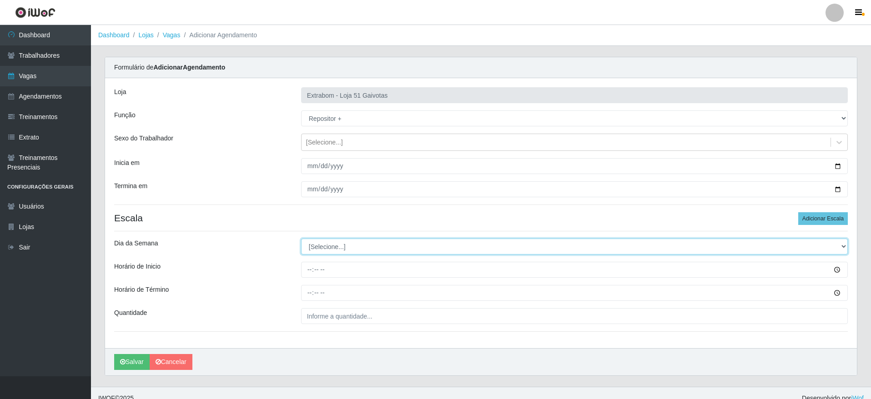
click at [336, 249] on select "[Selecione...] Segunda Terça Quarta Quinta Sexta Sábado Domingo" at bounding box center [574, 247] width 546 height 16
click at [301, 239] on select "[Selecione...] Segunda Terça Quarta Quinta Sexta Sábado Domingo" at bounding box center [574, 247] width 546 height 16
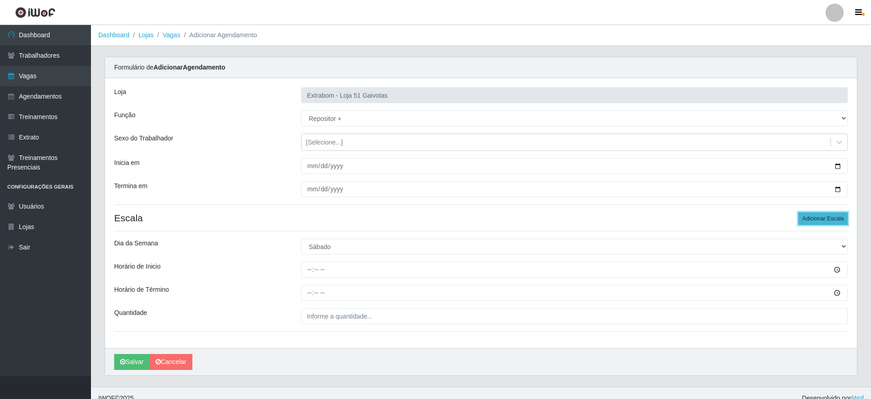
click at [822, 221] on button "Adicionar Escala" at bounding box center [823, 218] width 50 height 13
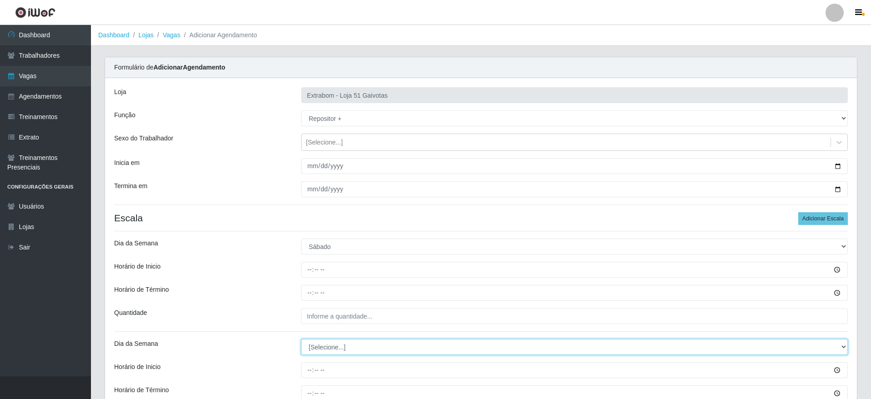
drag, startPoint x: 322, startPoint y: 345, endPoint x: 323, endPoint y: 356, distance: 10.9
click at [323, 345] on select "[Selecione...] Segunda Terça Quarta Quinta Sexta Sábado Domingo" at bounding box center [574, 347] width 546 height 16
click at [301, 339] on select "[Selecione...] Segunda Terça Quarta Quinta Sexta Sábado Domingo" at bounding box center [574, 347] width 546 height 16
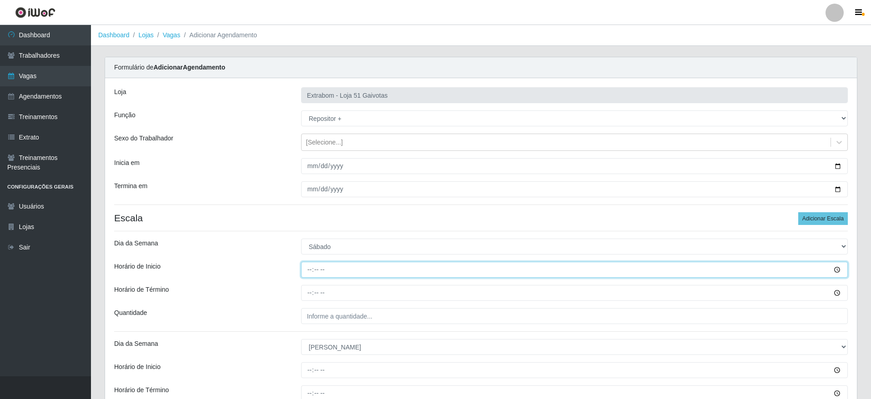
click at [312, 263] on input "Horário de Inicio" at bounding box center [574, 270] width 546 height 16
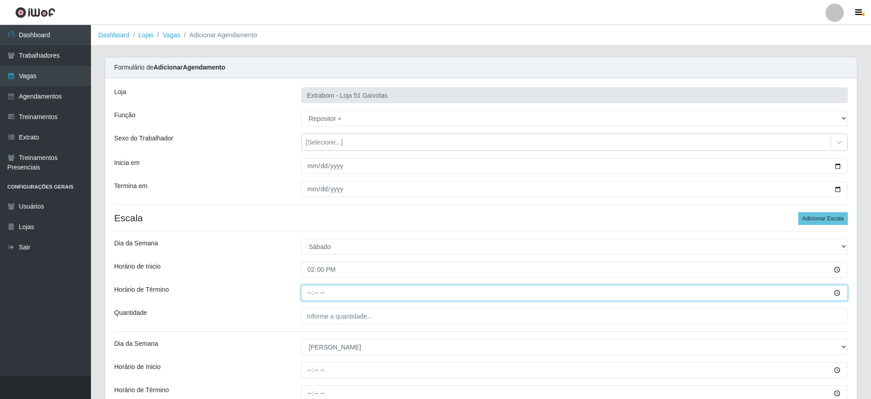
click at [307, 288] on input "Horário de Término" at bounding box center [574, 293] width 546 height 16
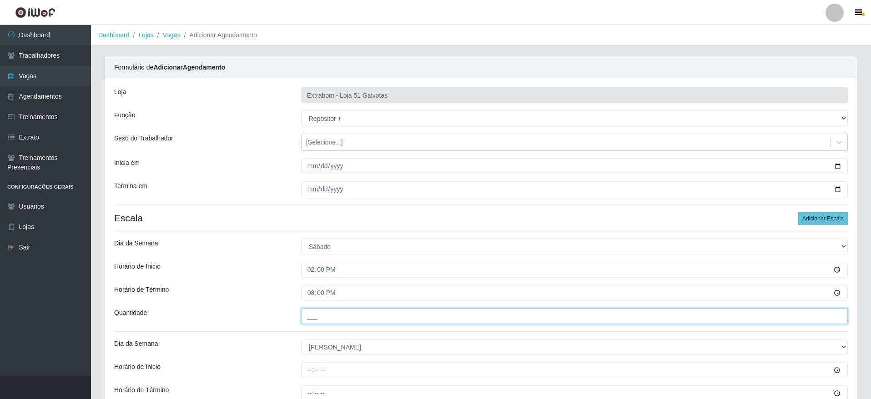
click at [376, 317] on input "___" at bounding box center [574, 316] width 546 height 16
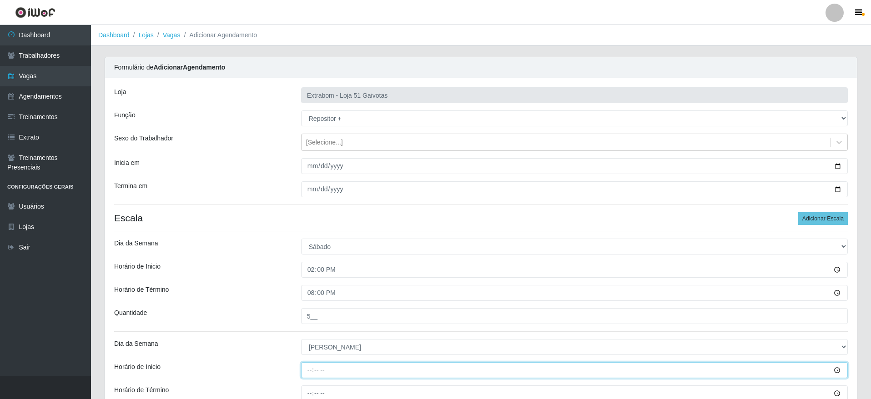
click at [314, 362] on input "Horário de Inicio" at bounding box center [574, 370] width 546 height 16
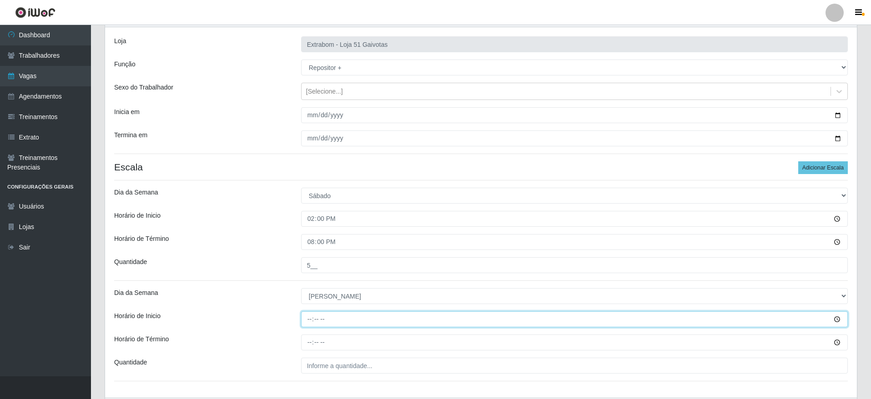
scroll to position [111, 0]
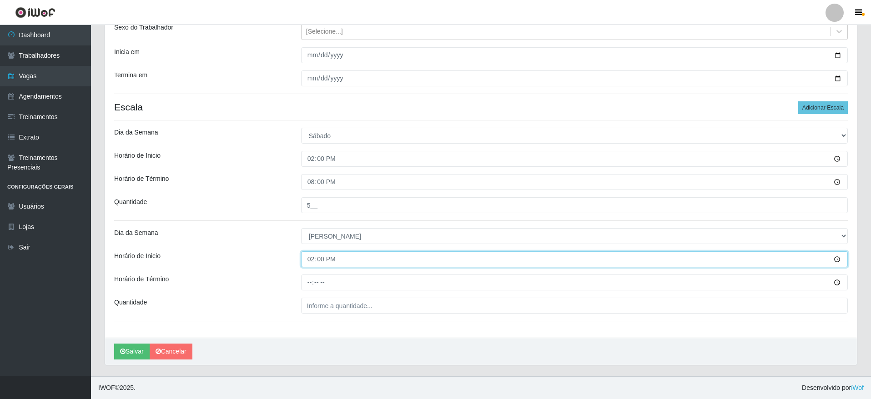
click at [315, 259] on input "14:00" at bounding box center [574, 259] width 546 height 16
click at [312, 259] on input "14:00" at bounding box center [574, 259] width 546 height 16
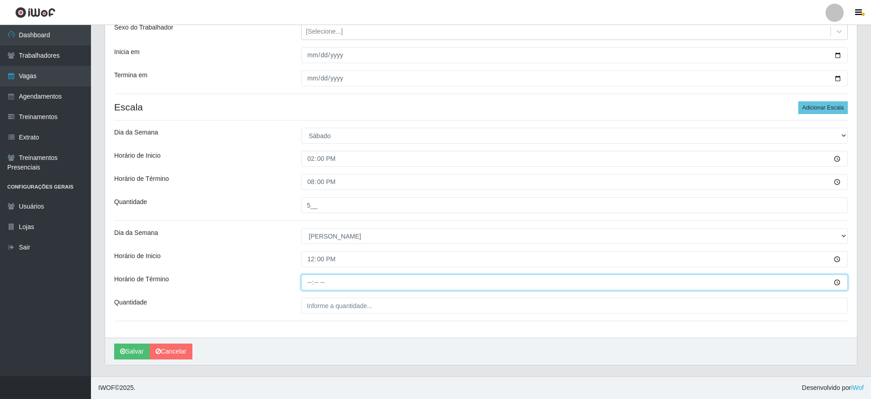
click at [309, 278] on input "Horário de Término" at bounding box center [574, 283] width 546 height 16
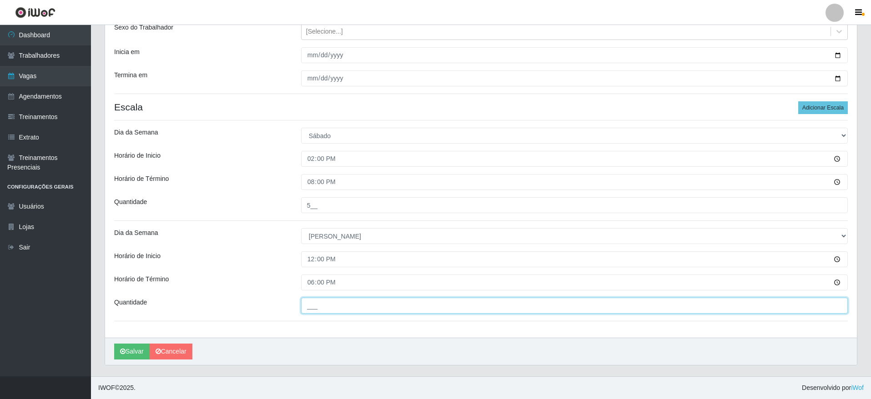
click at [318, 308] on input "___" at bounding box center [574, 306] width 546 height 16
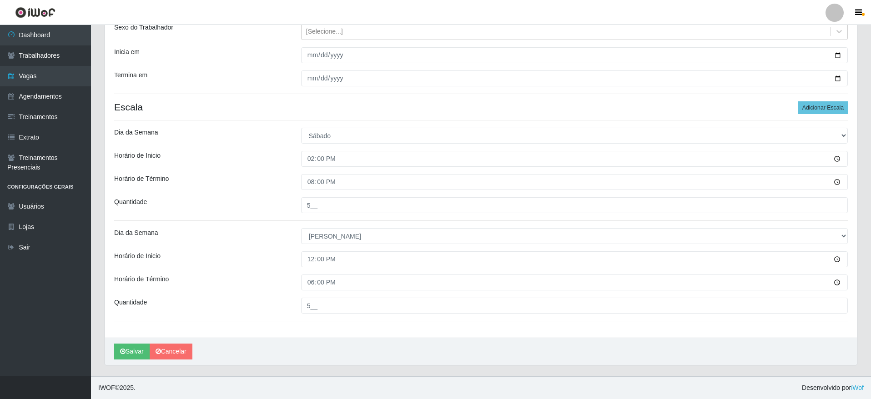
click at [305, 344] on div "[PERSON_NAME]" at bounding box center [480, 351] width 751 height 27
click at [132, 346] on button "Salvar" at bounding box center [131, 352] width 35 height 16
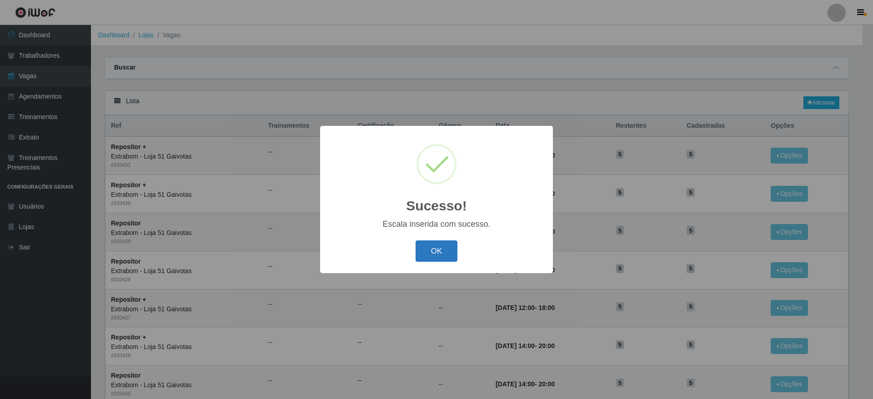
click at [435, 244] on button "OK" at bounding box center [437, 250] width 42 height 21
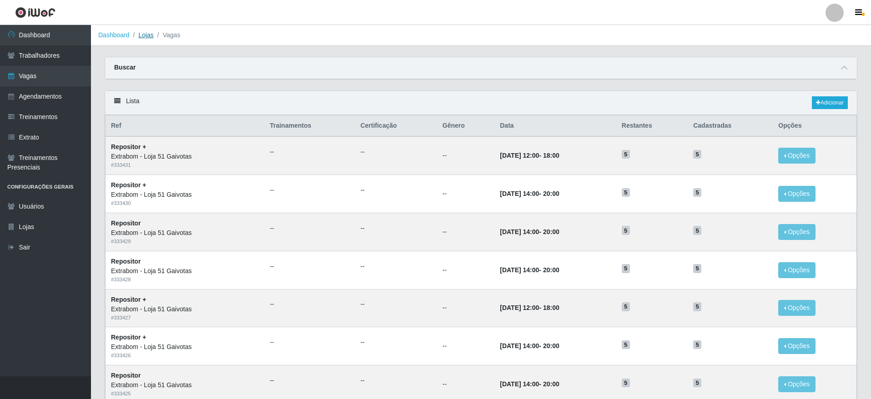
click at [143, 35] on link "Lojas" at bounding box center [145, 34] width 15 height 7
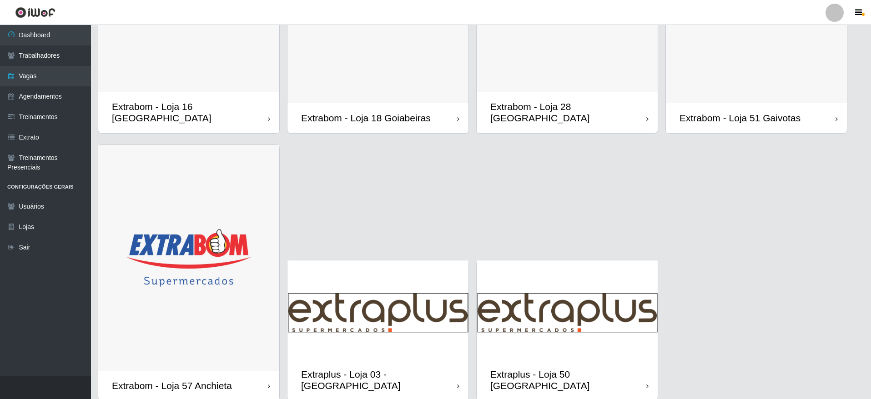
scroll to position [774, 0]
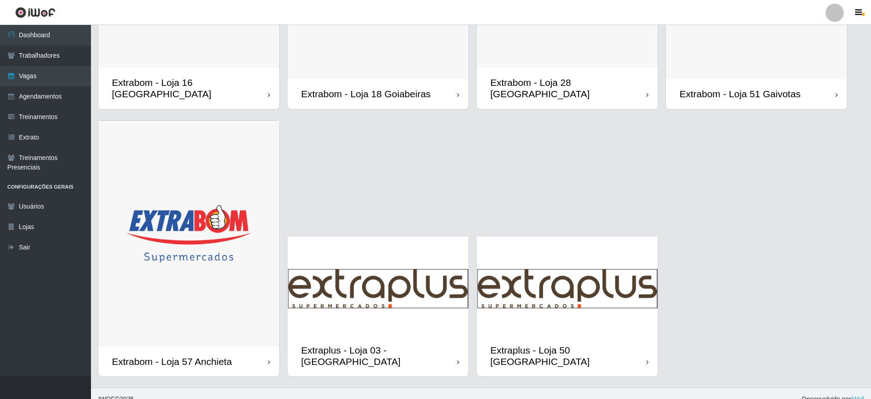
click at [373, 279] on img at bounding box center [377, 285] width 181 height 99
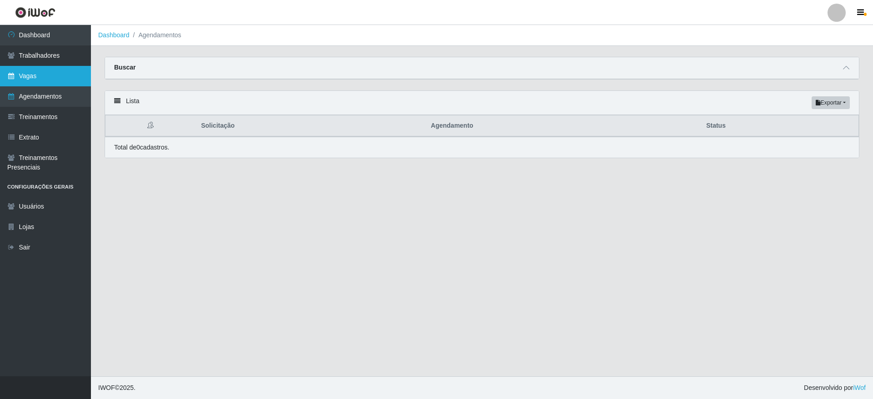
click at [30, 71] on link "Vagas" at bounding box center [45, 76] width 91 height 20
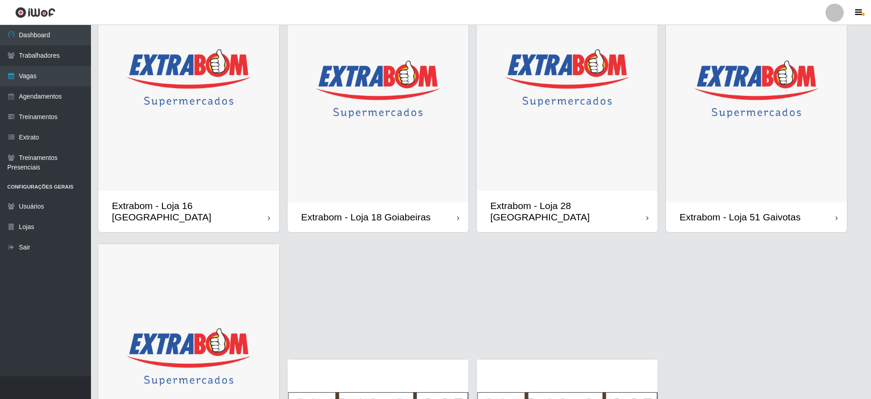
scroll to position [774, 0]
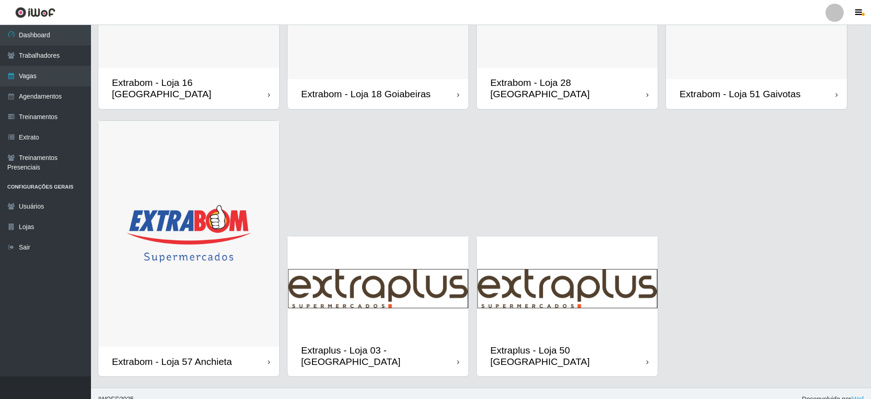
click at [416, 311] on img at bounding box center [377, 285] width 181 height 99
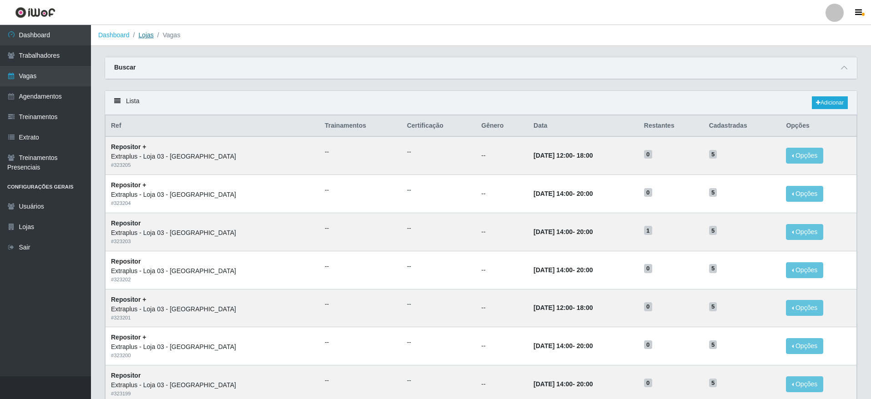
click at [147, 37] on link "Lojas" at bounding box center [145, 34] width 15 height 7
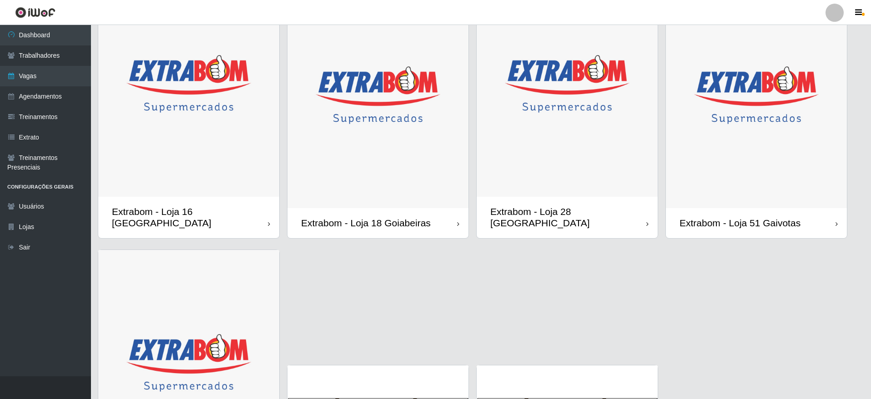
scroll to position [569, 0]
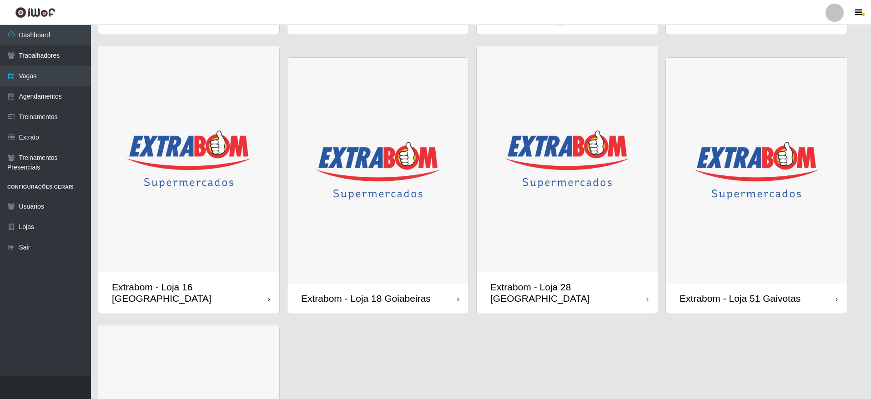
click at [782, 226] on img at bounding box center [756, 171] width 181 height 226
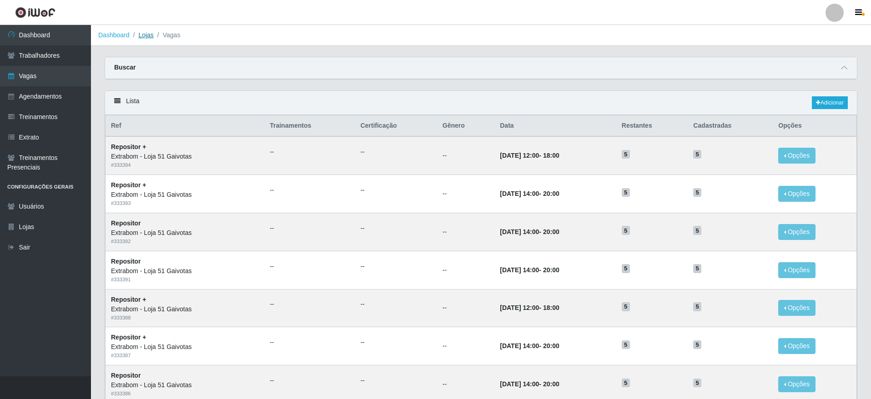
click at [142, 31] on link "Lojas" at bounding box center [145, 34] width 15 height 7
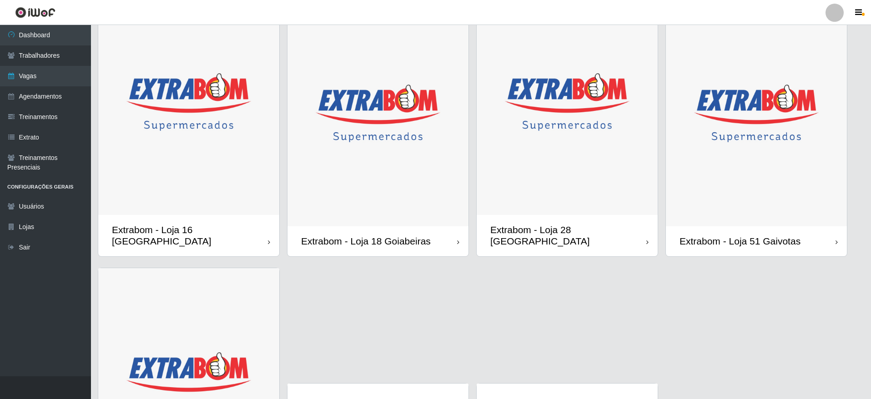
scroll to position [682, 0]
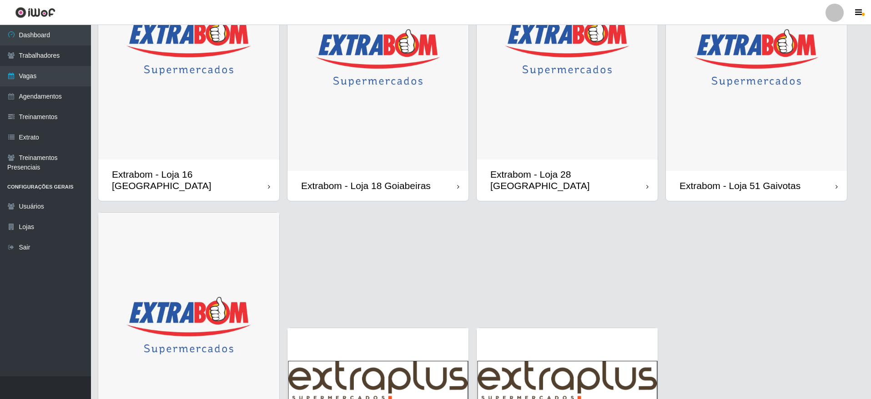
click at [765, 138] on img at bounding box center [756, 58] width 181 height 226
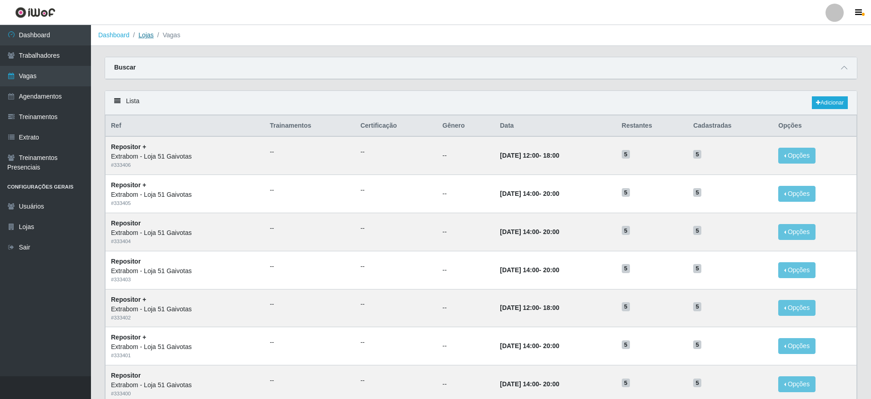
click at [140, 32] on link "Lojas" at bounding box center [145, 34] width 15 height 7
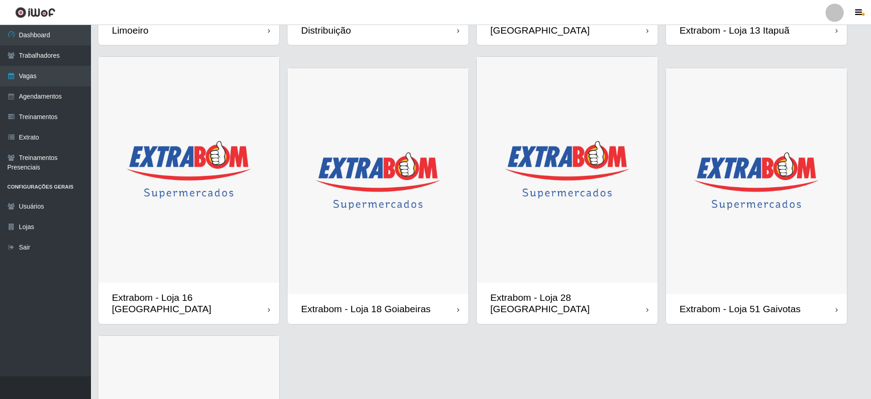
scroll to position [682, 0]
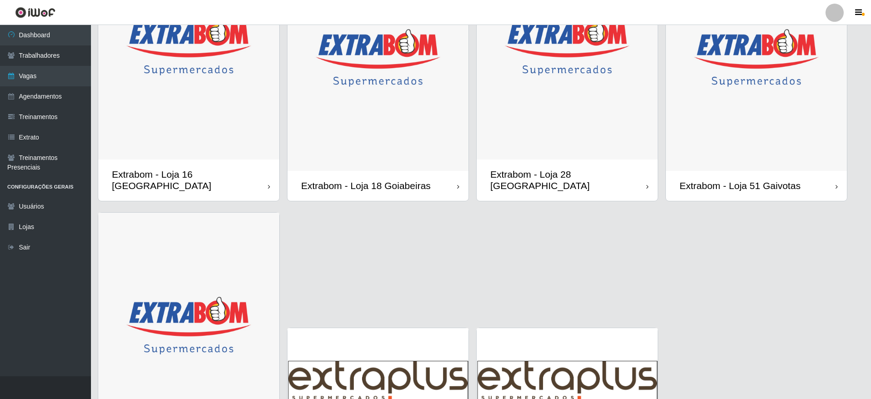
click at [773, 128] on img at bounding box center [756, 58] width 181 height 226
